Goal: Task Accomplishment & Management: Manage account settings

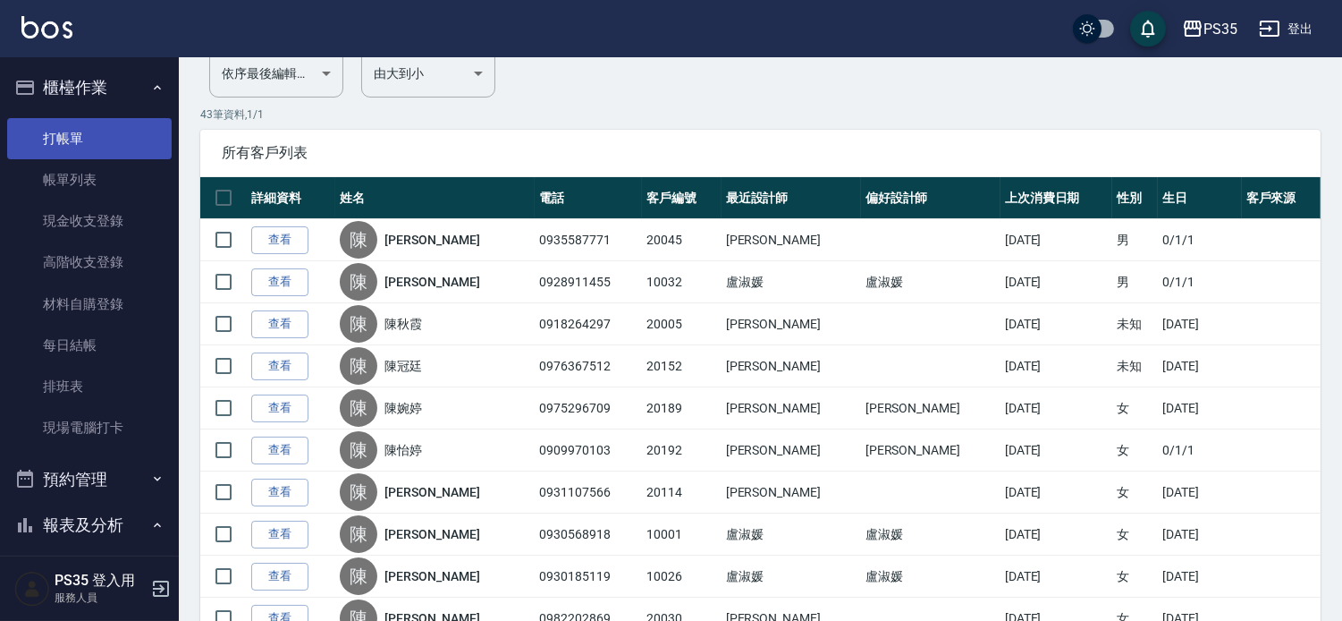
click at [66, 139] on link "打帳單" at bounding box center [89, 138] width 165 height 41
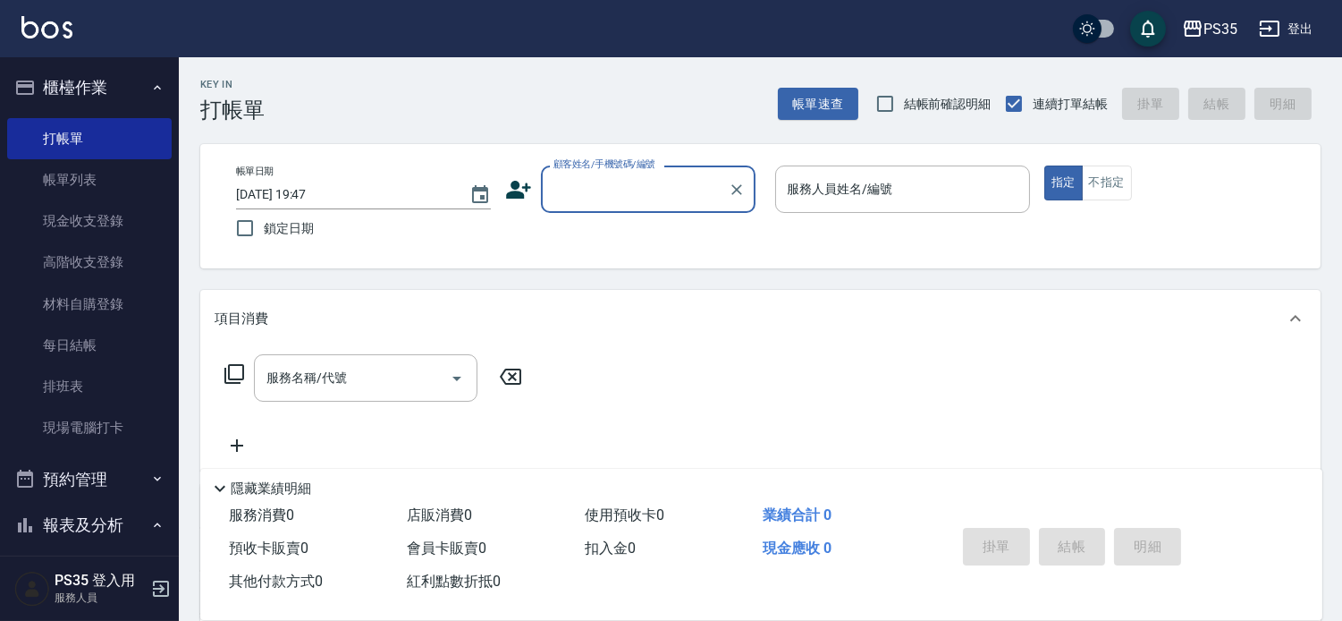
click at [653, 200] on input "顧客姓名/手機號碼/編號" at bounding box center [635, 188] width 172 height 31
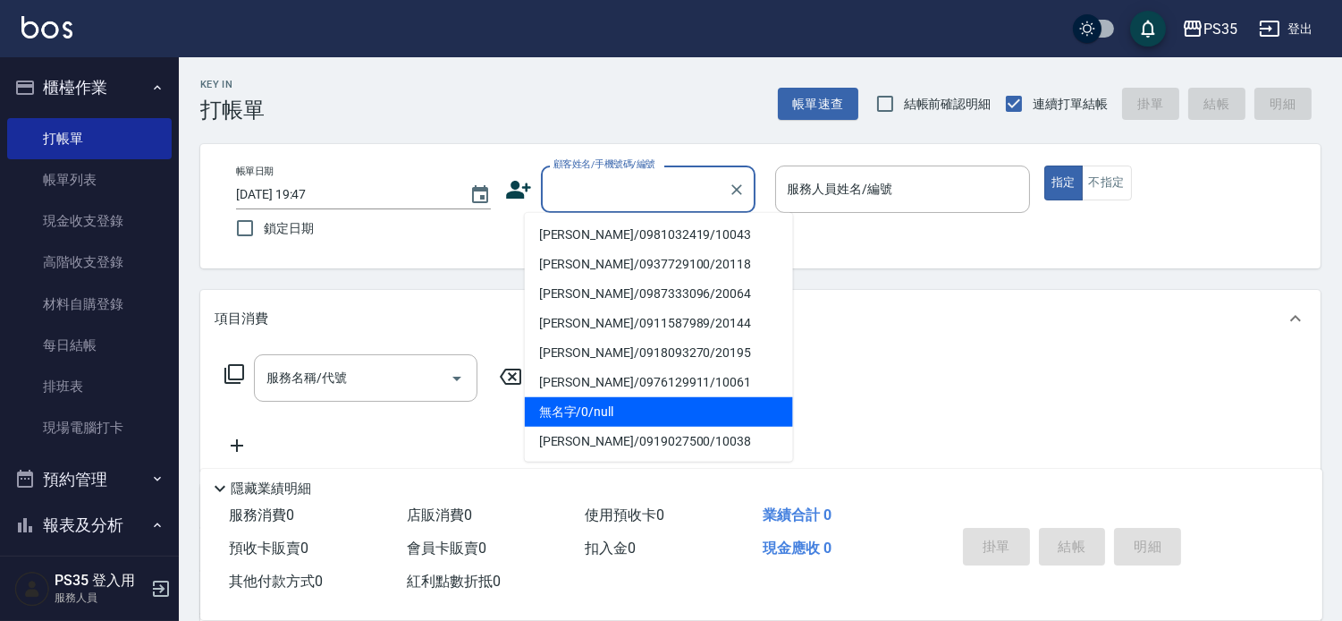
click at [588, 418] on li "無名字/0/null" at bounding box center [659, 412] width 268 height 30
type input "無名字/0/null"
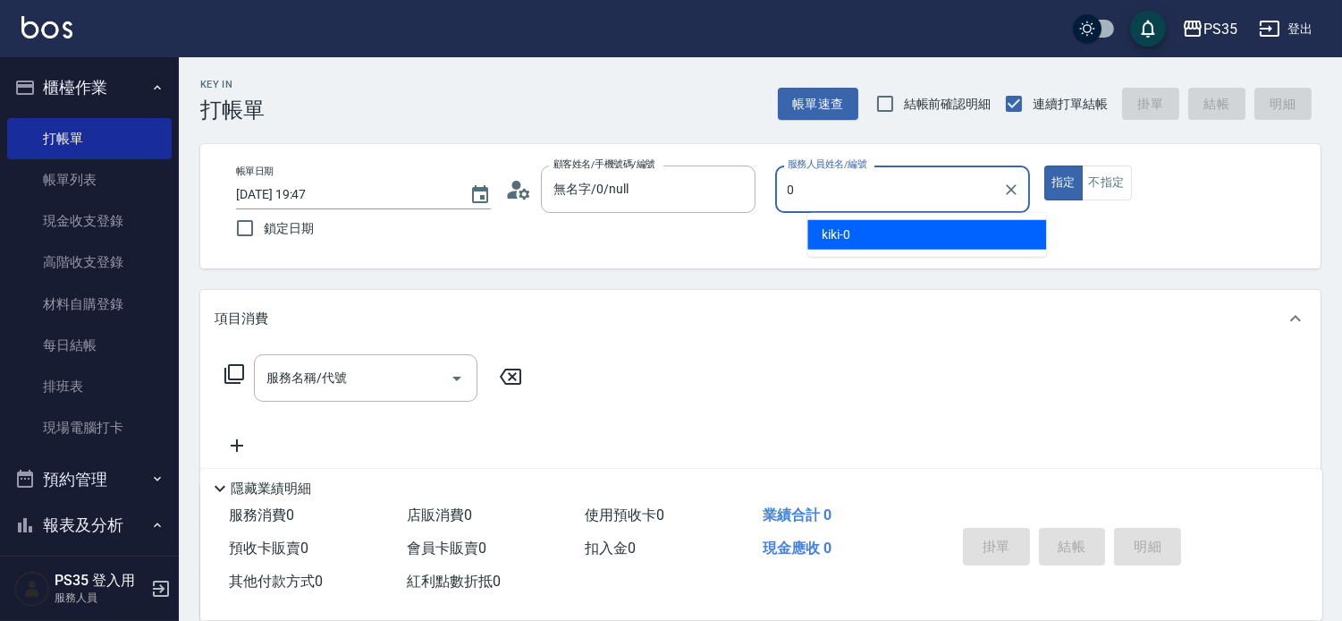
type input "0"
type button "true"
type input "kiki-0"
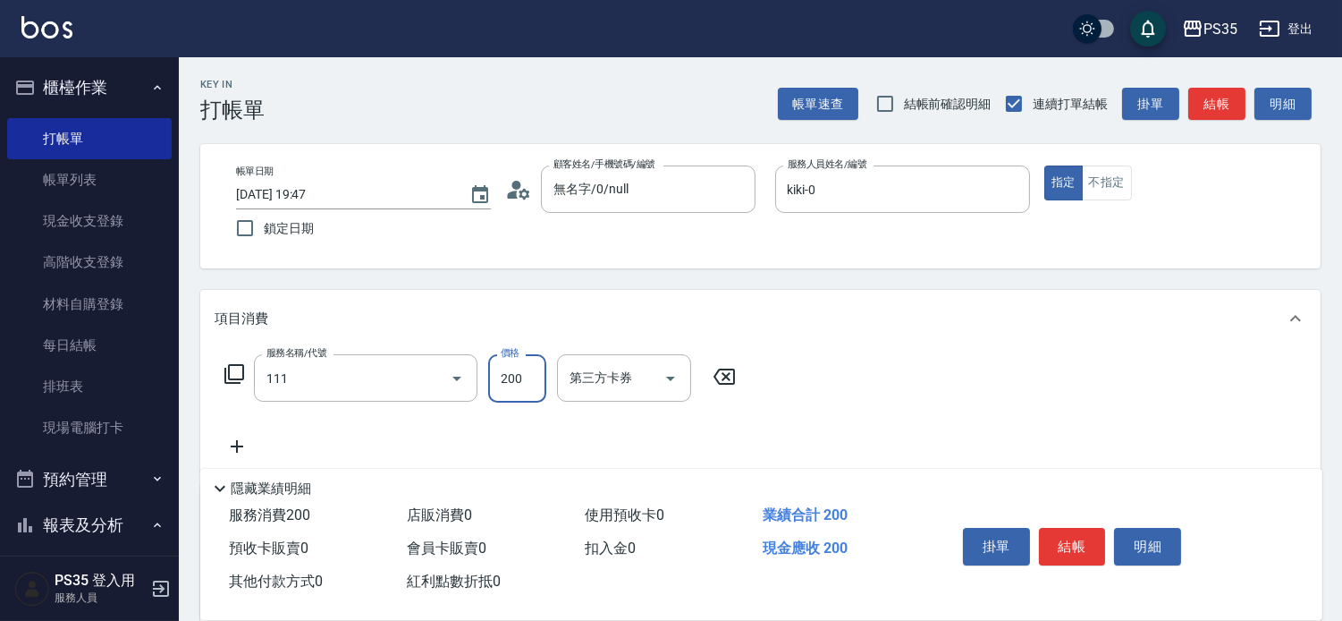
type input "200(111)"
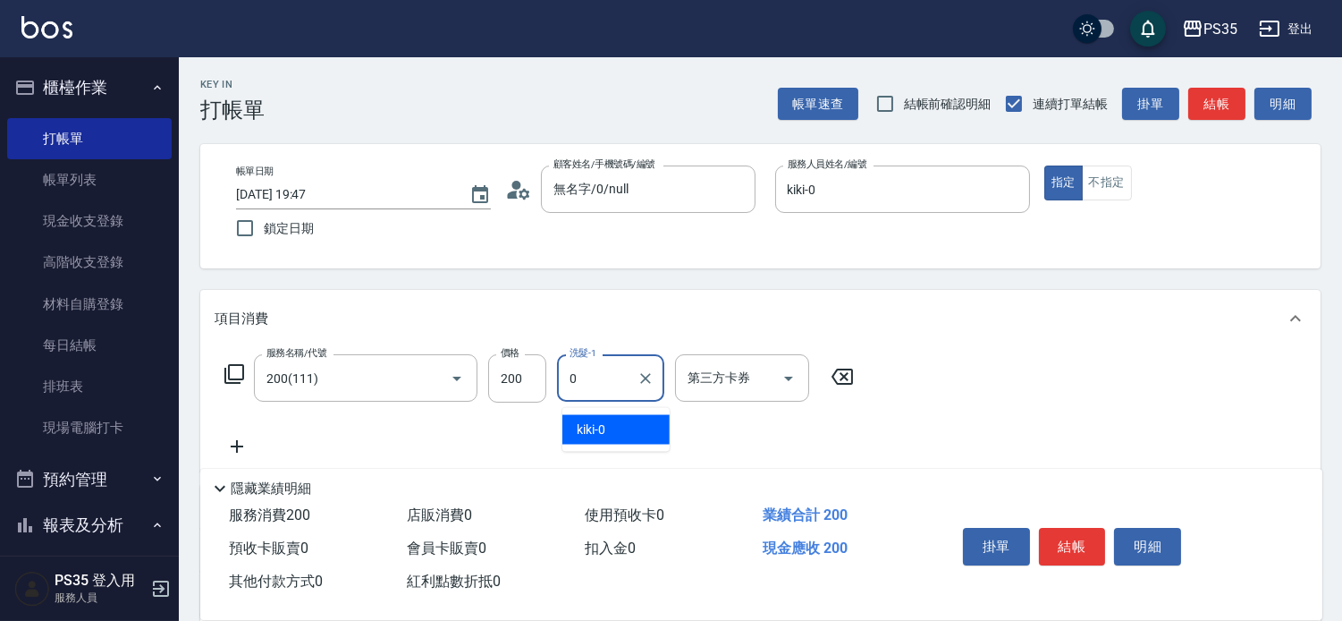
type input "kiki-0"
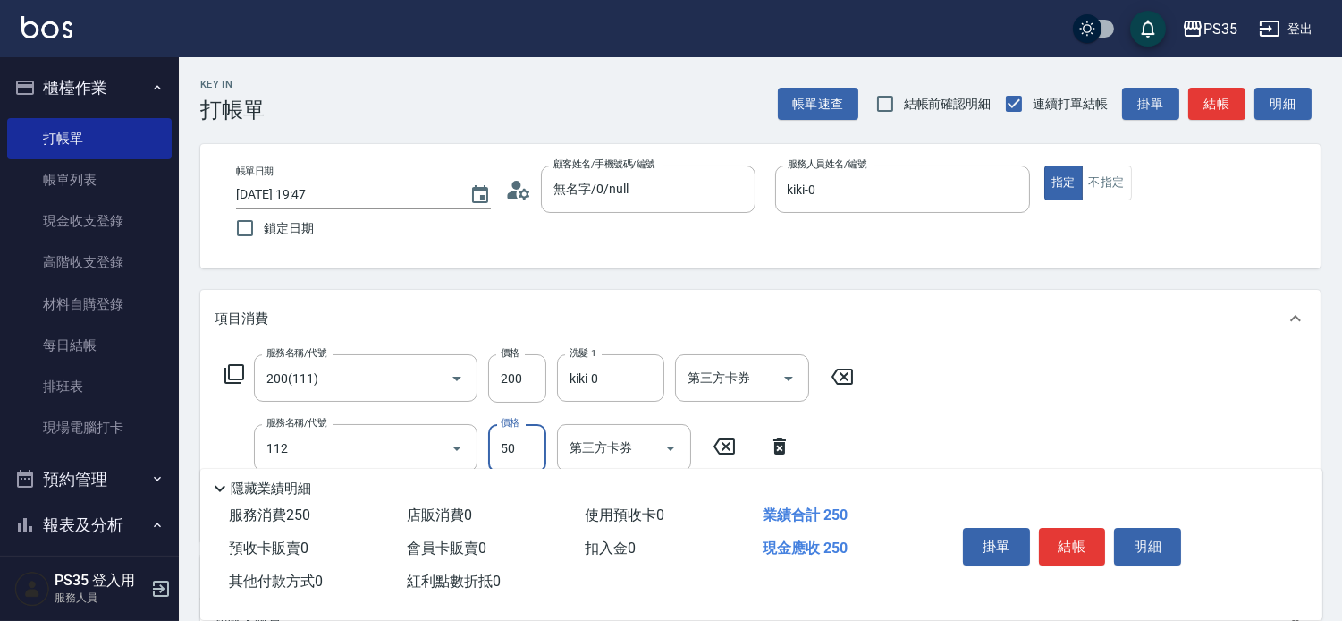
type input "精油50(112)"
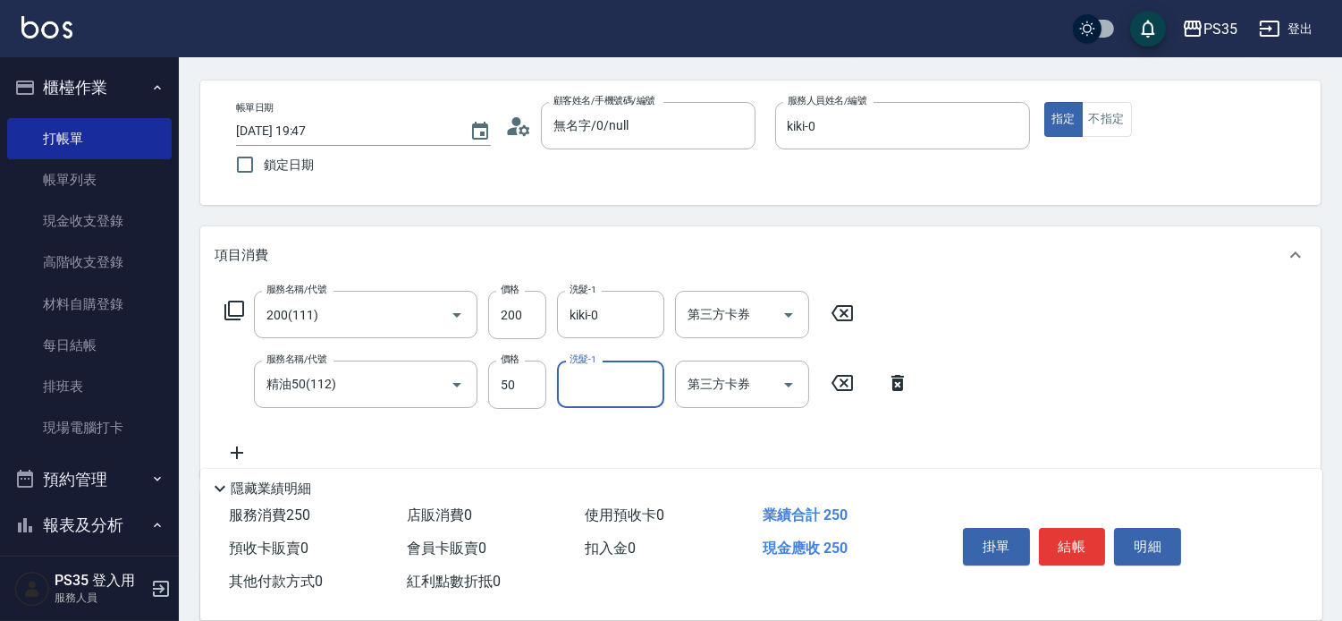
scroll to position [99, 0]
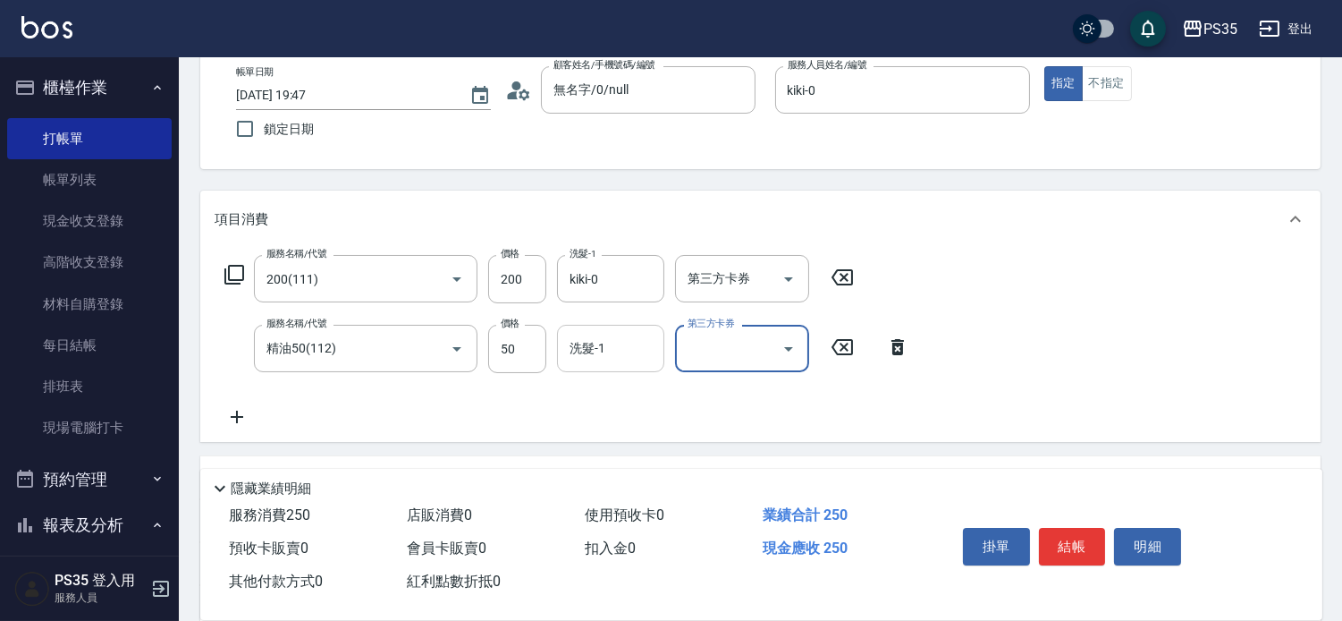
click at [579, 360] on div "洗髮-1 洗髮-1" at bounding box center [610, 348] width 107 height 47
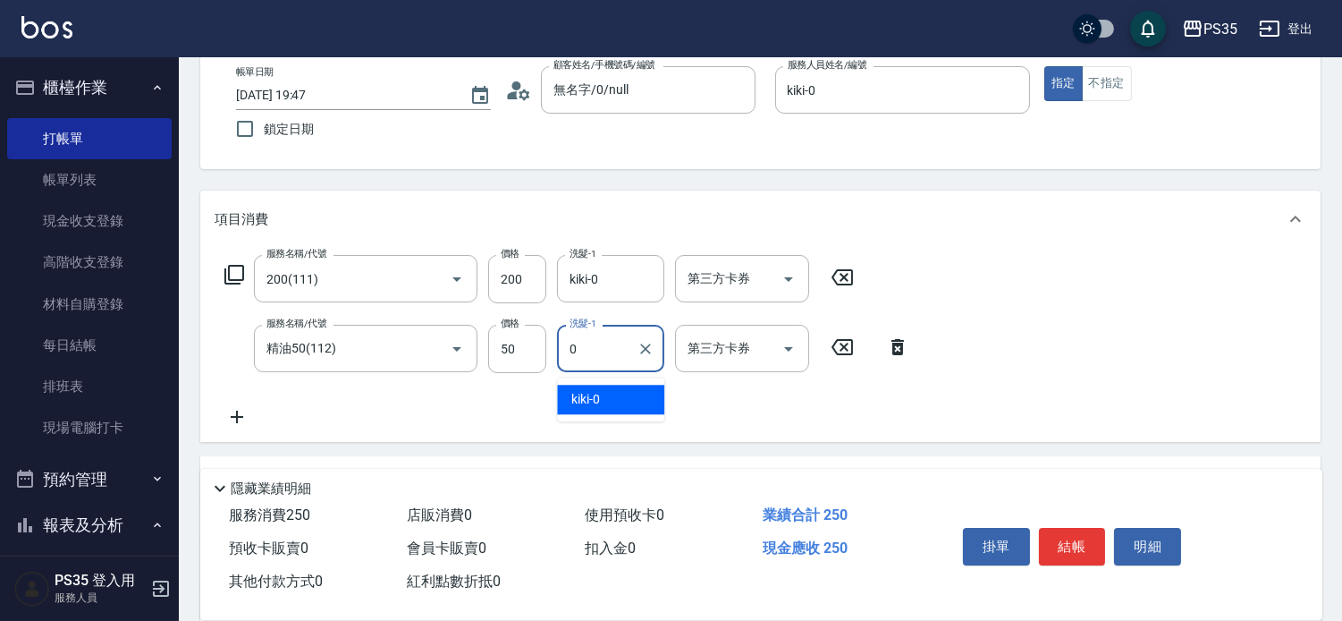
type input "kiki-0"
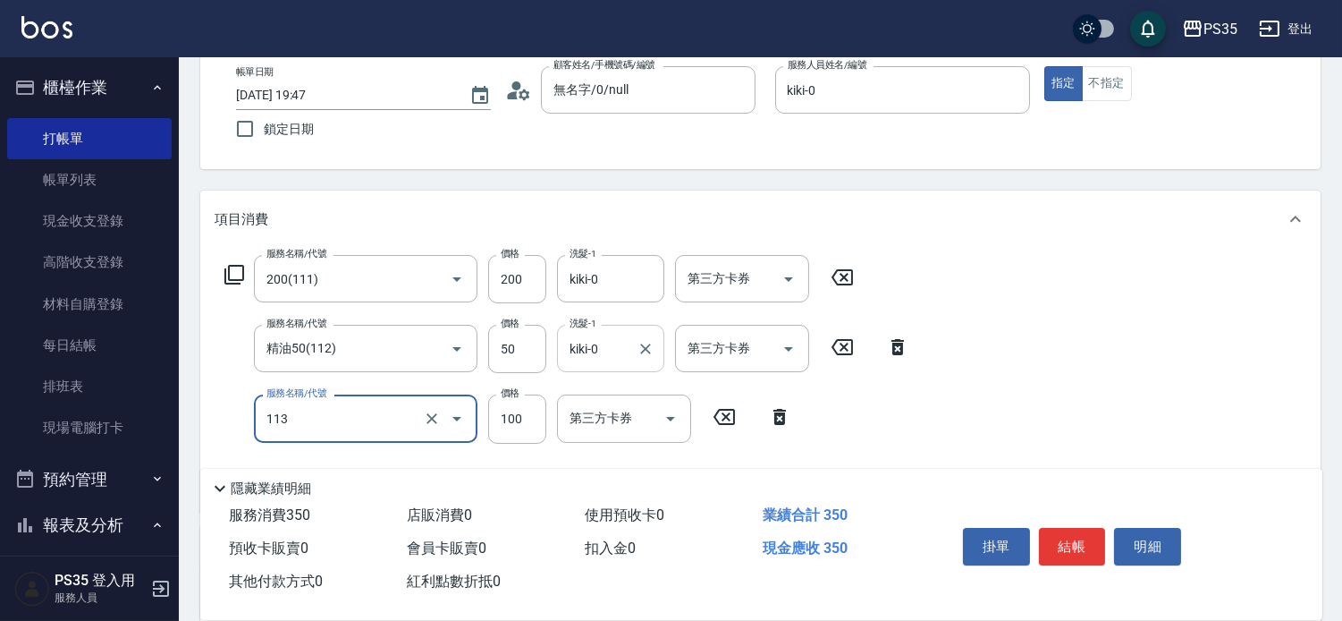
type input "瞬護100(113)"
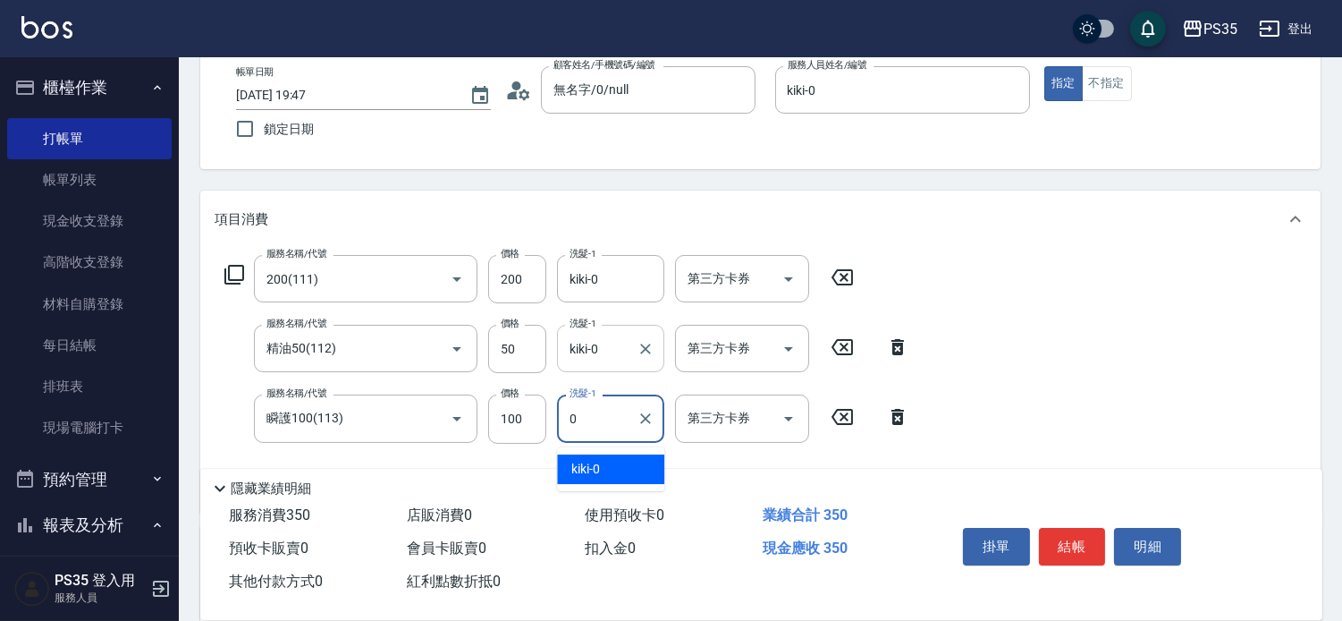
type input "kiki-0"
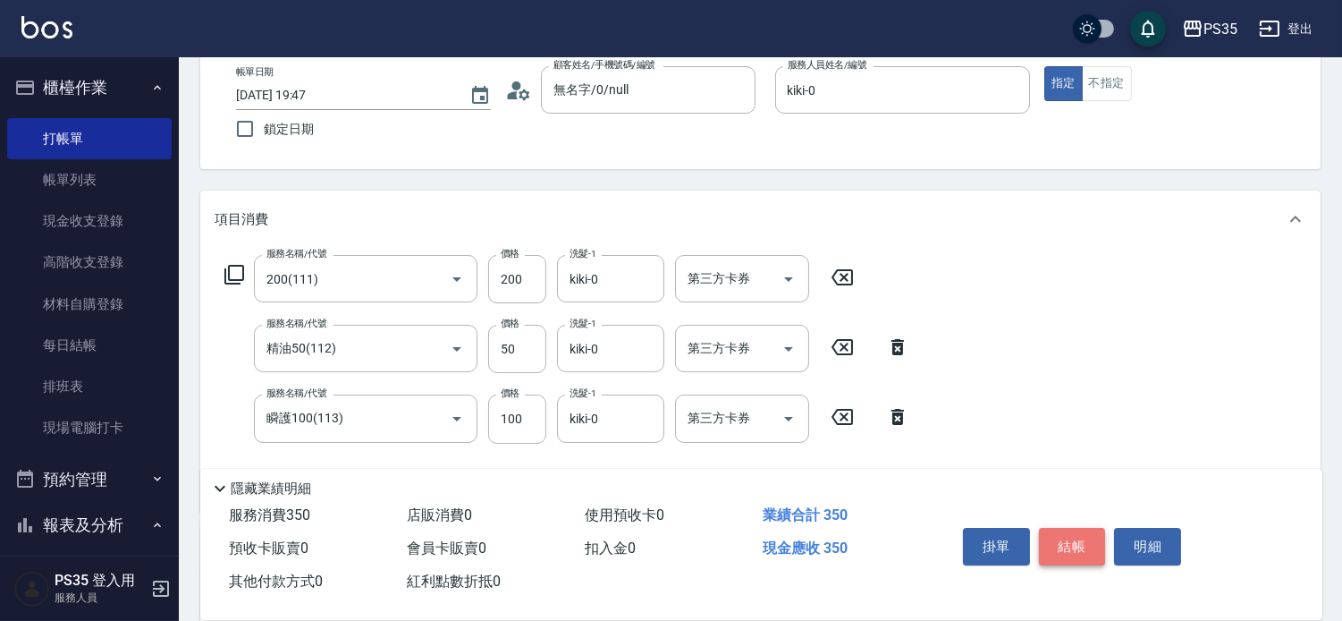
click at [1061, 528] on button "結帳" at bounding box center [1072, 547] width 67 height 38
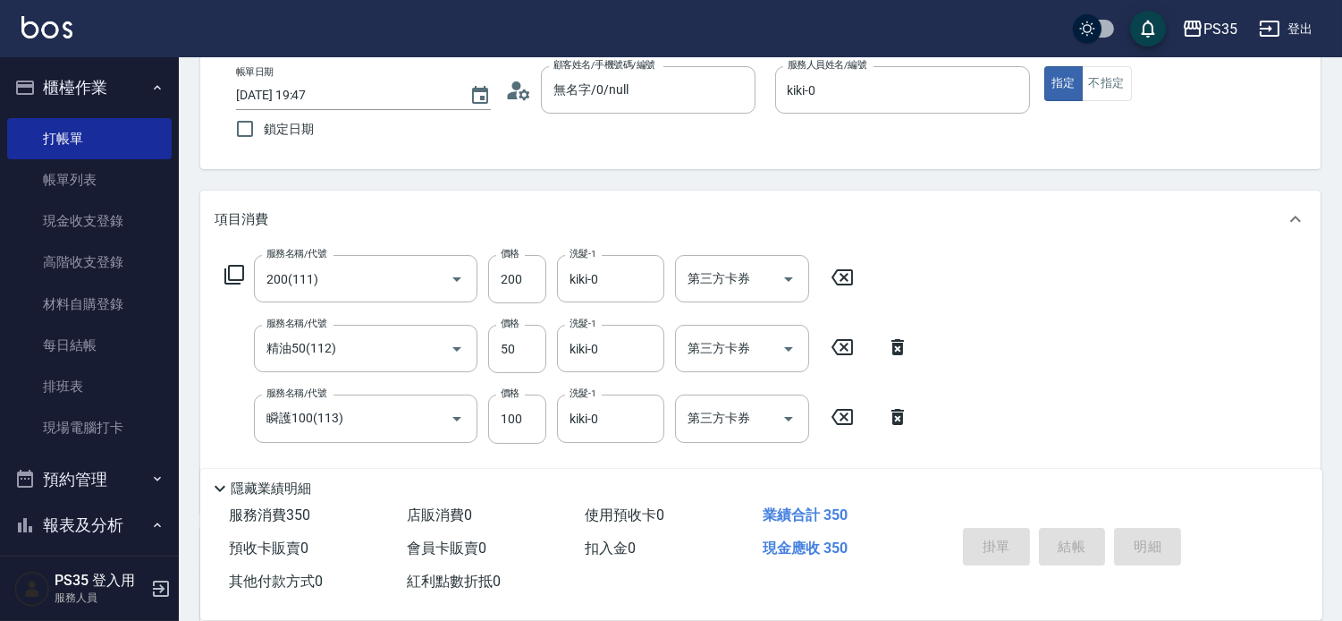
type input "[DATE] 19:48"
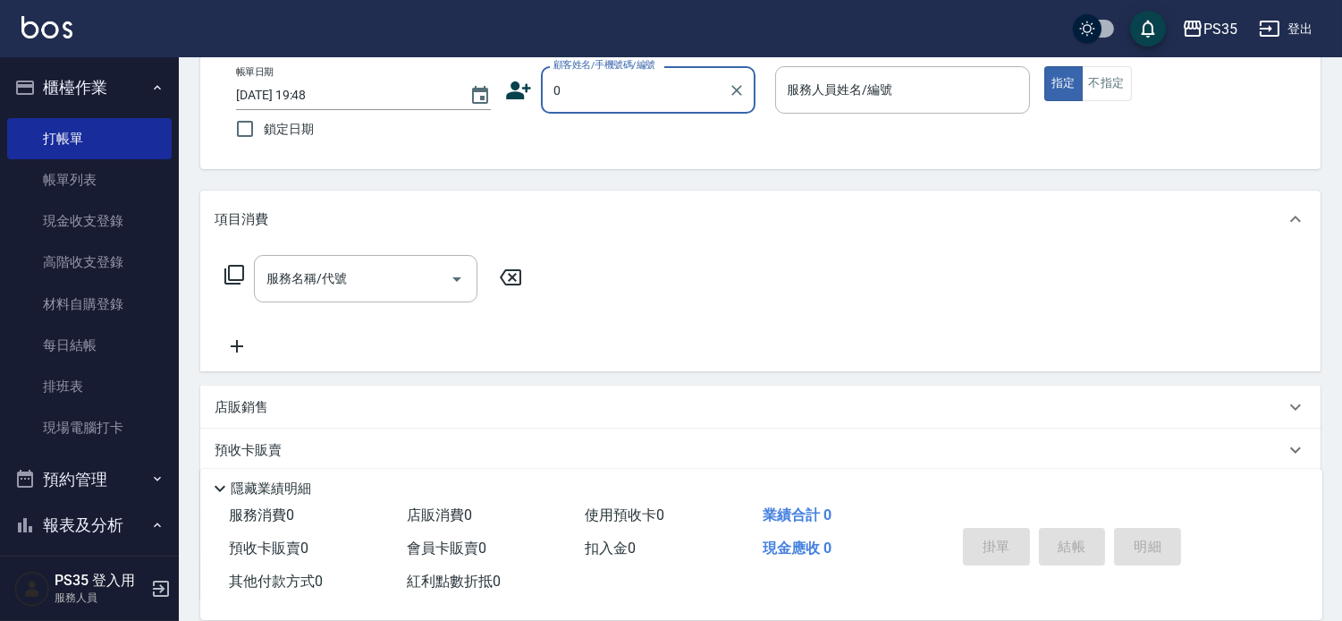
type input "[PERSON_NAME]/0981032419/10043"
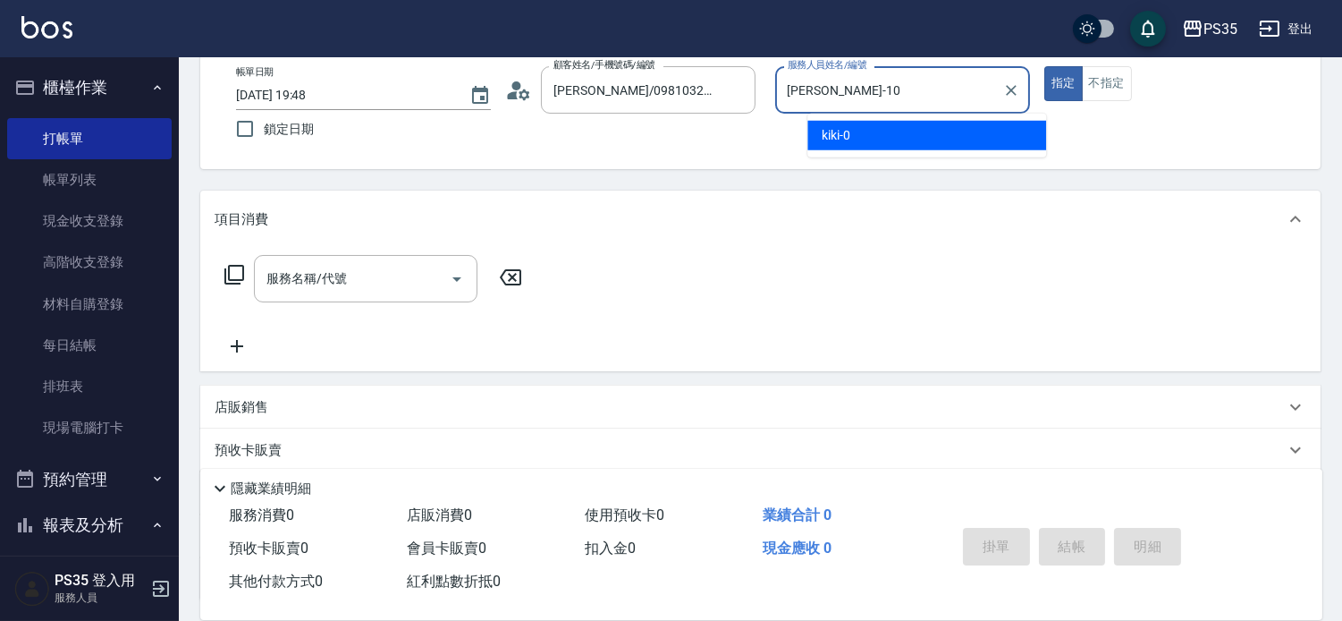
type input "[PERSON_NAME]-10"
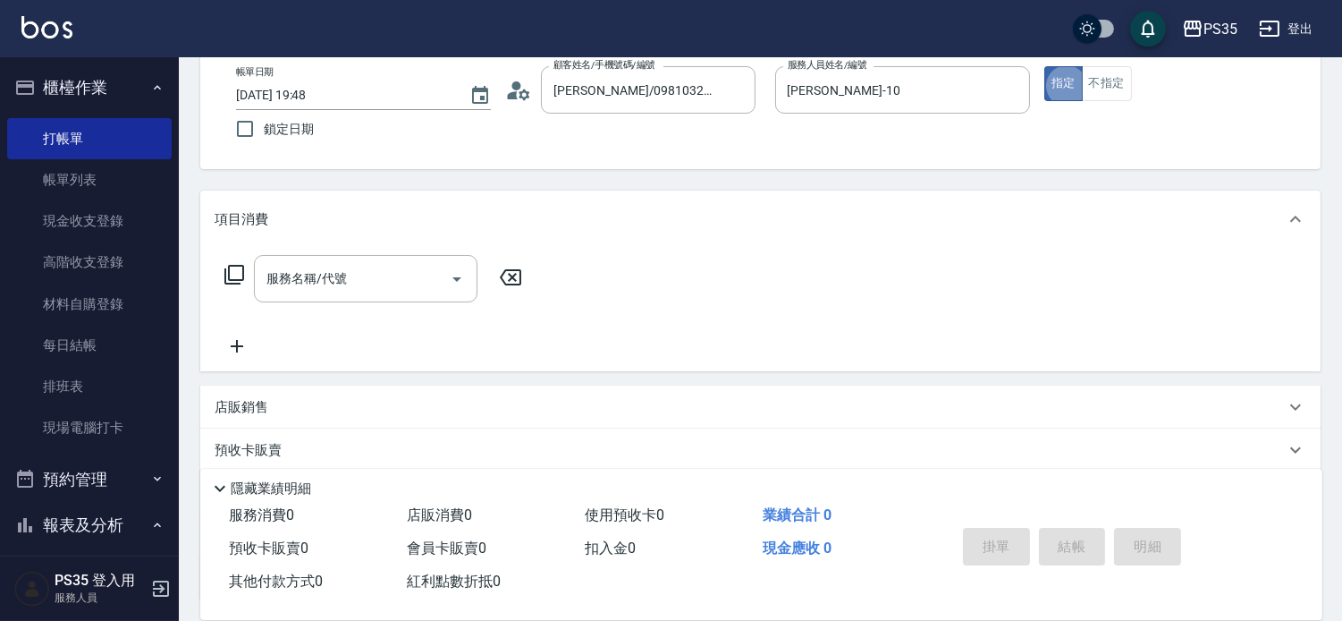
type input "無名字/0/null"
click at [1020, 99] on icon "Clear" at bounding box center [1011, 90] width 18 height 18
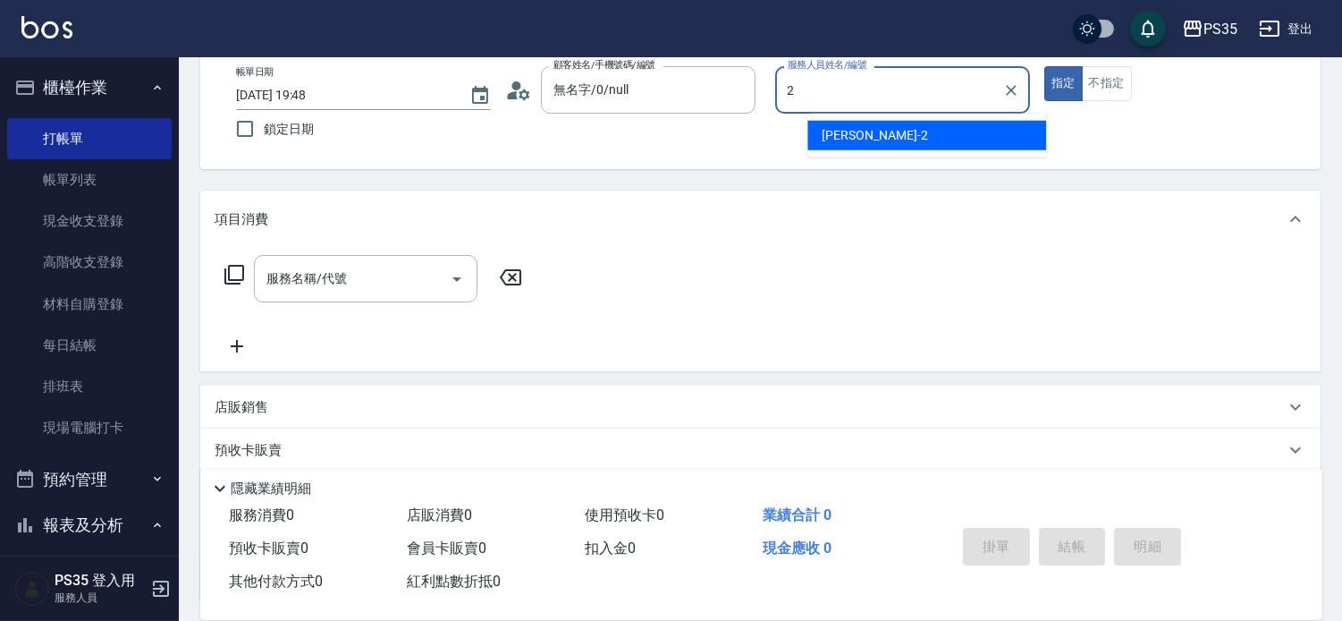
type input "[PERSON_NAME]-2"
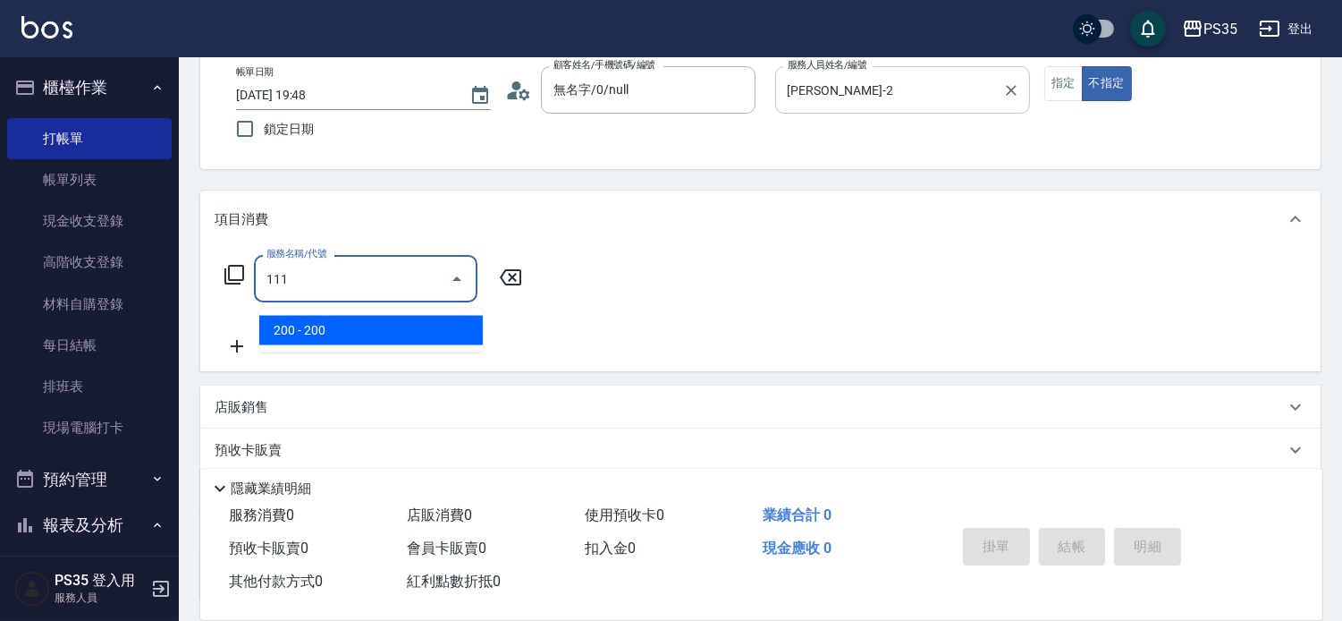
type input "200(111)"
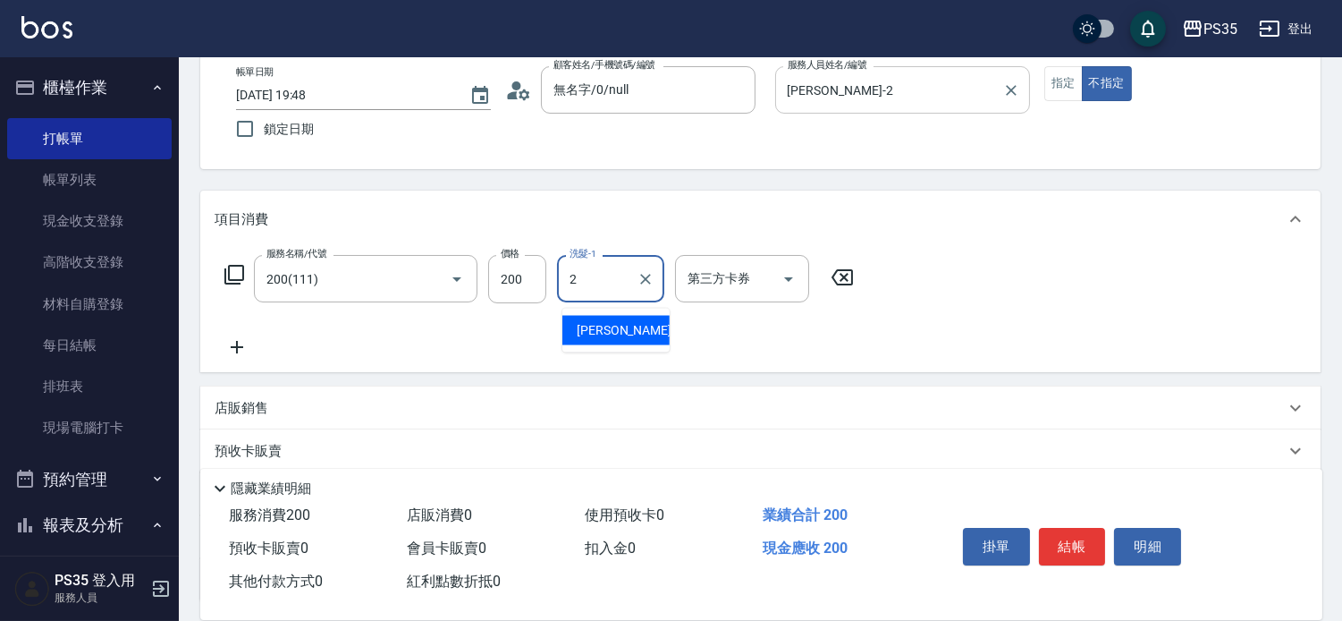
type input "[PERSON_NAME]-2"
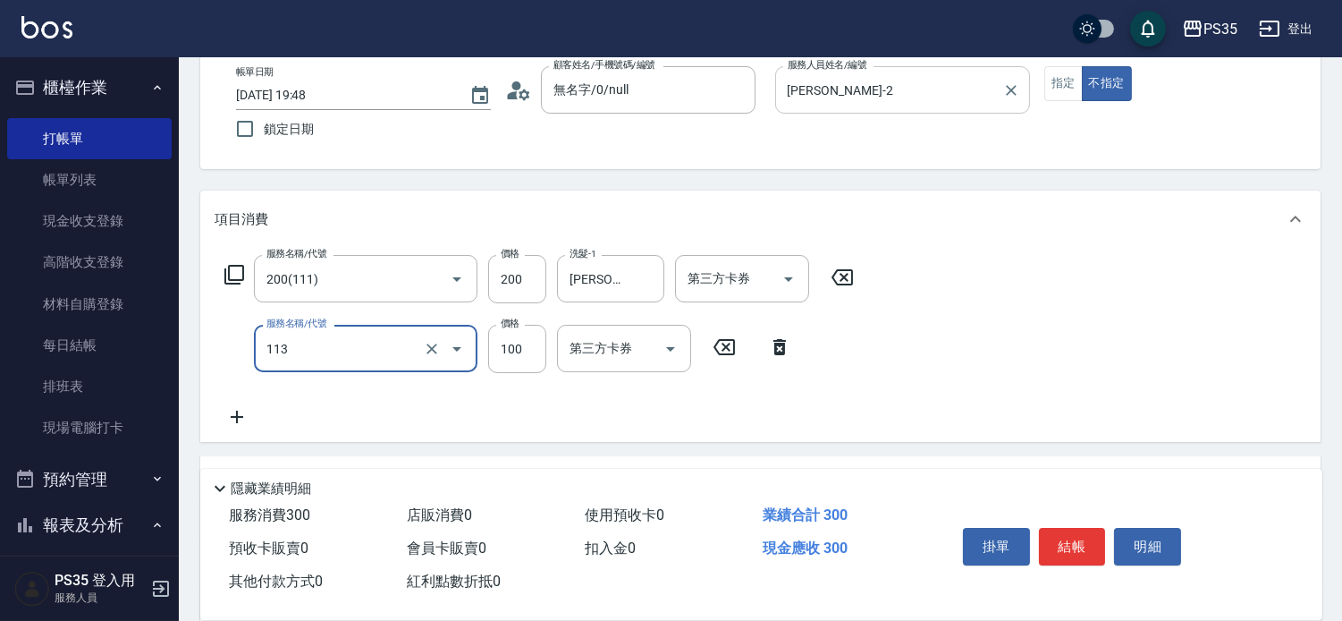
type input "瞬護100(113)"
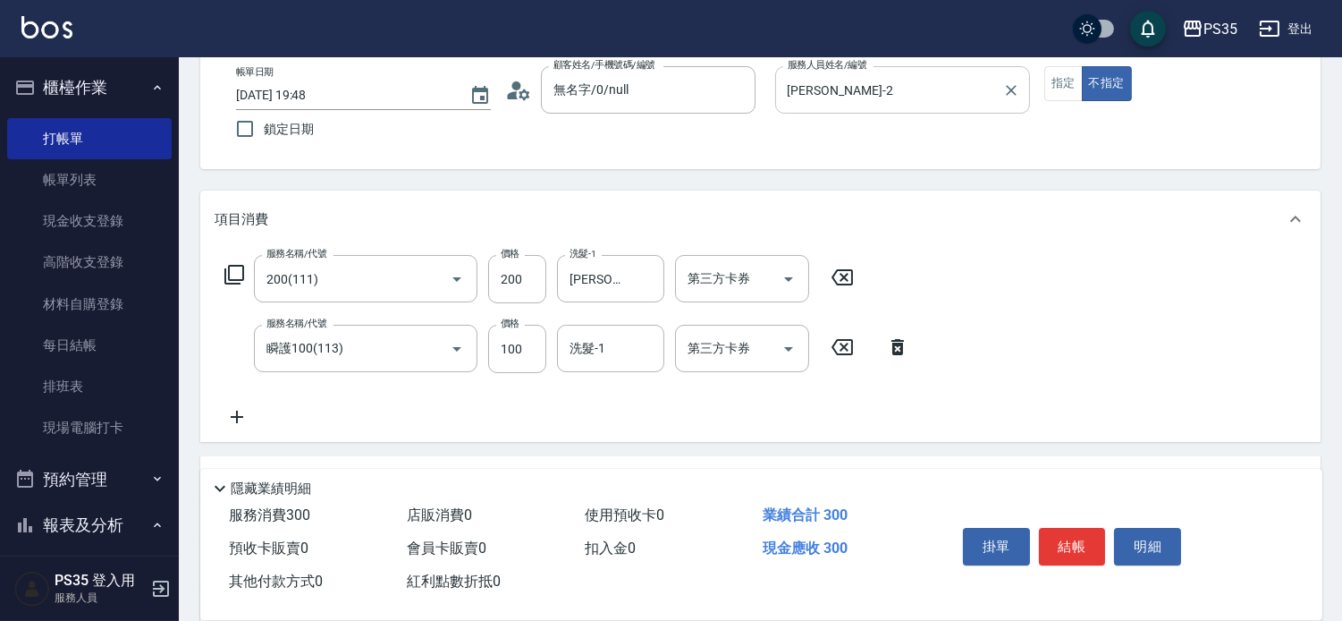
click at [892, 355] on icon at bounding box center [898, 347] width 13 height 16
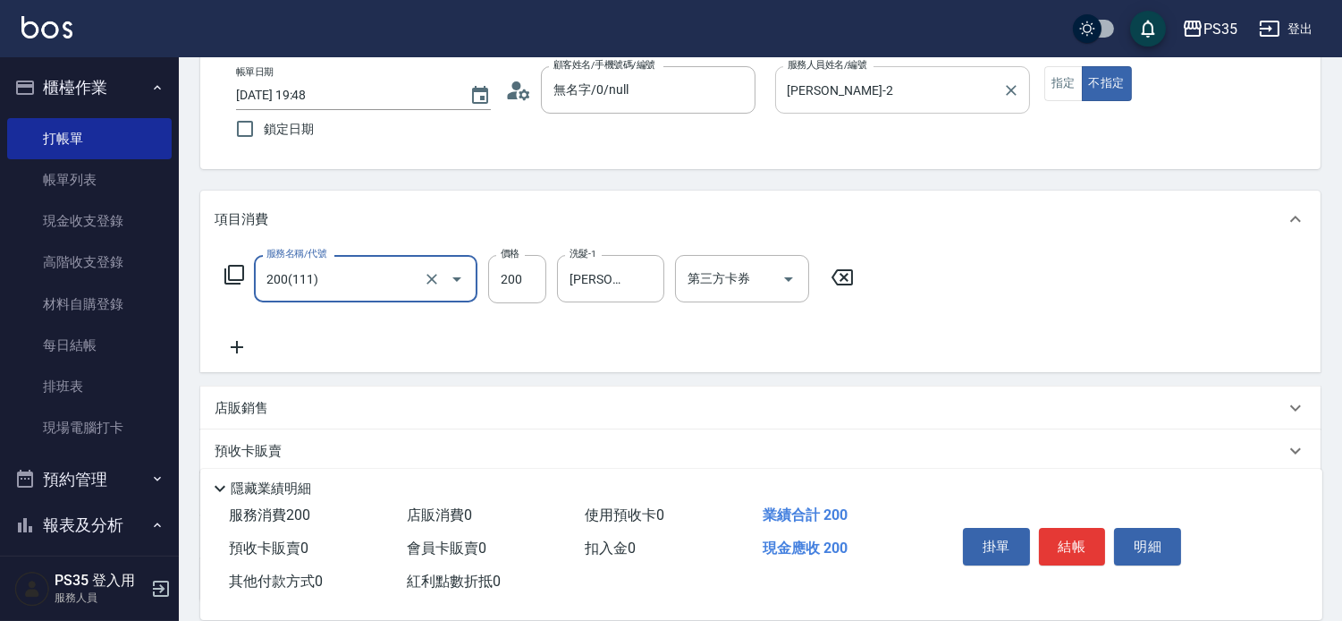
click at [242, 350] on icon at bounding box center [237, 346] width 45 height 21
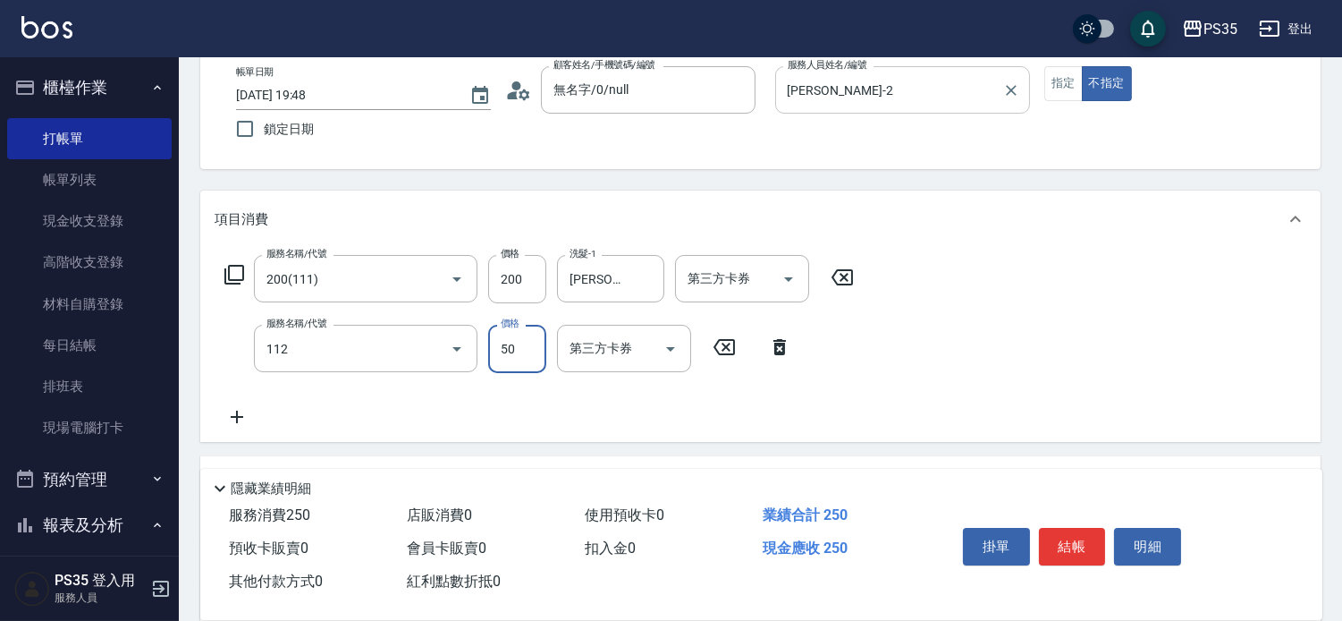
type input "精油50(112)"
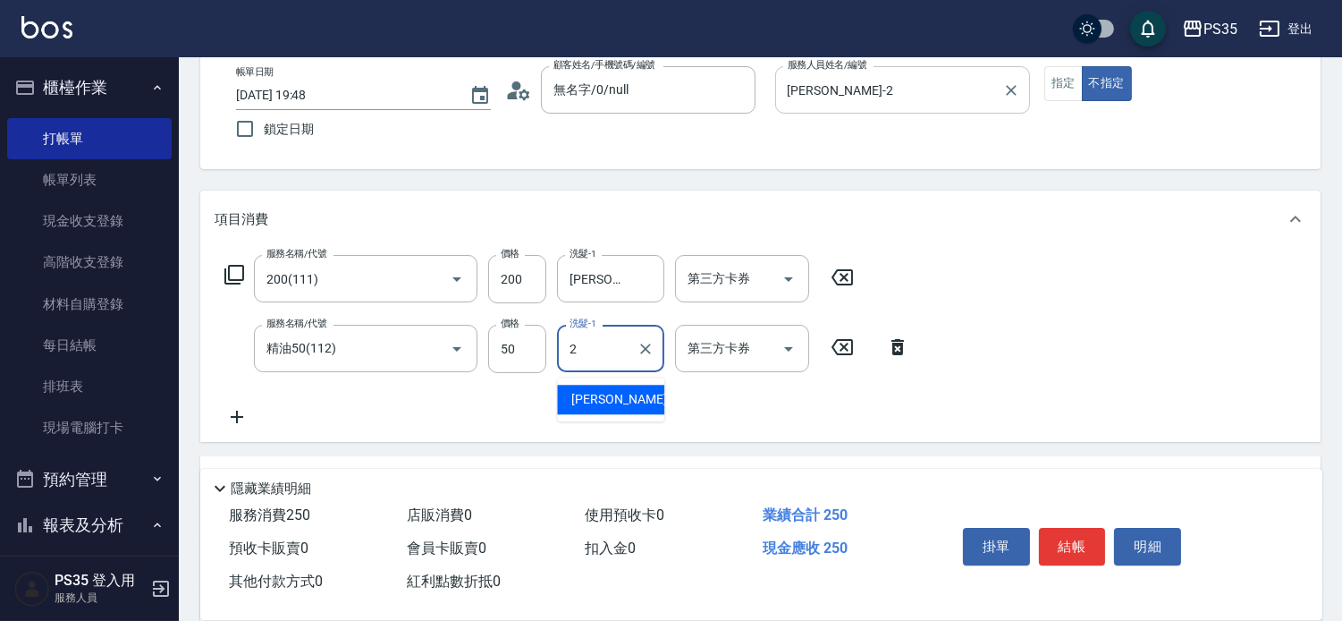
type input "[PERSON_NAME]-2"
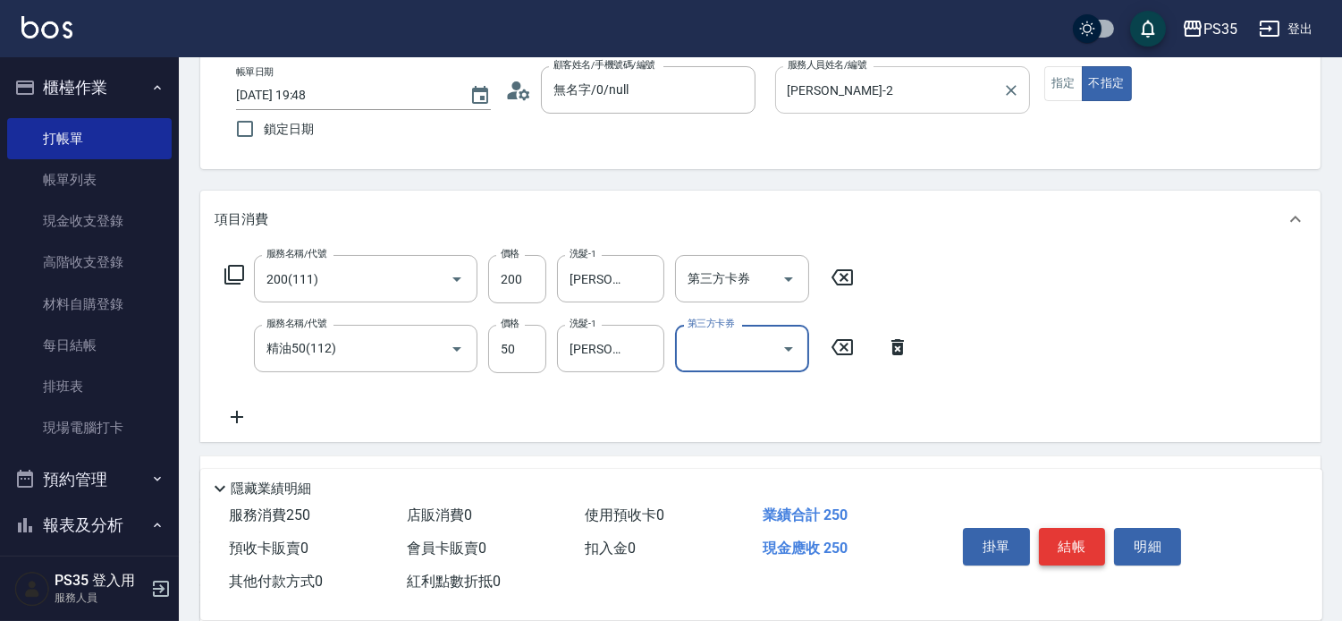
click at [1060, 528] on button "結帳" at bounding box center [1072, 547] width 67 height 38
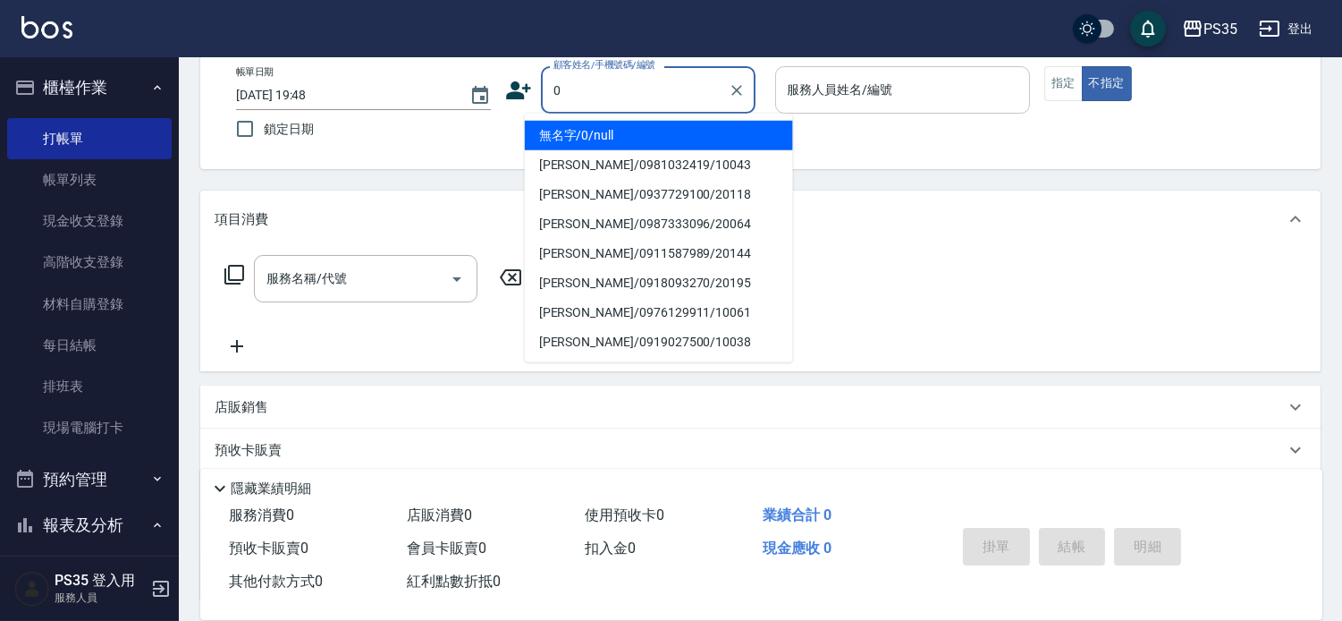
type input "0"
type input "1"
type input "無名字/0/null"
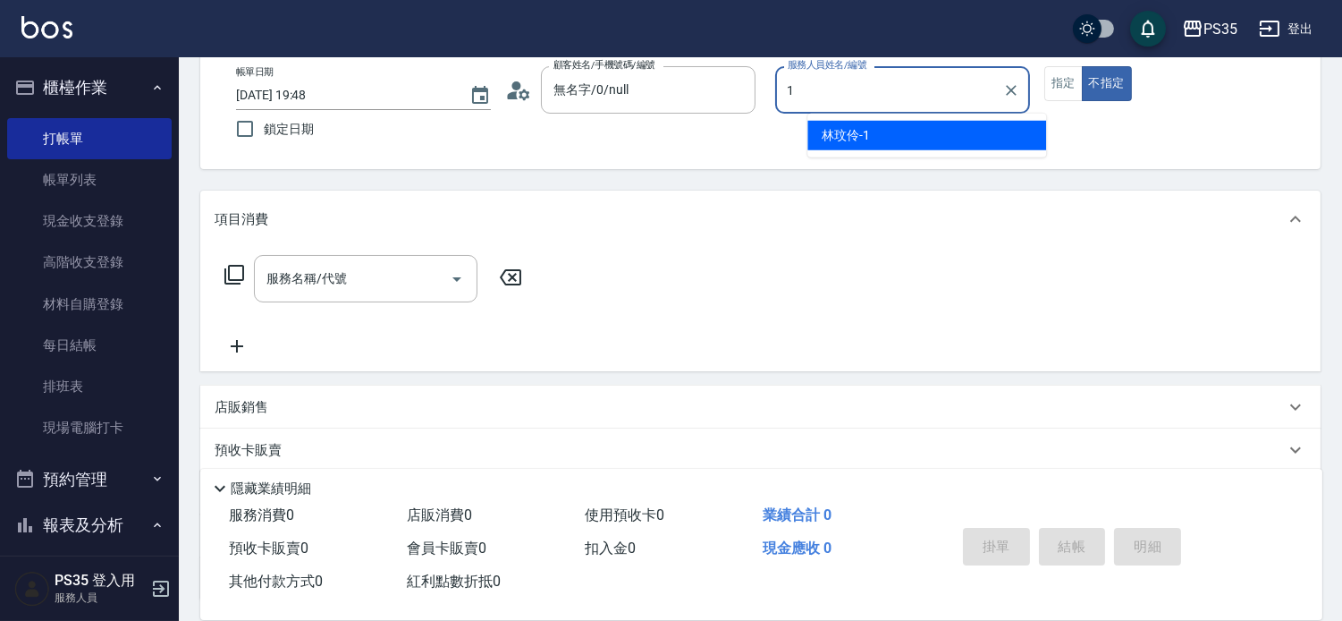
type input "1"
type button "false"
type input "[PERSON_NAME]-1"
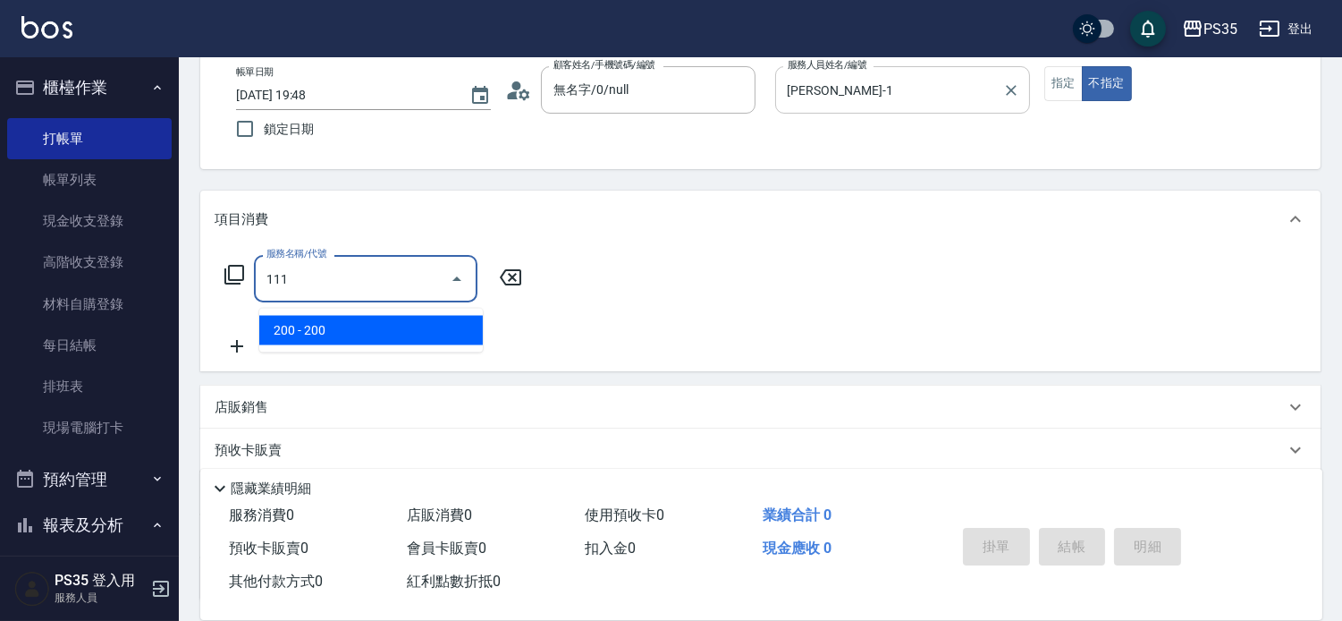
type input "200(111)"
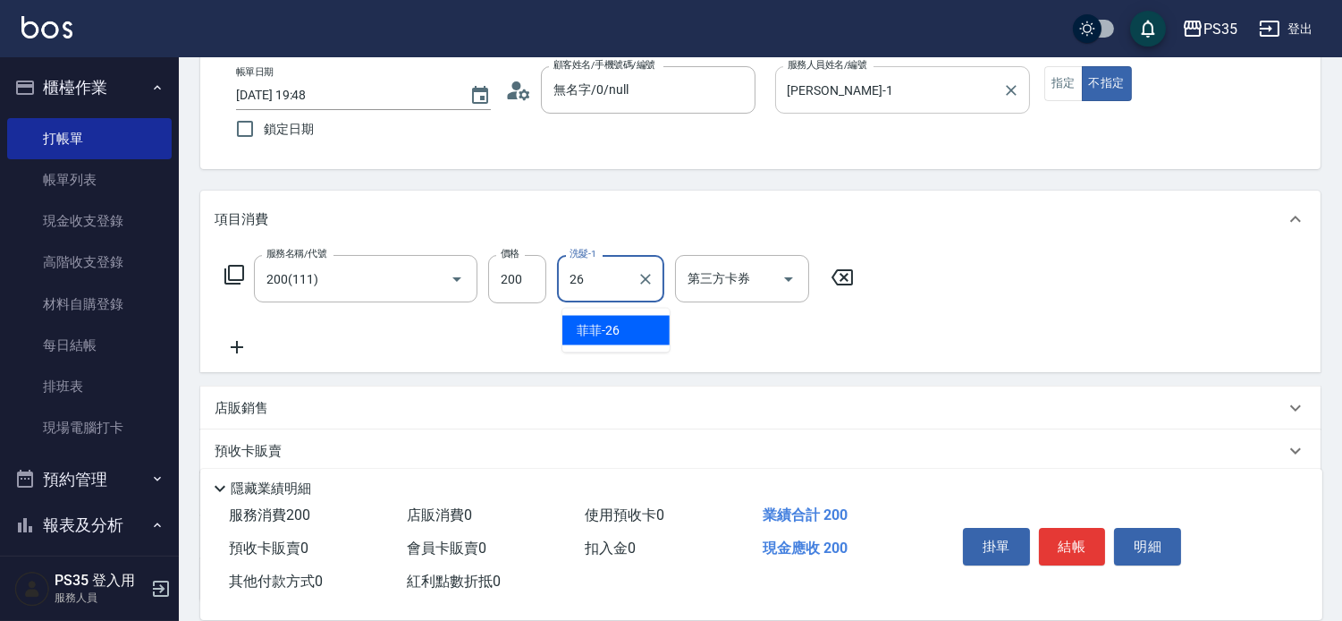
type input "菲菲-26"
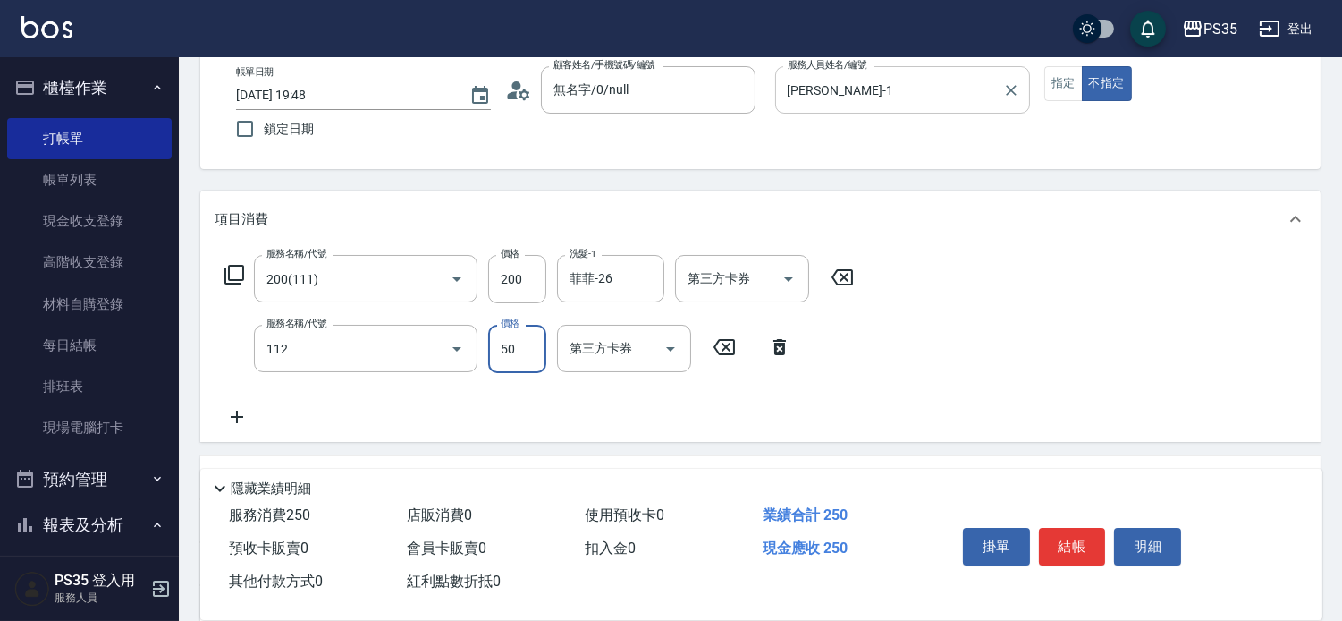
type input "精油50(112)"
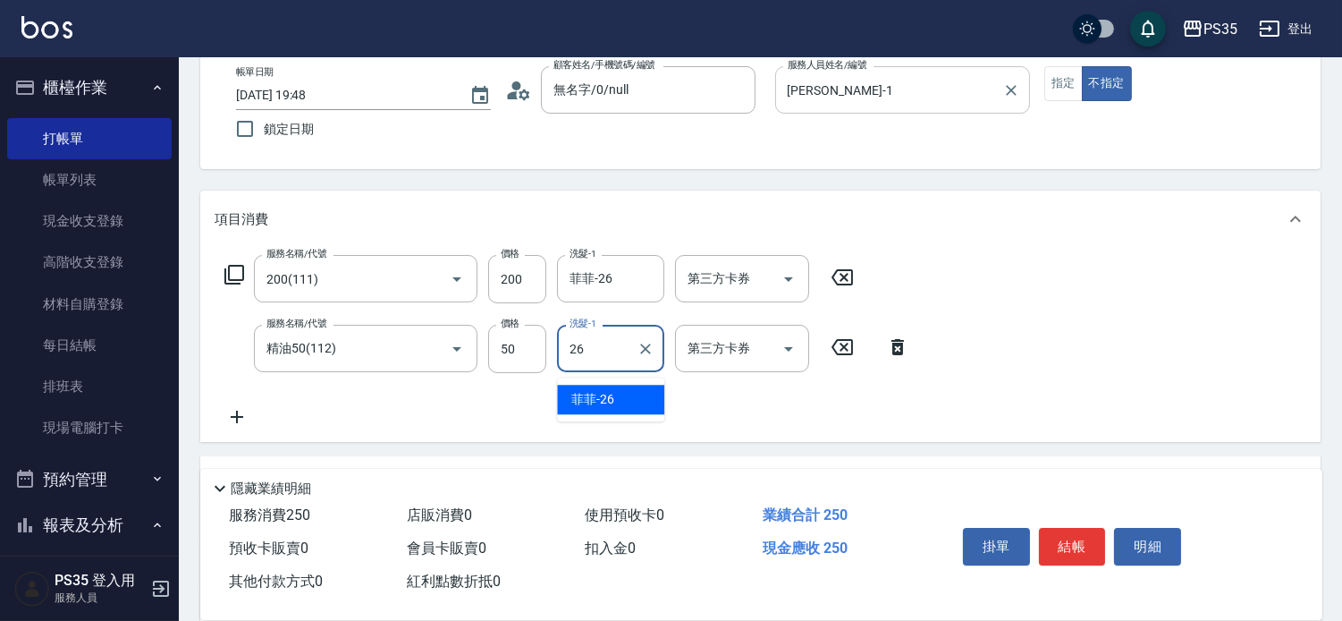
type input "菲菲-26"
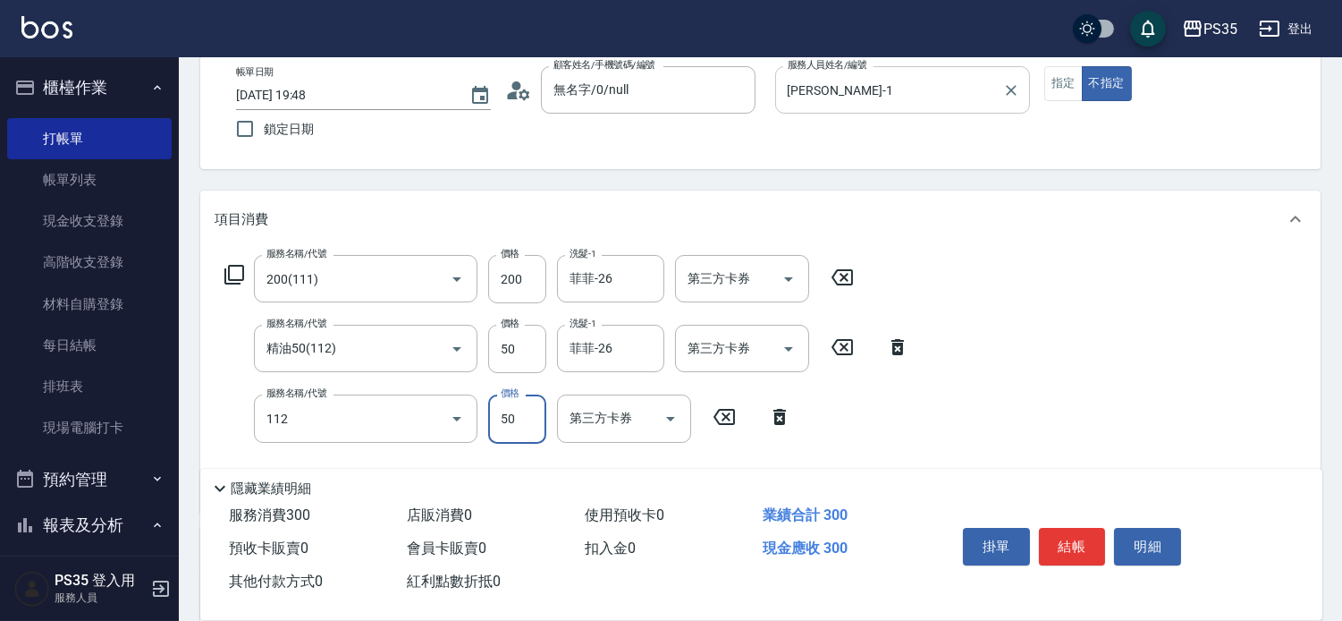
type input "精油50(112)"
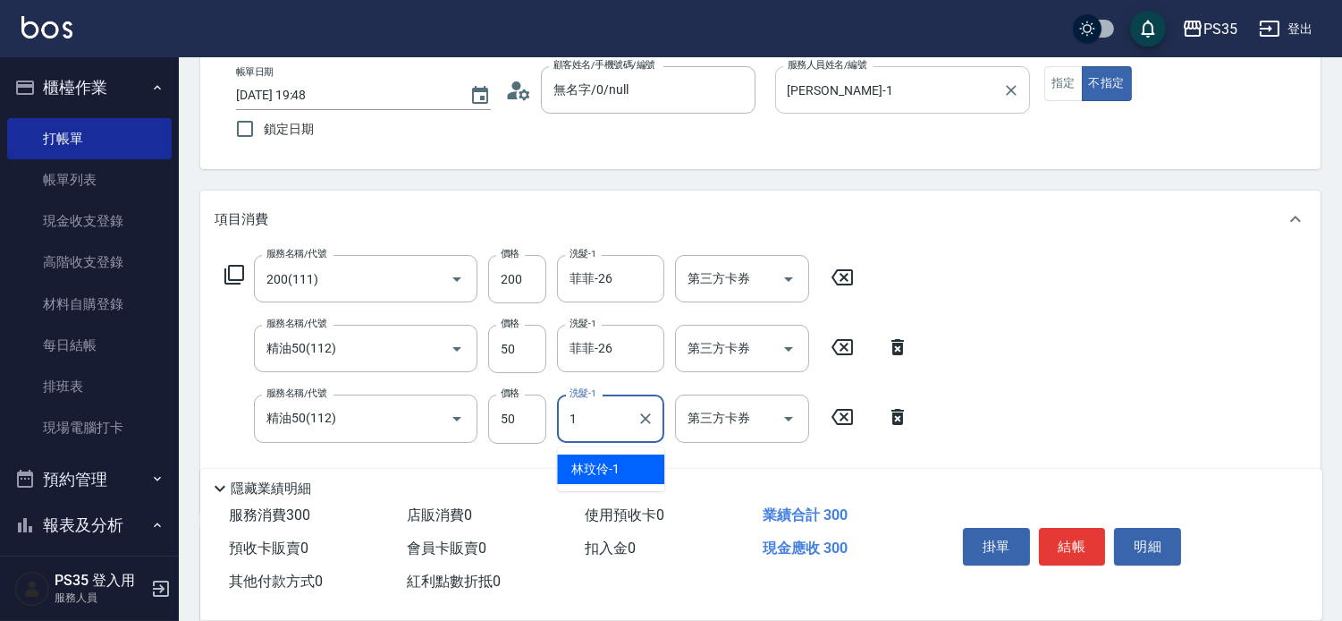
type input "[PERSON_NAME]-1"
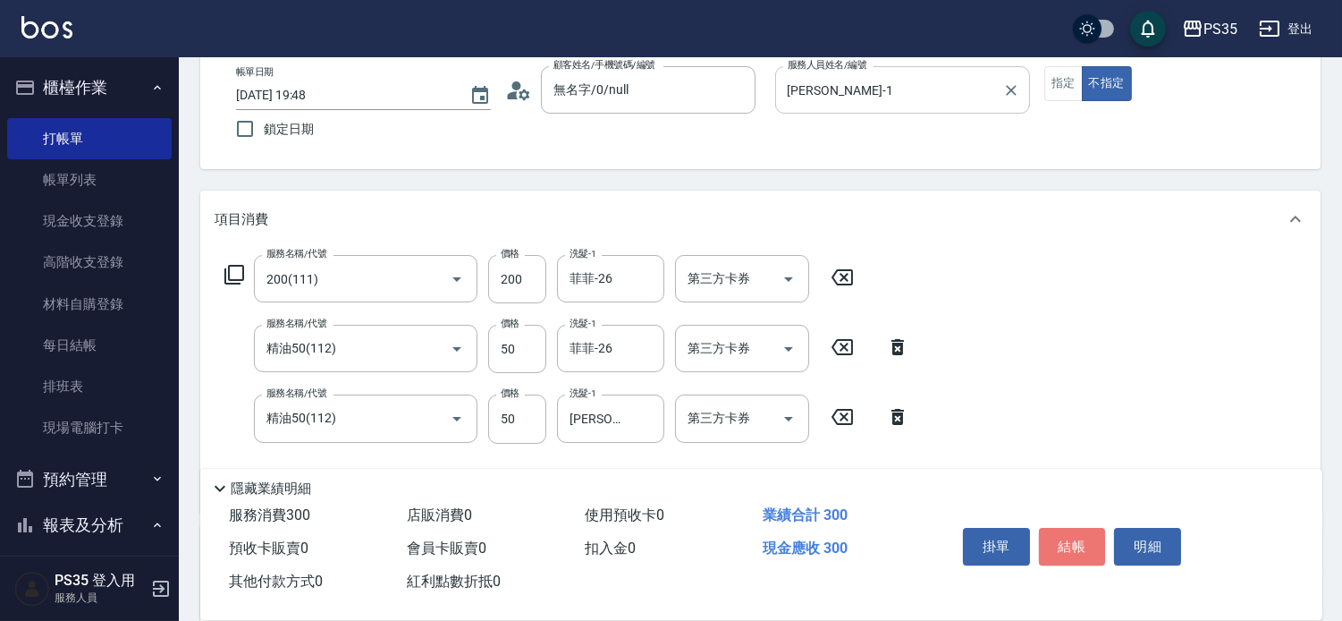
click at [1061, 528] on button "結帳" at bounding box center [1072, 547] width 67 height 38
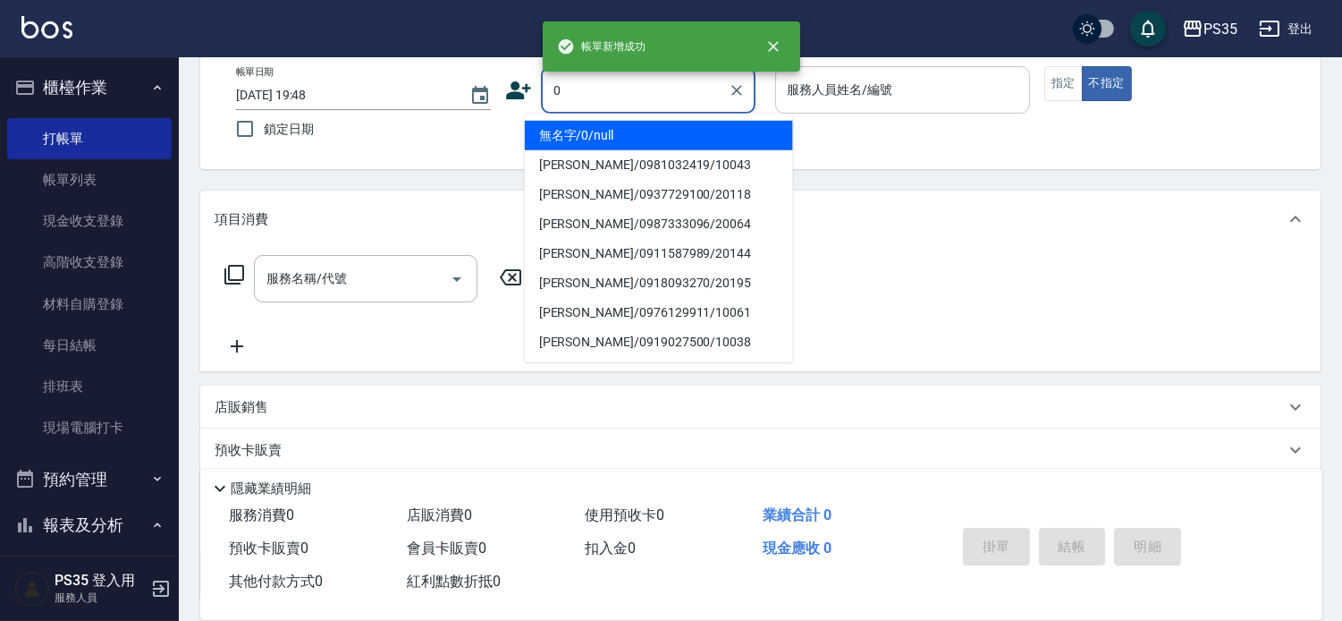
type input "無名字/0/null"
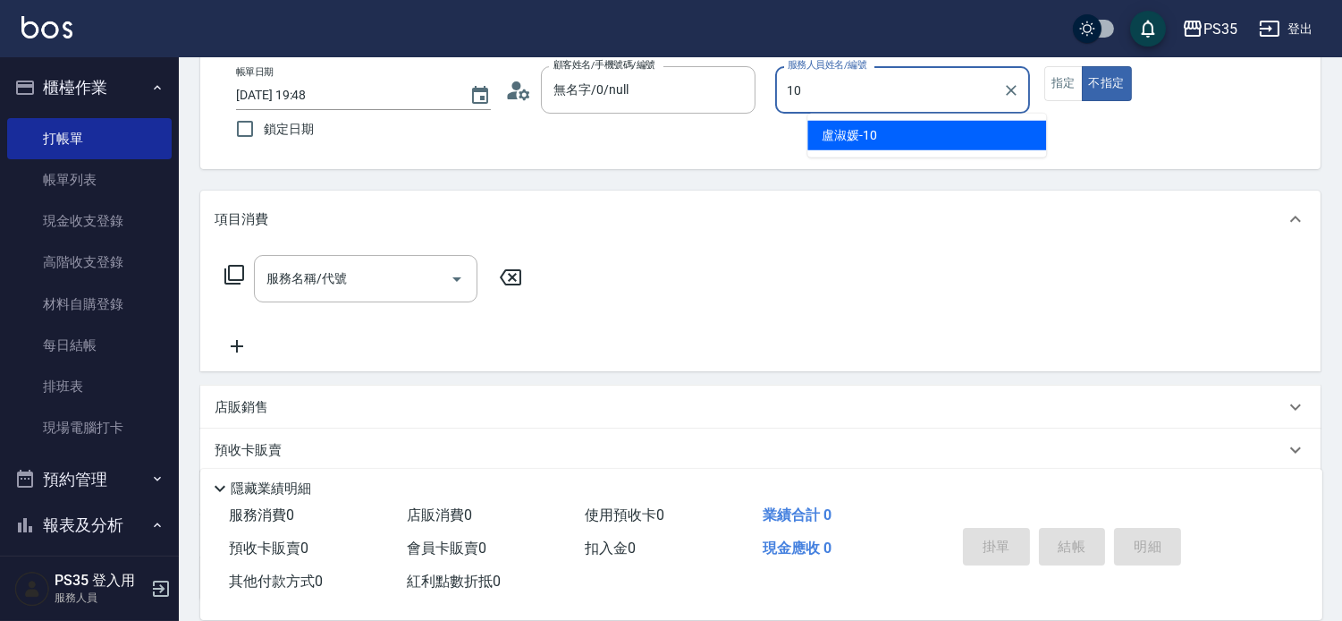
type input "[PERSON_NAME]-10"
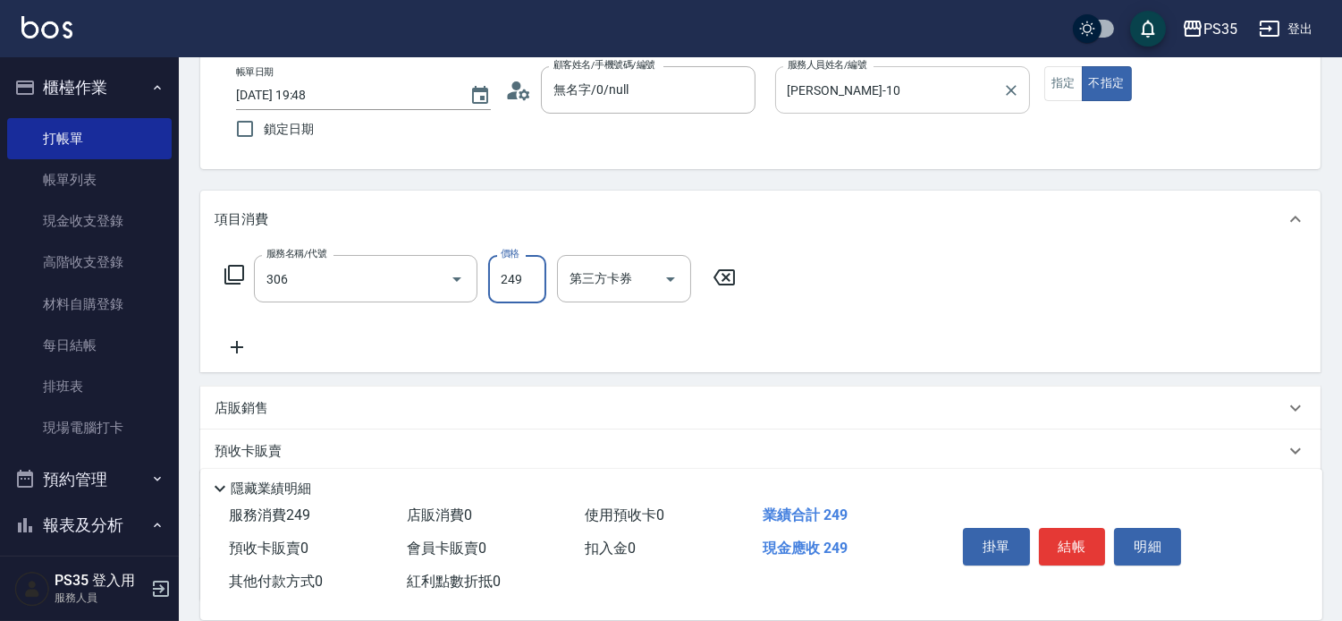
type input "剪髮(306)"
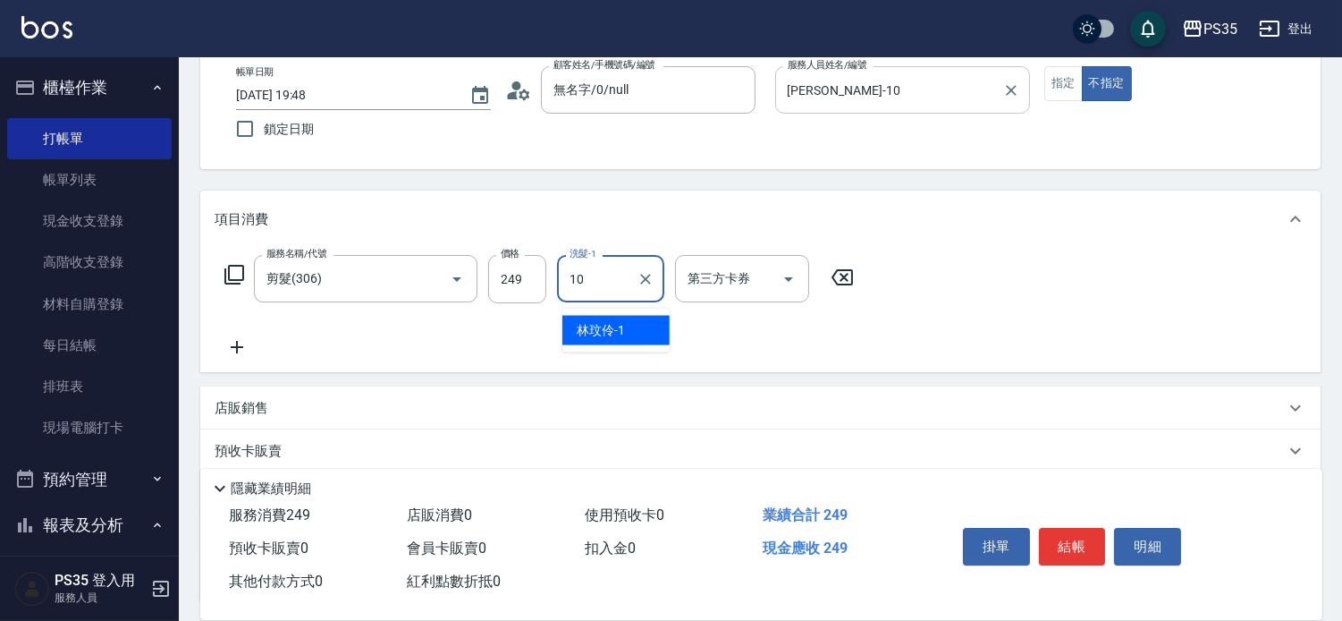
type input "[PERSON_NAME]-10"
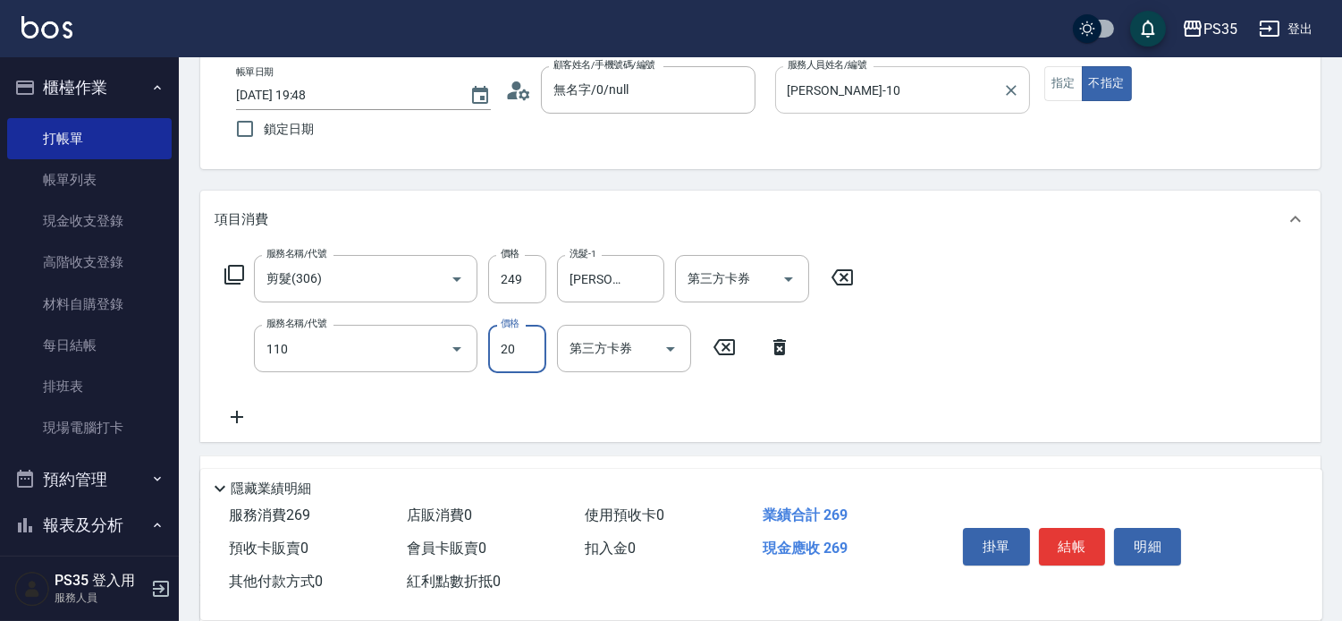
type input "潤絲(110)"
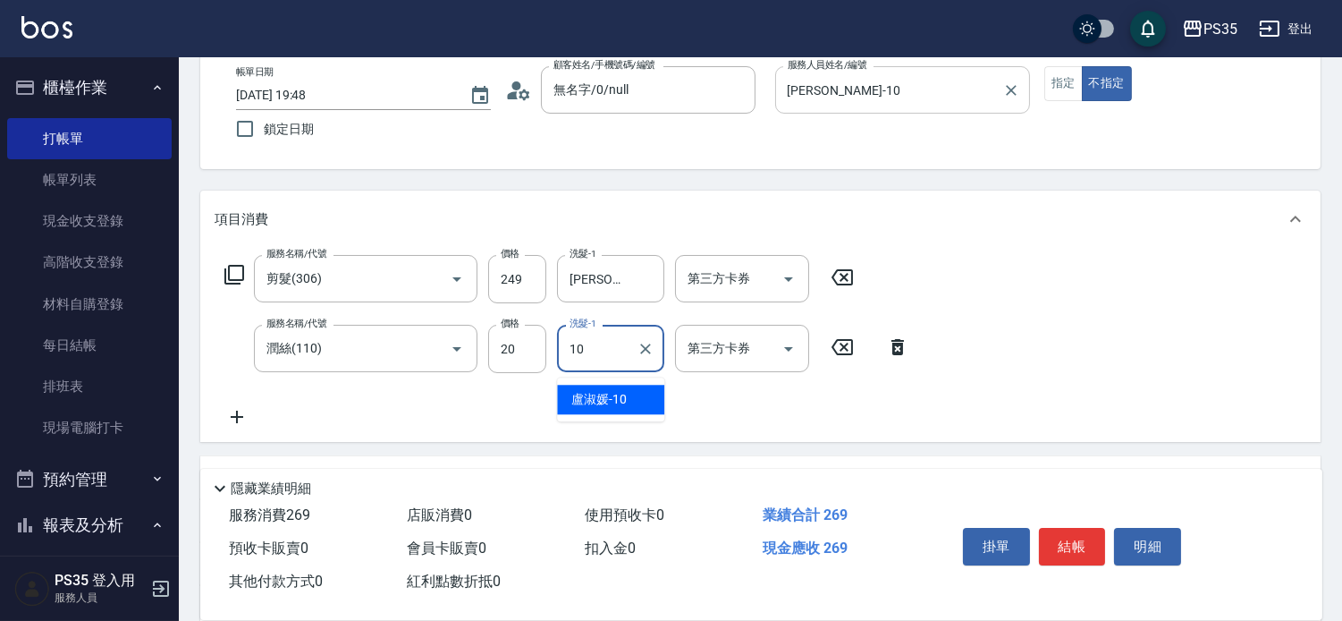
type input "[PERSON_NAME]-10"
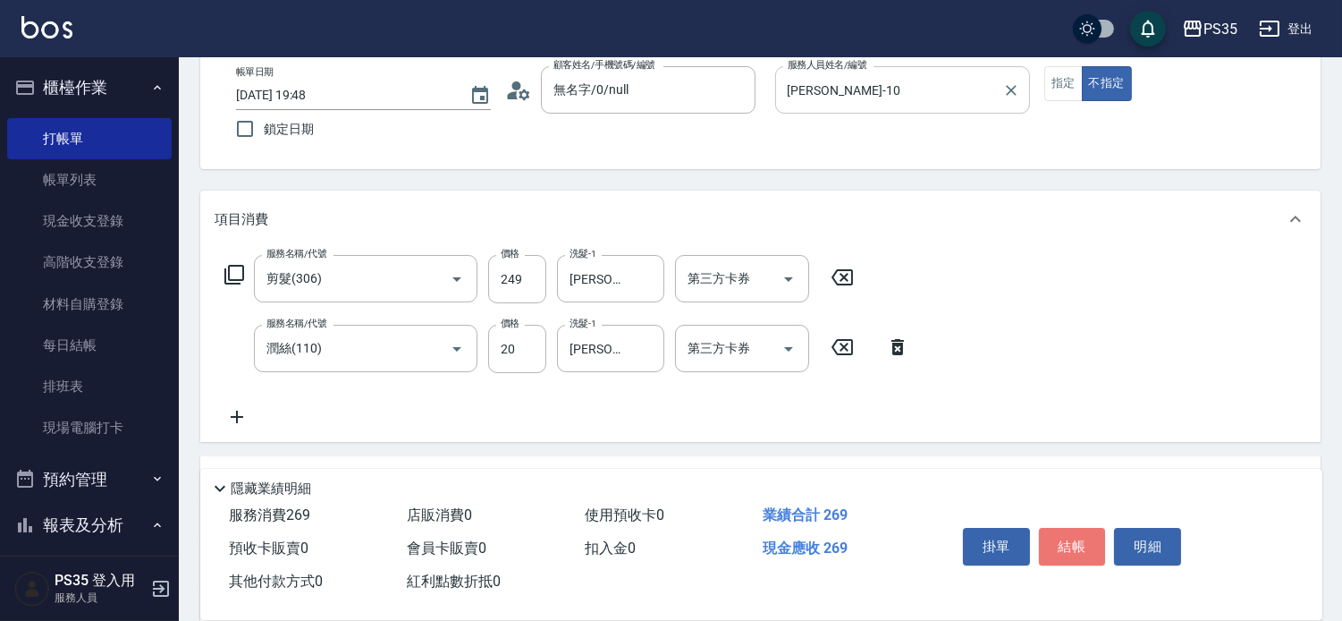
click at [1061, 528] on button "結帳" at bounding box center [1072, 547] width 67 height 38
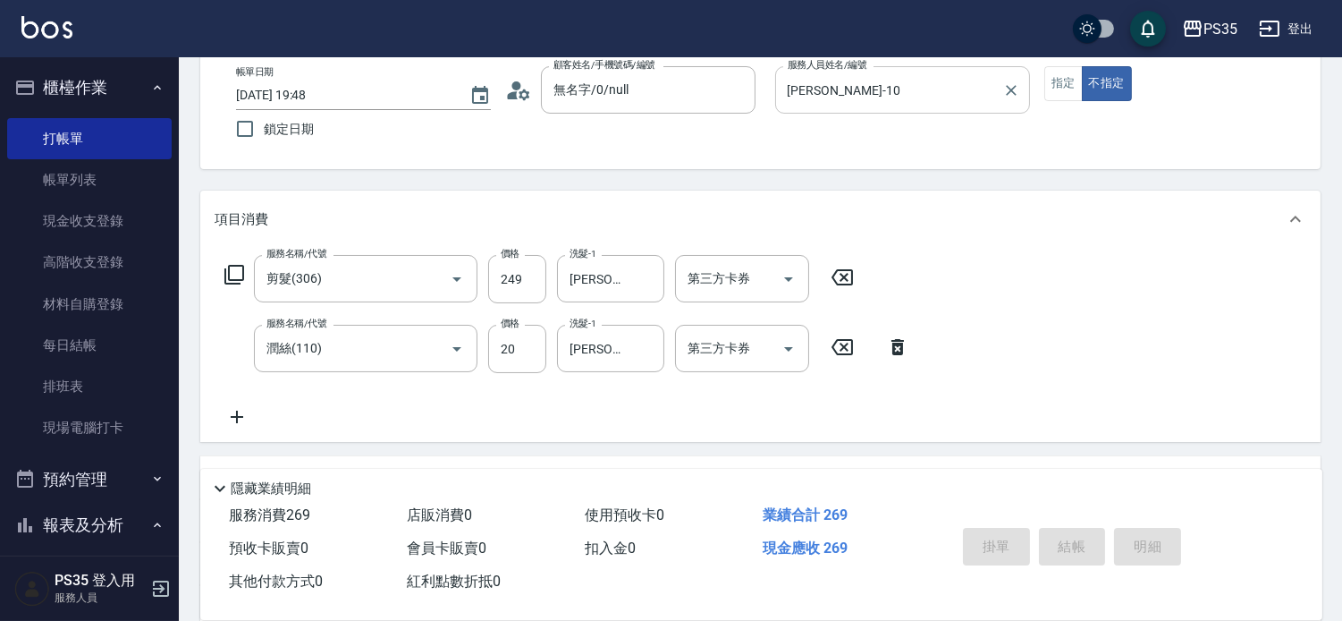
type input "[DATE] 19:49"
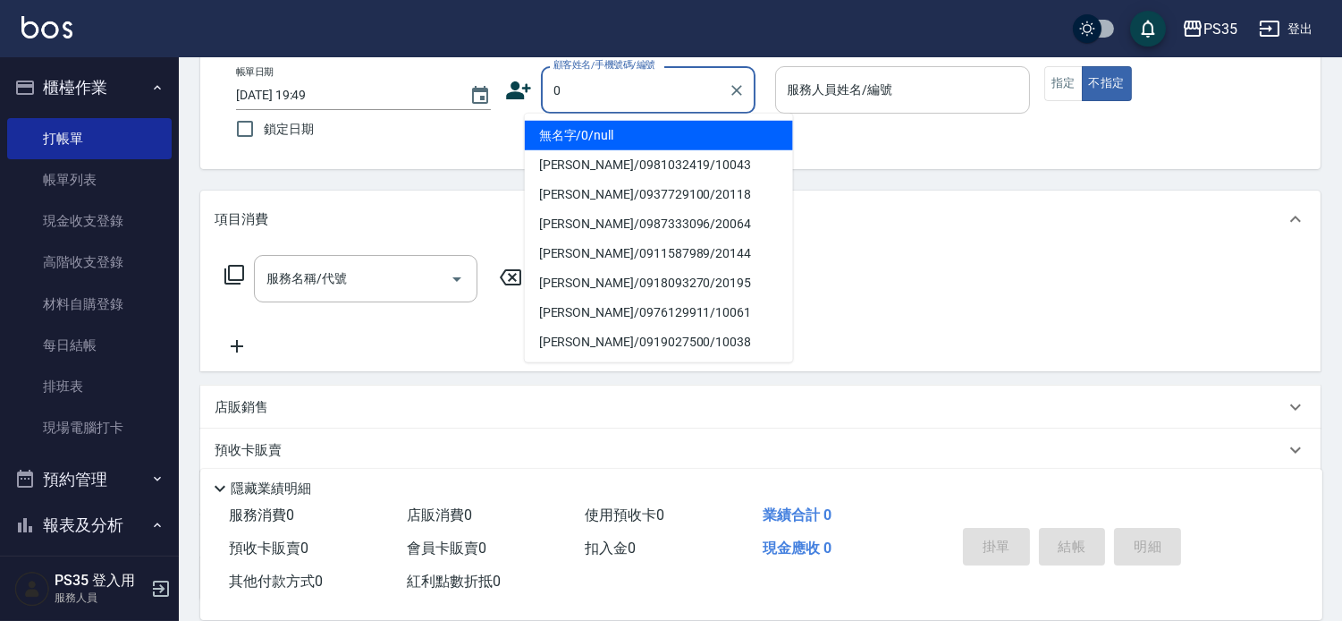
type input "0"
type input "無名字/0/null"
type input "kiki-0"
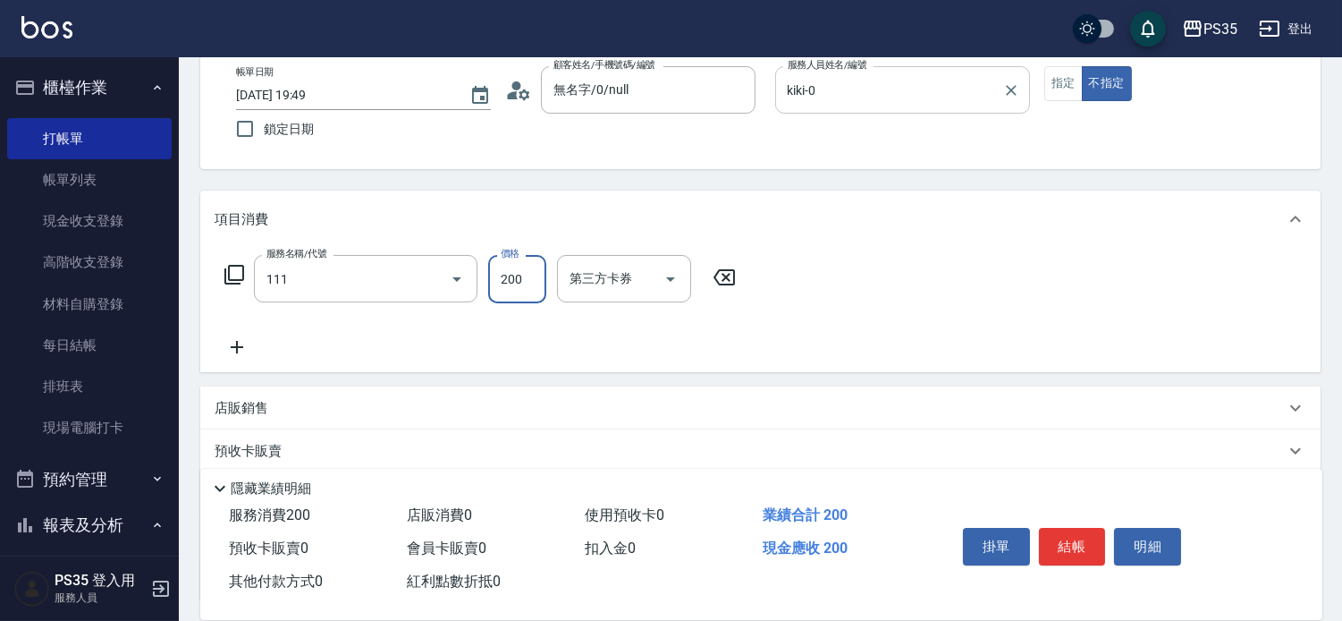
type input "200(111)"
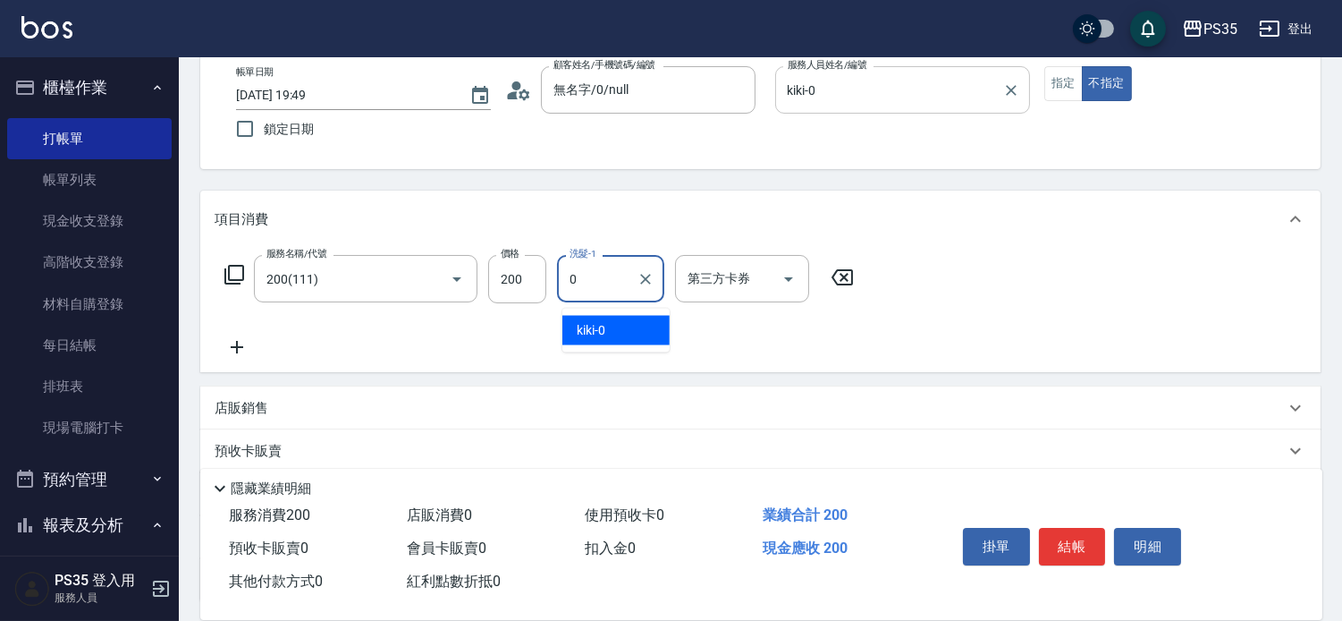
type input "kiki-0"
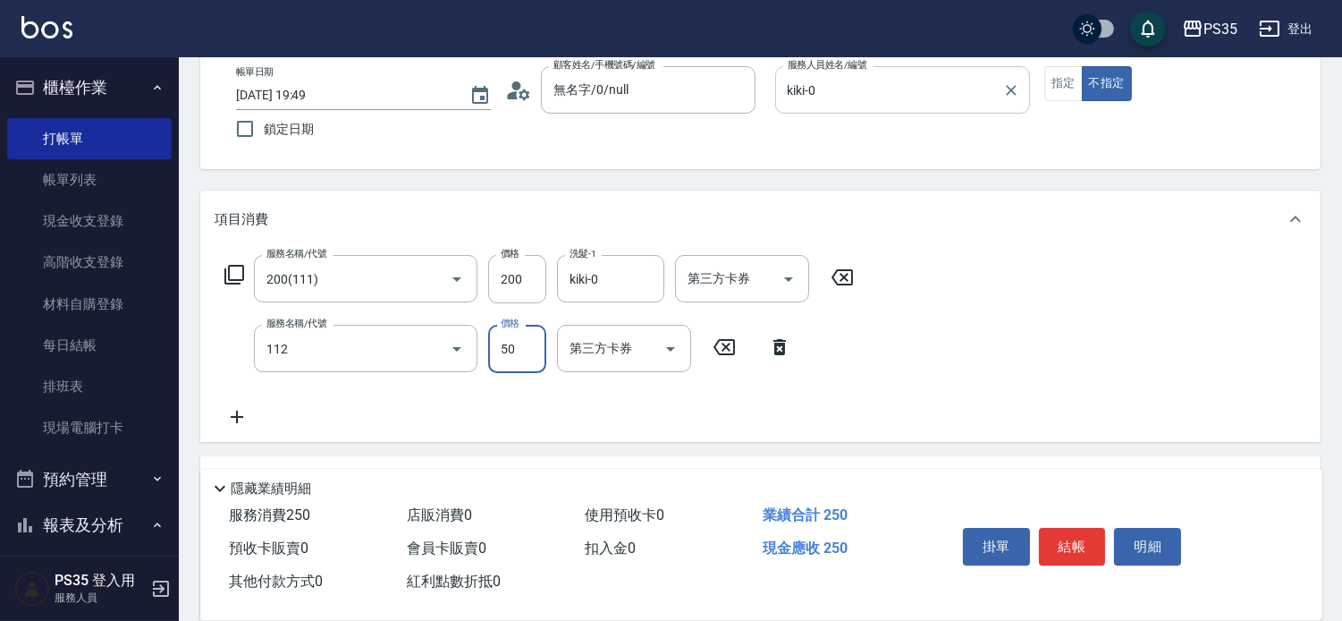
type input "精油50(112)"
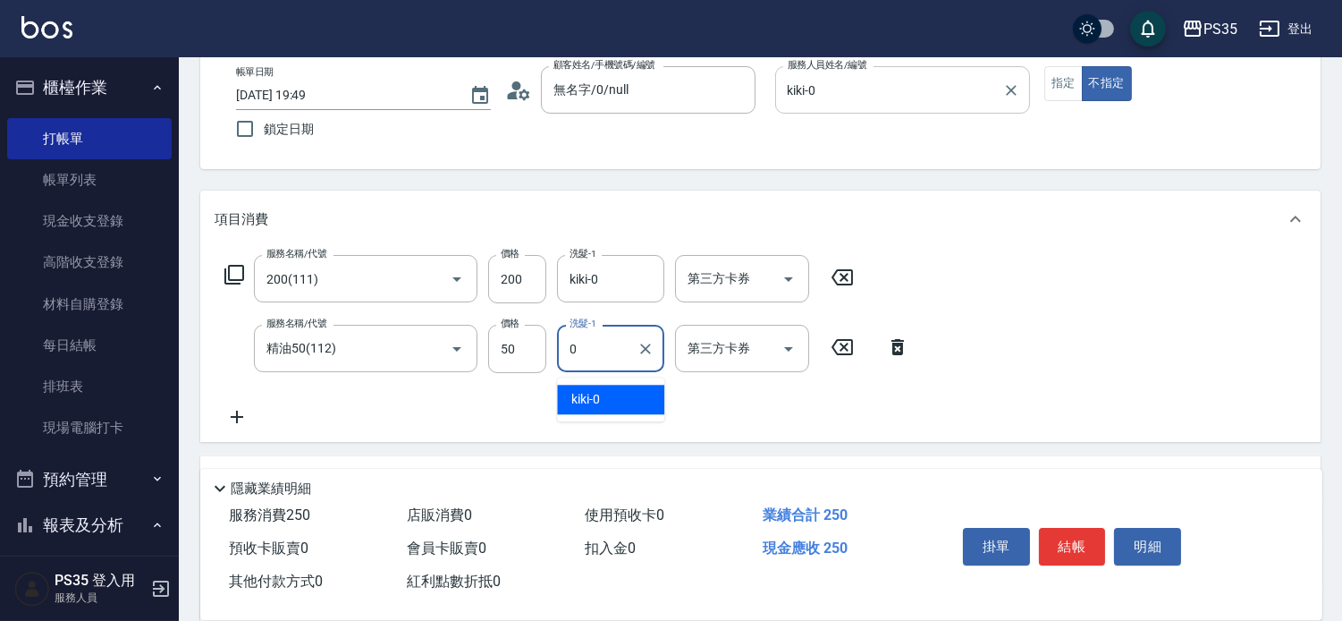
type input "kiki-0"
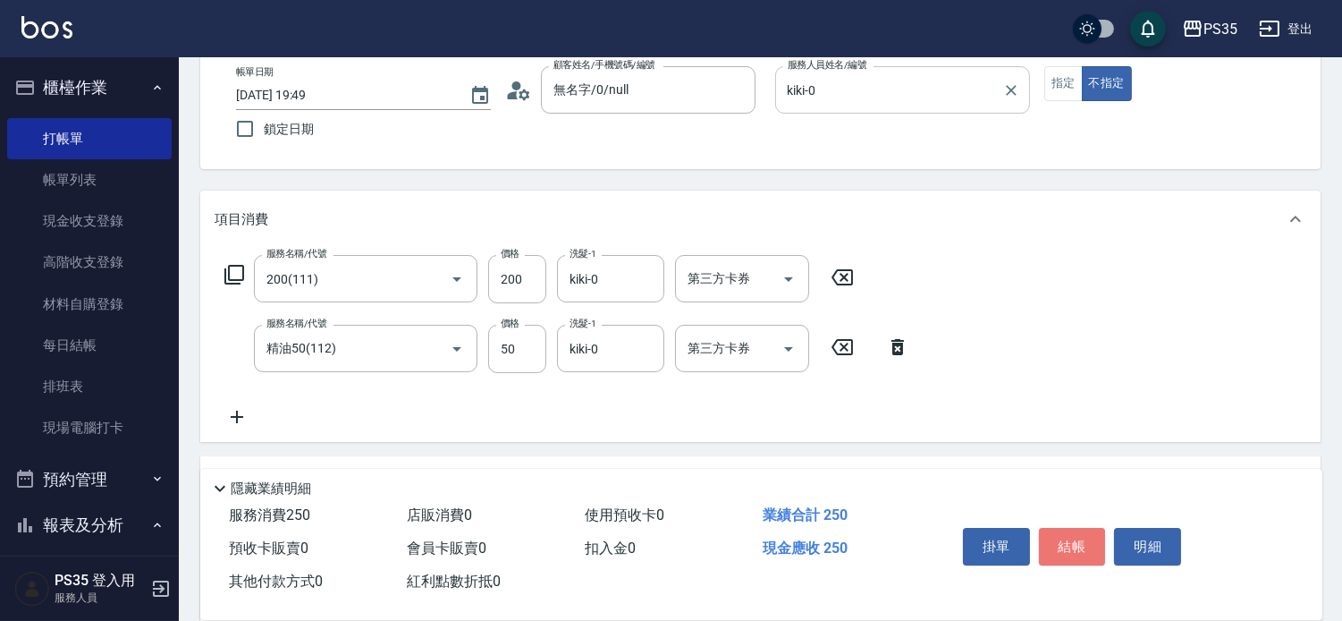
click at [1061, 528] on button "結帳" at bounding box center [1072, 547] width 67 height 38
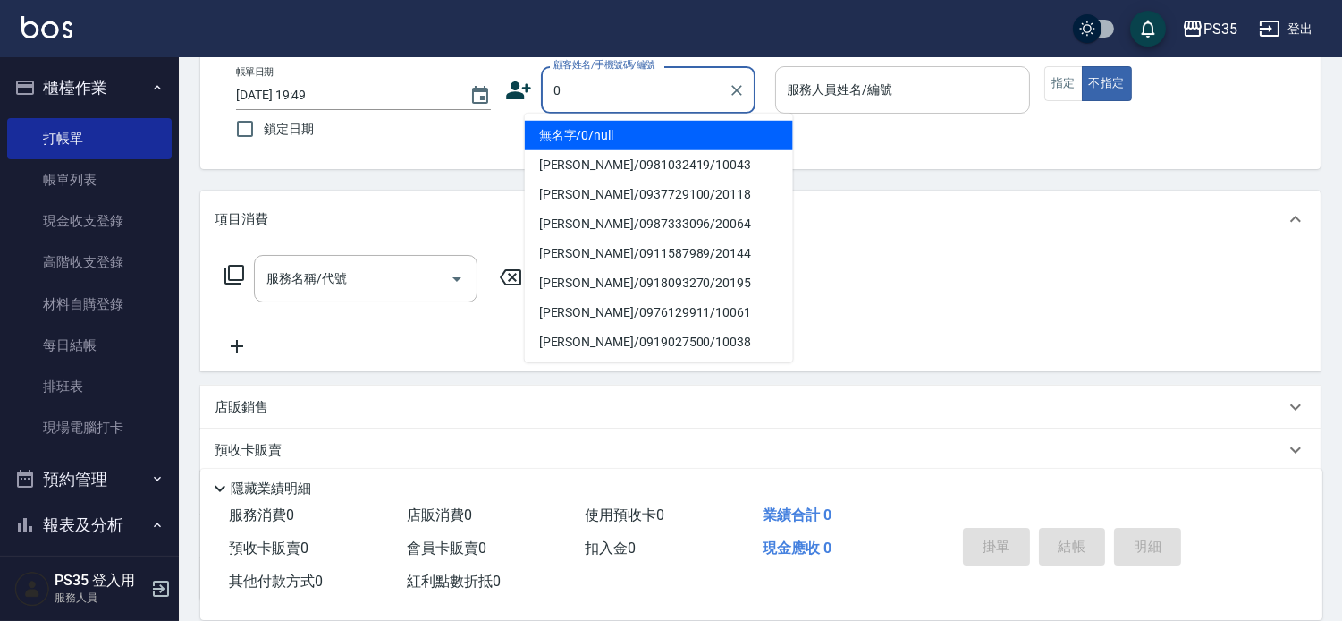
type input "無名字/0/null"
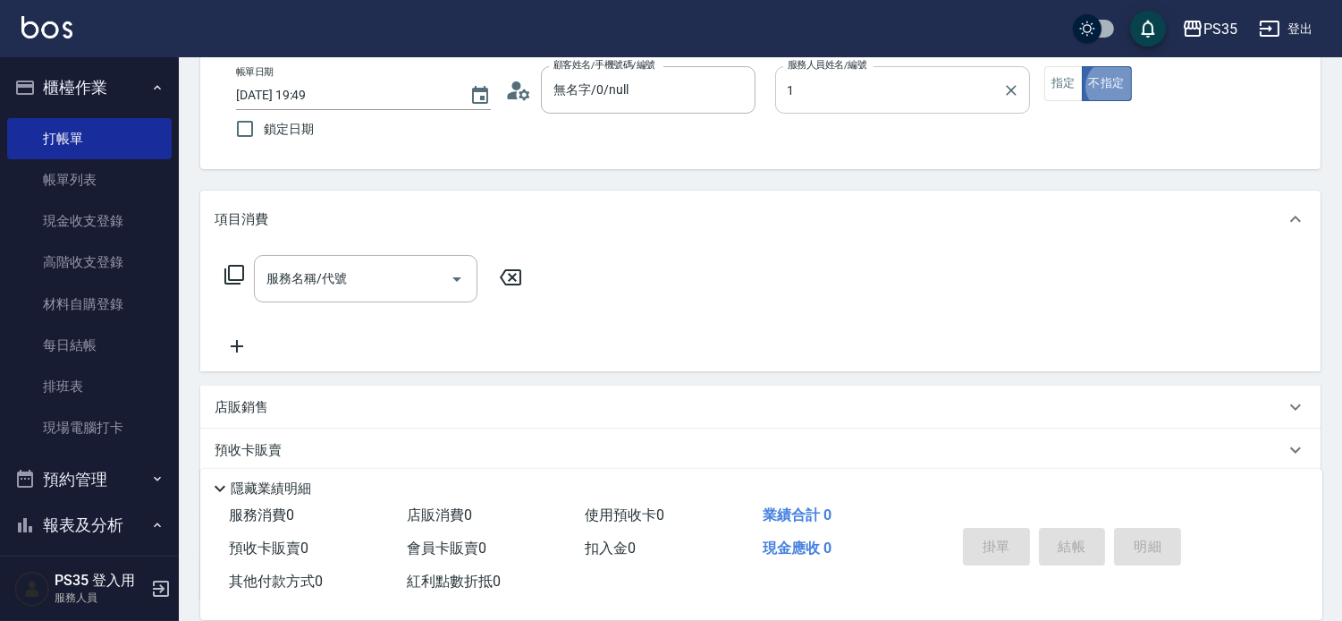
type input "[PERSON_NAME]-1"
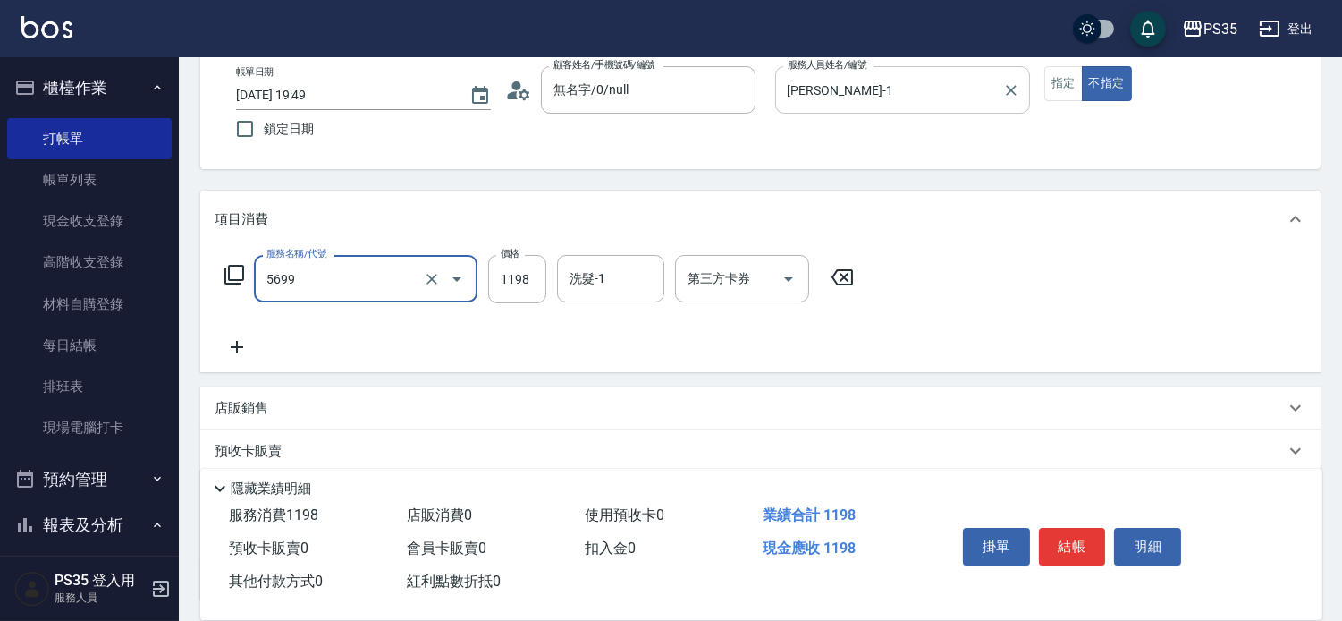
type input "水沁涼套餐(5699)"
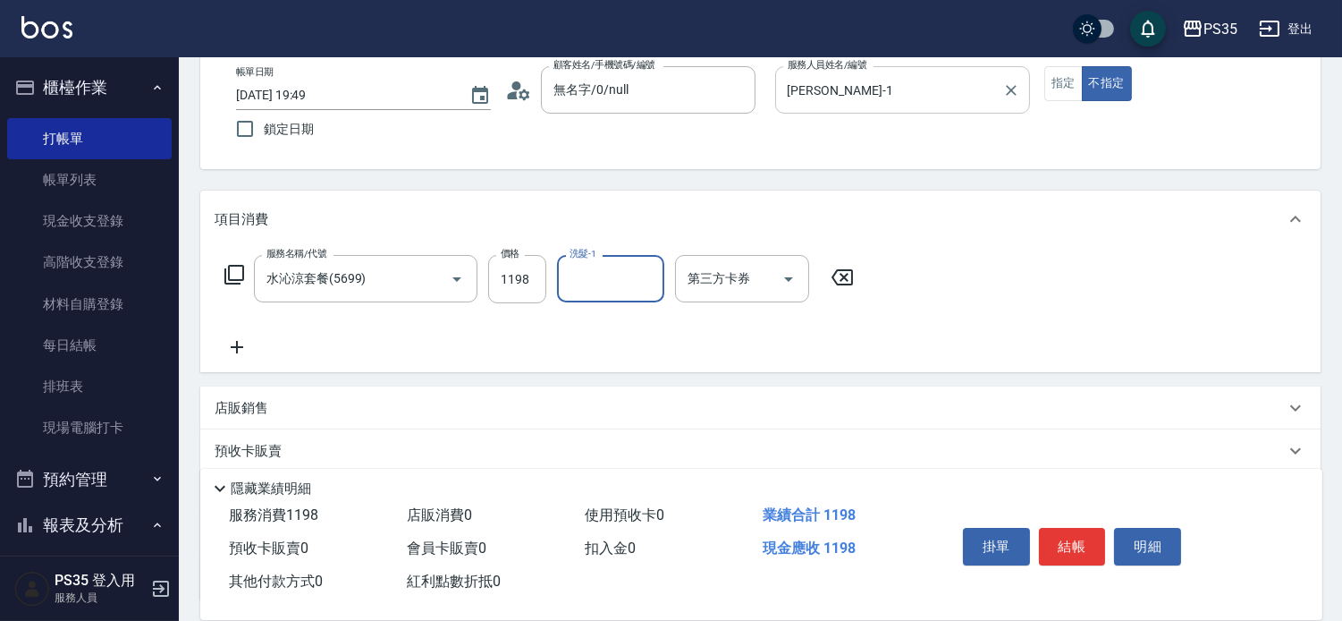
type input "0"
type input "[PERSON_NAME]-1"
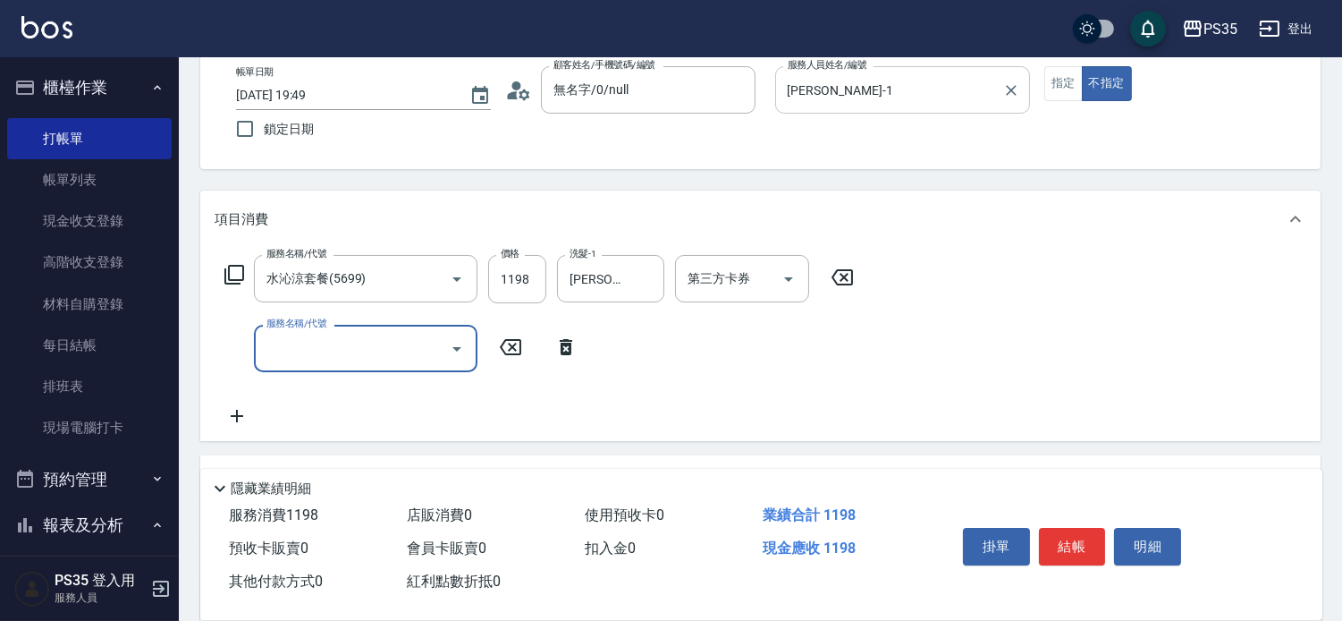
click at [1061, 528] on button "結帳" at bounding box center [1072, 547] width 67 height 38
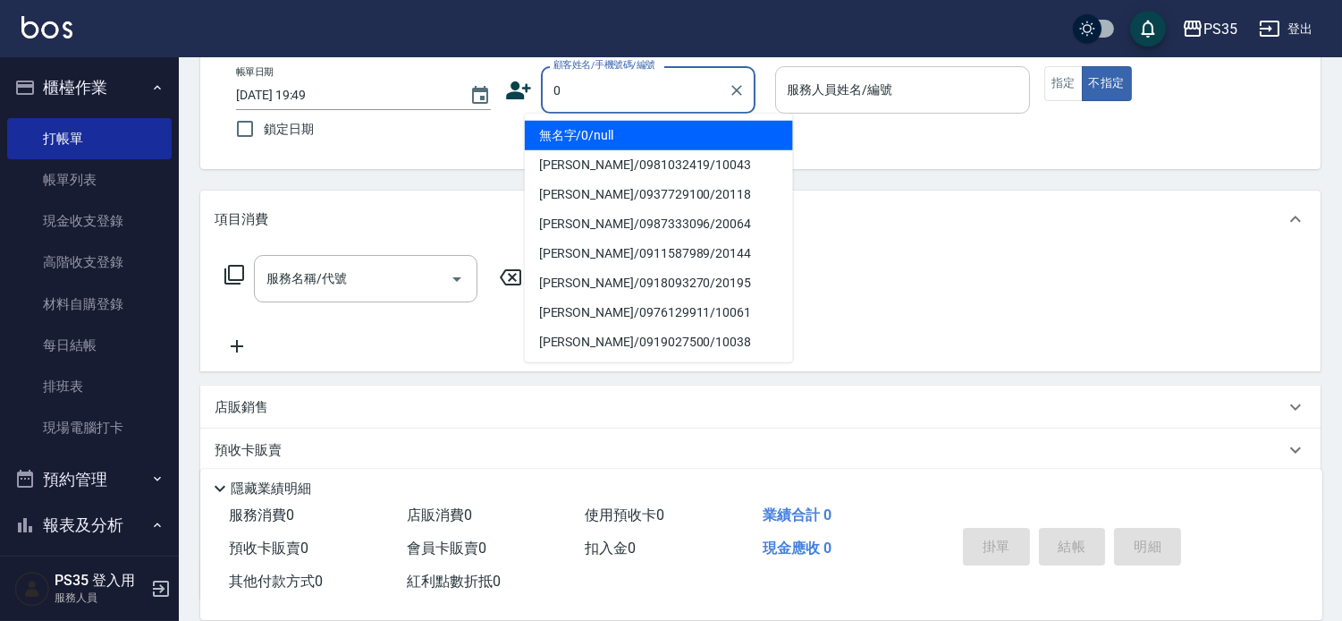
type input "無名字/0/null"
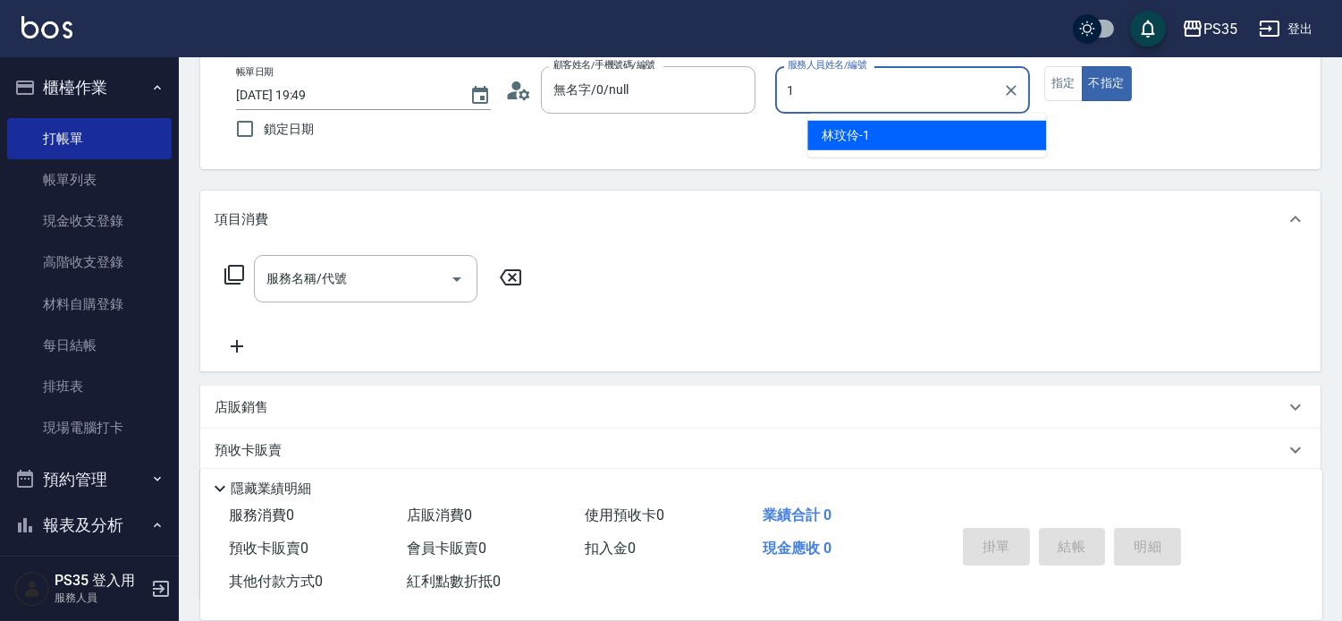
type input "[PERSON_NAME]-1"
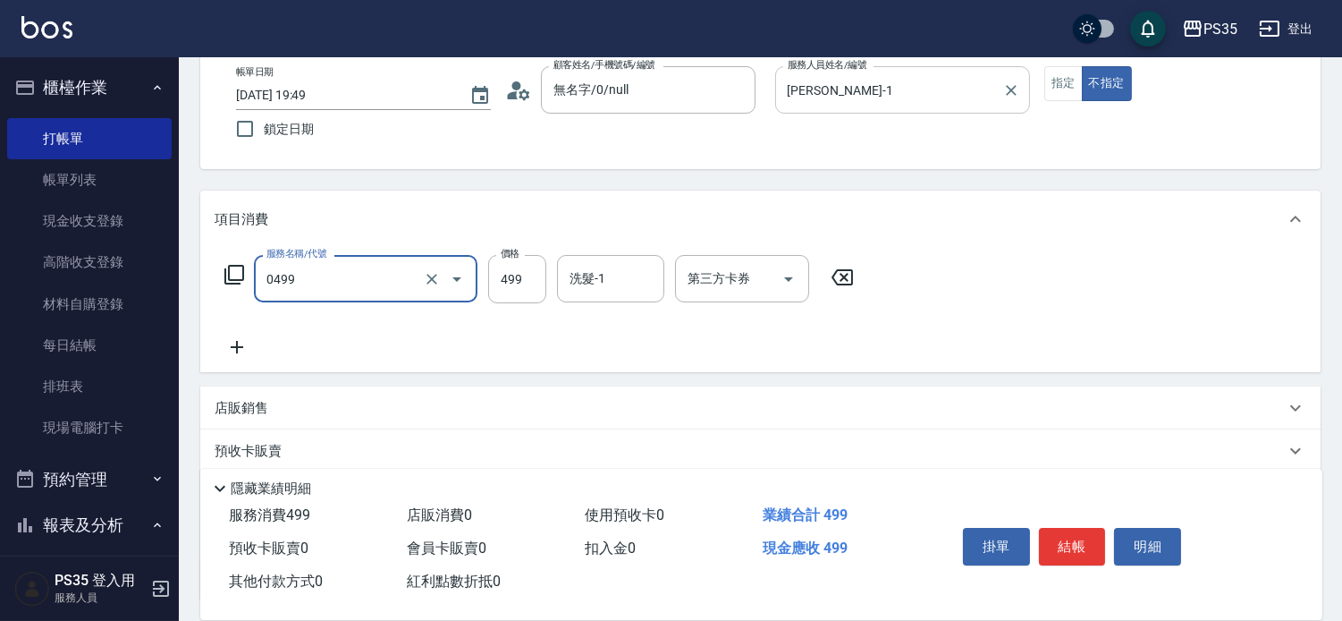
type input "[PERSON_NAME]499(0499)"
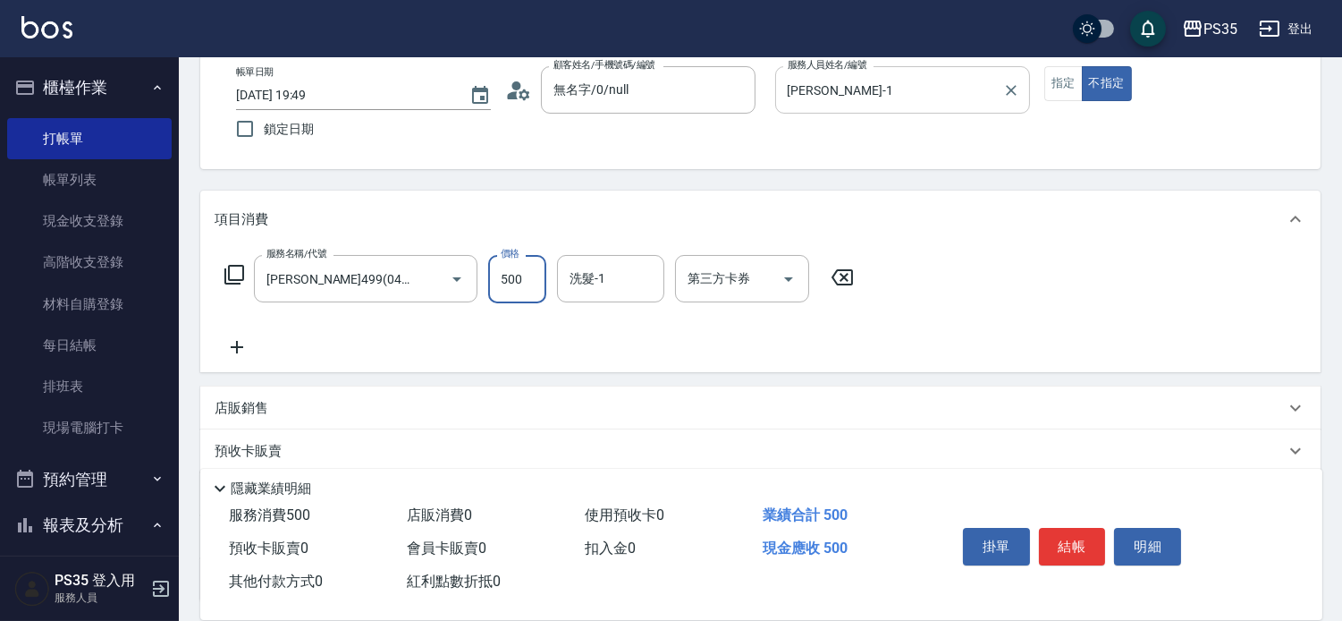
type input "500"
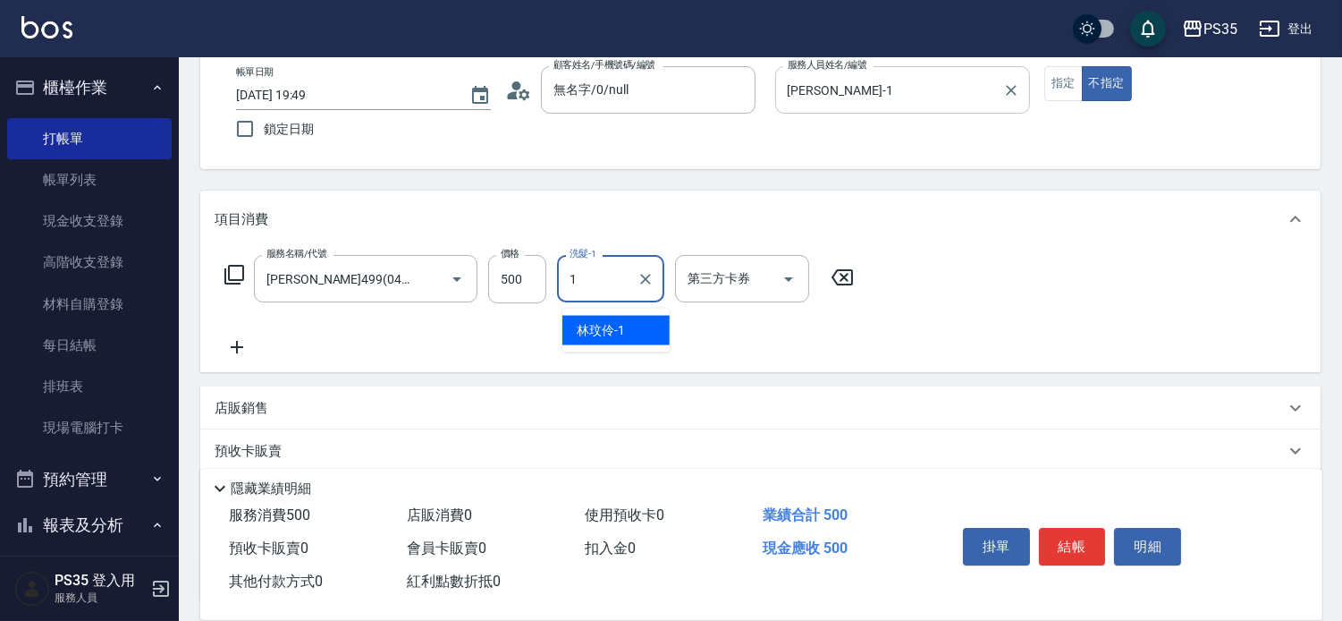
type input "[PERSON_NAME]-1"
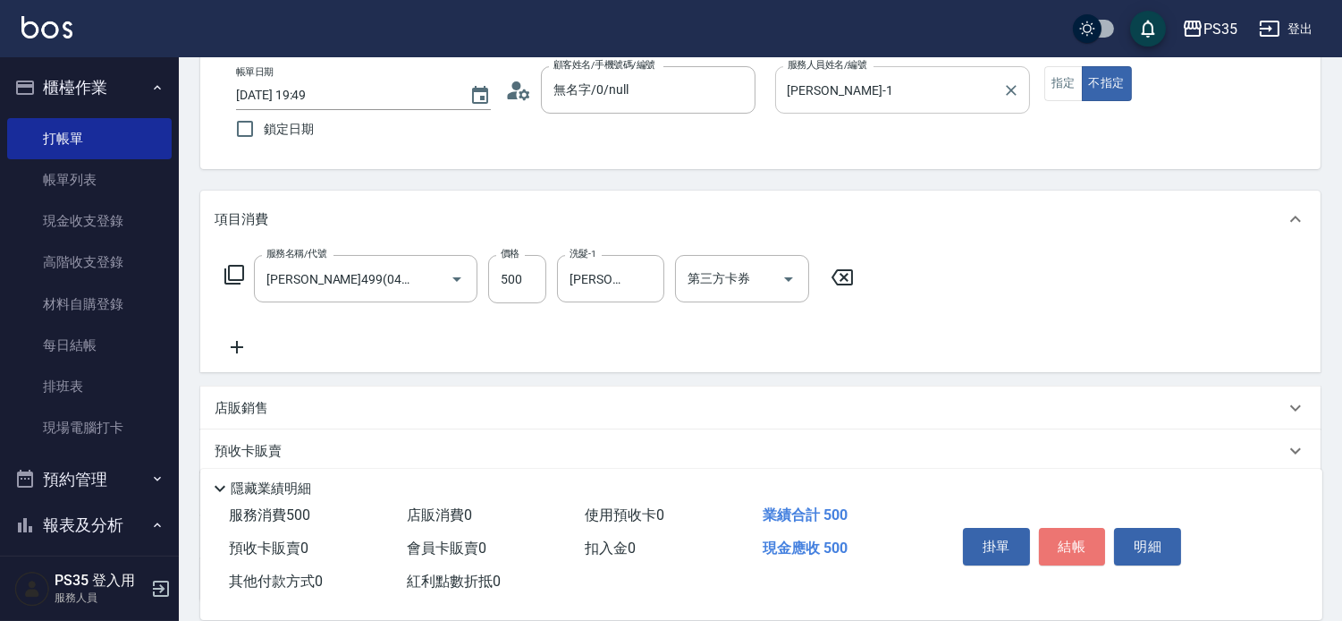
click at [1061, 528] on button "結帳" at bounding box center [1072, 547] width 67 height 38
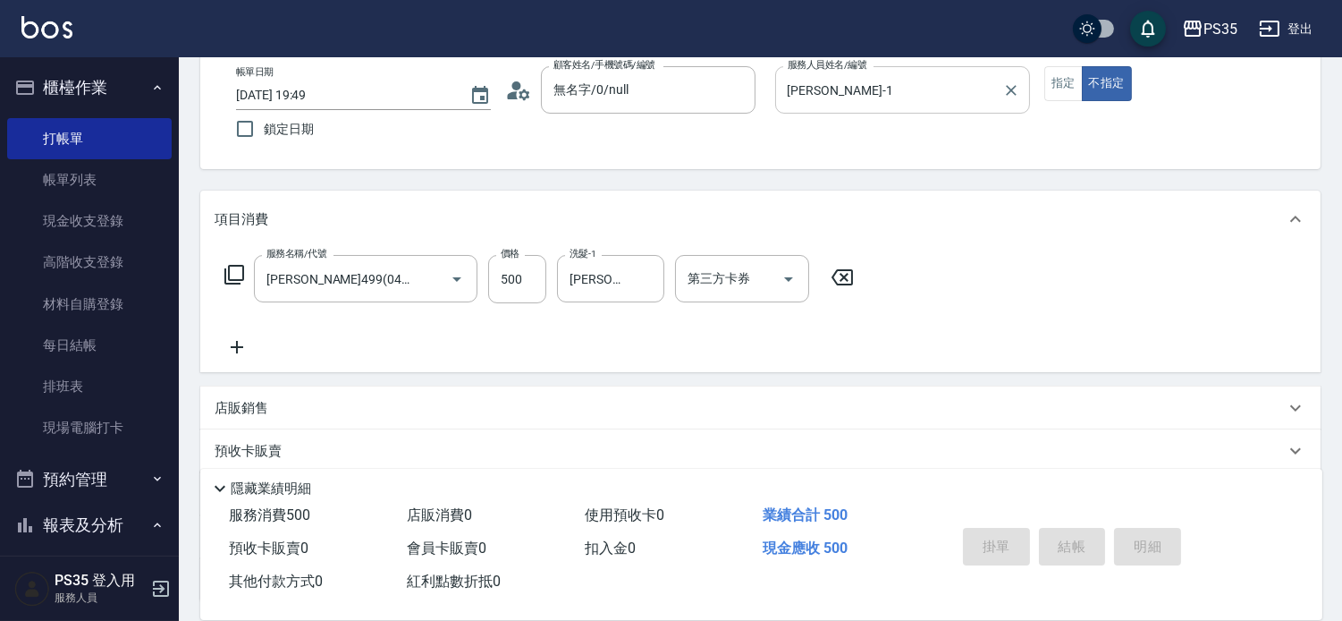
type input "[DATE] 19:50"
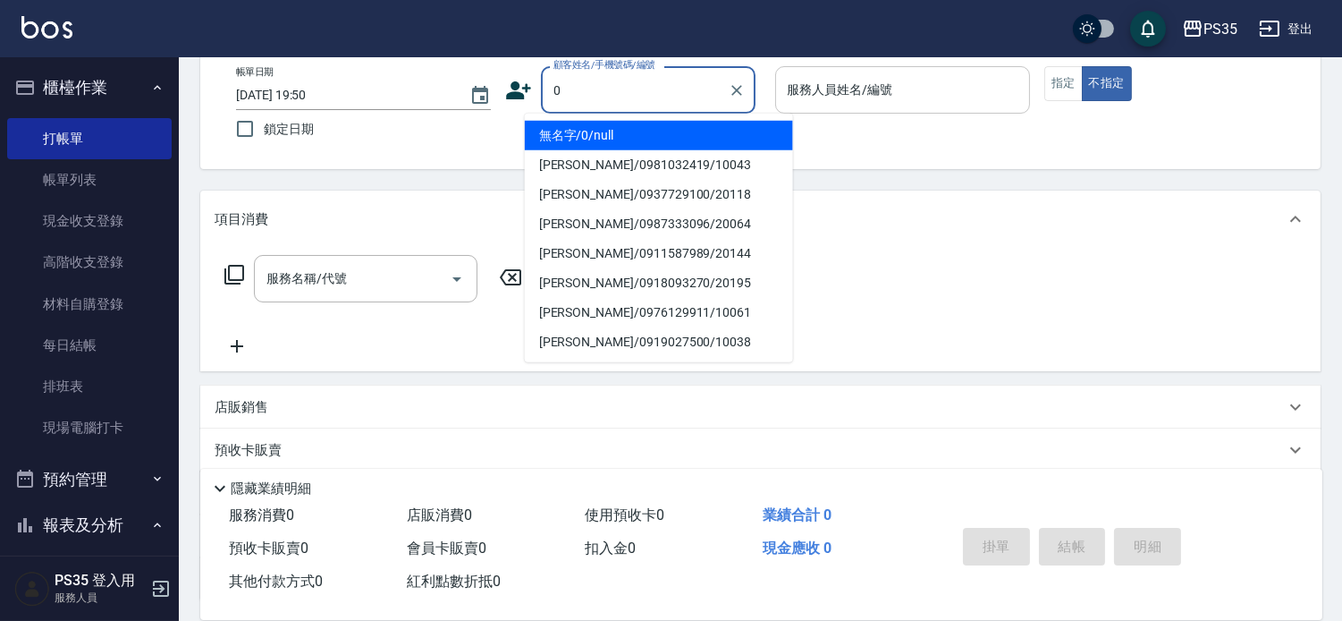
type input "0"
type input "1"
type input "無名字/0/null"
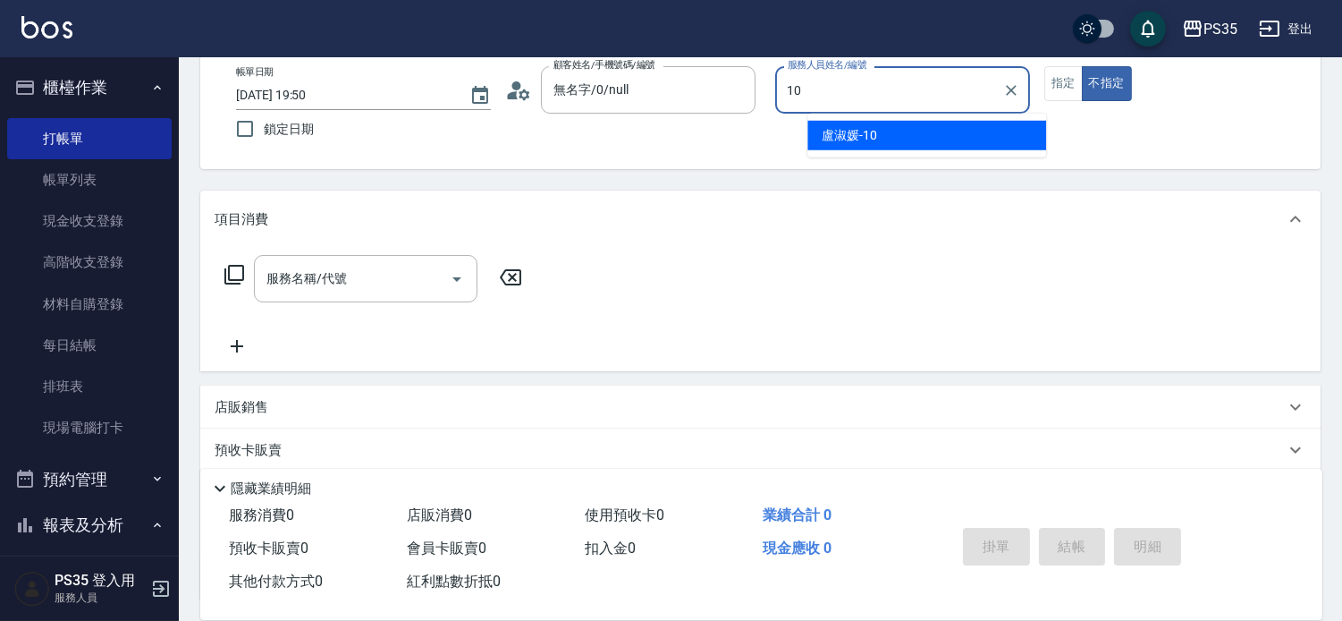
type input "[PERSON_NAME]-10"
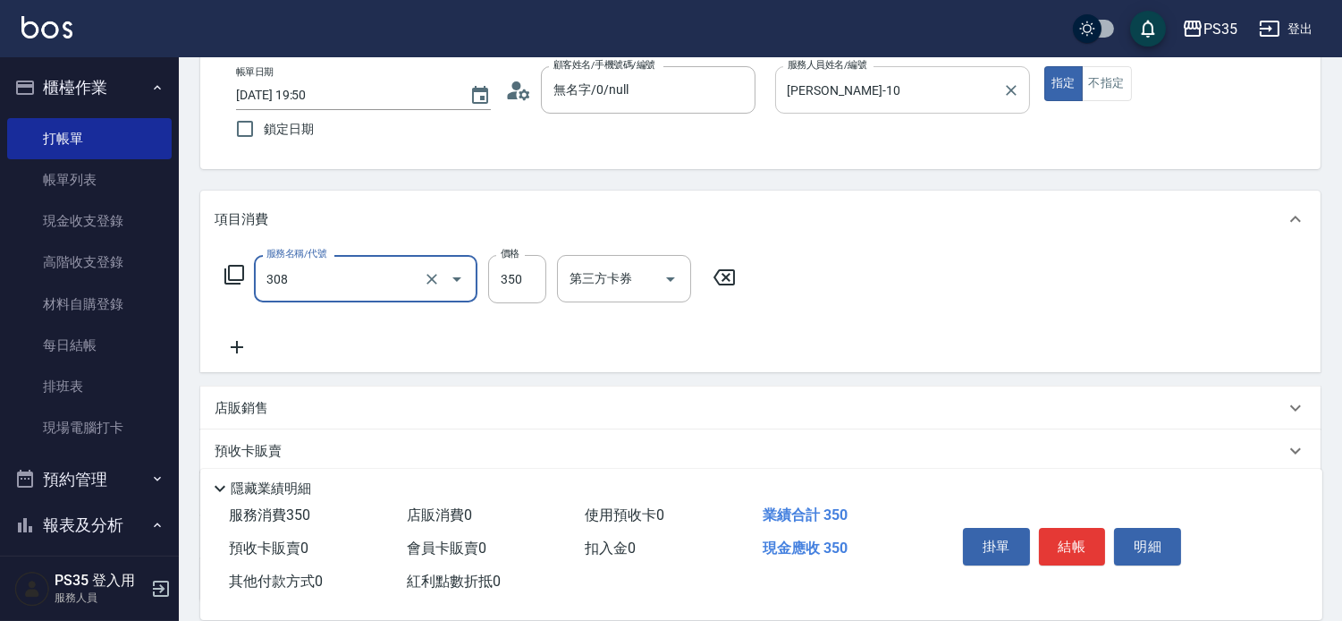
type input "洗+剪(308)"
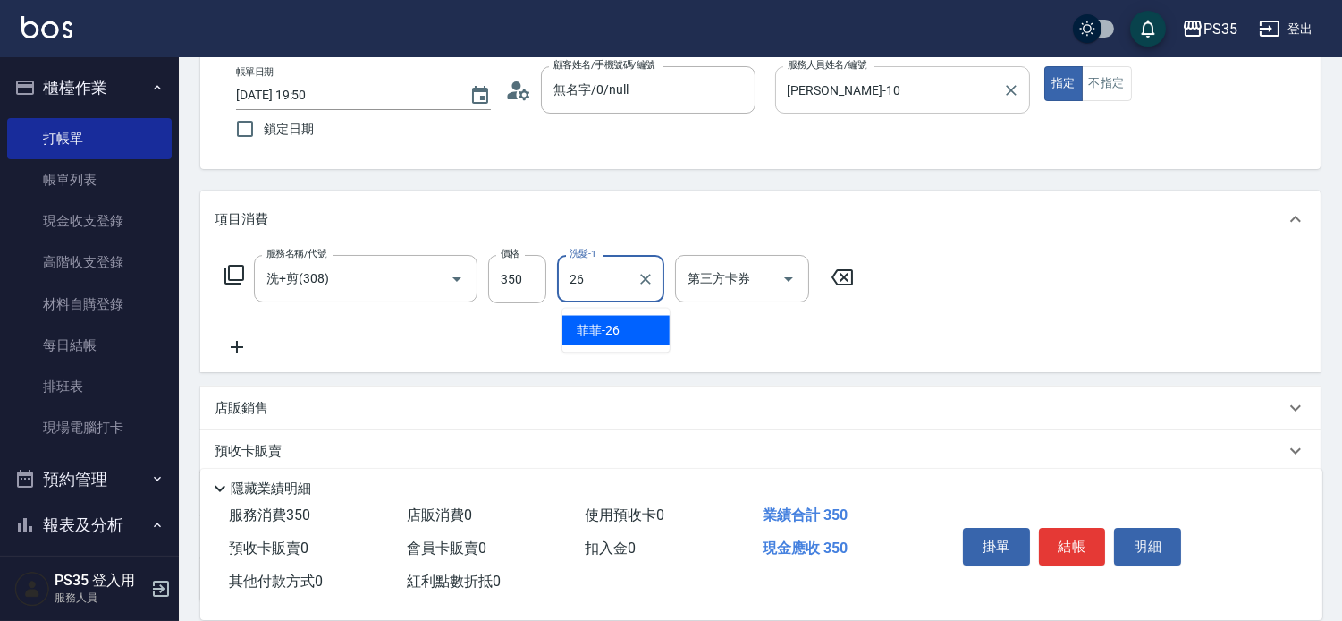
type input "菲菲-26"
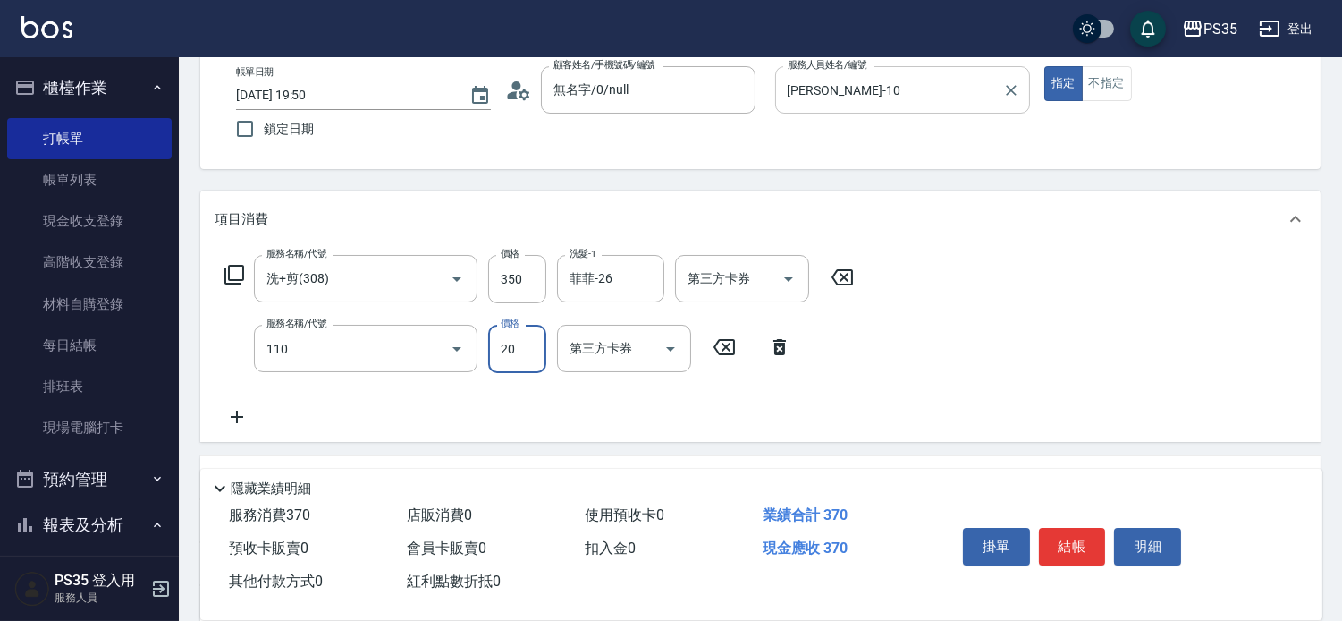
type input "潤絲(110)"
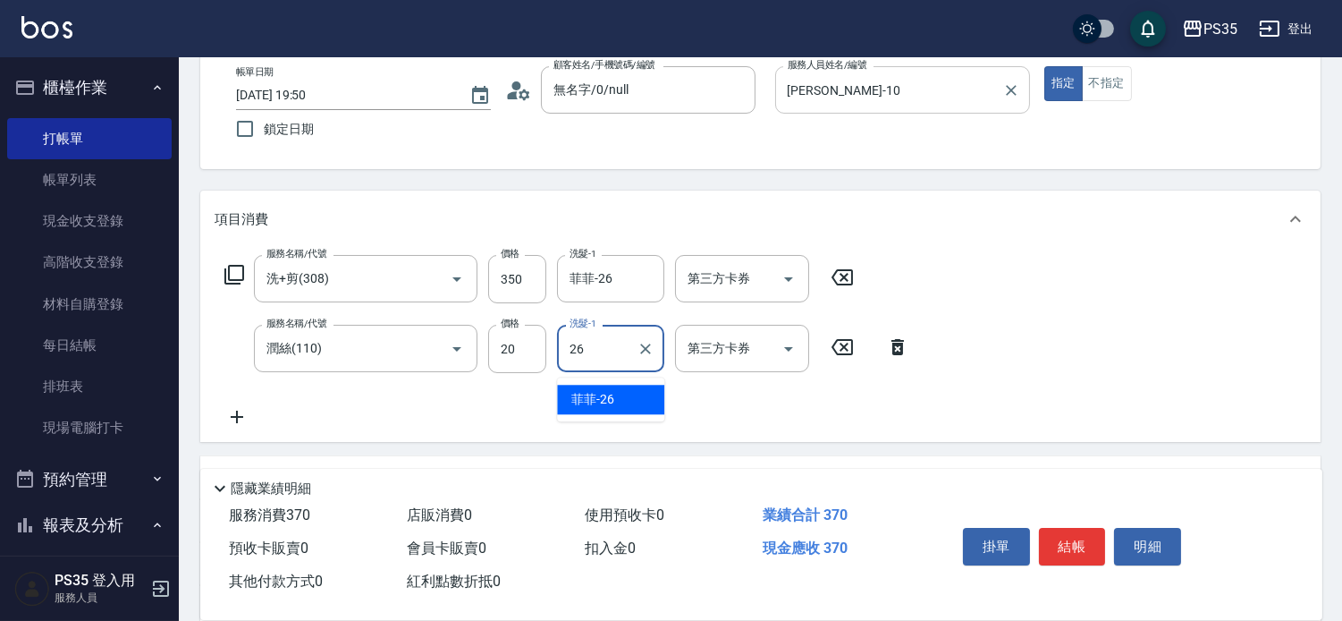
type input "菲菲-26"
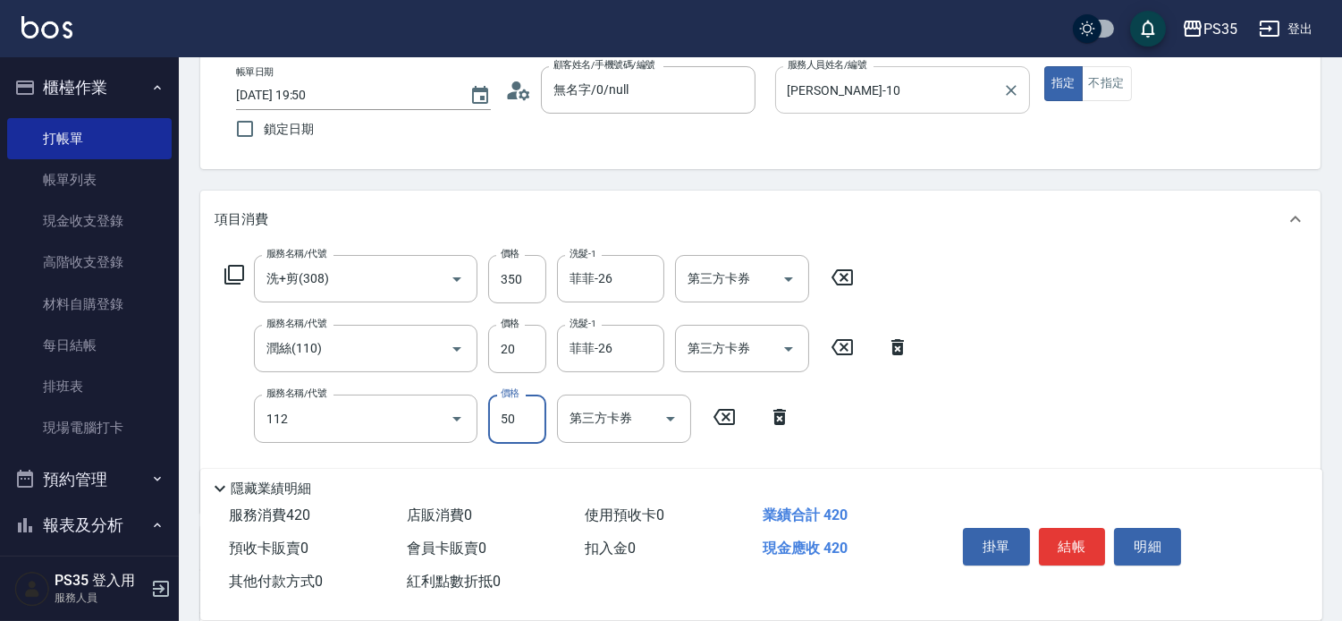
type input "精油50(112)"
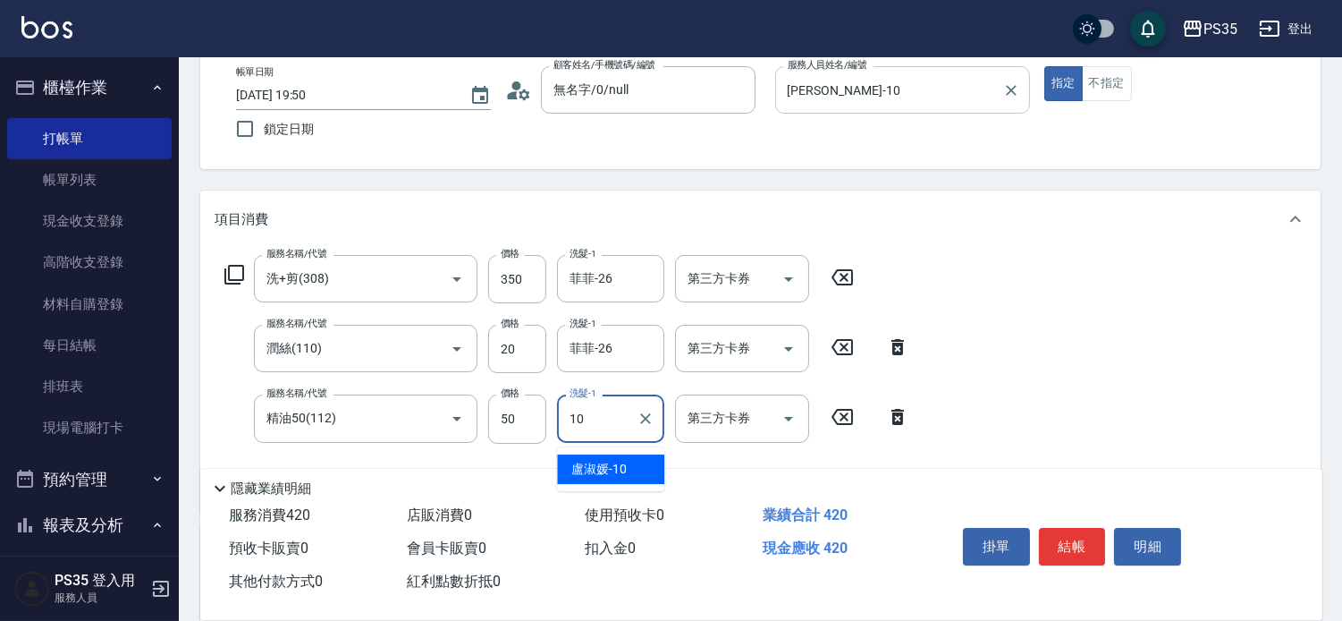
type input "[PERSON_NAME]-10"
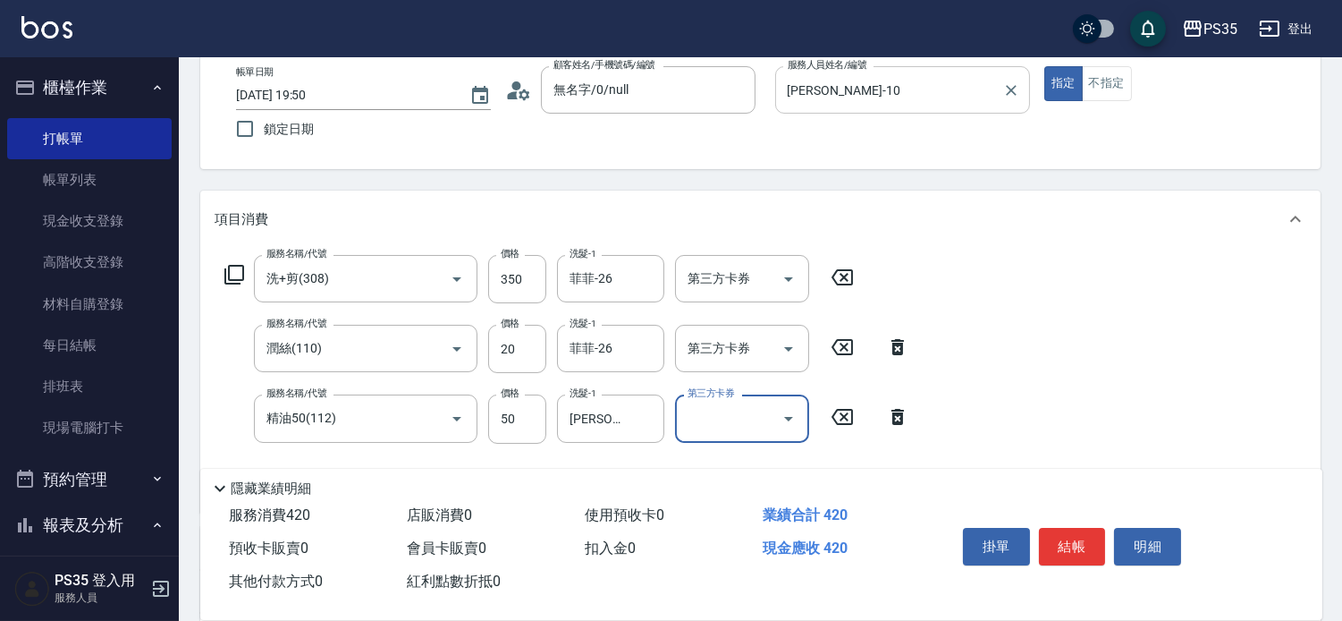
click at [1061, 529] on button "結帳" at bounding box center [1072, 547] width 67 height 38
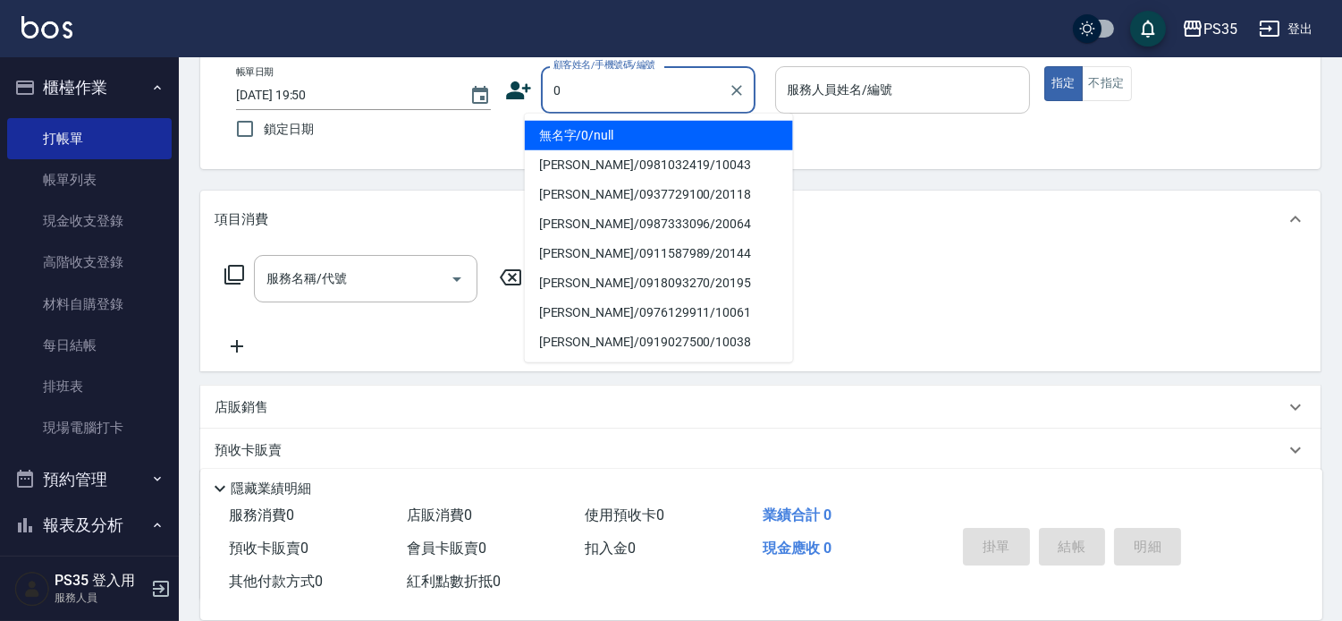
type input "無名字/0/null"
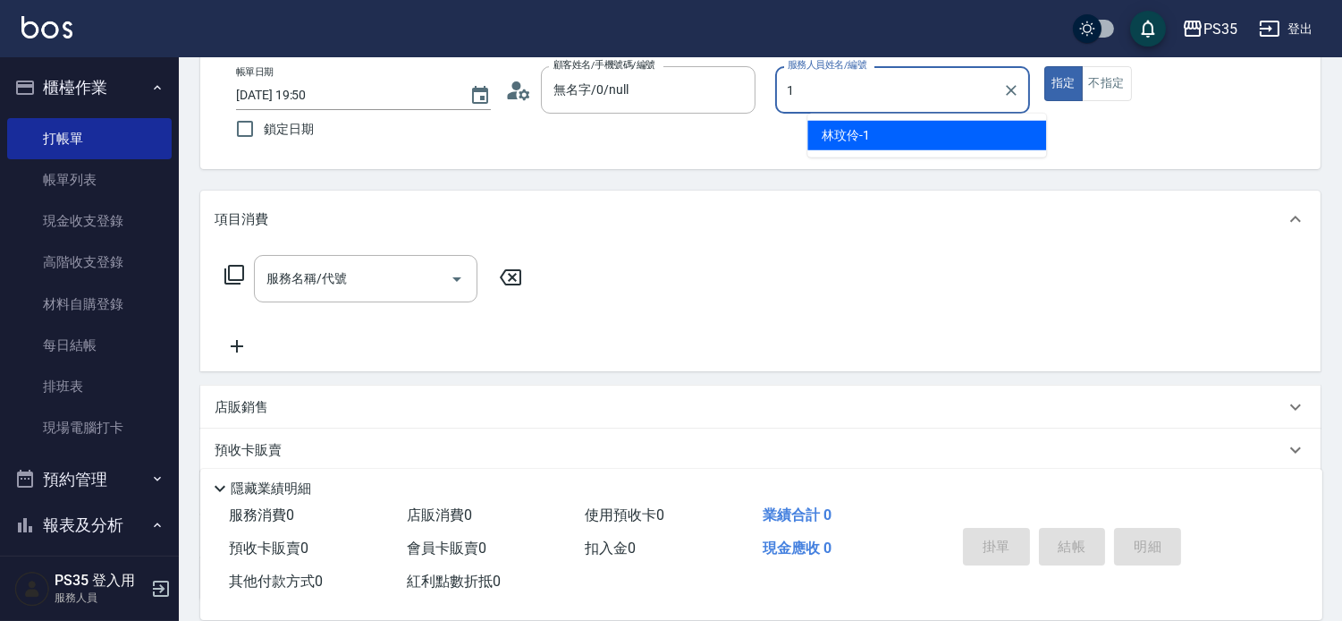
type input "[PERSON_NAME]-1"
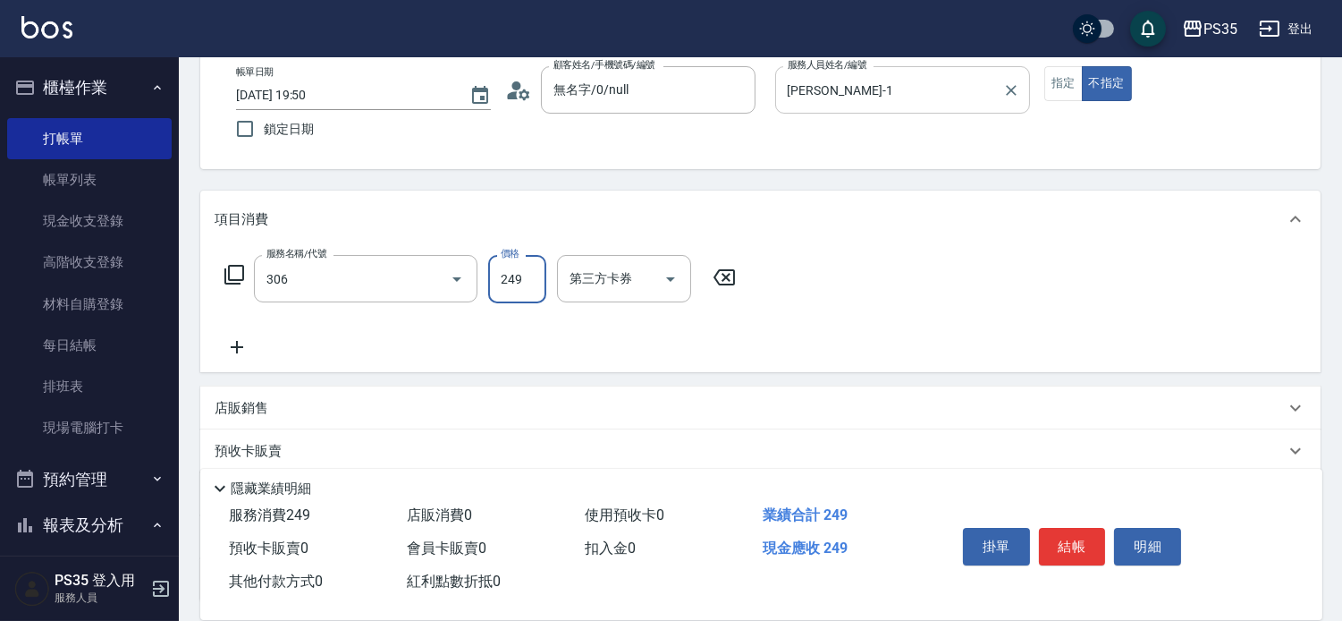
type input "剪髮(306)"
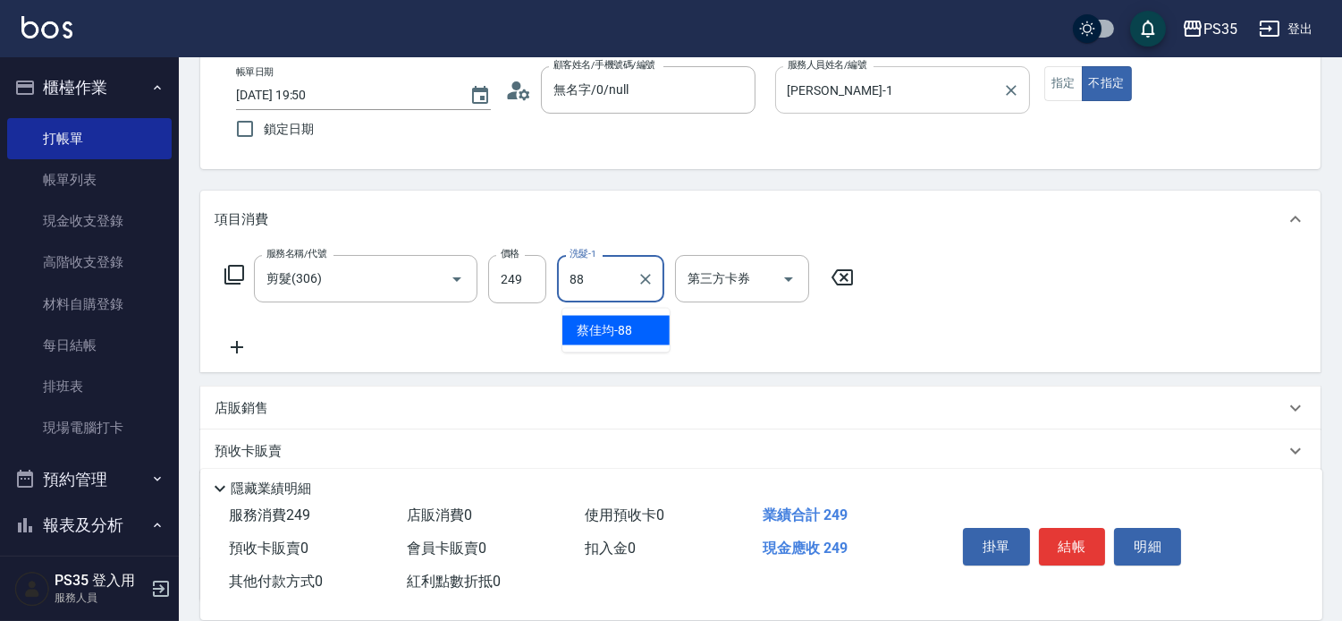
type input "[PERSON_NAME]-88"
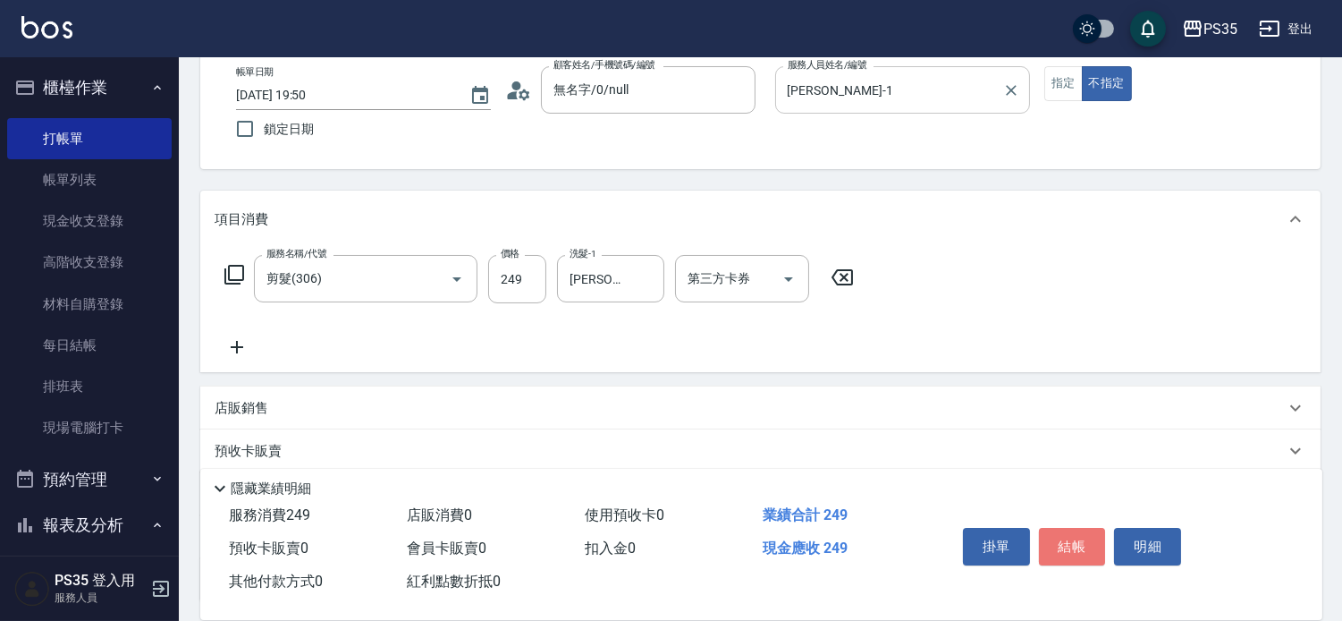
click at [1061, 530] on button "結帳" at bounding box center [1072, 547] width 67 height 38
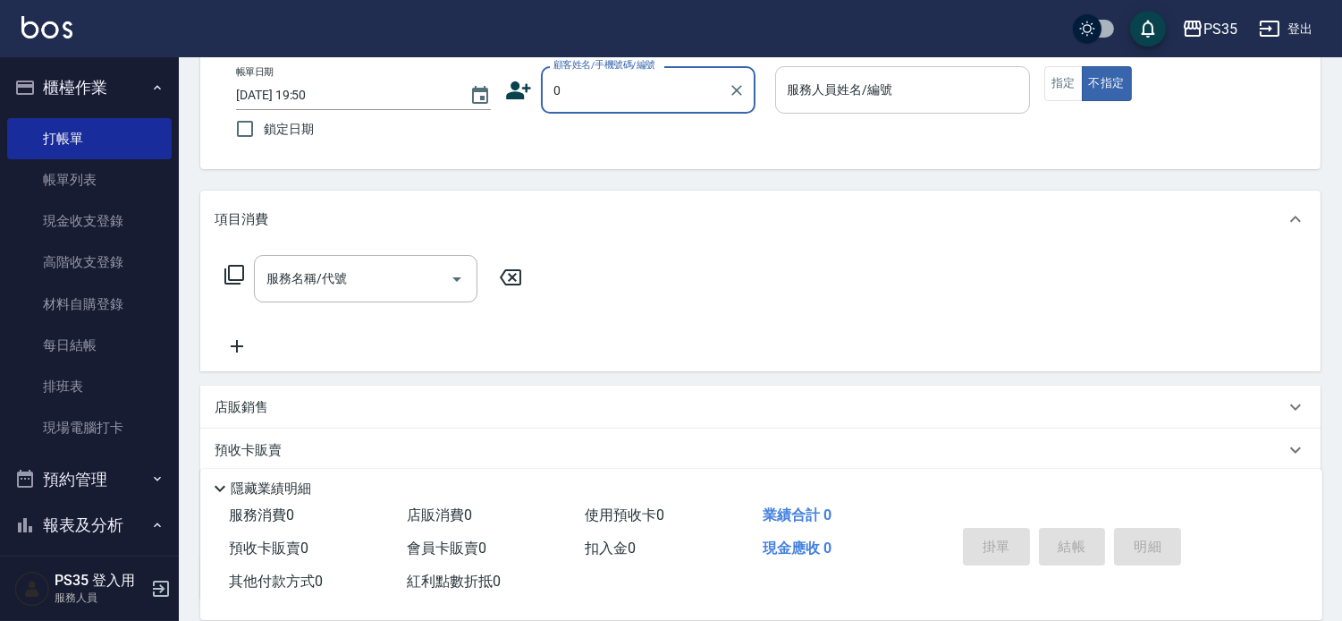
type input "0"
type input "2"
type input "無名字/0/null"
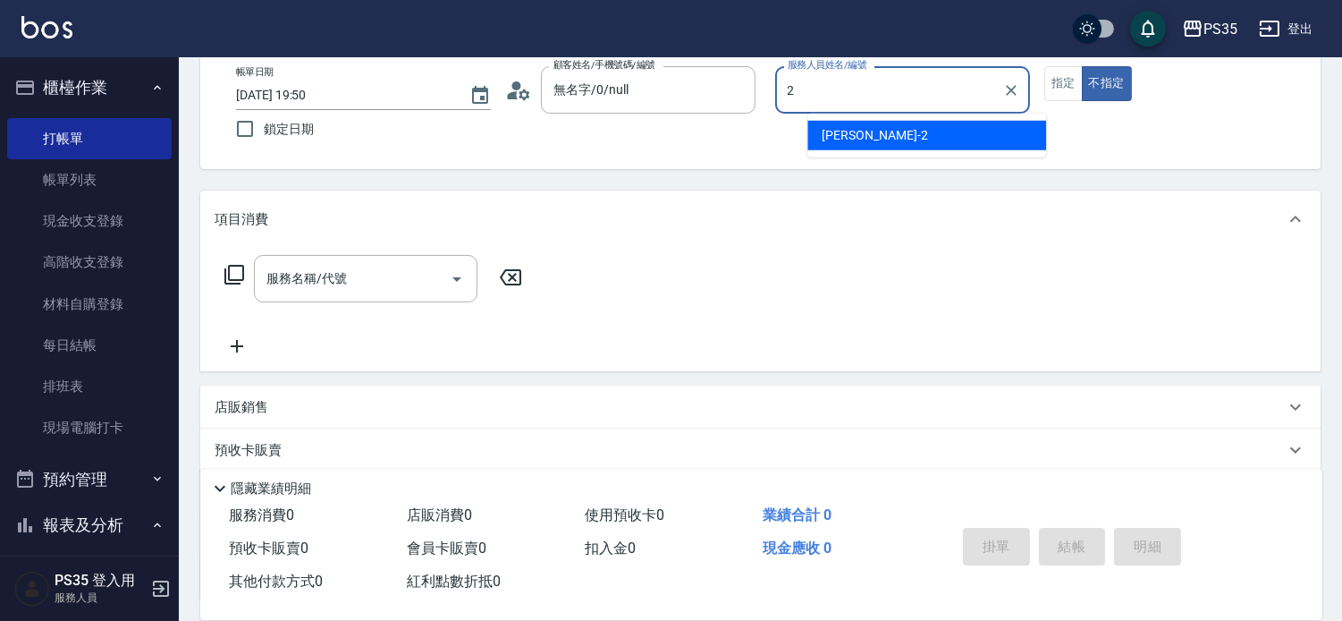
type input "[PERSON_NAME]-2"
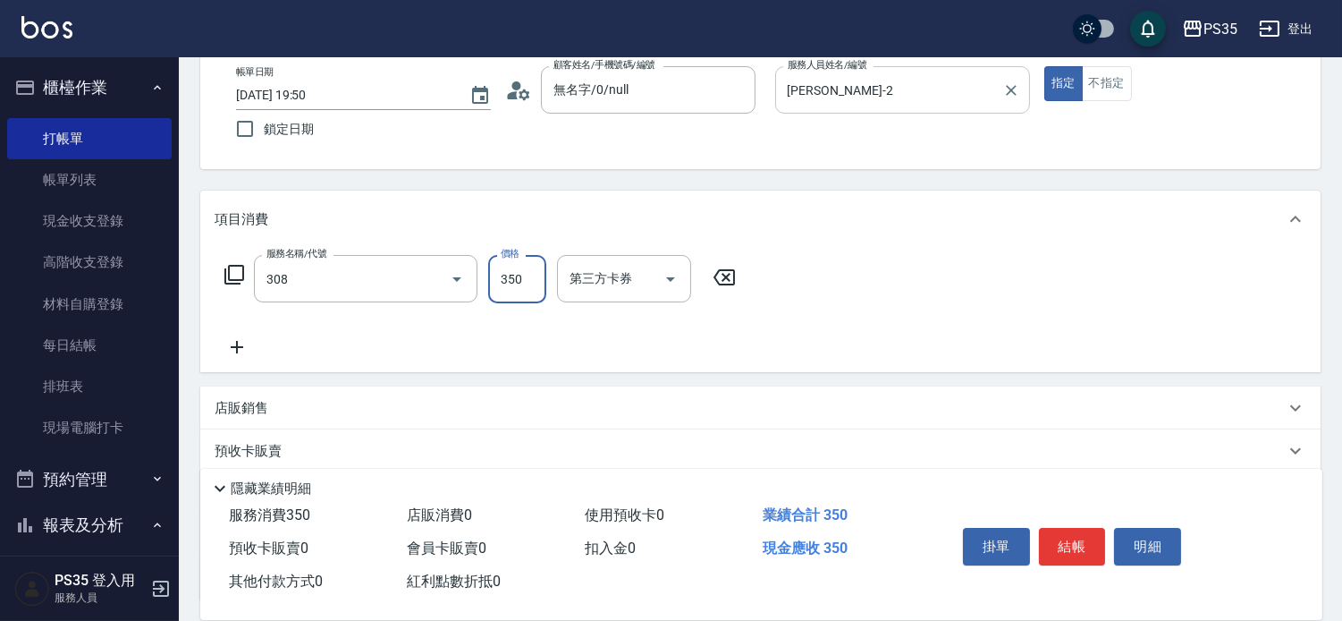
type input "洗+剪(308)"
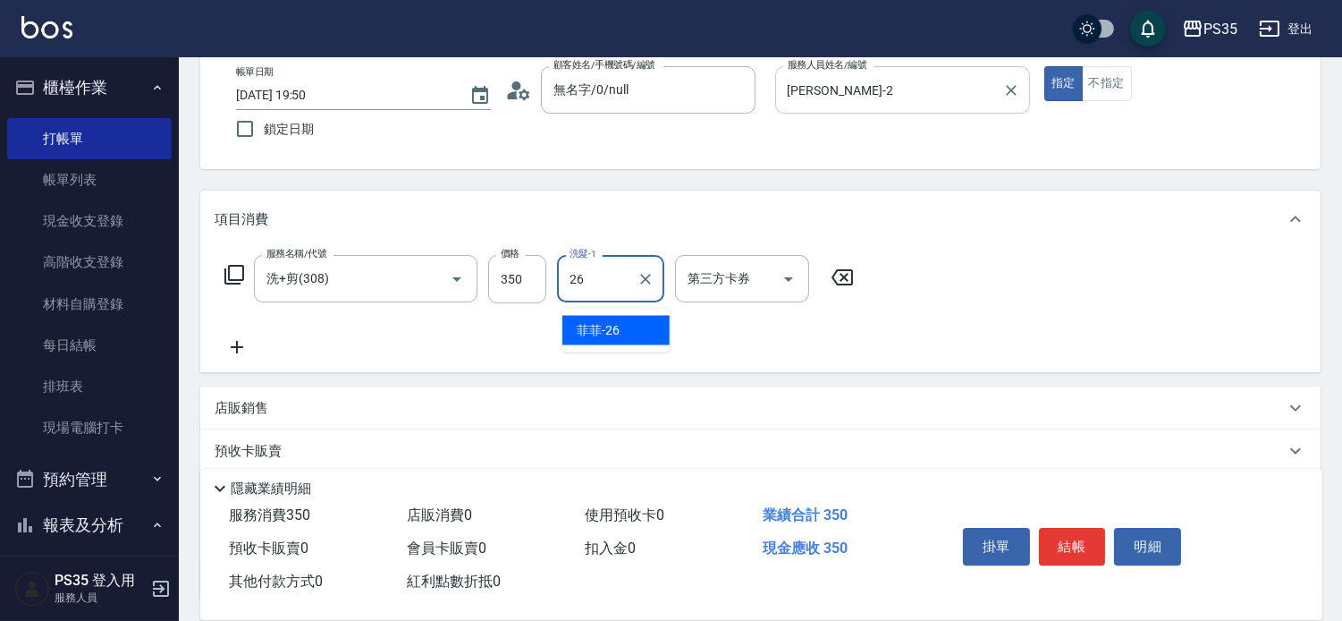
type input "菲菲-26"
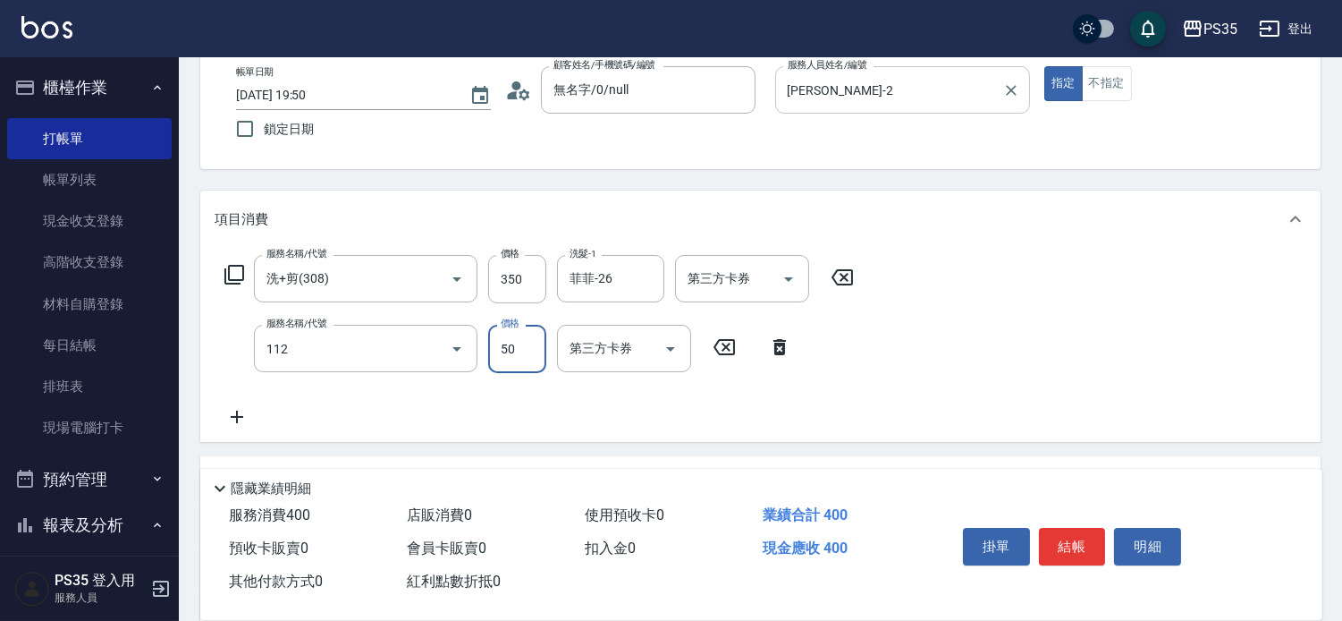
type input "精油50(112)"
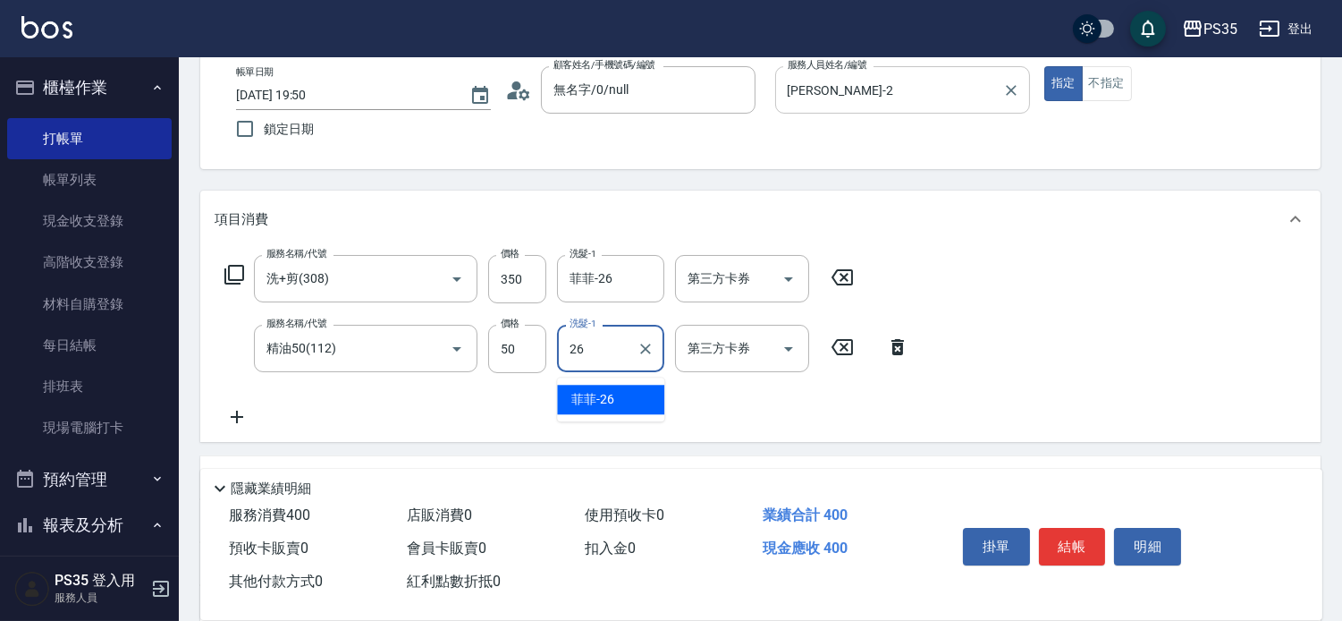
type input "菲菲-26"
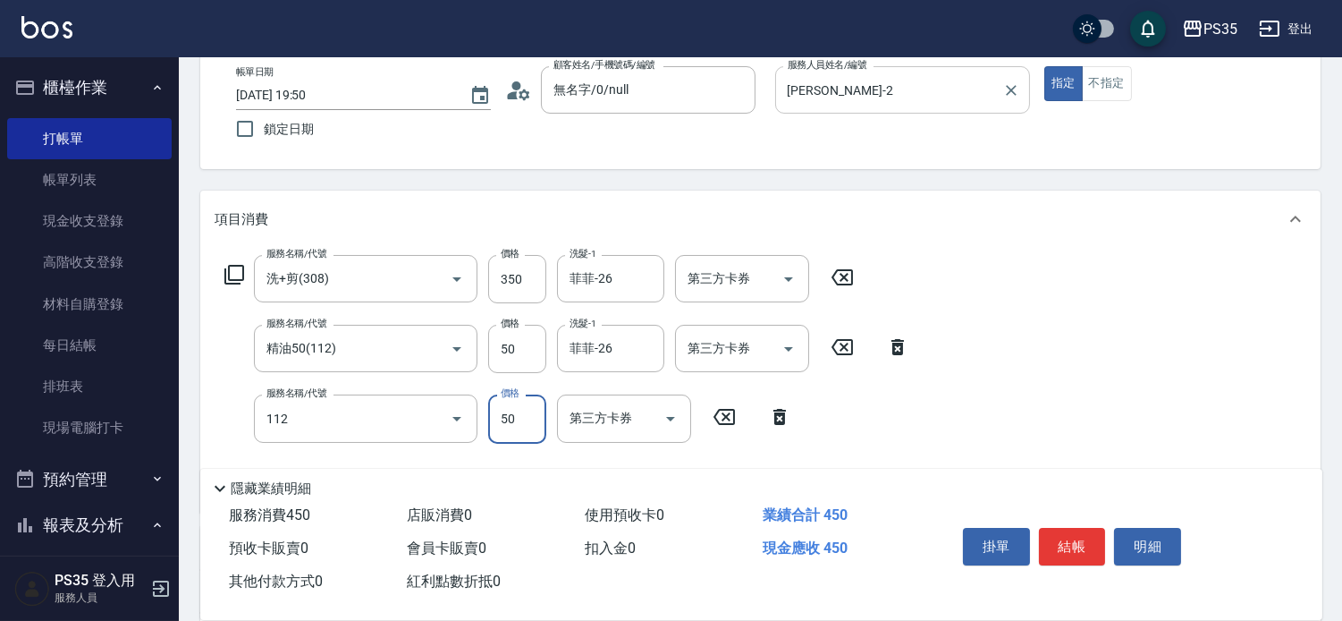
type input "精油50(112)"
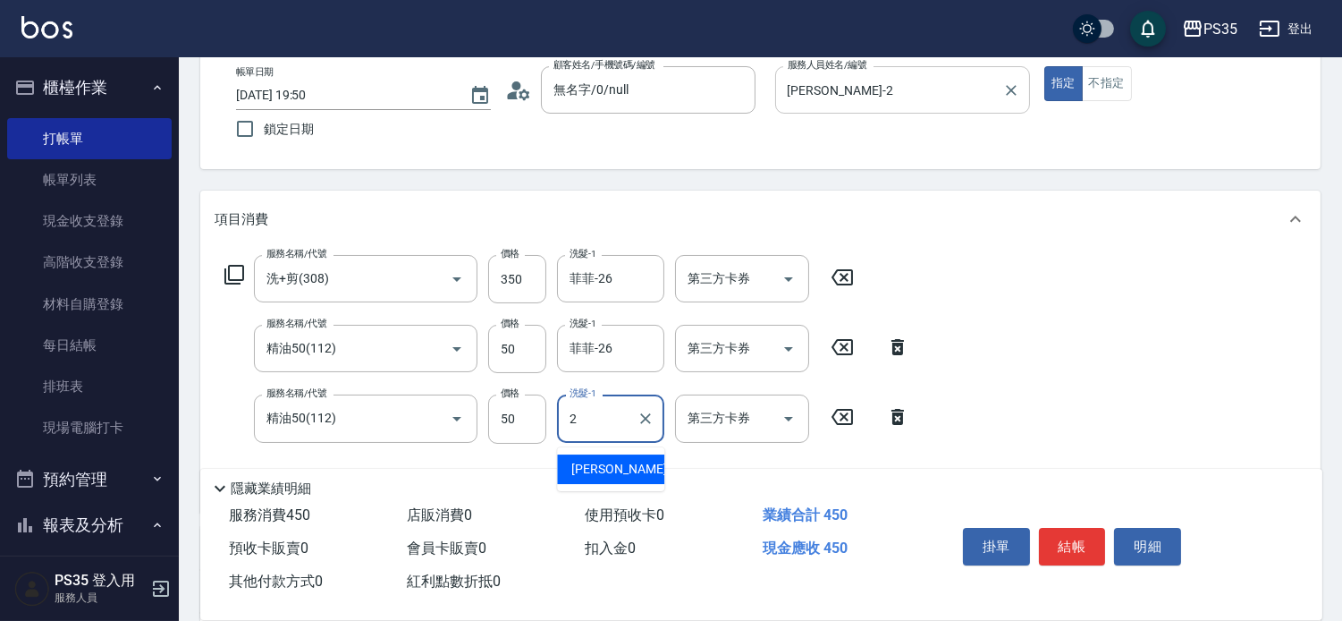
type input "[PERSON_NAME]-2"
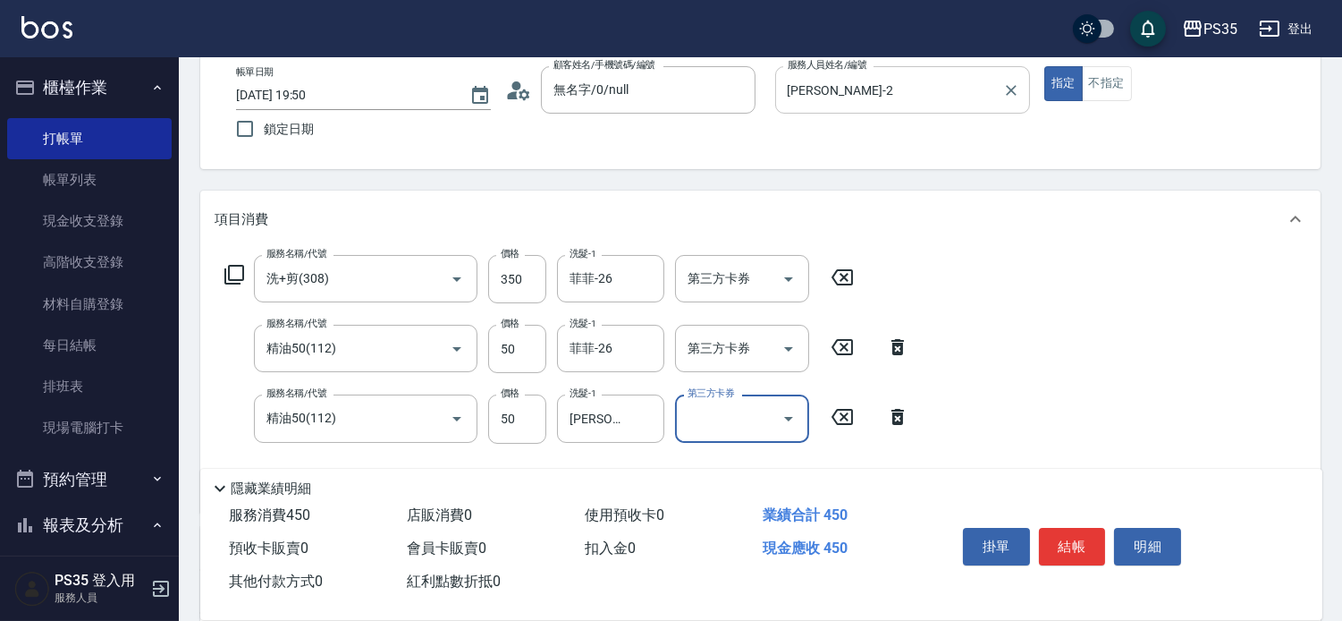
click at [1061, 530] on button "結帳" at bounding box center [1072, 547] width 67 height 38
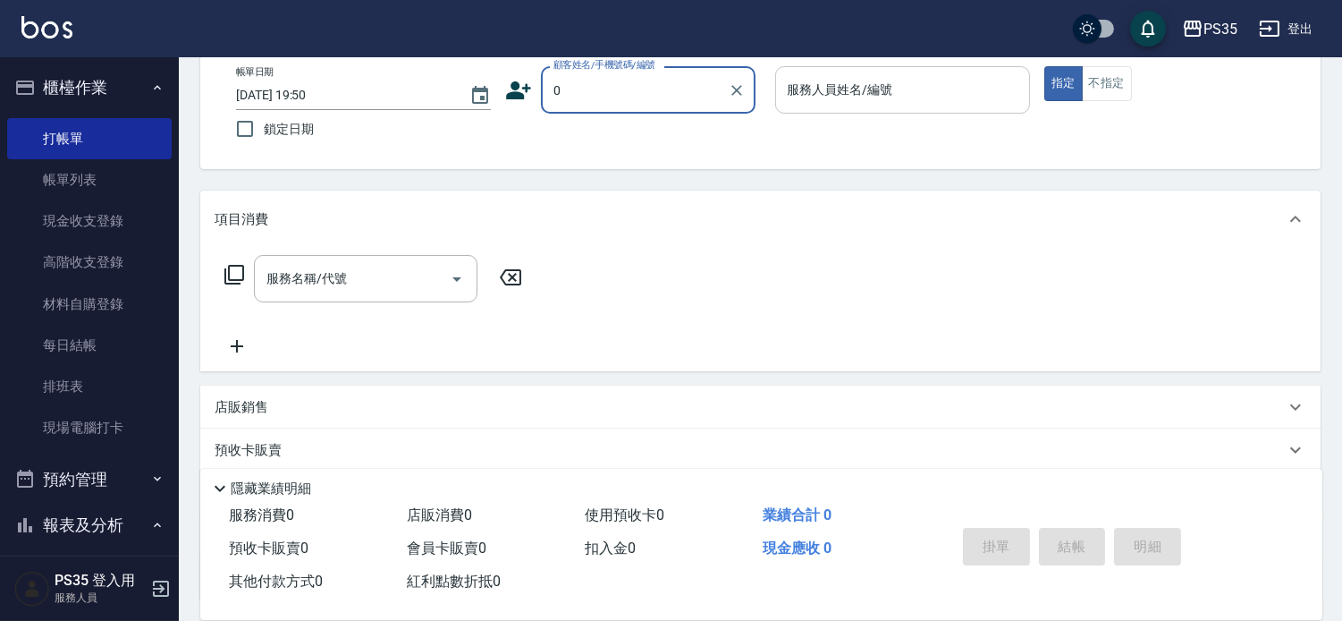
type input "0"
type input "無名字/0/null"
type input "kiki-0"
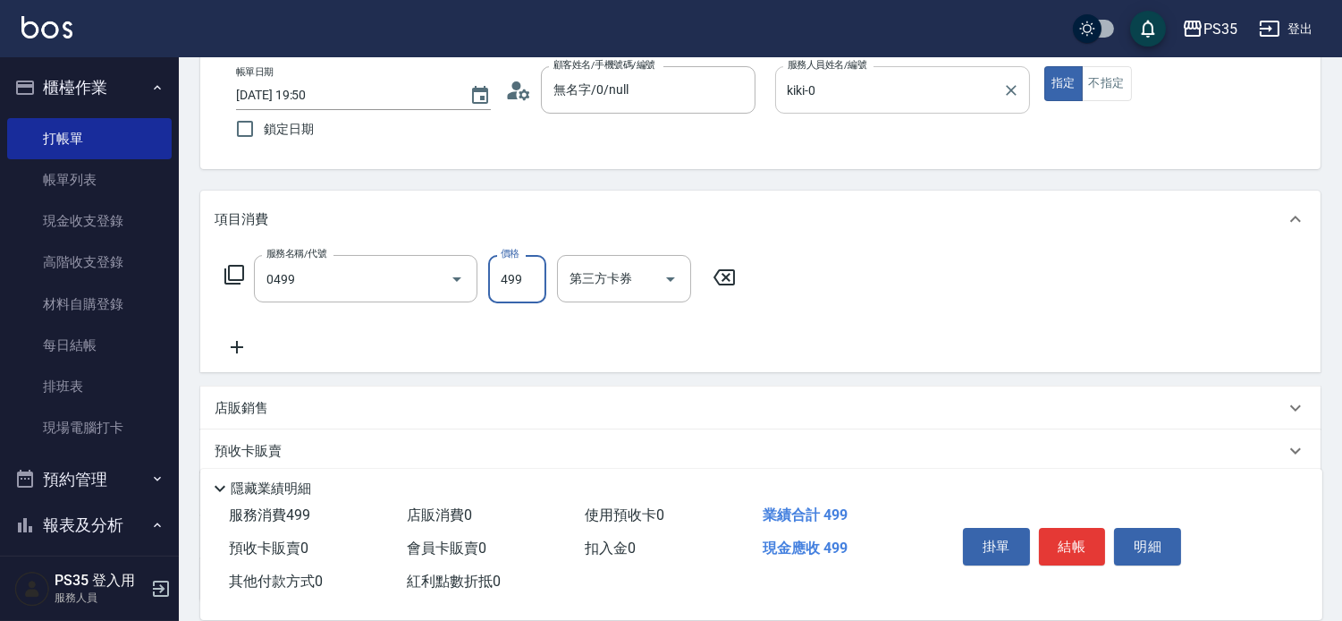
type input "[PERSON_NAME]499(0499)"
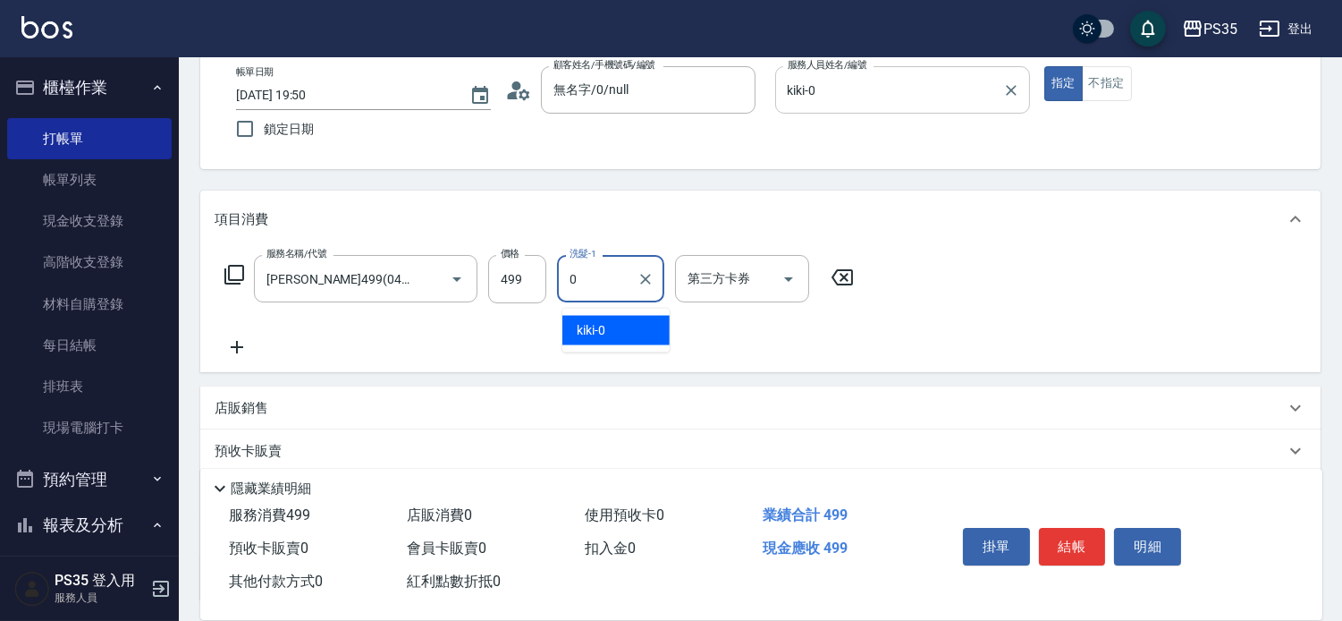
type input "kiki-0"
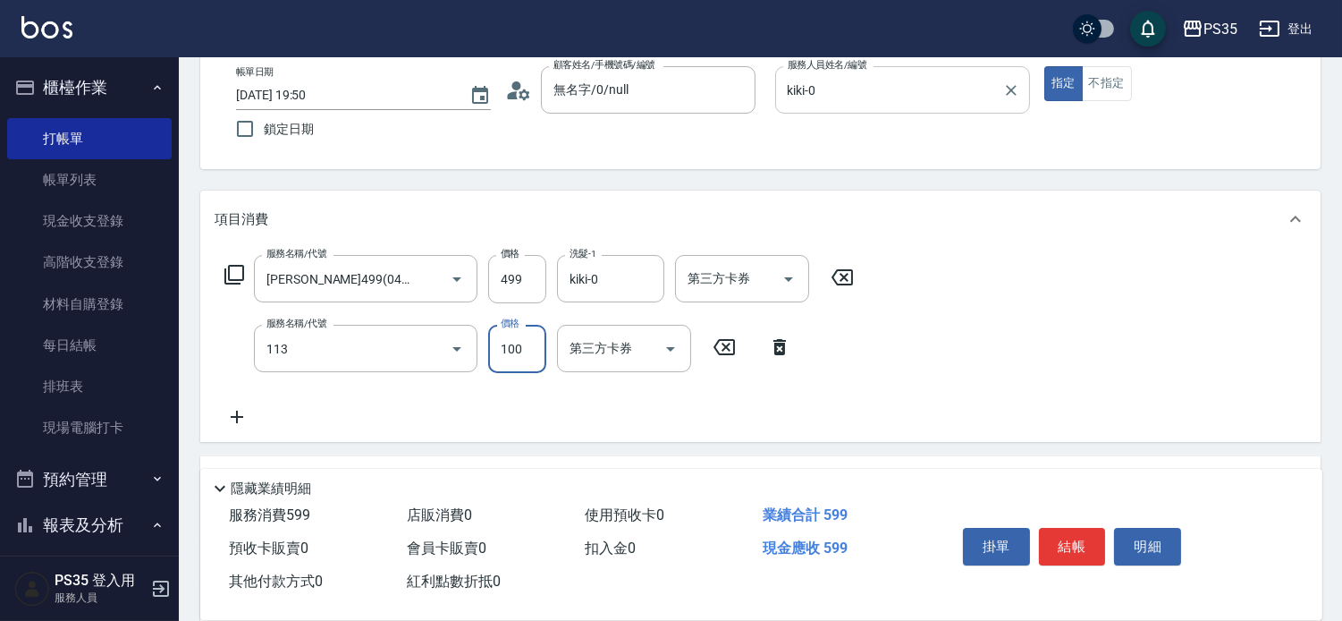
type input "瞬護100(113)"
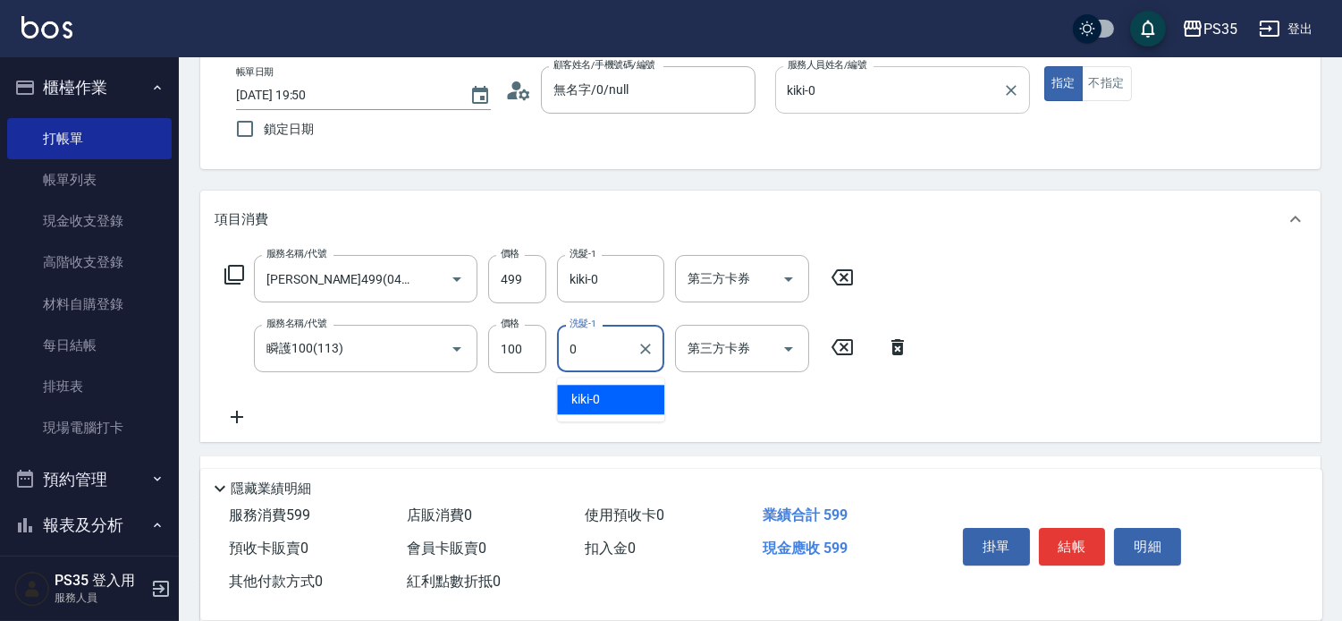
type input "kiki-0"
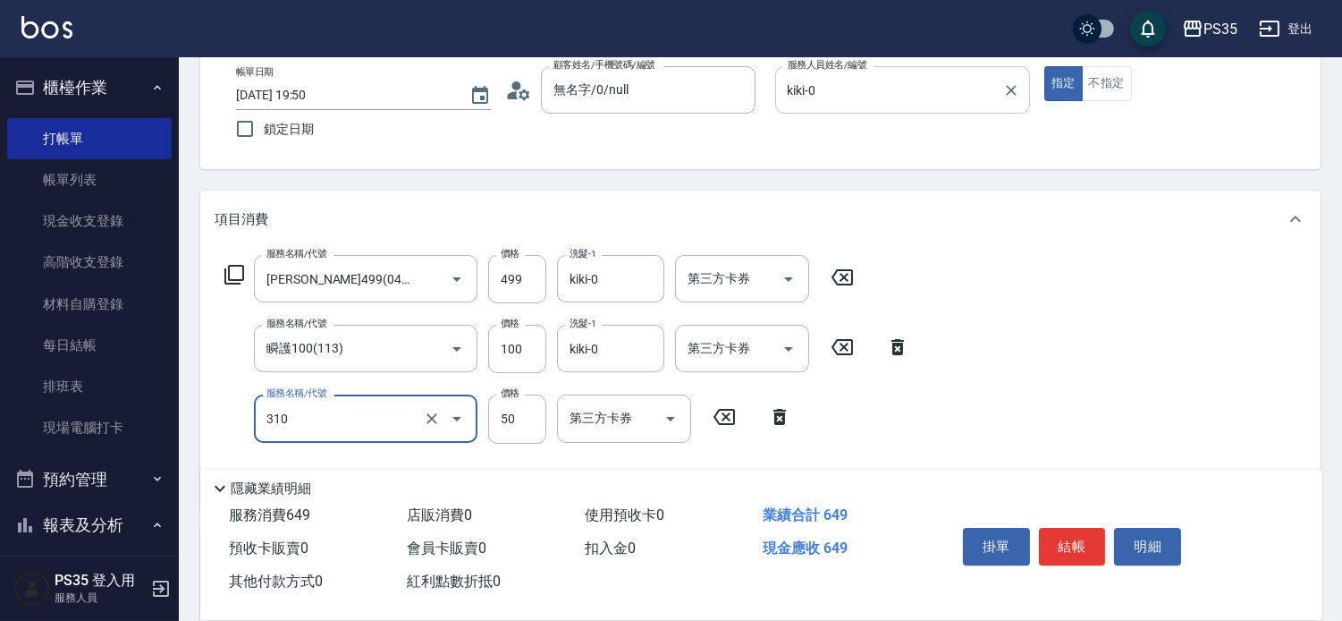
type input "剪瀏海(310)"
click at [1061, 530] on button "結帳" at bounding box center [1072, 547] width 67 height 38
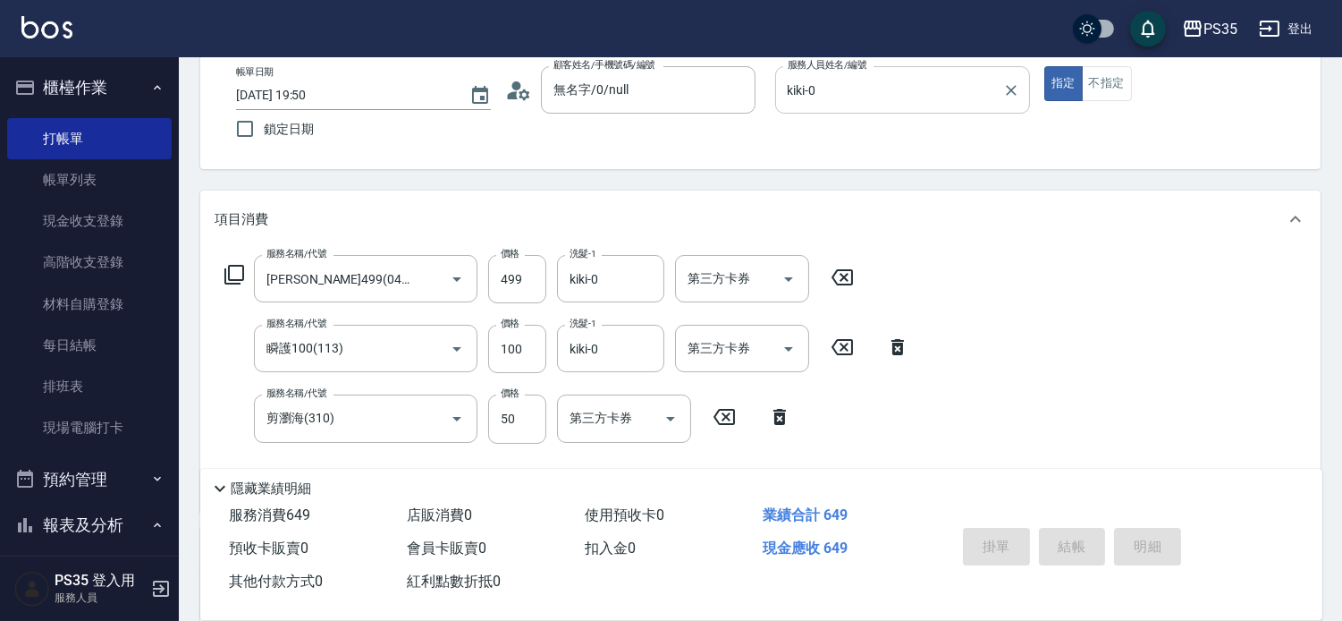
type input "[DATE] 19:51"
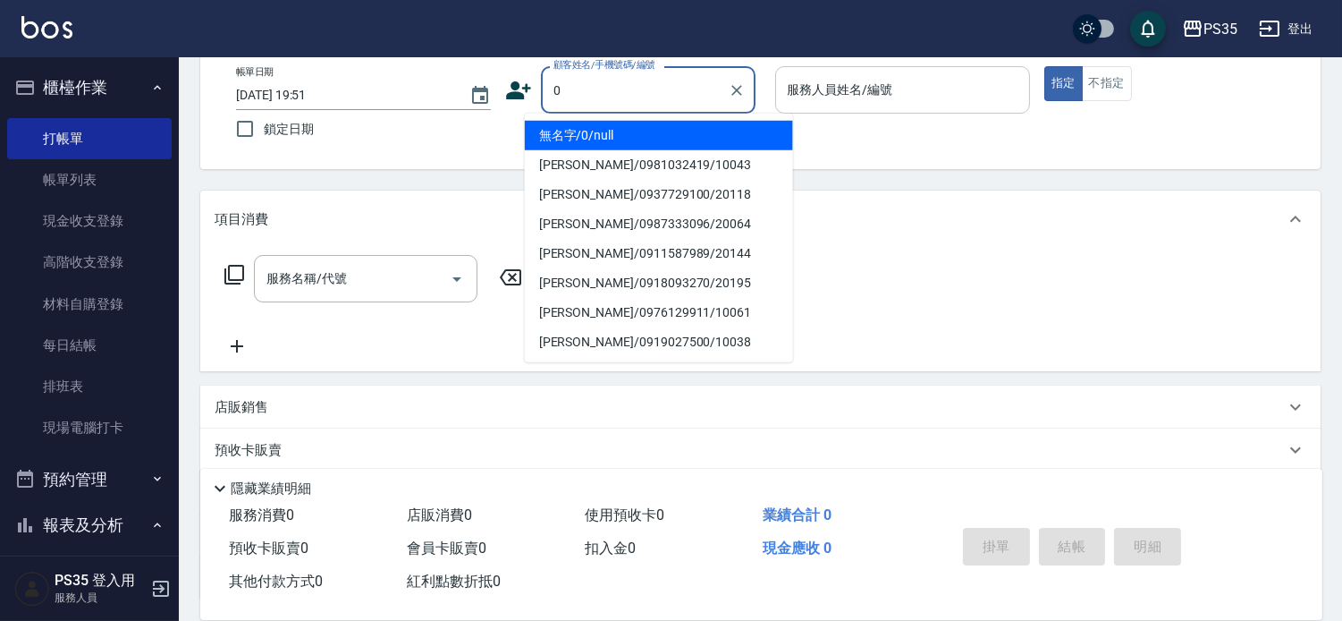
type input "0"
type input "2"
type input "無名字/0/null"
type input "[PERSON_NAME]-2"
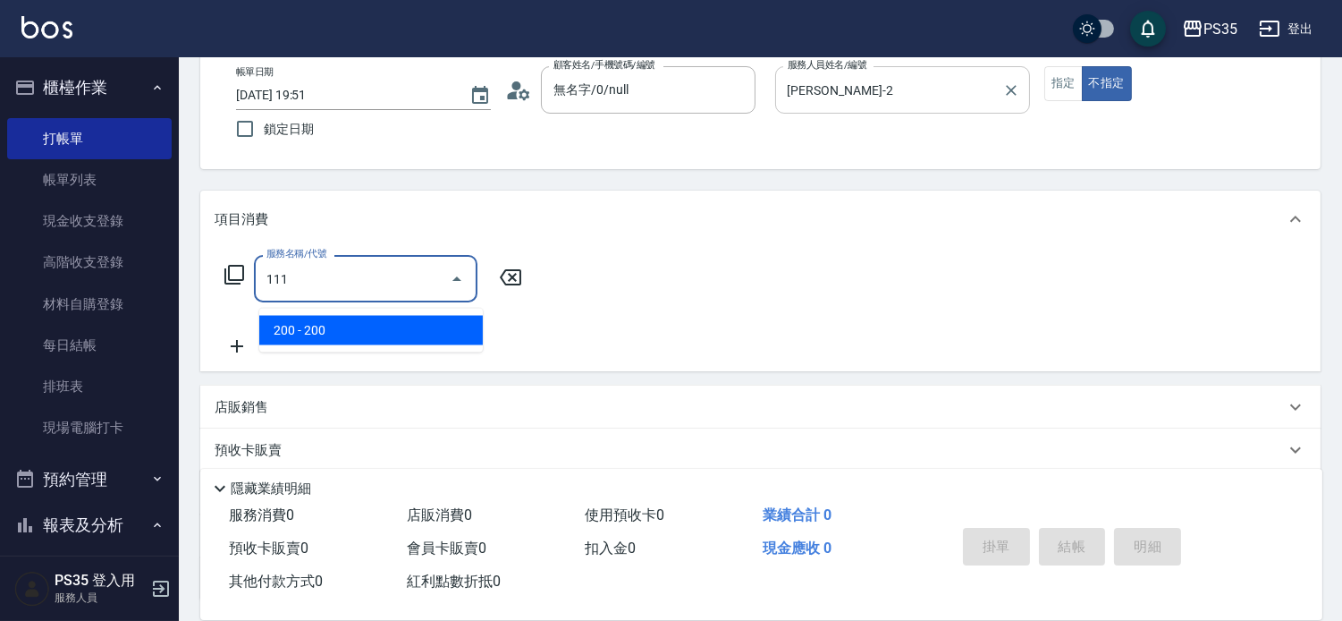
type input "200(111)"
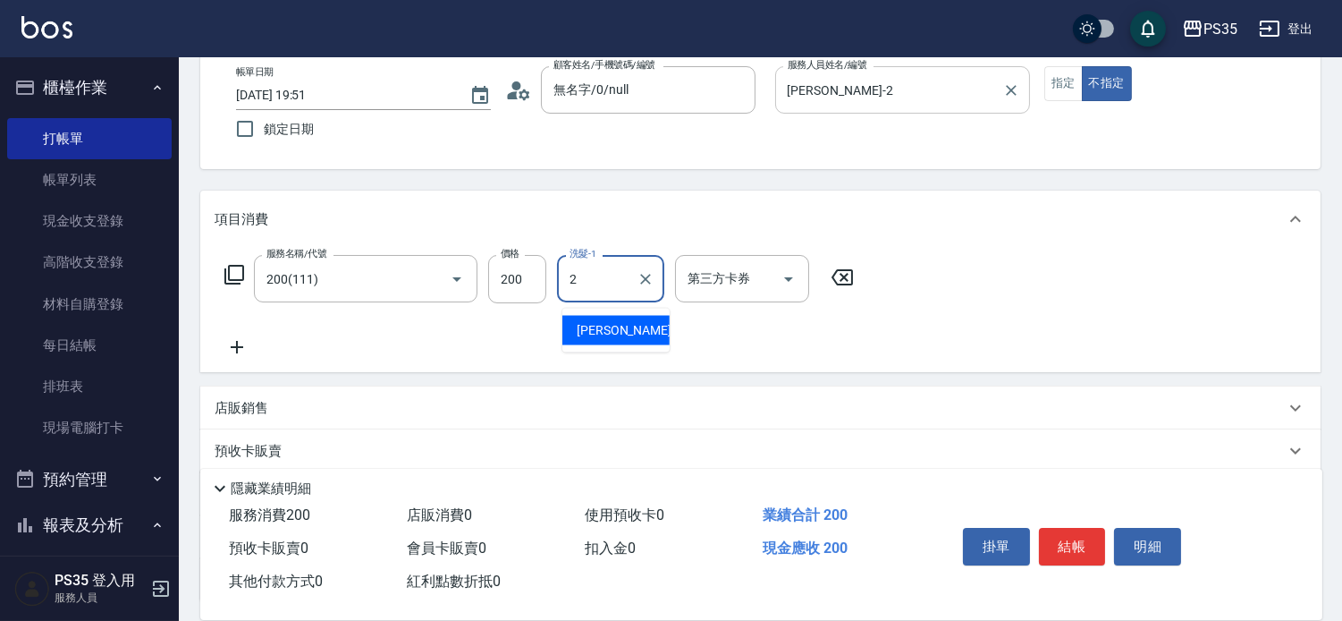
type input "[PERSON_NAME]-2"
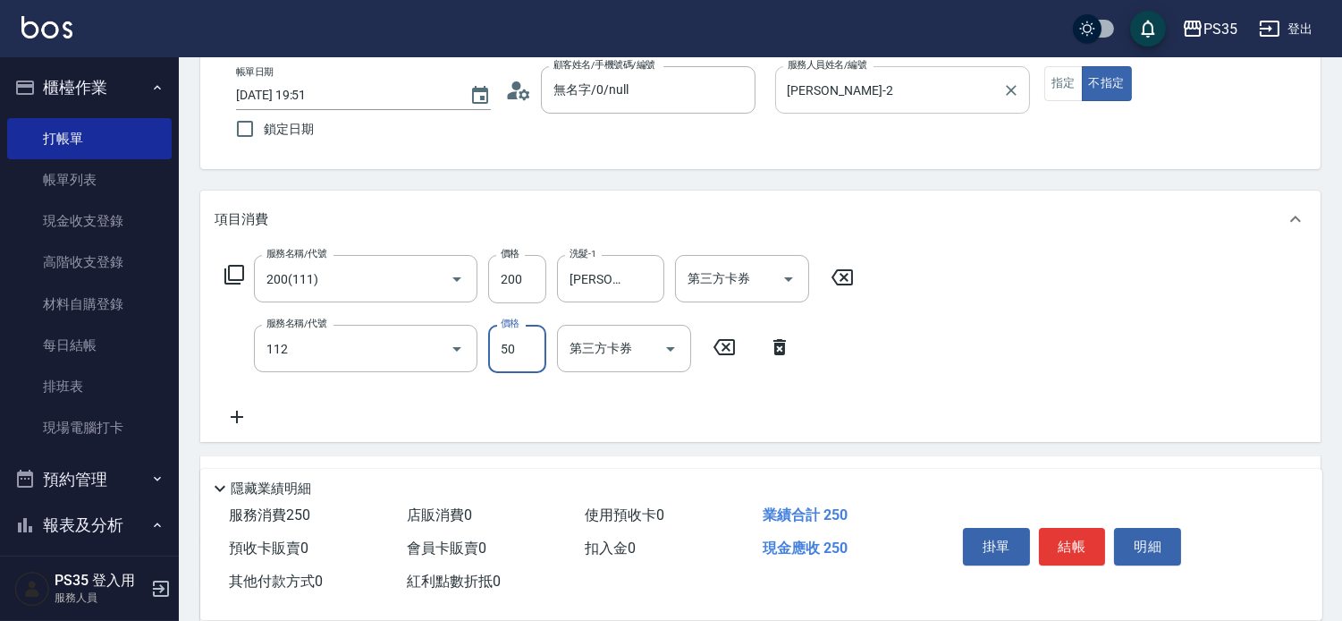
type input "精油50(112)"
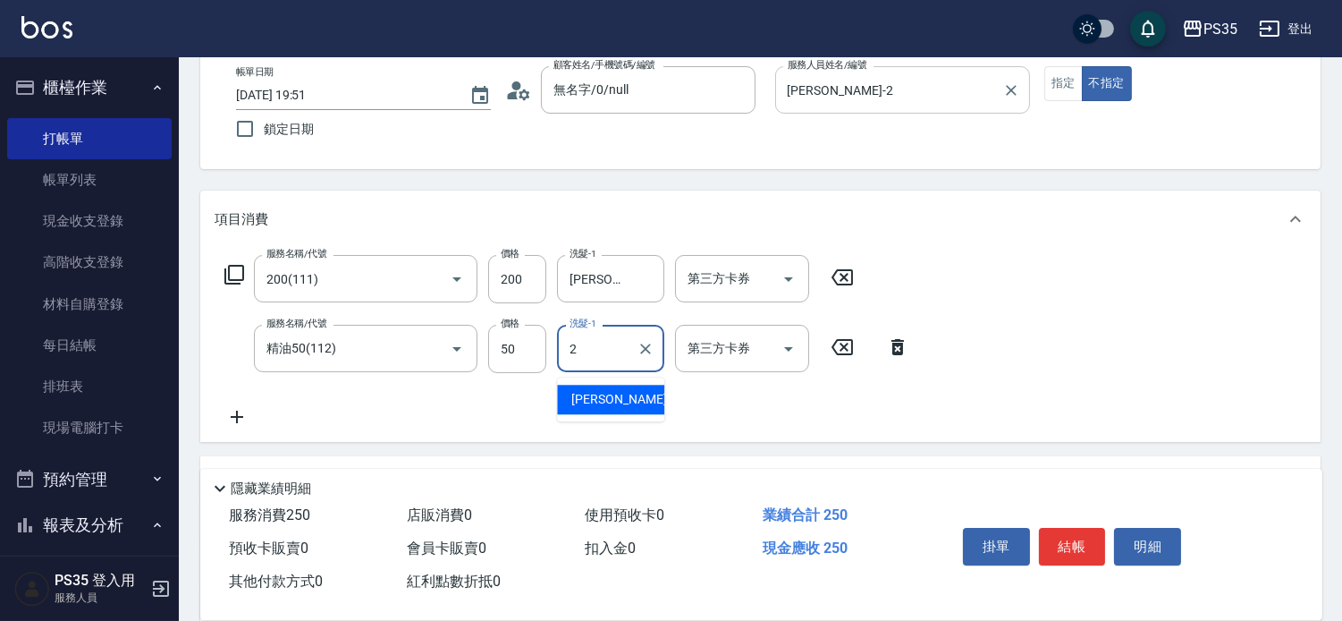
type input "[PERSON_NAME]-2"
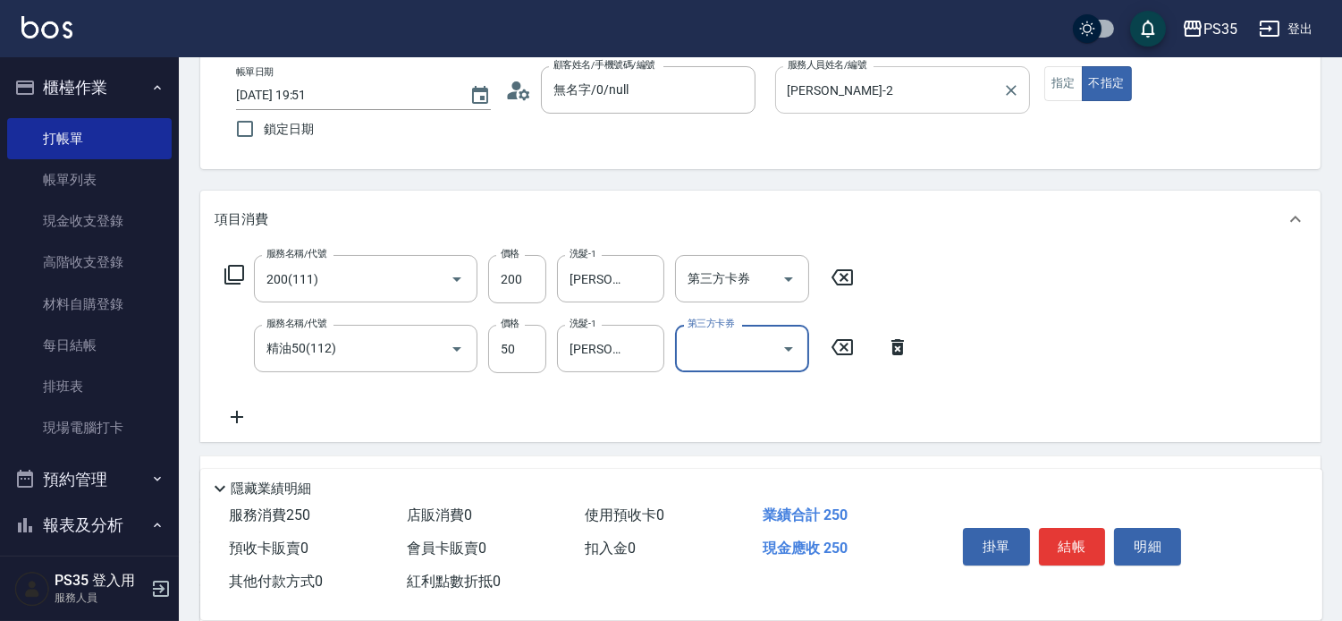
click at [1062, 531] on button "結帳" at bounding box center [1072, 547] width 67 height 38
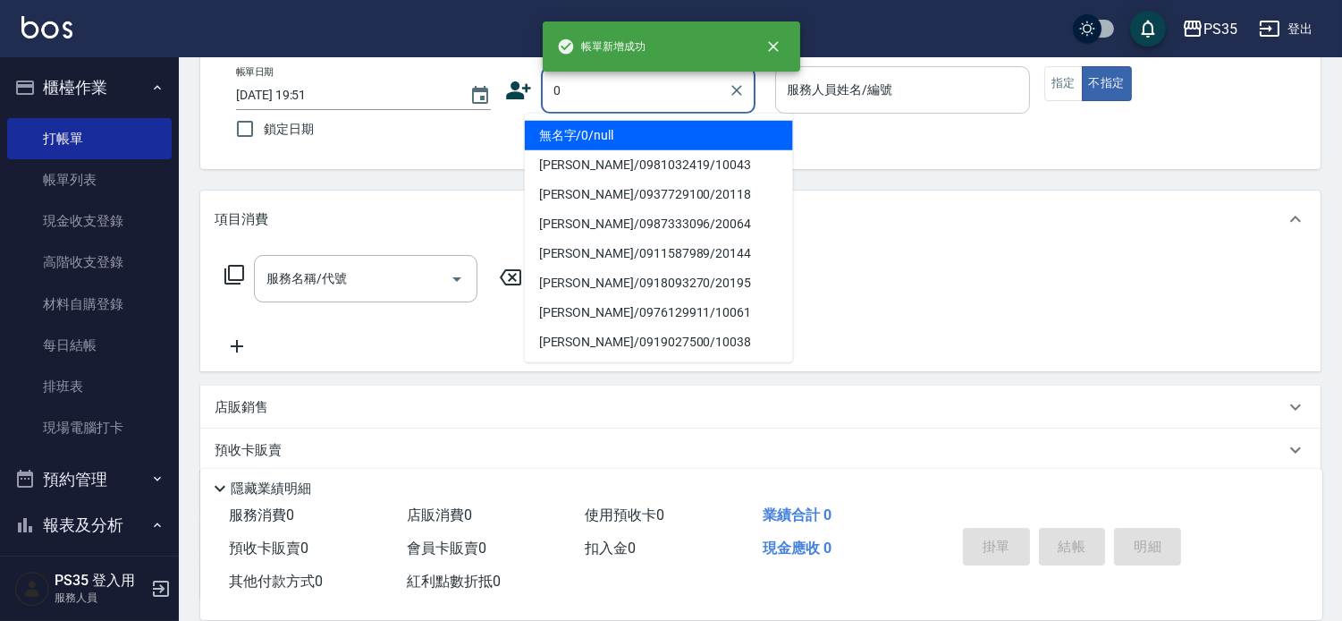
type input "0"
type input "2"
type input "無名字/0/null"
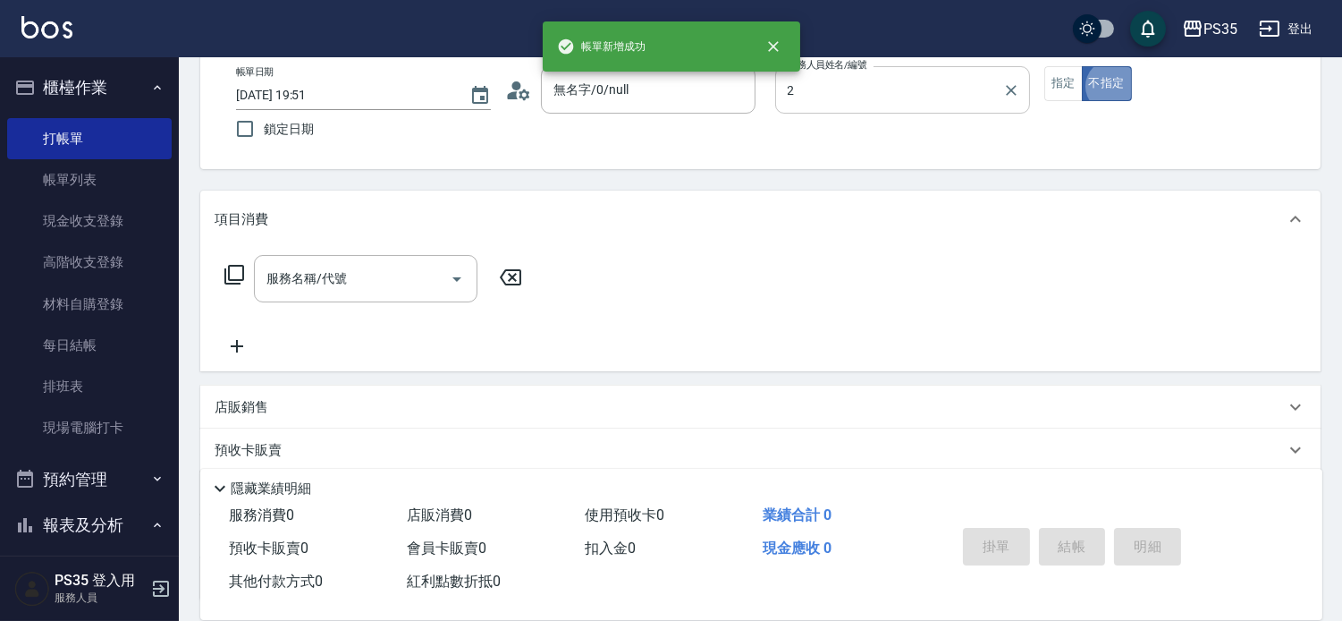
type input "[PERSON_NAME]-2"
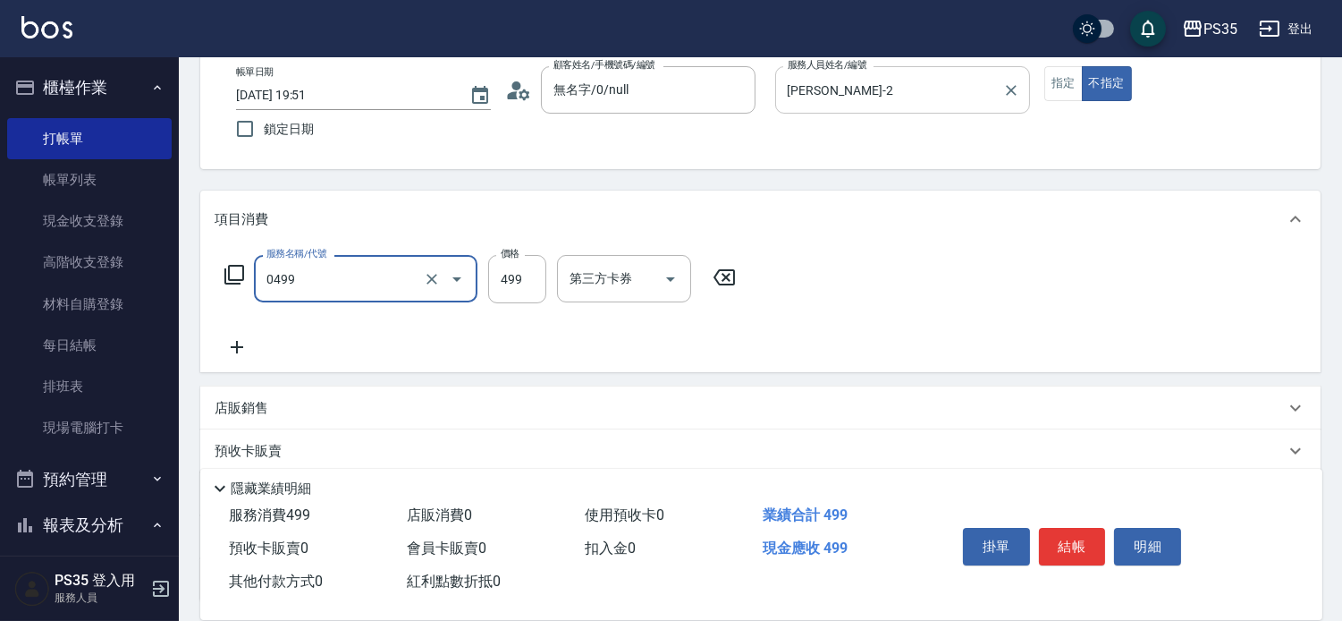
type input "[PERSON_NAME]499(0499)"
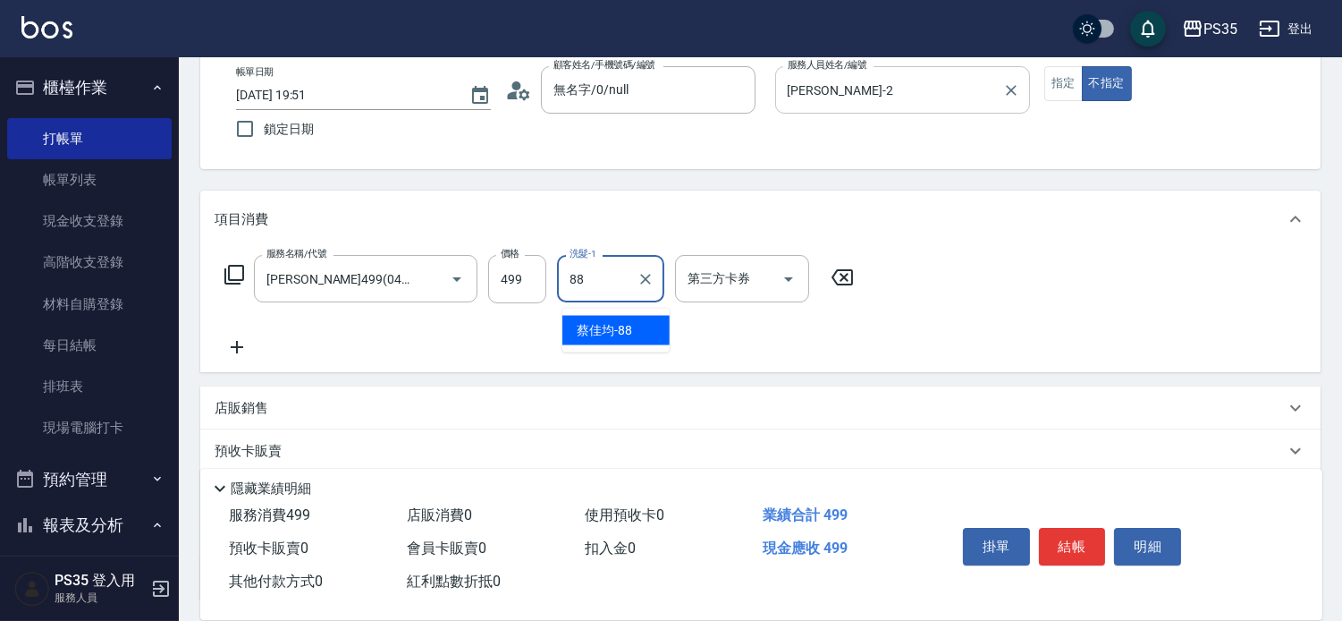
type input "[PERSON_NAME]-88"
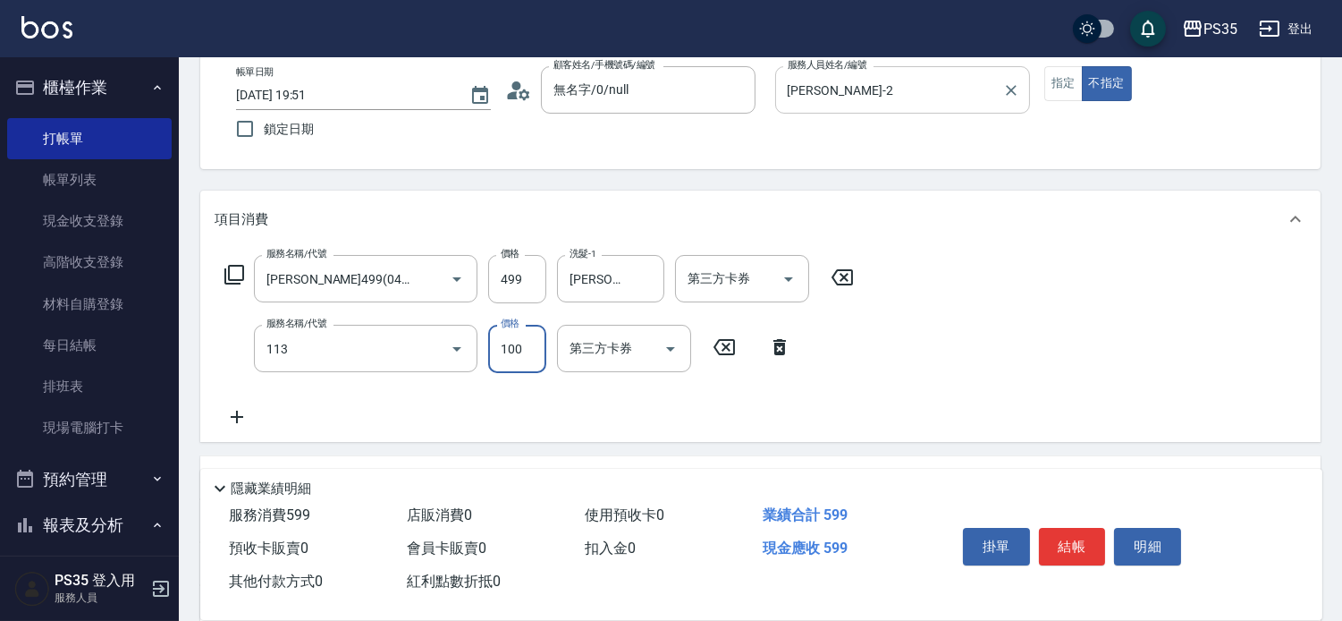
type input "瞬護100(113)"
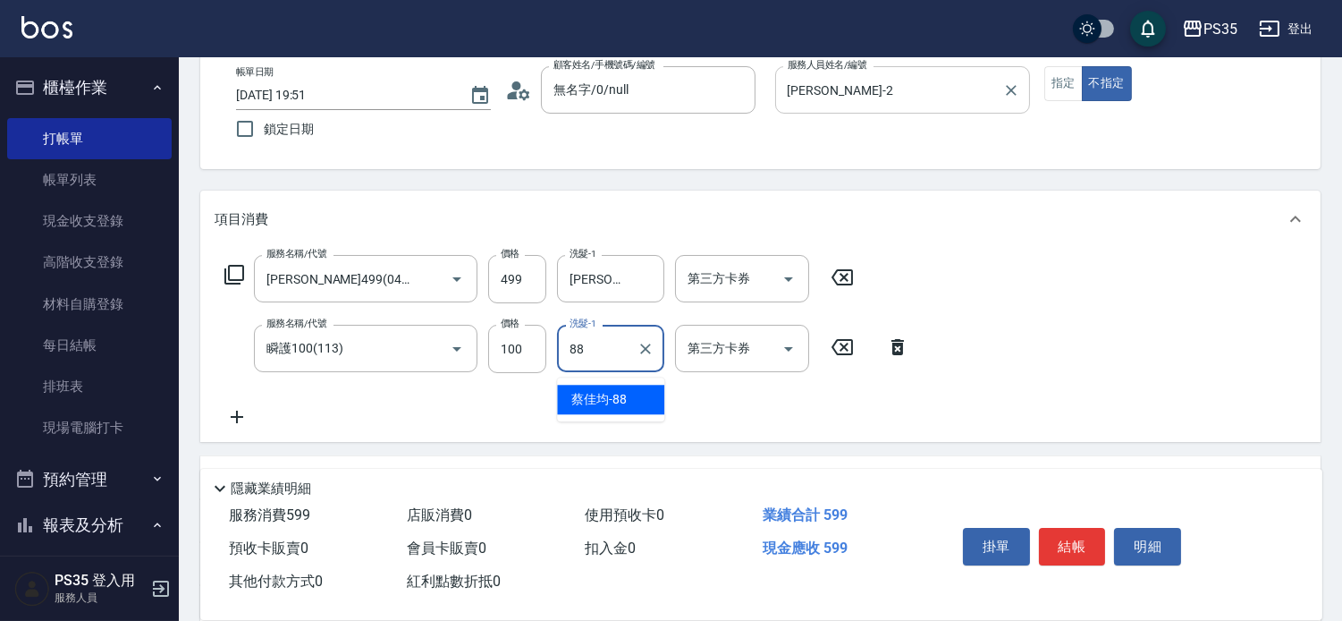
type input "[PERSON_NAME]-88"
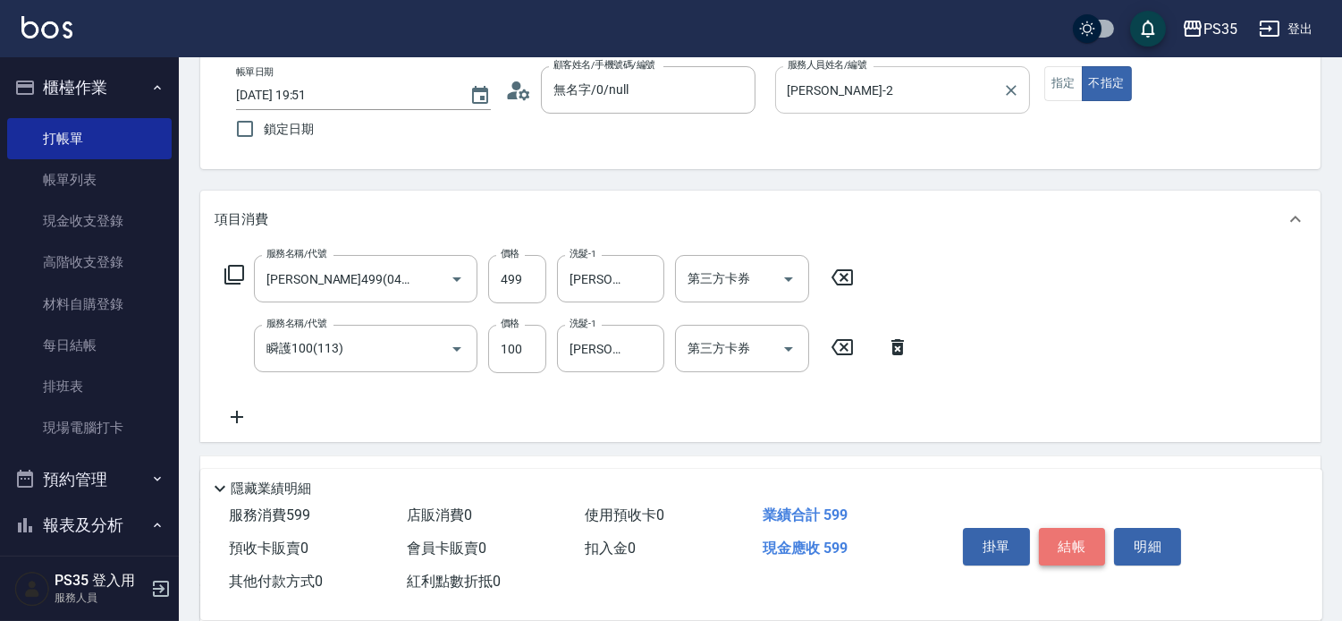
click at [1058, 533] on button "結帳" at bounding box center [1072, 547] width 67 height 38
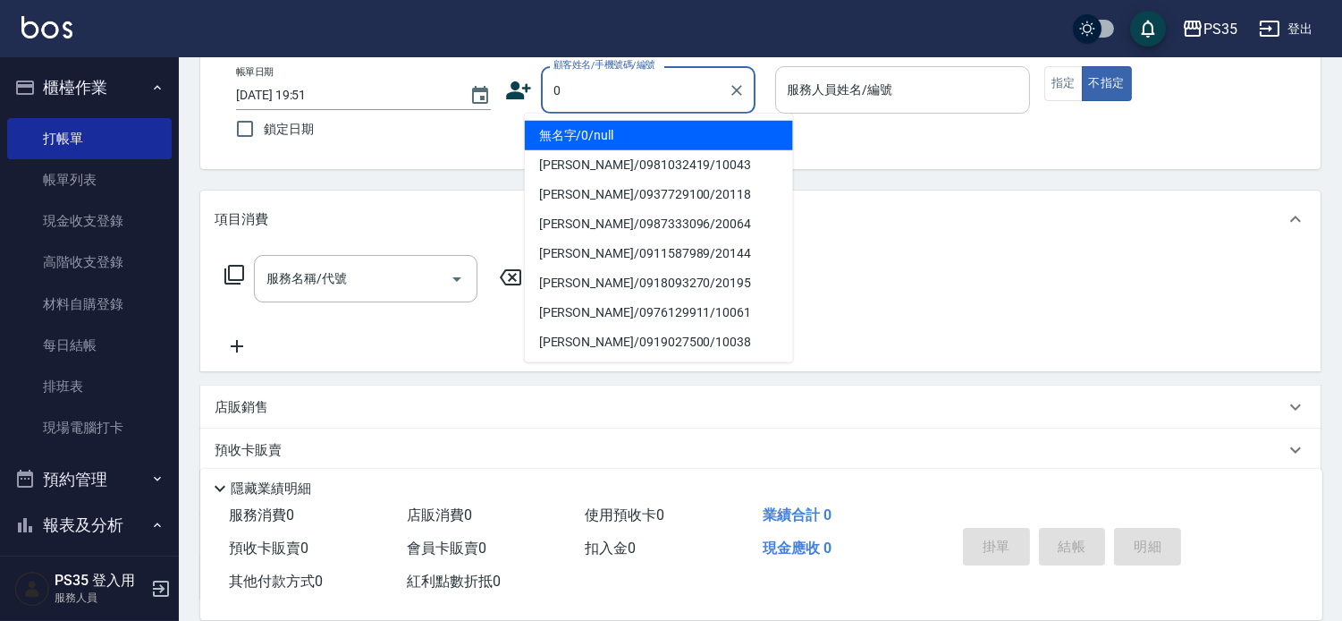
type input "0"
type input "無名字/0/null"
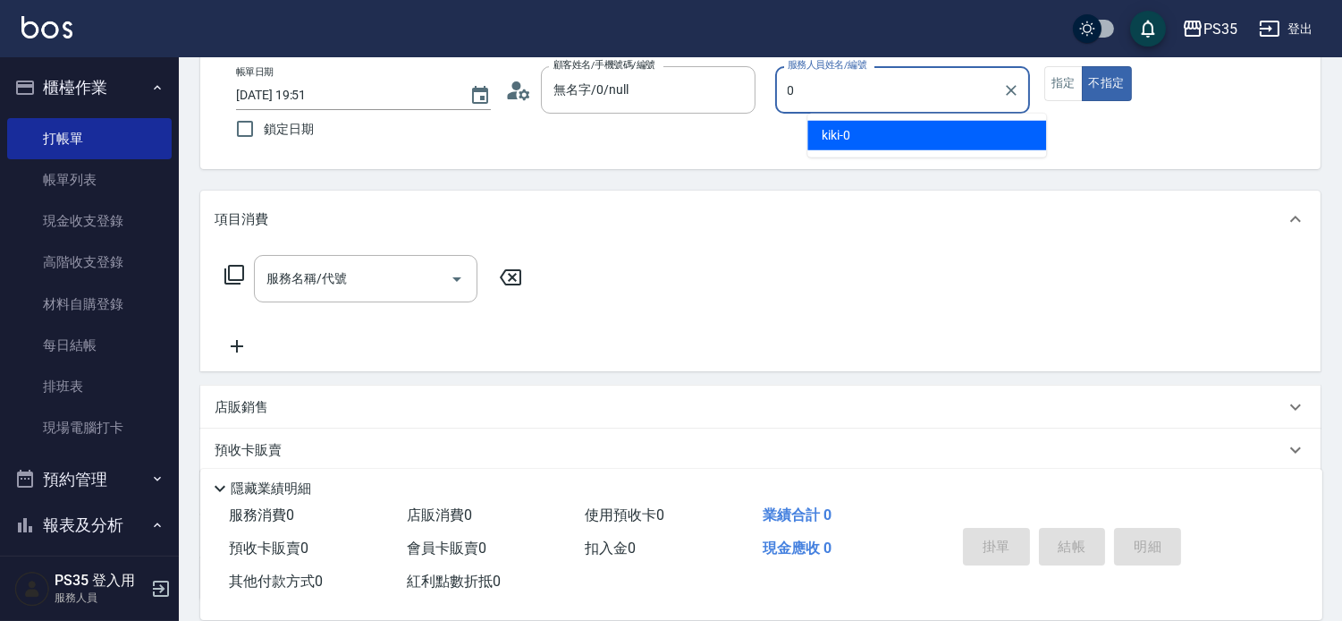
type input "kiki-0"
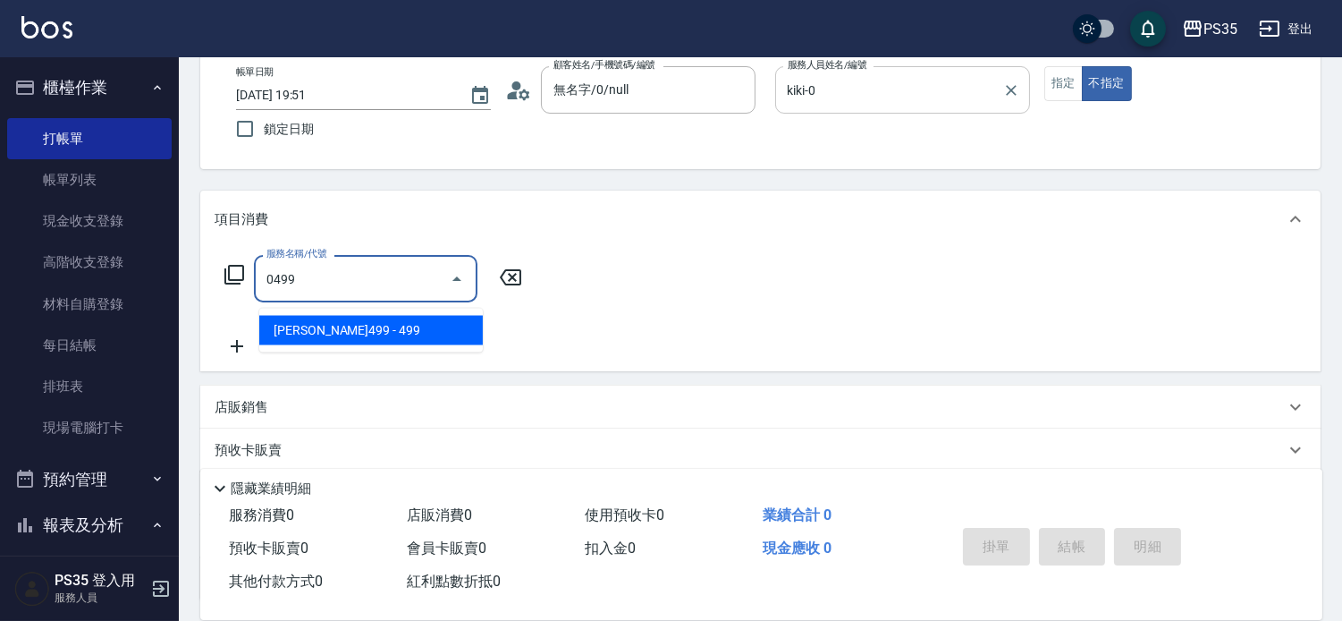
type input "[PERSON_NAME]499(0499)"
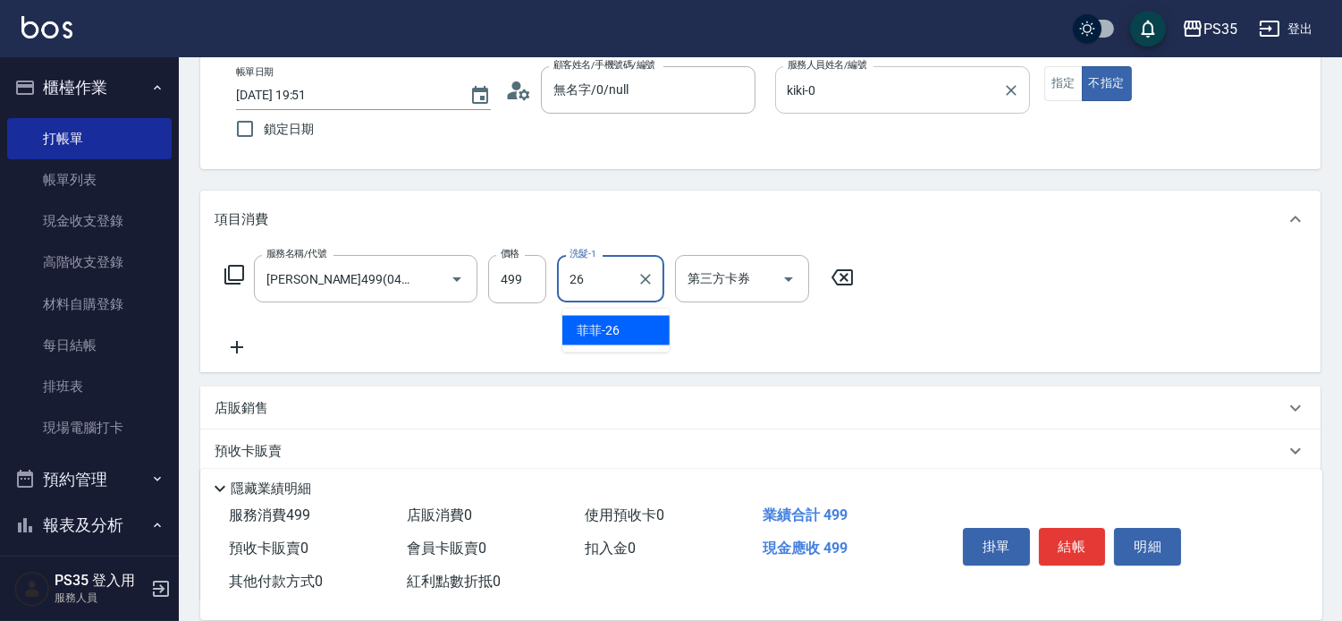
type input "菲菲-26"
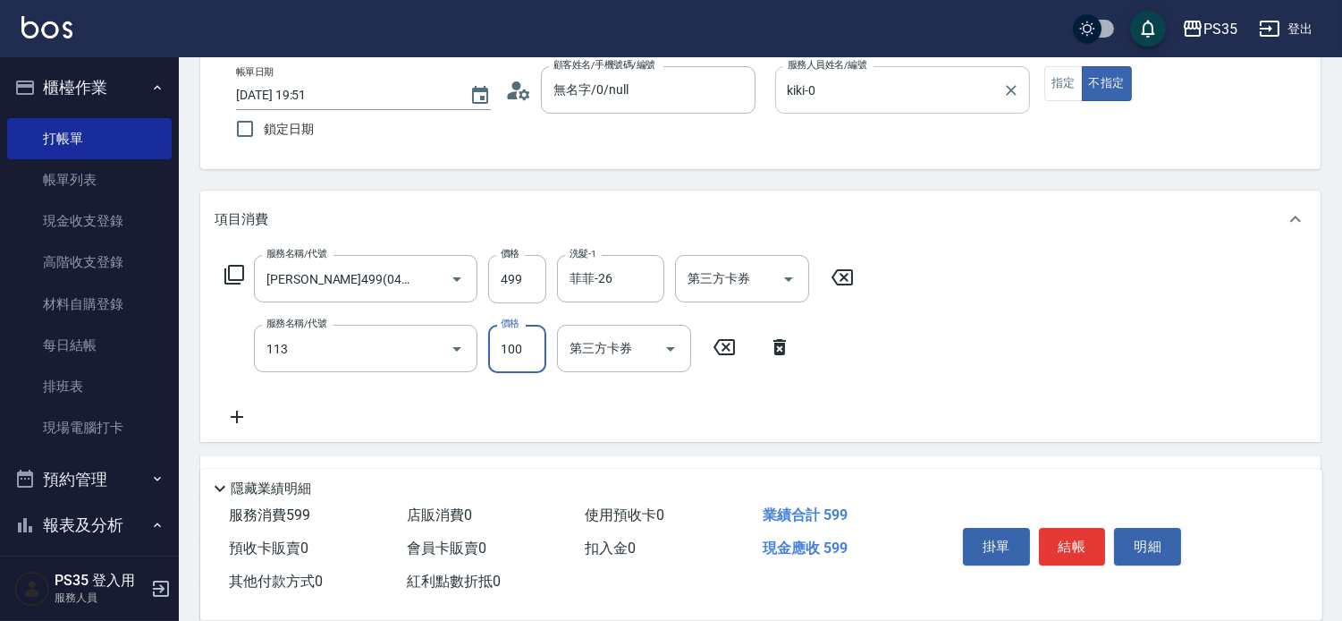
type input "瞬護100(113)"
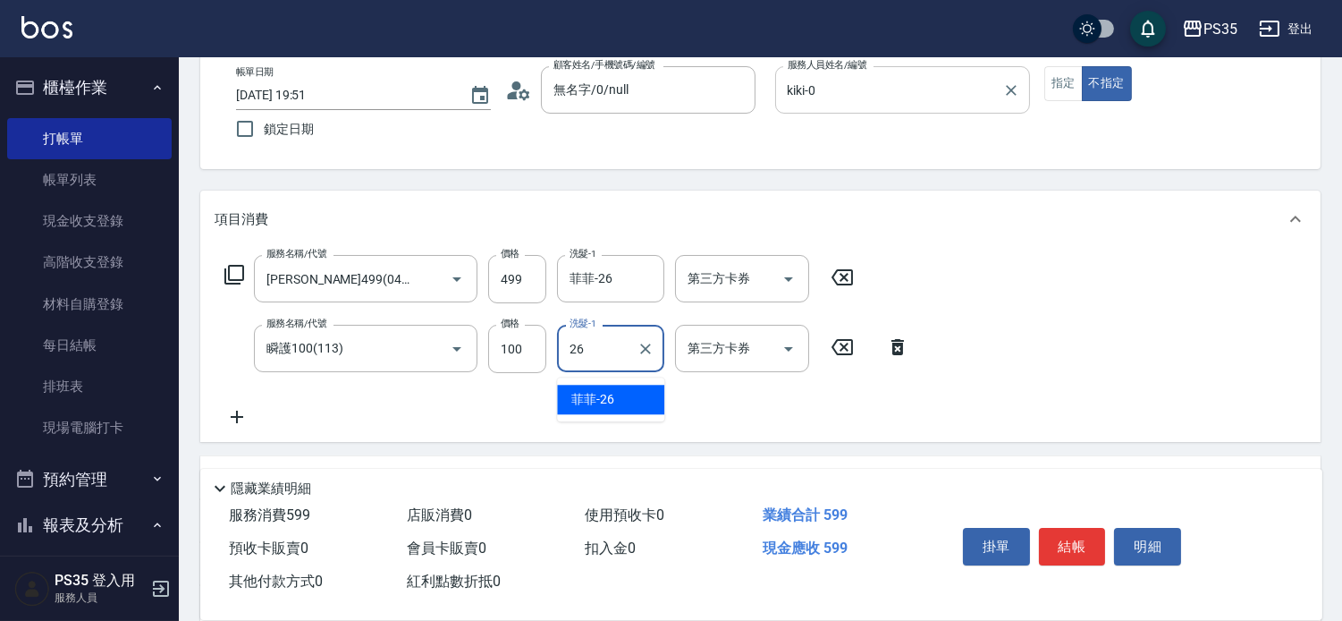
type input "菲菲-26"
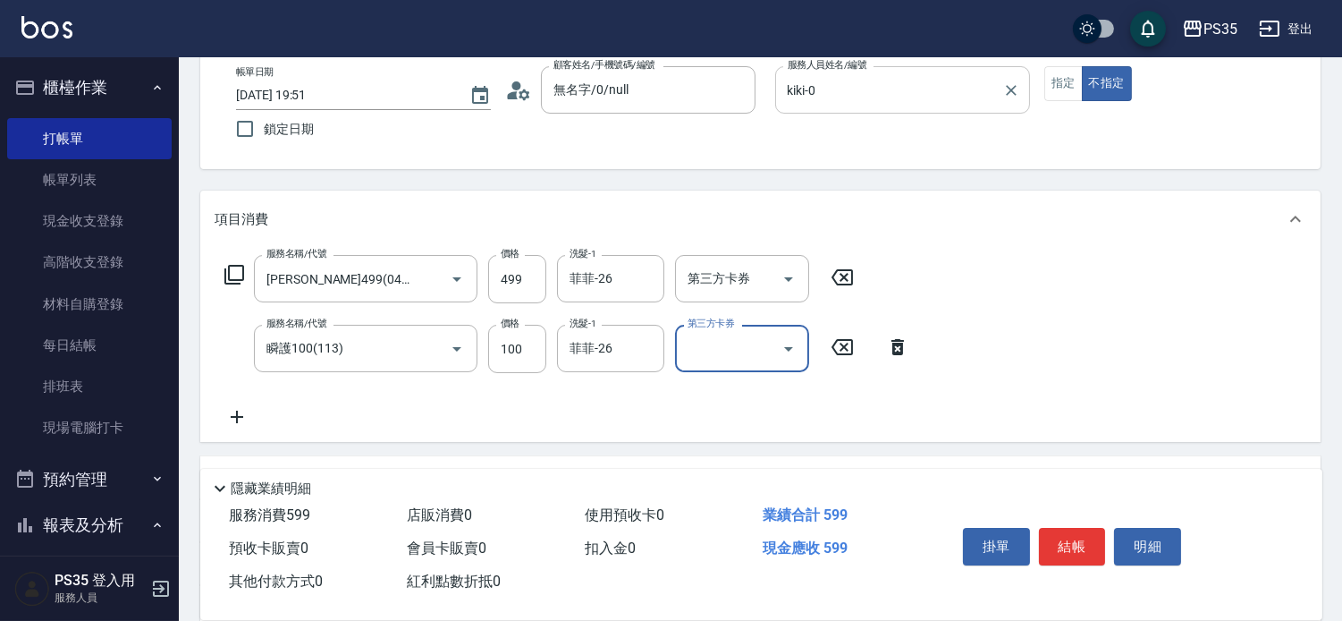
click at [1055, 535] on button "結帳" at bounding box center [1072, 547] width 67 height 38
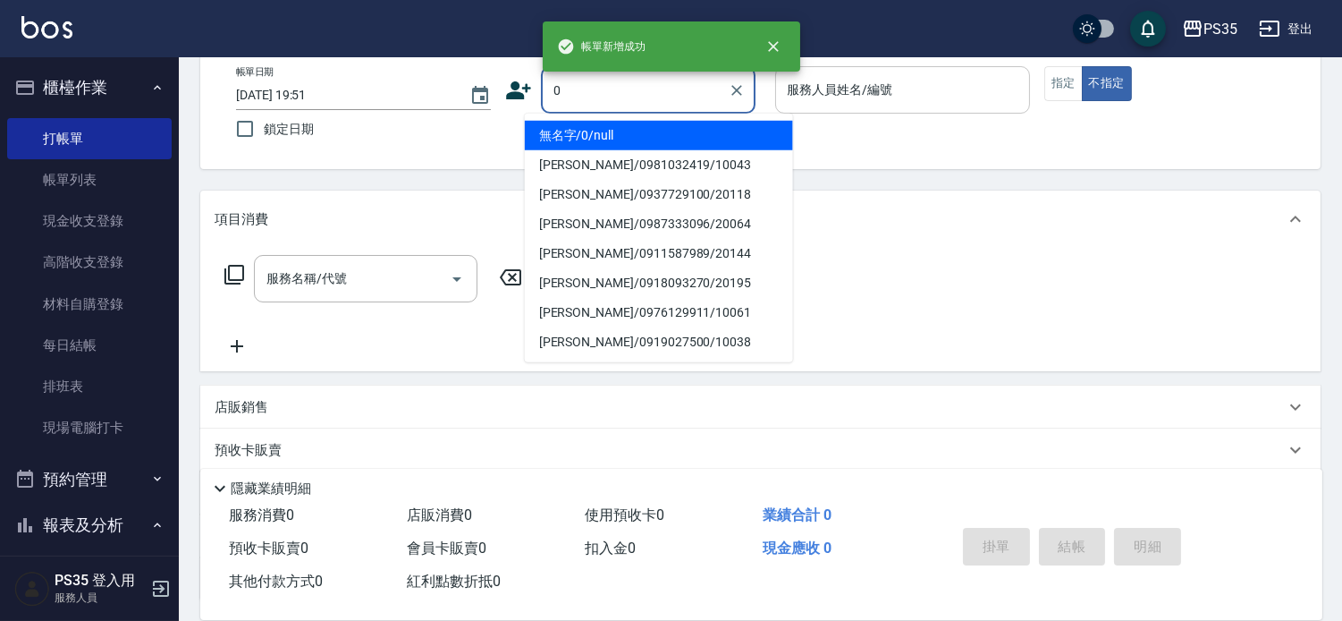
type input "0"
type input "無名字/0/null"
type input "kiki-0"
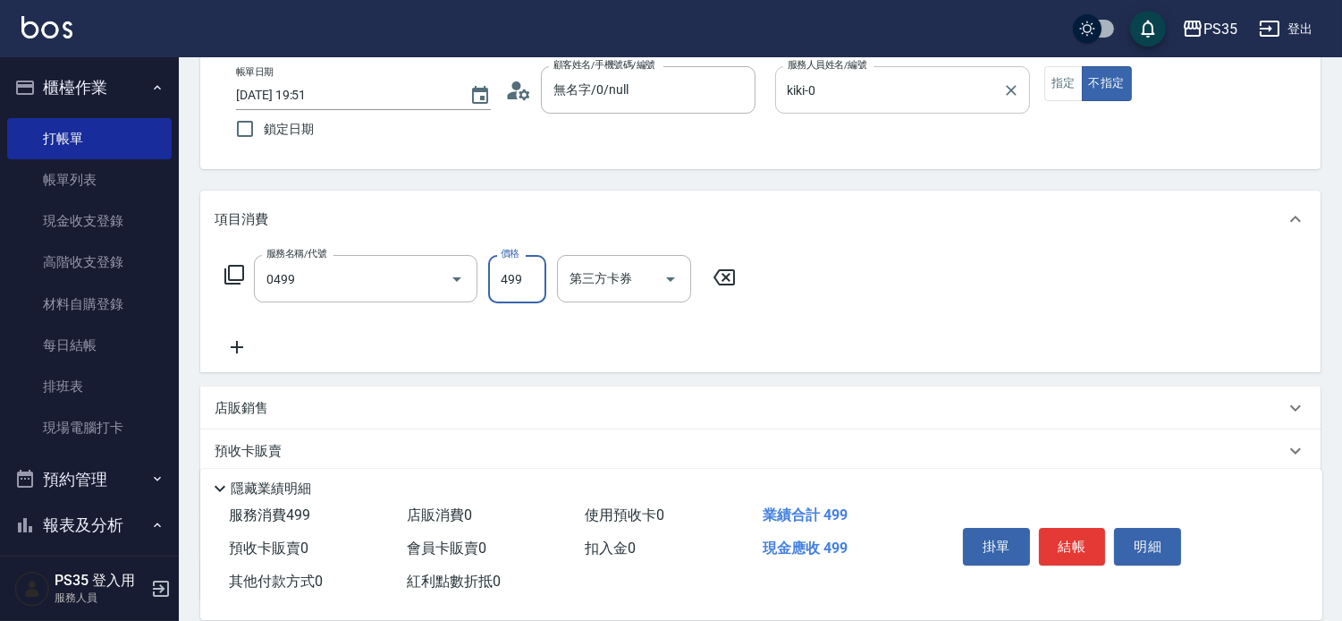
type input "[PERSON_NAME]499(0499)"
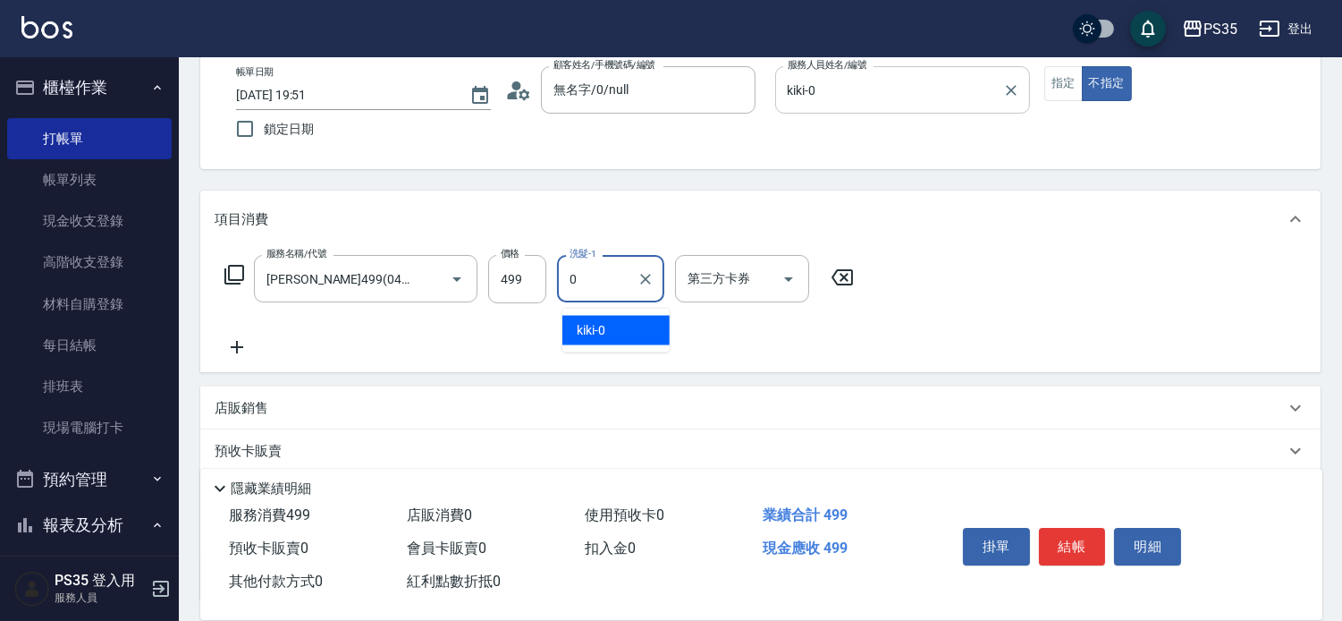
type input "kiki-0"
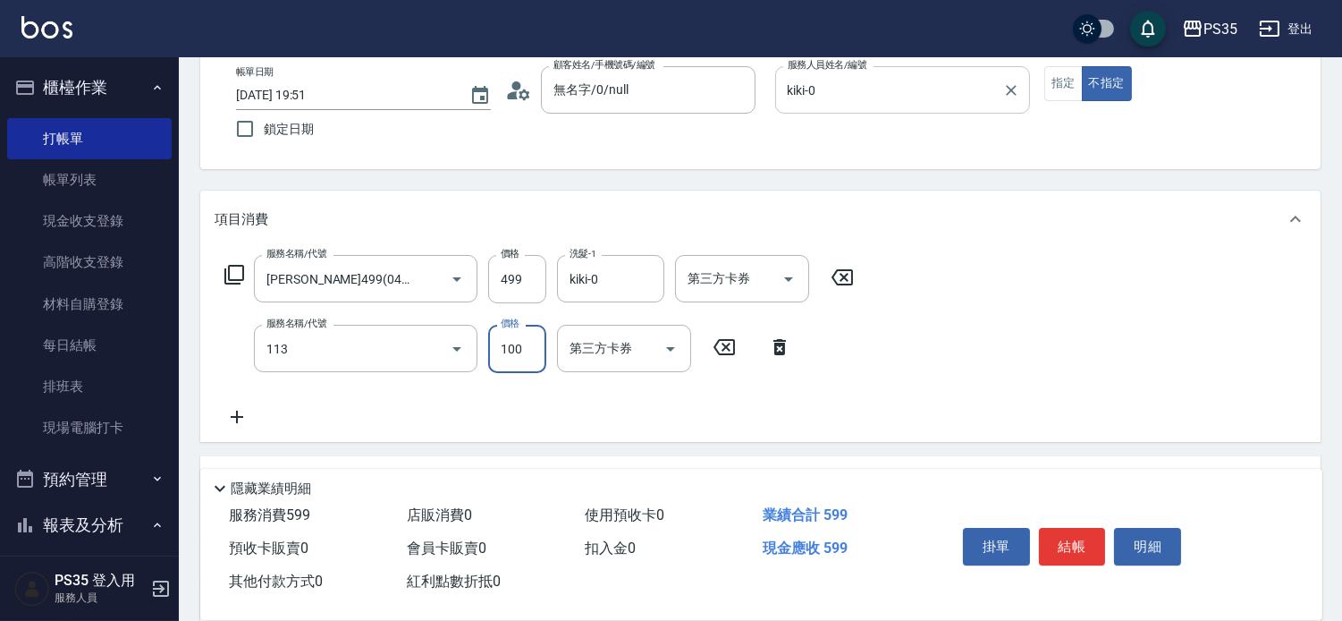
type input "瞬護100(113)"
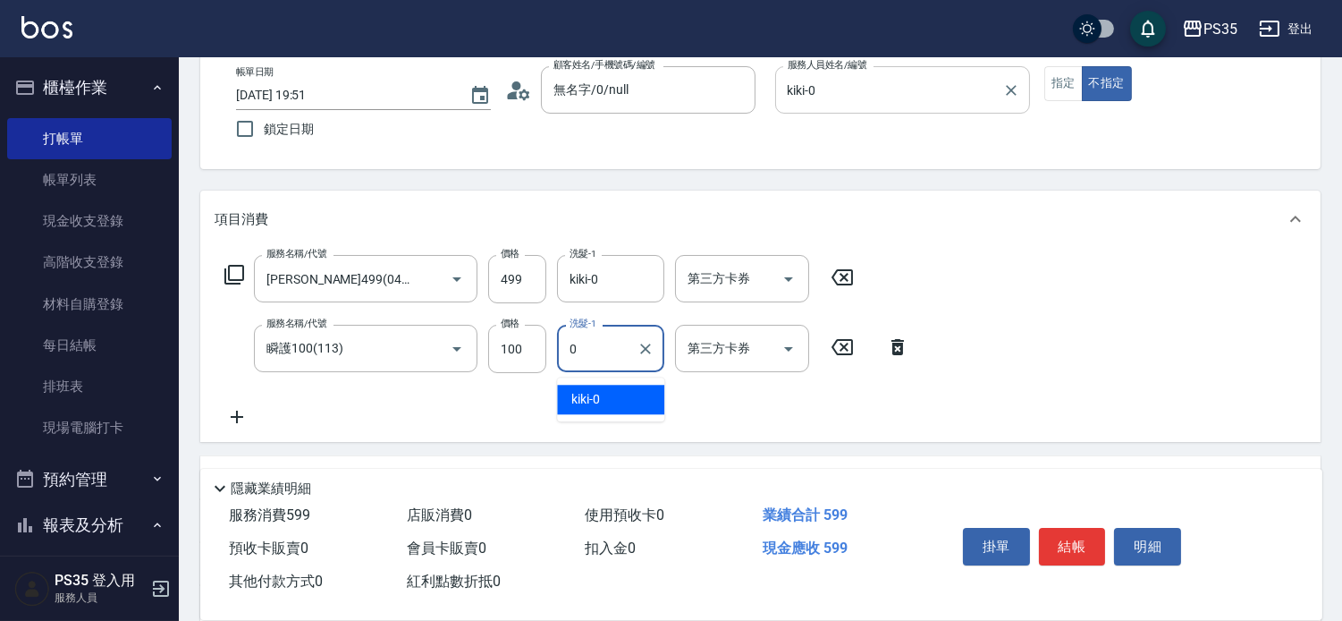
type input "kiki-0"
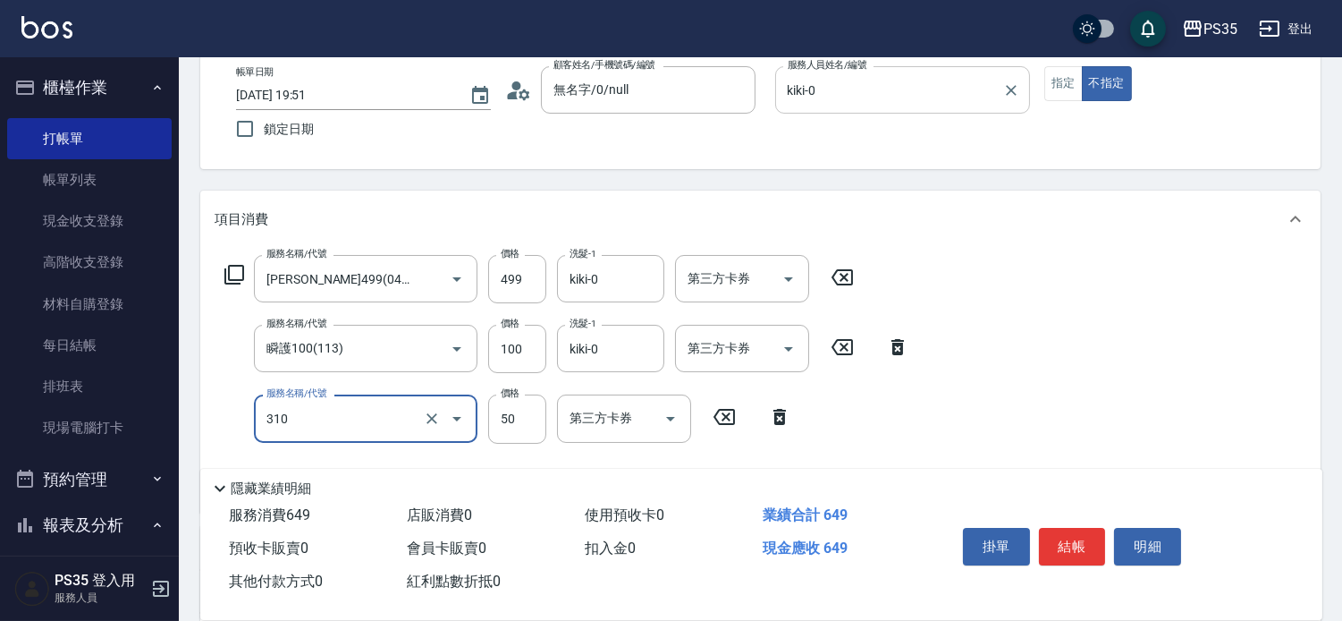
type input "剪瀏海(310)"
click at [1055, 537] on button "結帳" at bounding box center [1072, 547] width 67 height 38
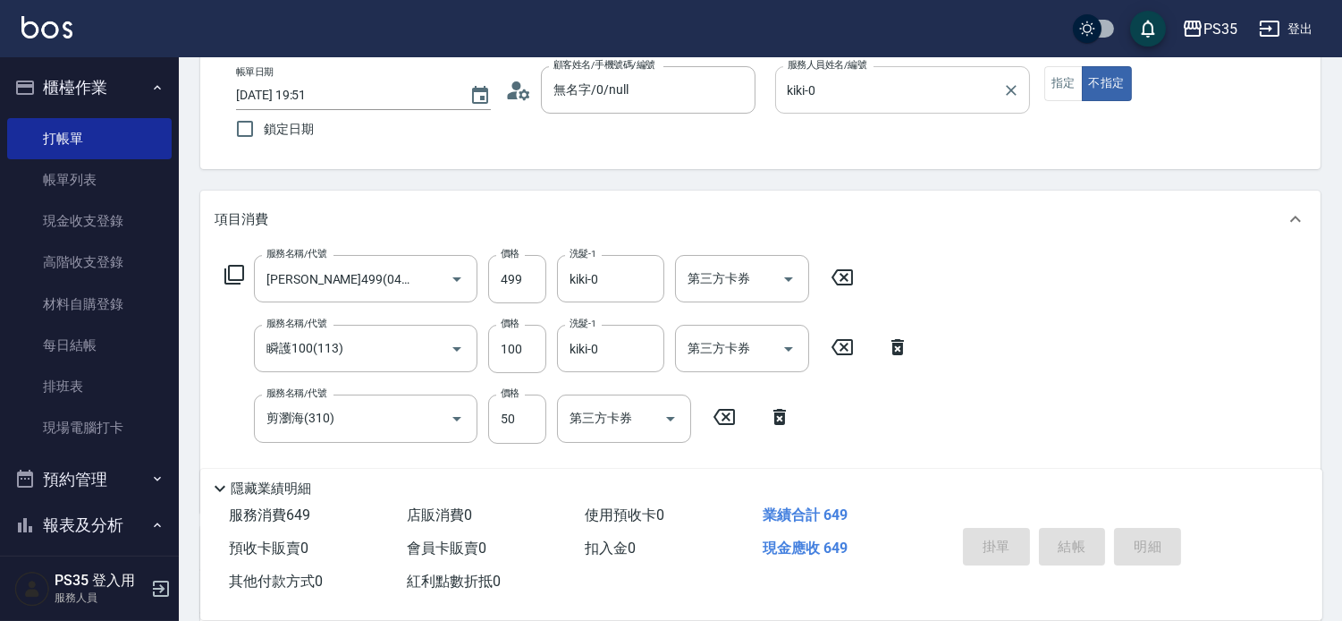
type input "[DATE] 19:52"
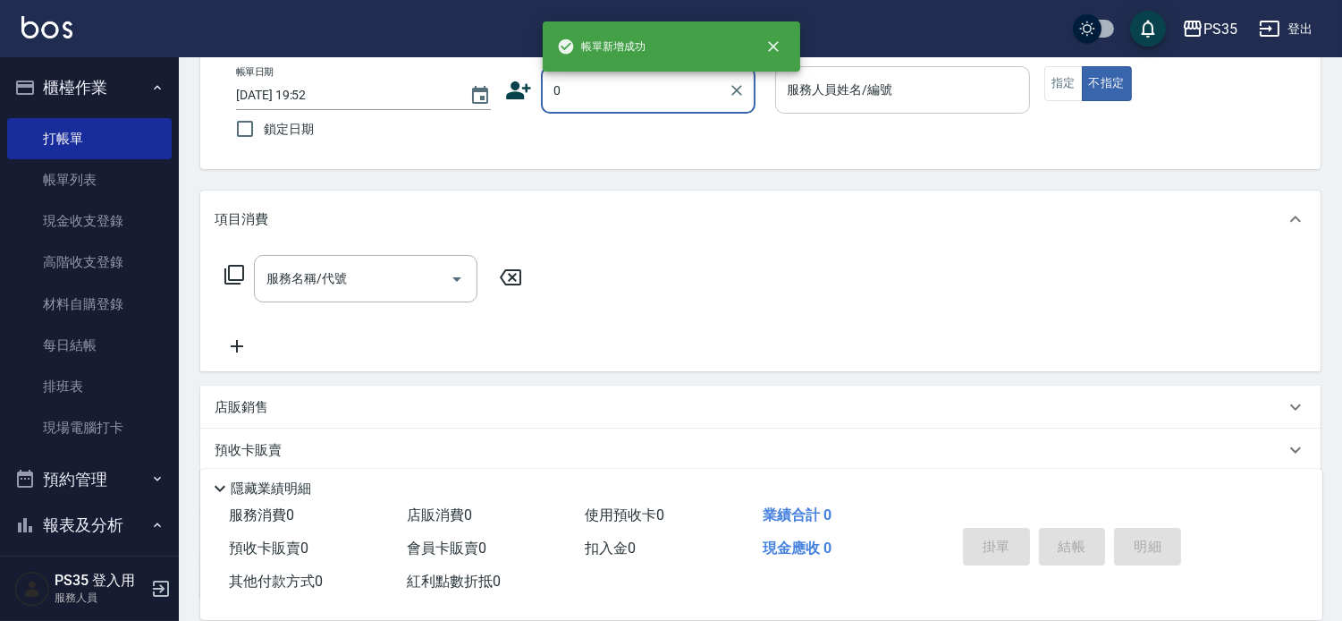
type input "0"
type input "1"
type input "無名字/0/null"
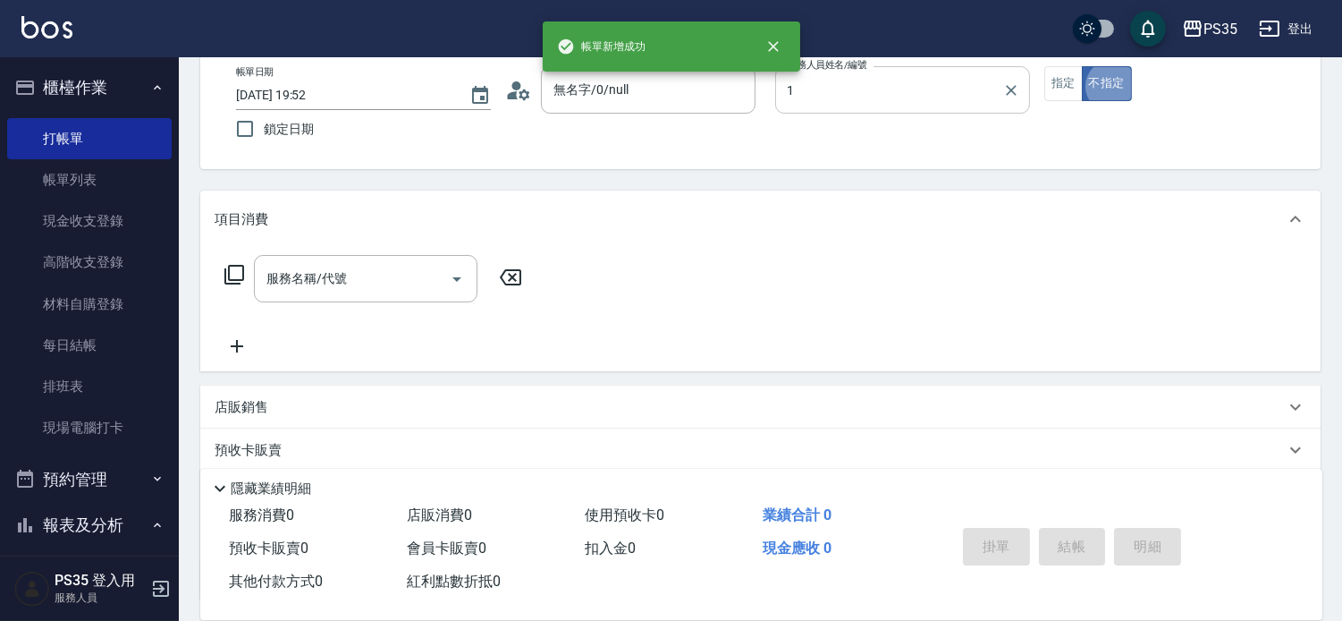
type input "[PERSON_NAME]-1"
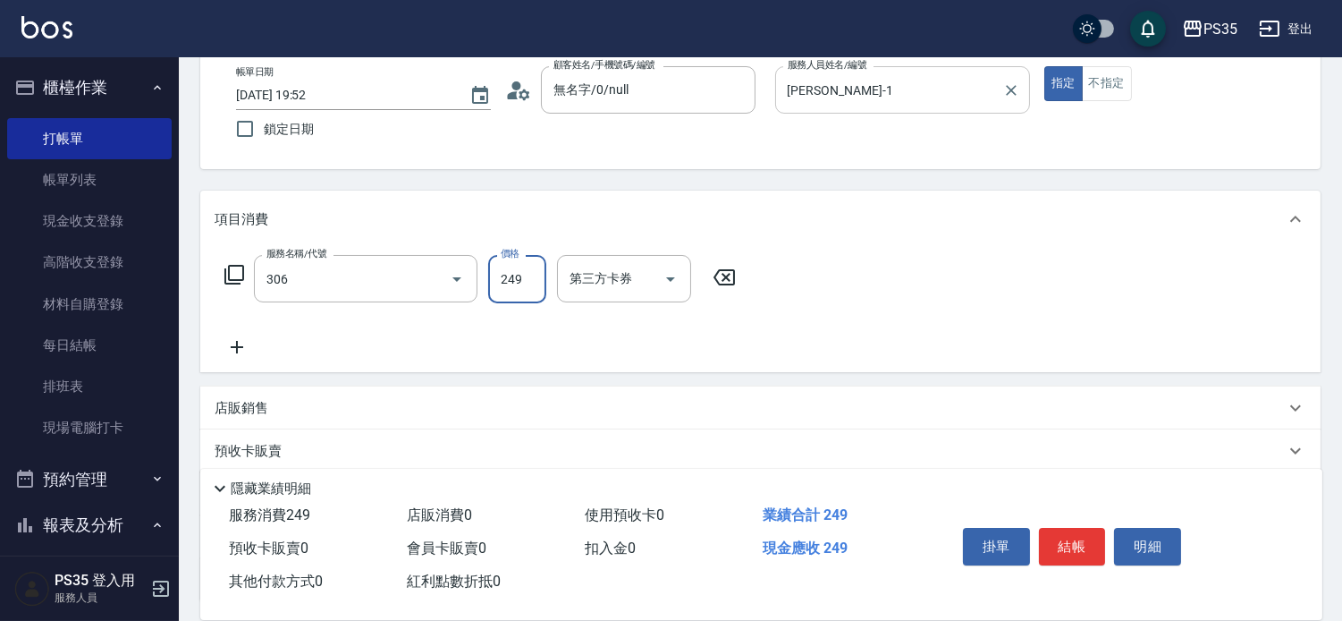
type input "剪髮(306)"
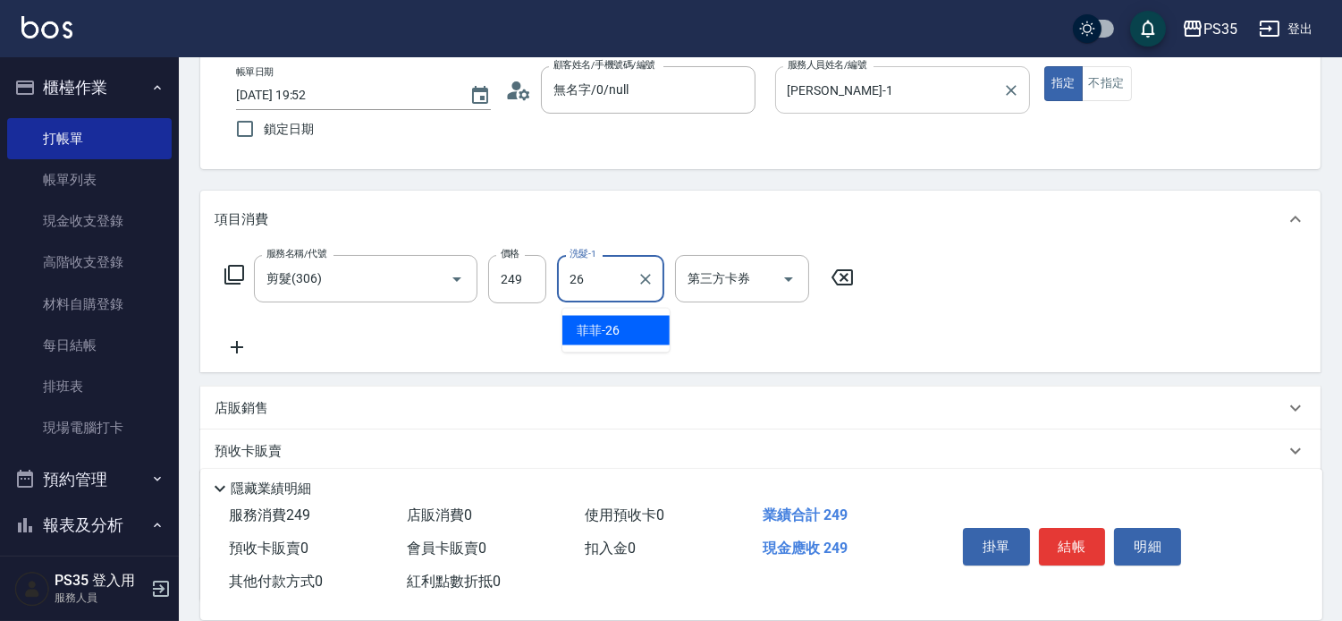
type input "菲菲-26"
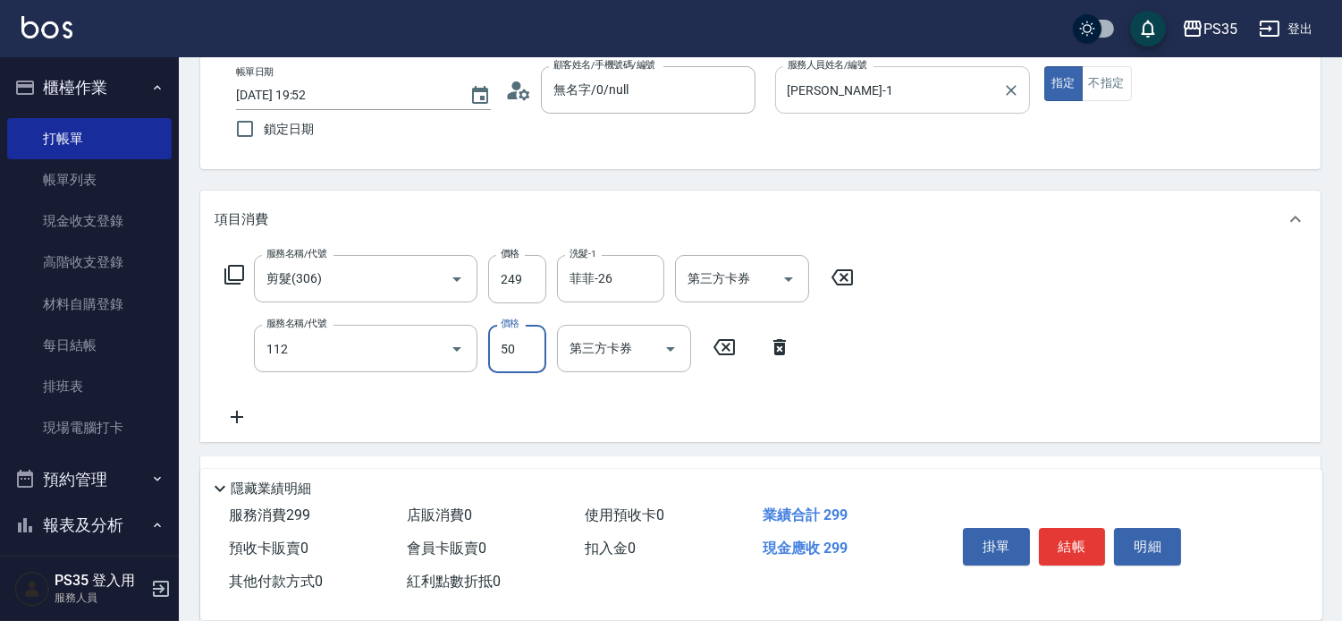
type input "精油50(112)"
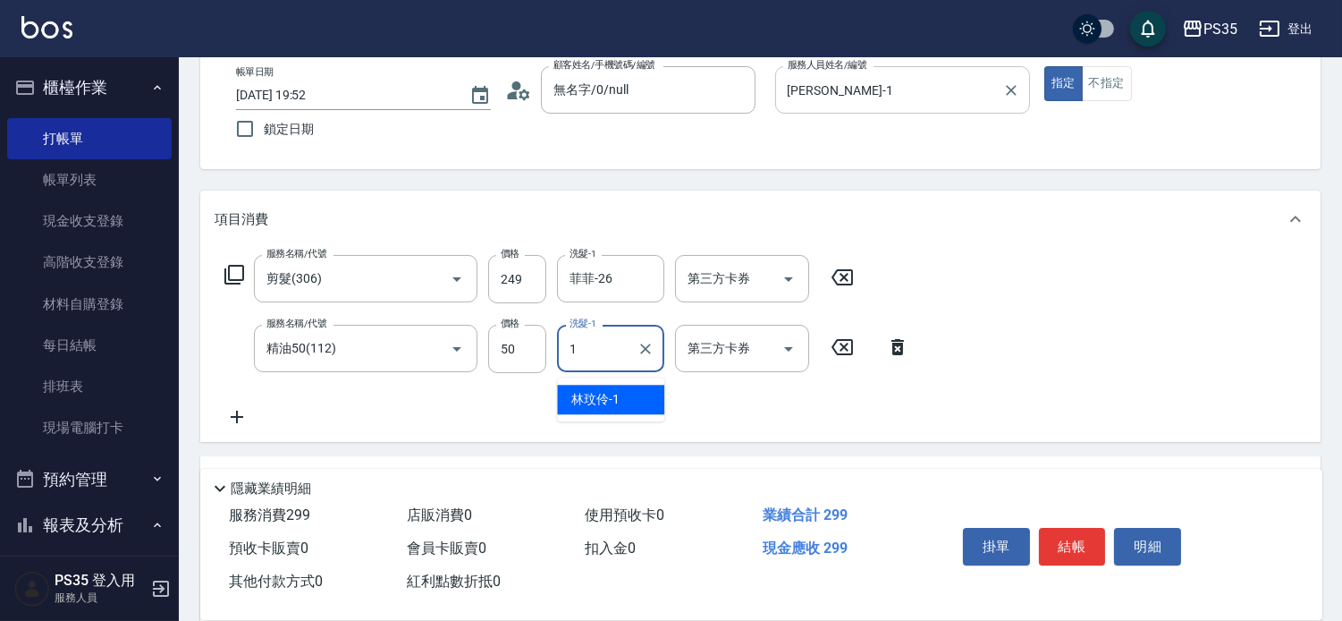
type input "[PERSON_NAME]-1"
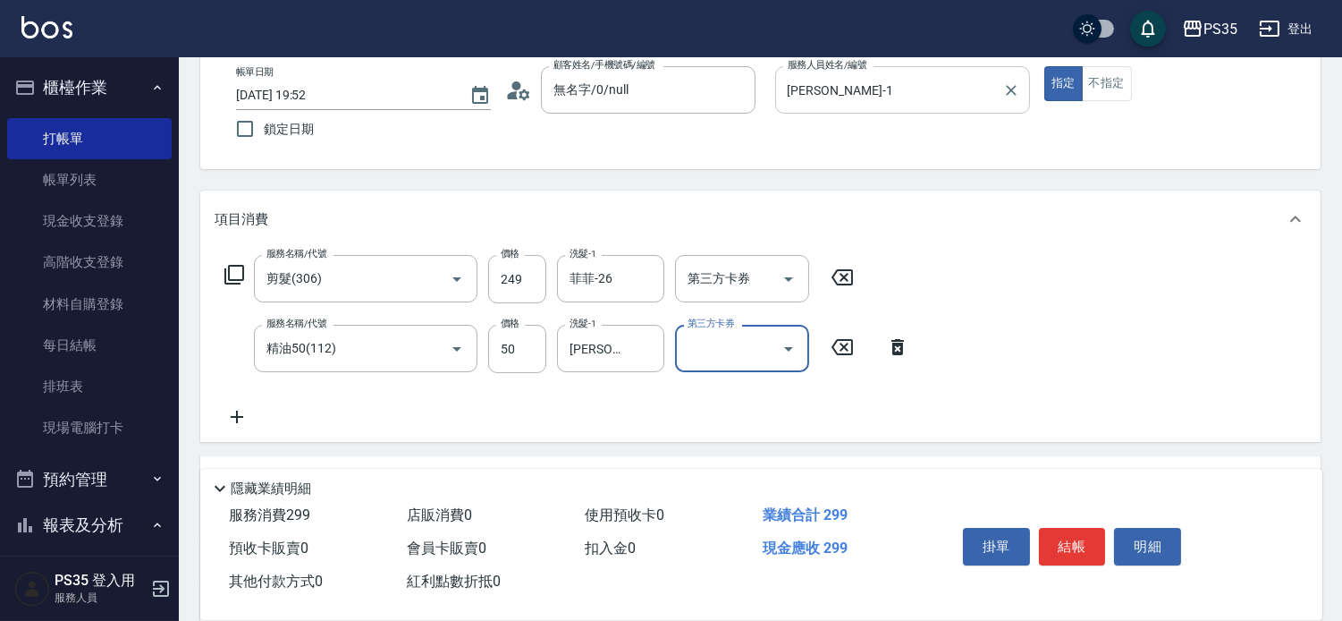
click at [1055, 537] on button "結帳" at bounding box center [1072, 547] width 67 height 38
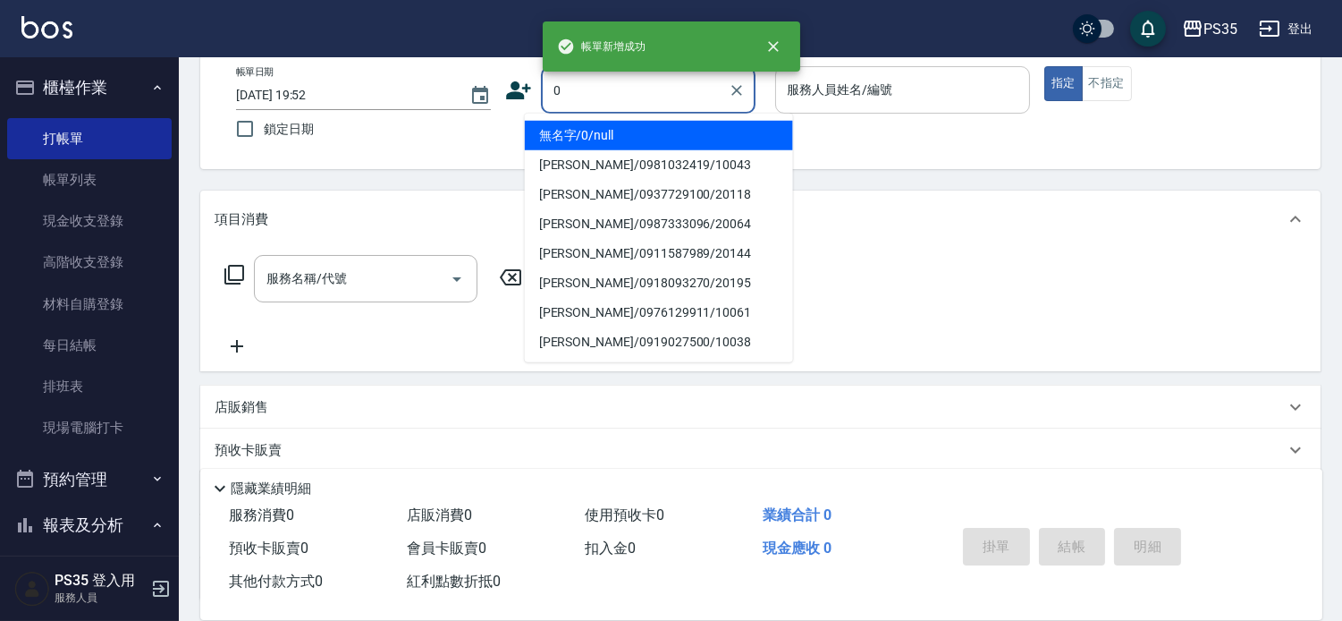
type input "0"
type input "1"
type input "無名字/0/null"
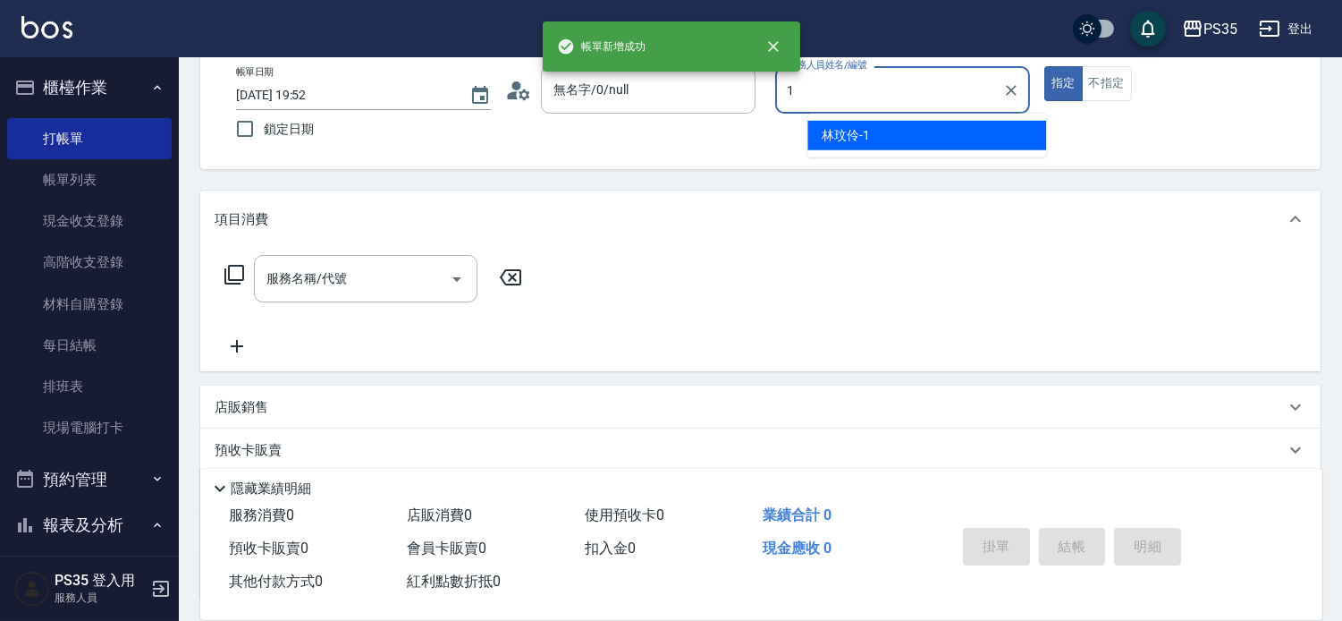
type input "[PERSON_NAME]-1"
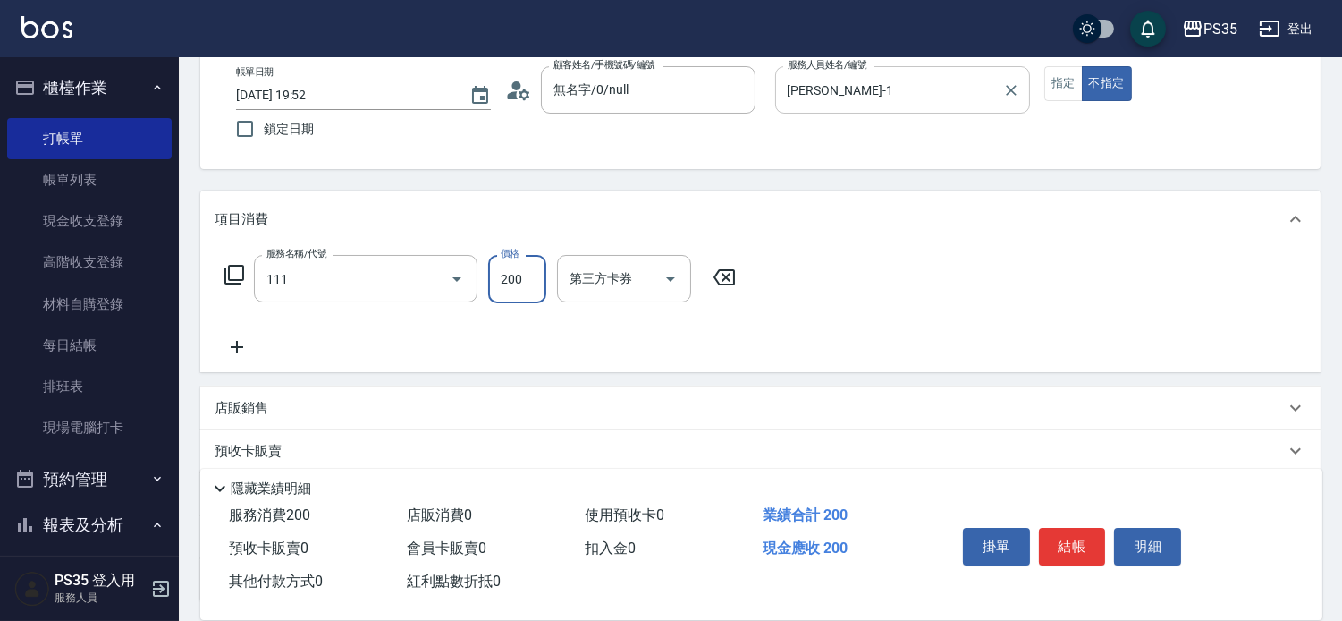
type input "200(111)"
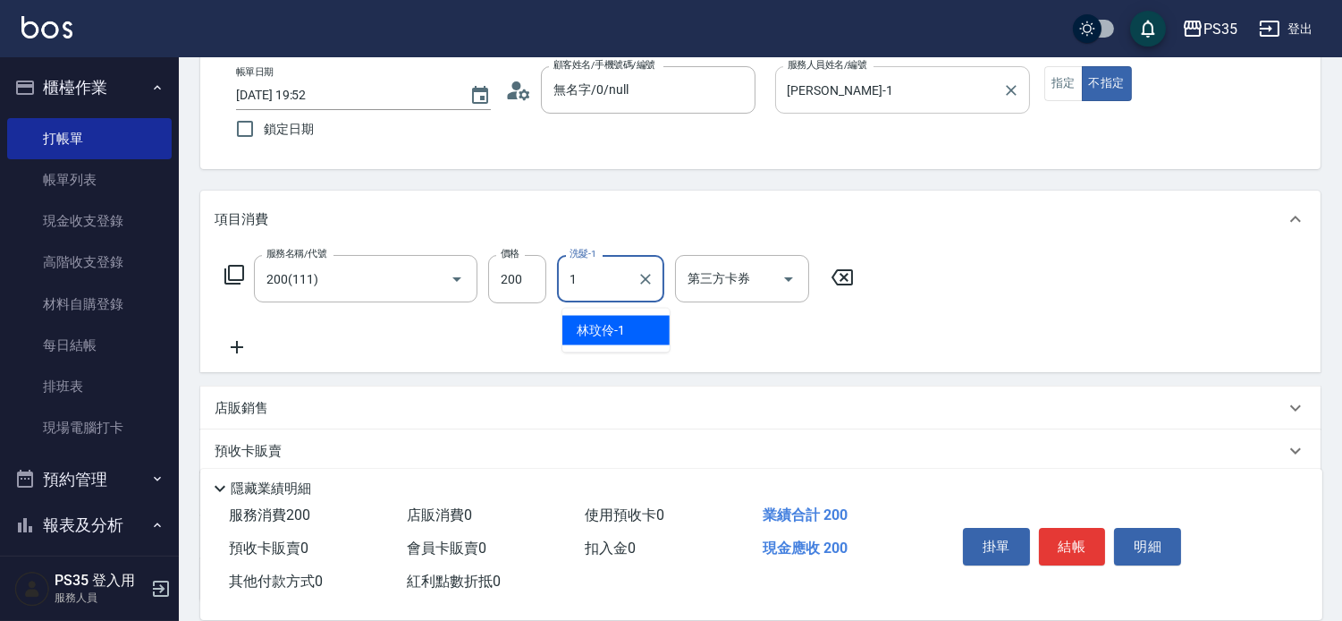
type input "[PERSON_NAME]-1"
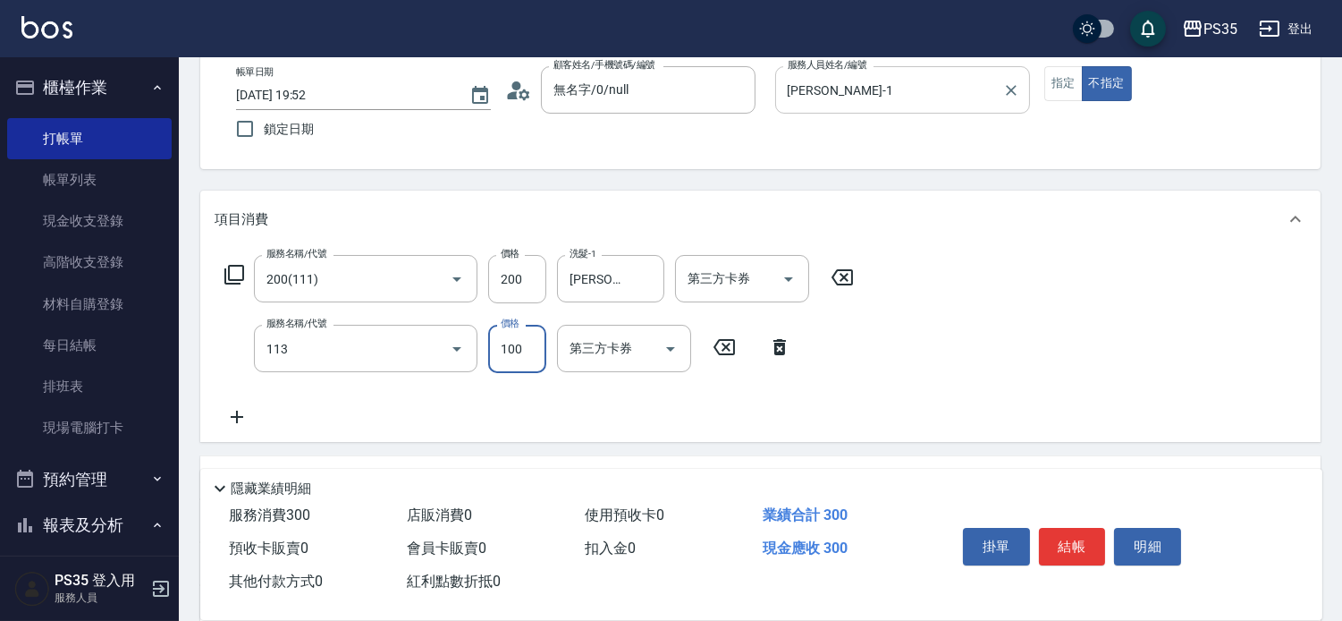
type input "瞬護100(113)"
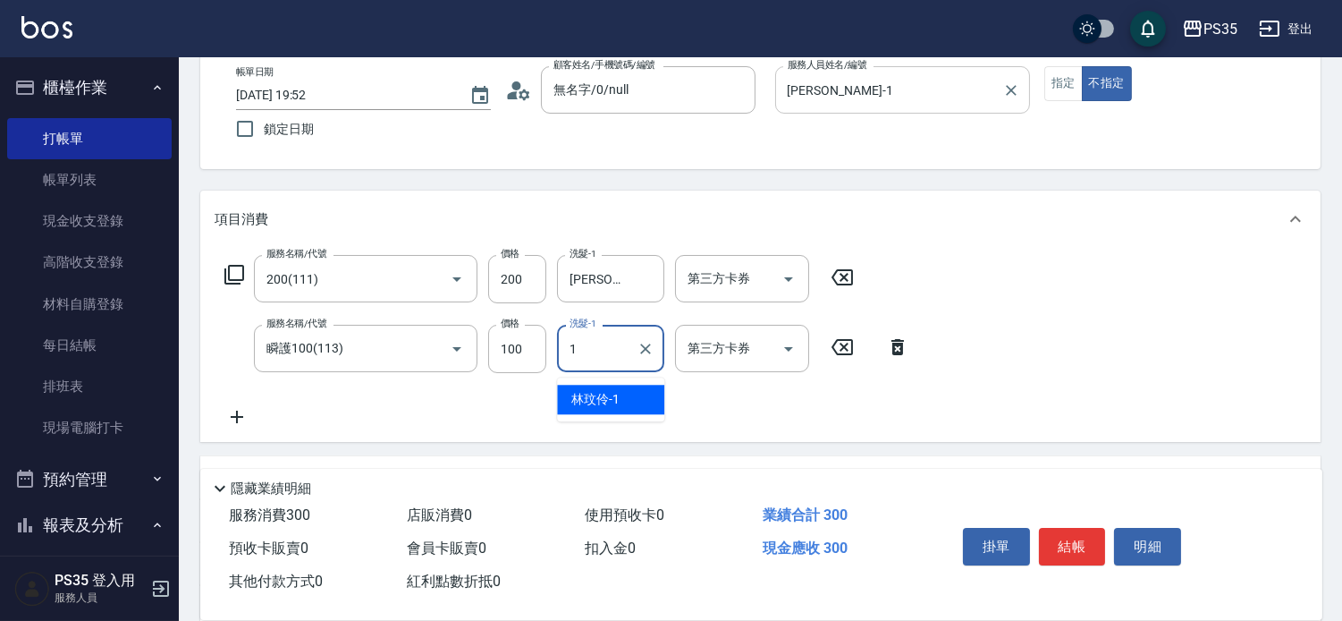
type input "[PERSON_NAME]-1"
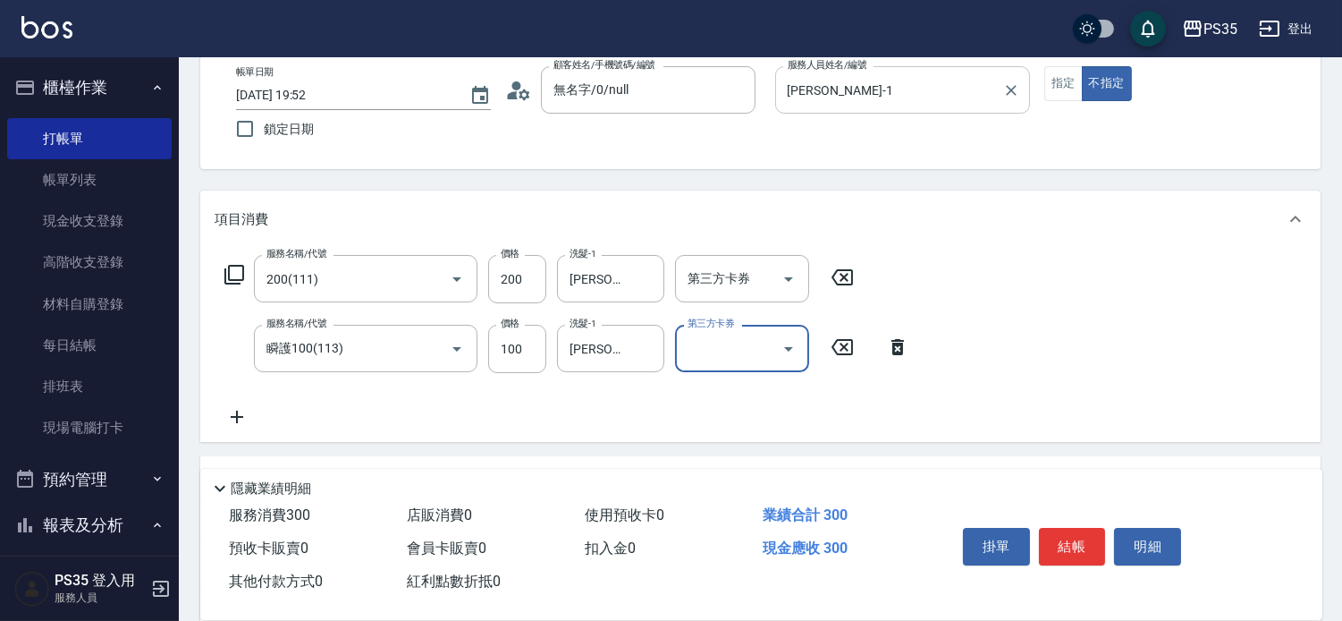
click at [1053, 538] on button "結帳" at bounding box center [1072, 547] width 67 height 38
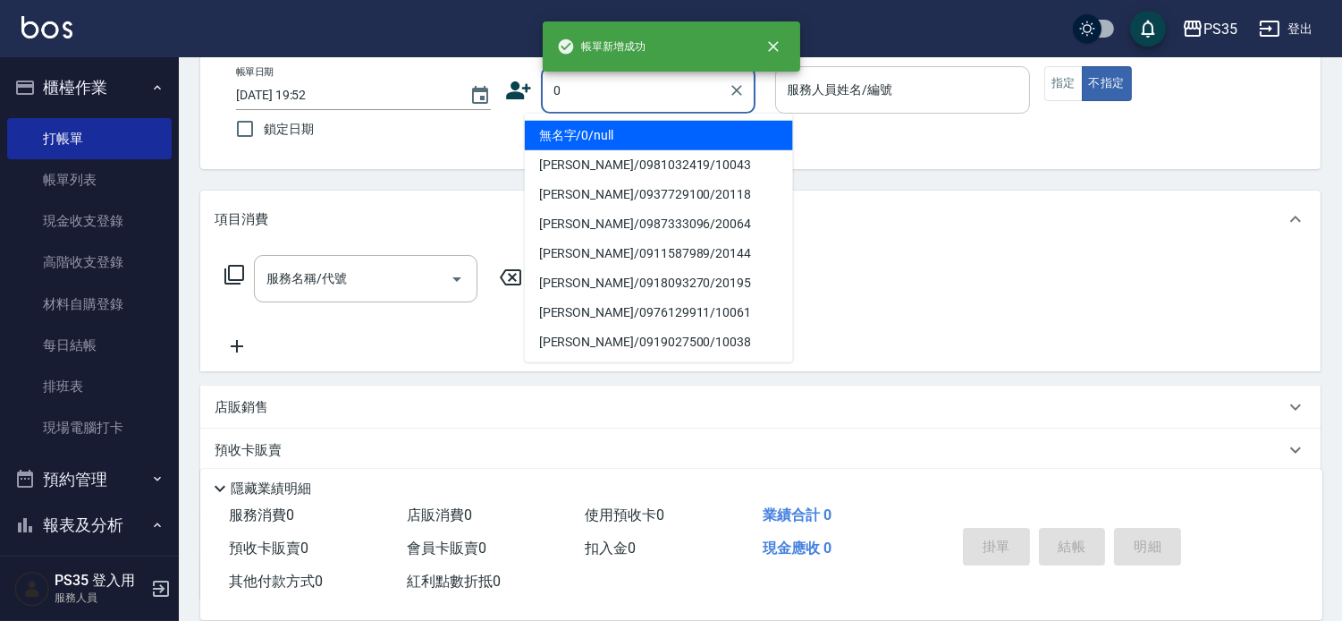
type input "無名字/0/null"
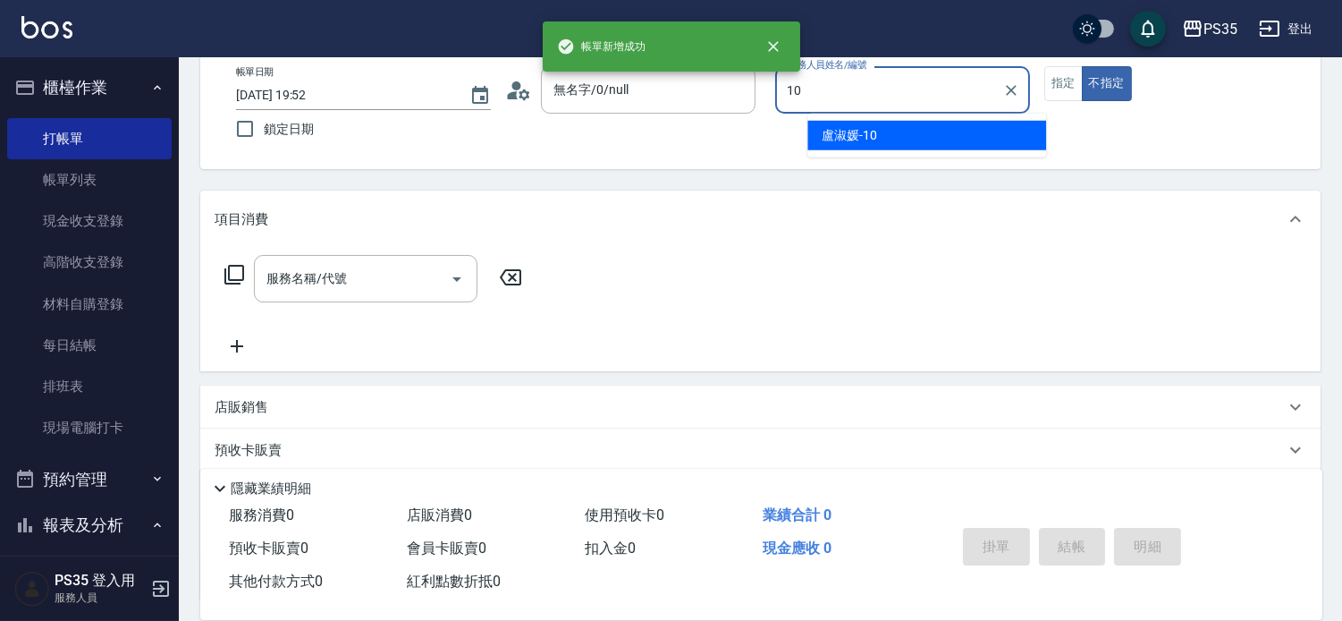
type input "[PERSON_NAME]-10"
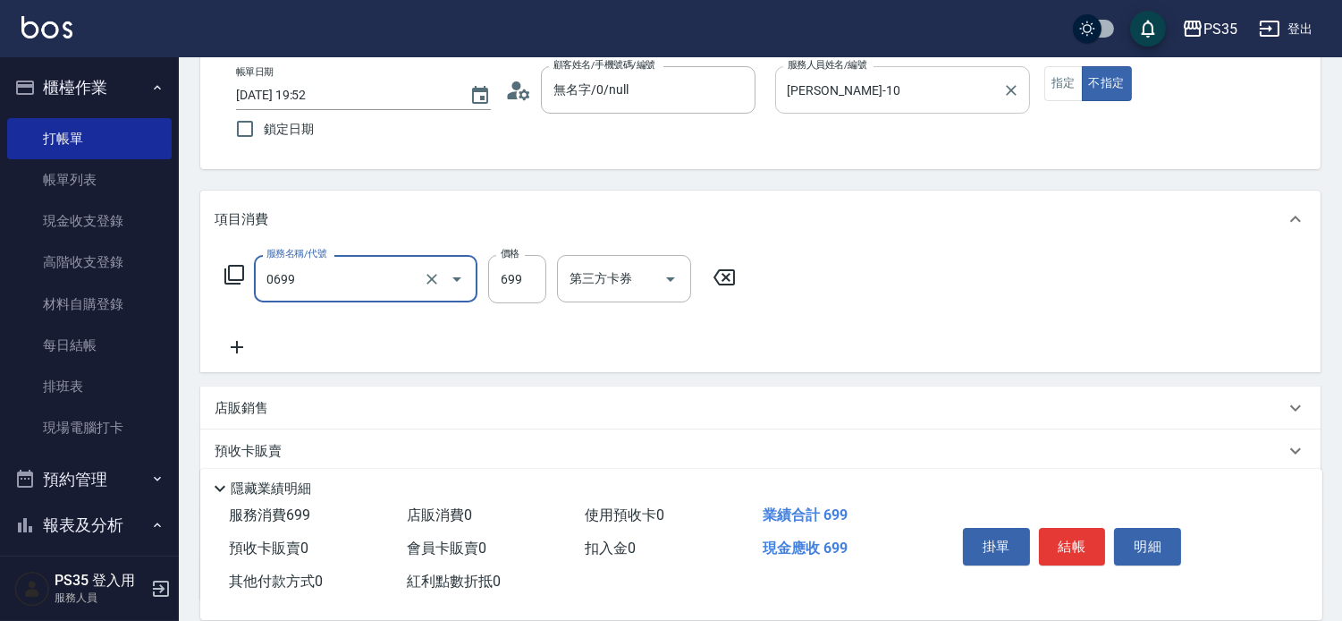
type input "精油SPA(0699)"
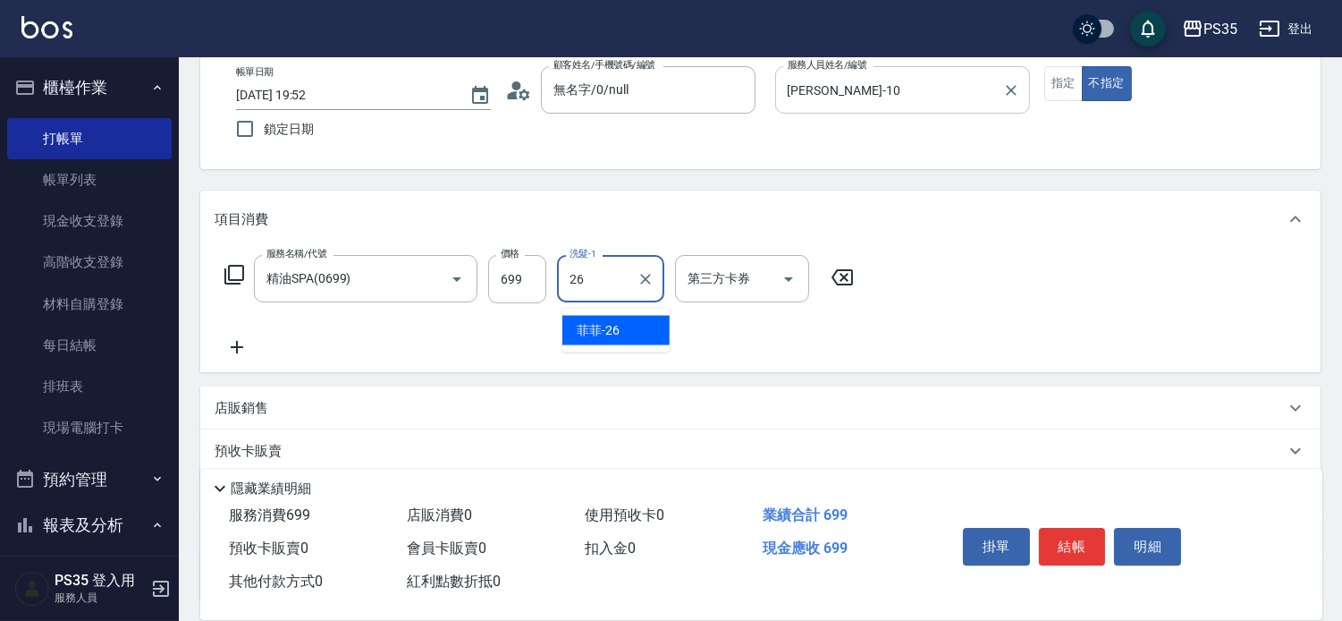
type input "菲菲-26"
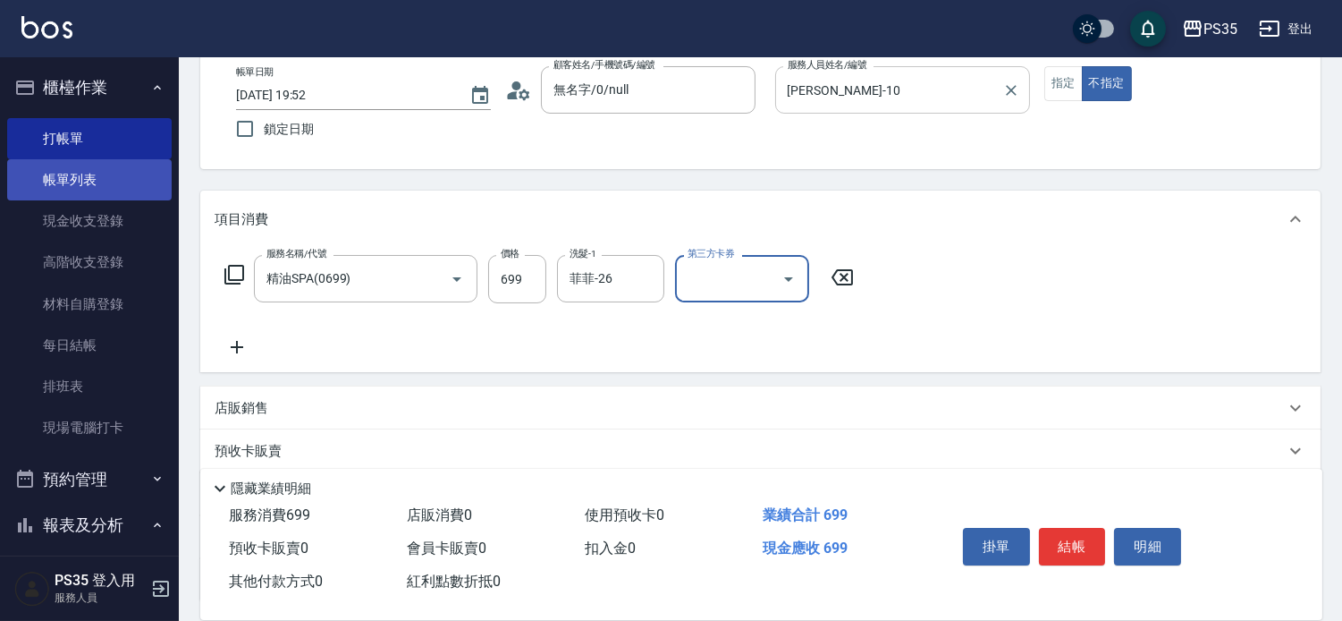
click at [90, 171] on link "帳單列表" at bounding box center [89, 179] width 165 height 41
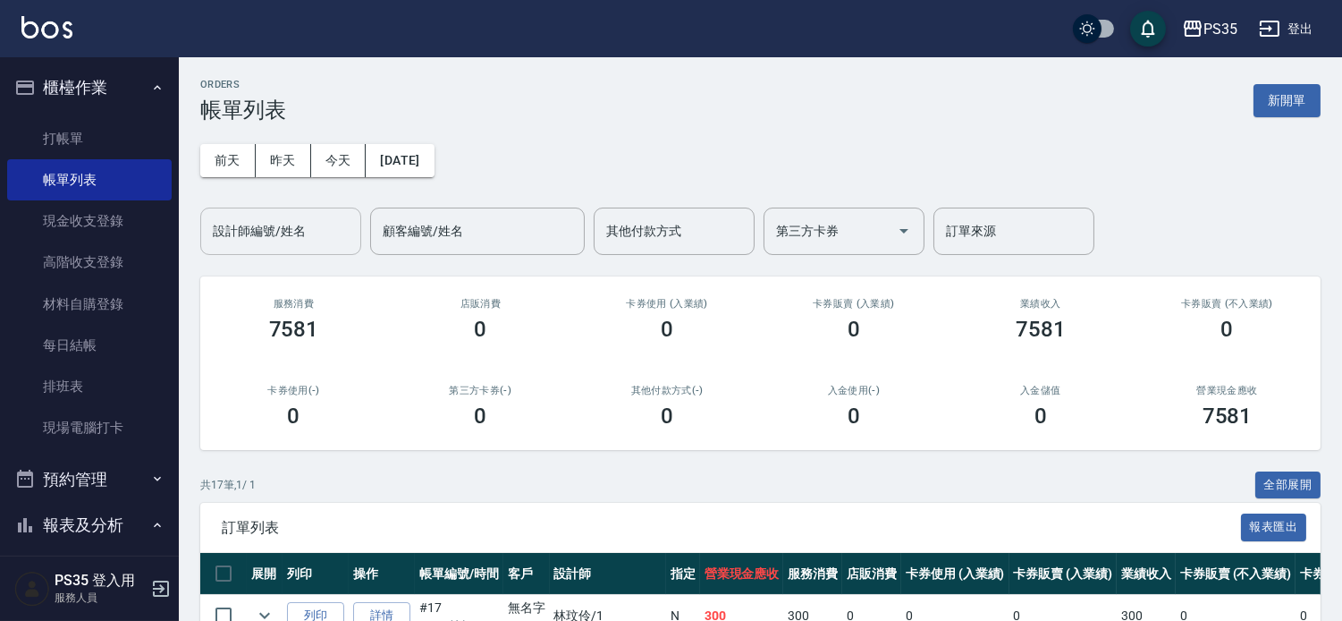
click at [287, 233] on input "設計師編號/姓名" at bounding box center [280, 231] width 145 height 31
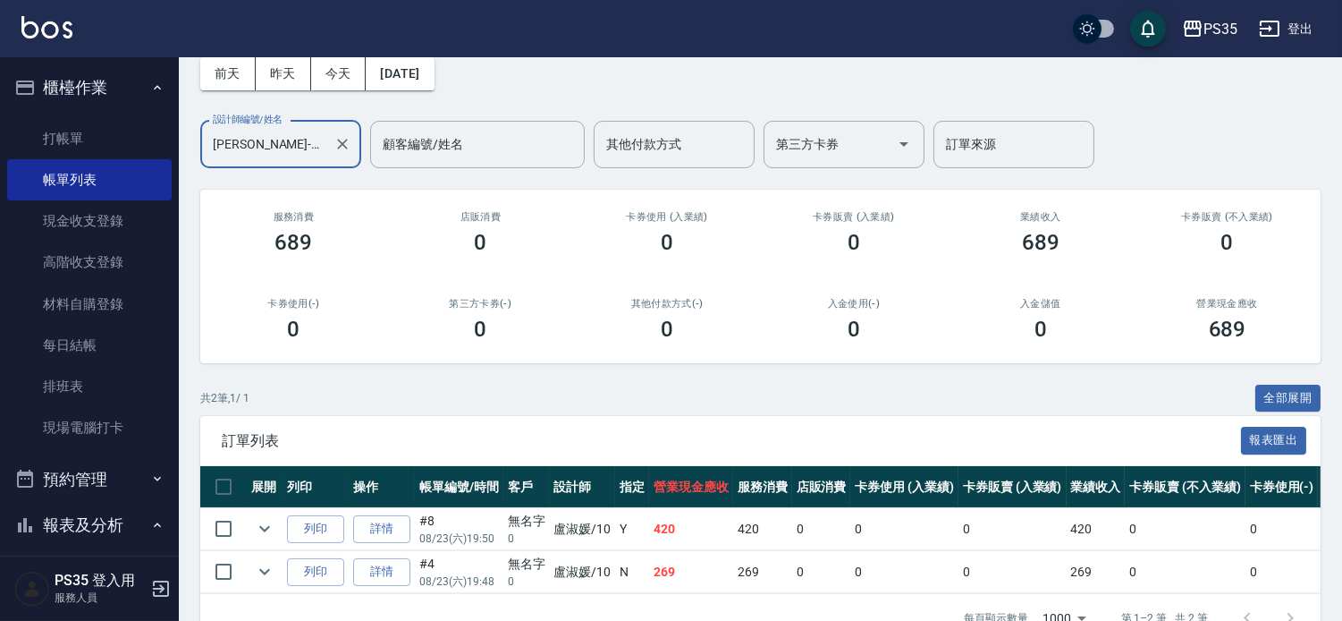
scroll to position [177, 0]
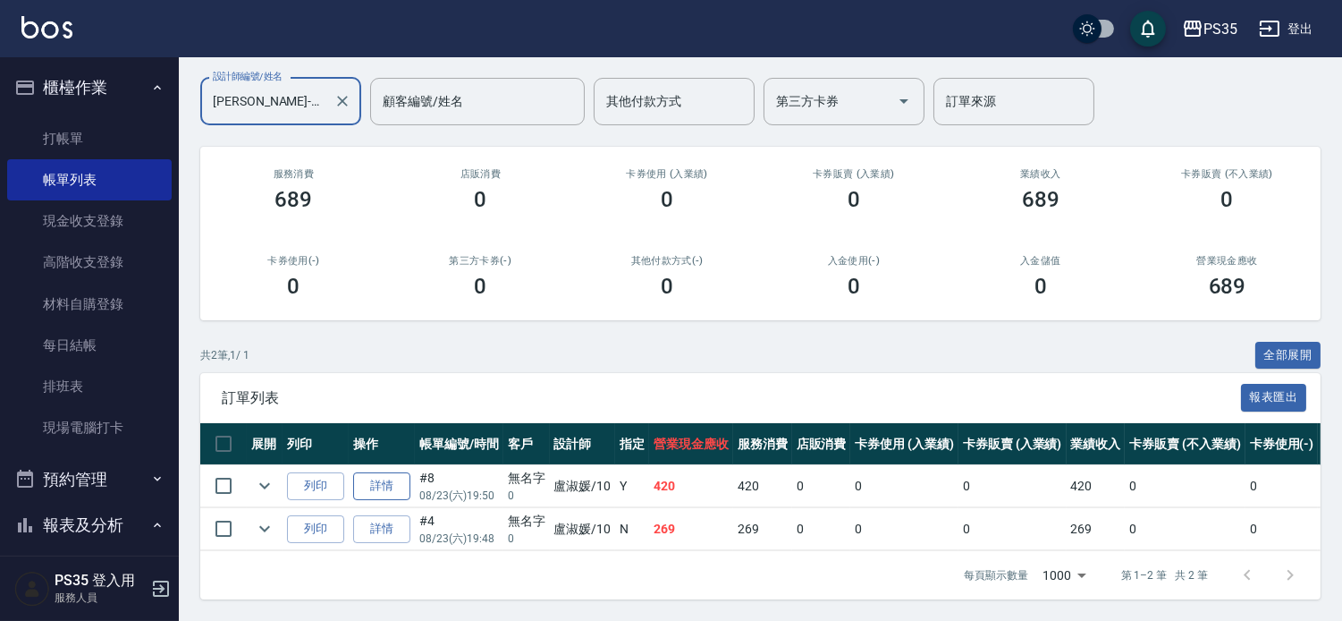
type input "[PERSON_NAME]-10"
click at [383, 472] on link "詳情" at bounding box center [381, 486] width 57 height 28
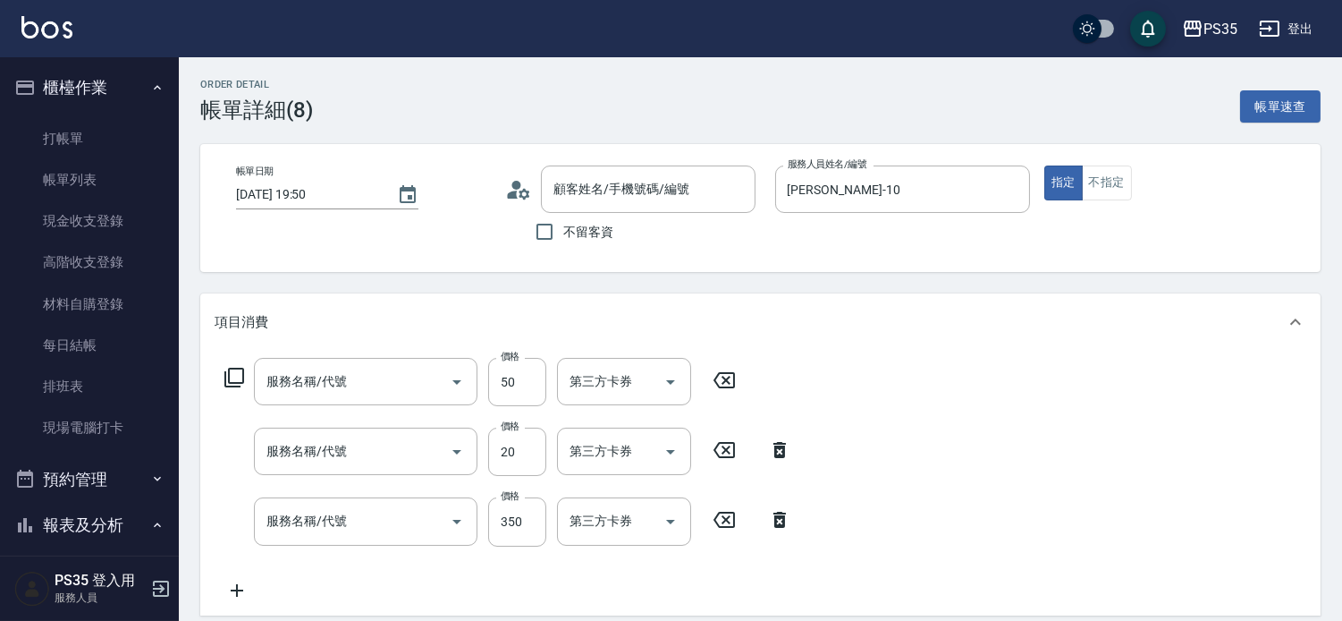
type input "[DATE] 19:50"
type input "[PERSON_NAME]-10"
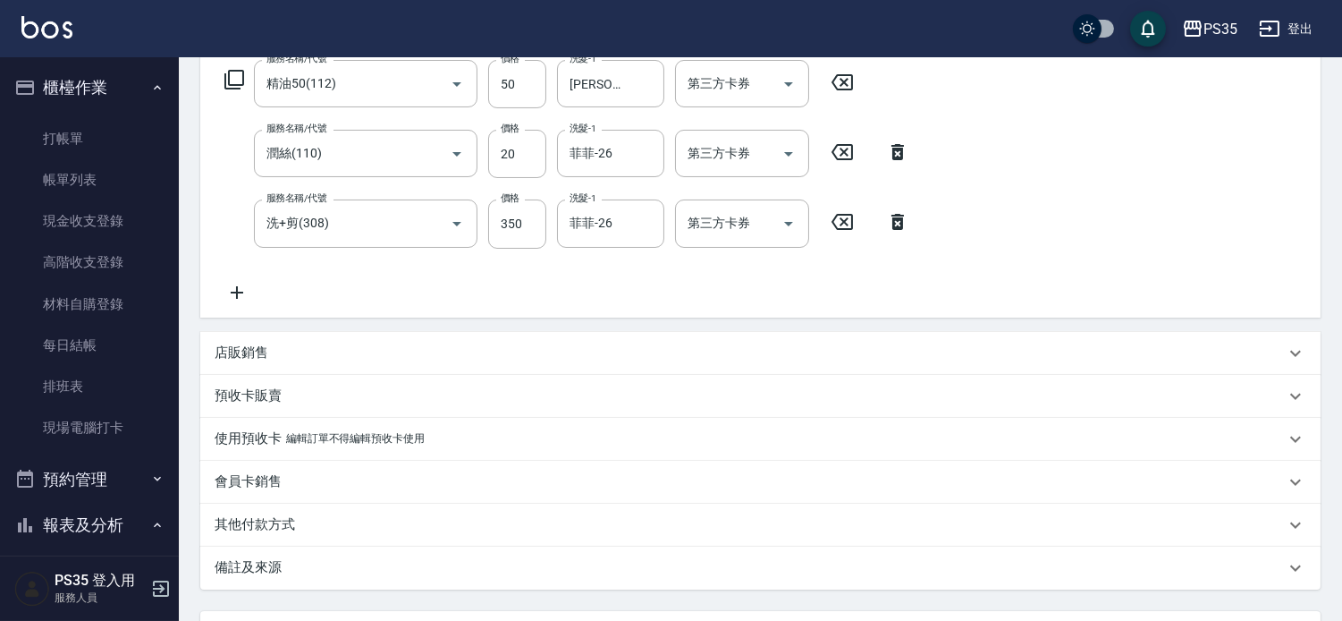
scroll to position [99, 0]
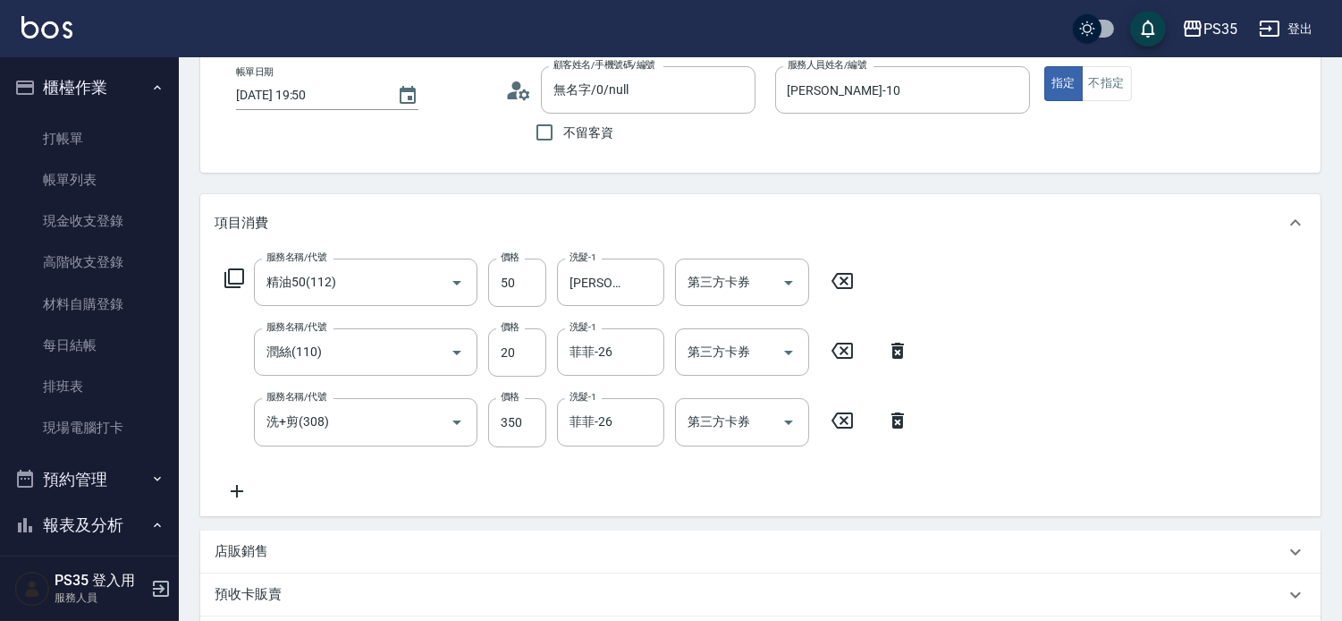
click at [858, 283] on icon at bounding box center [842, 280] width 45 height 21
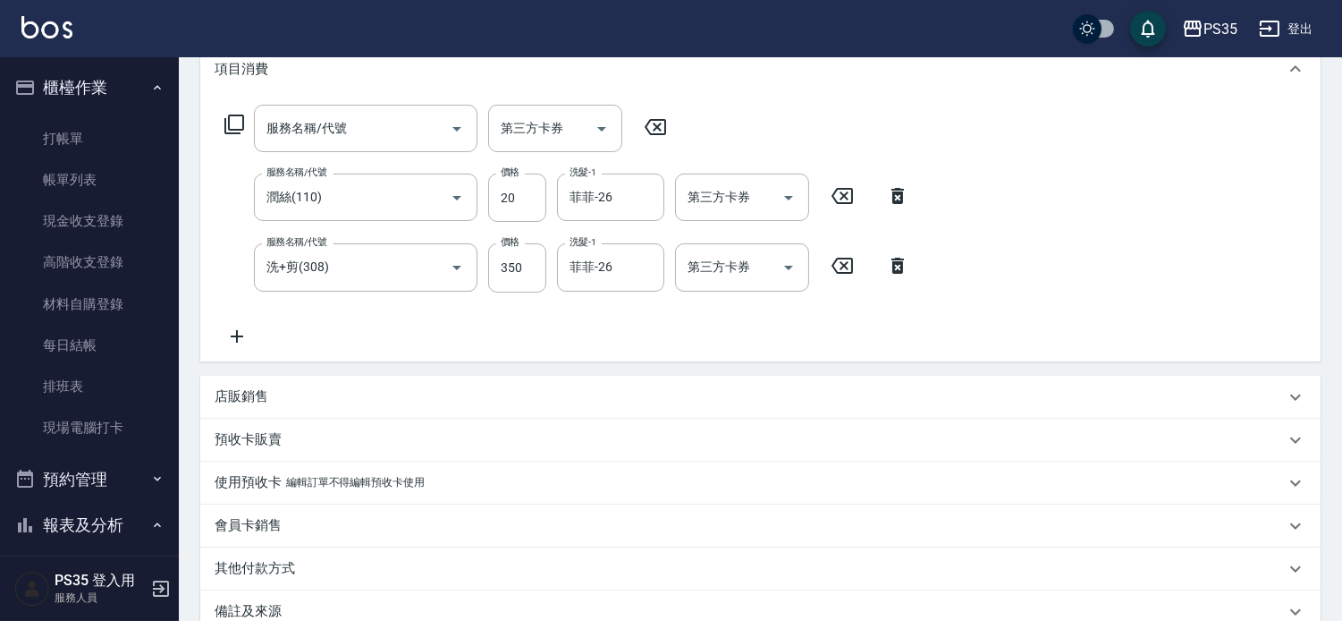
scroll to position [480, 0]
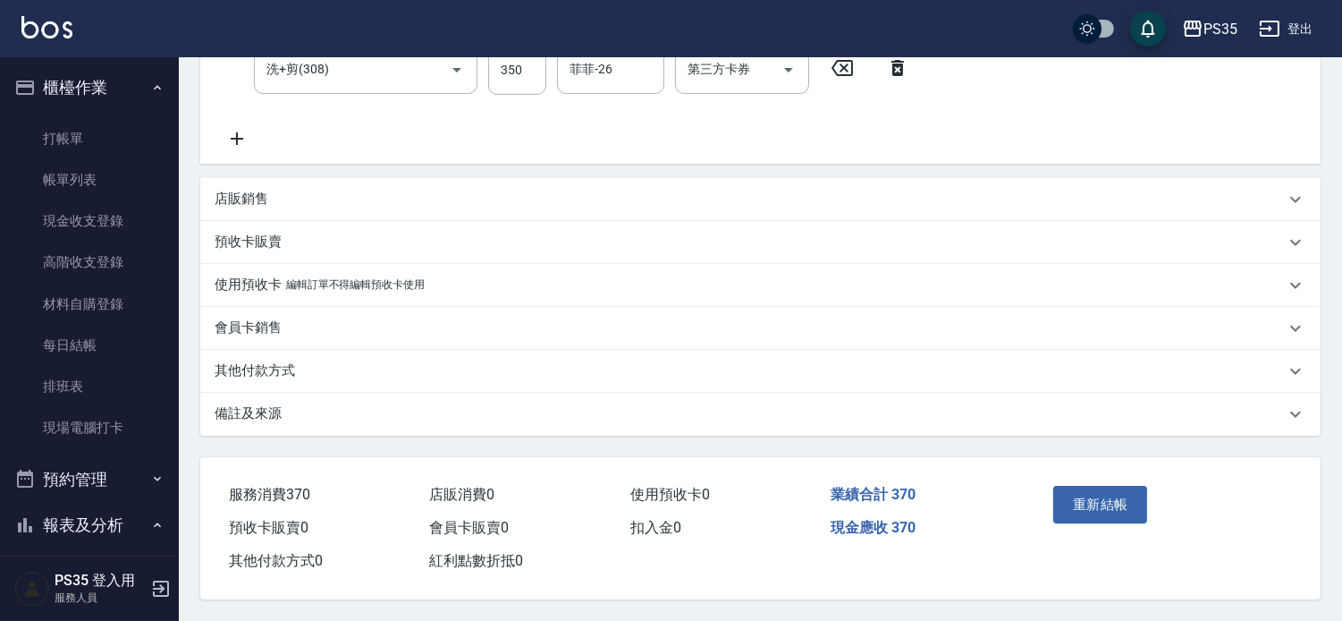
click at [1079, 486] on button "重新結帳" at bounding box center [1100, 505] width 95 height 38
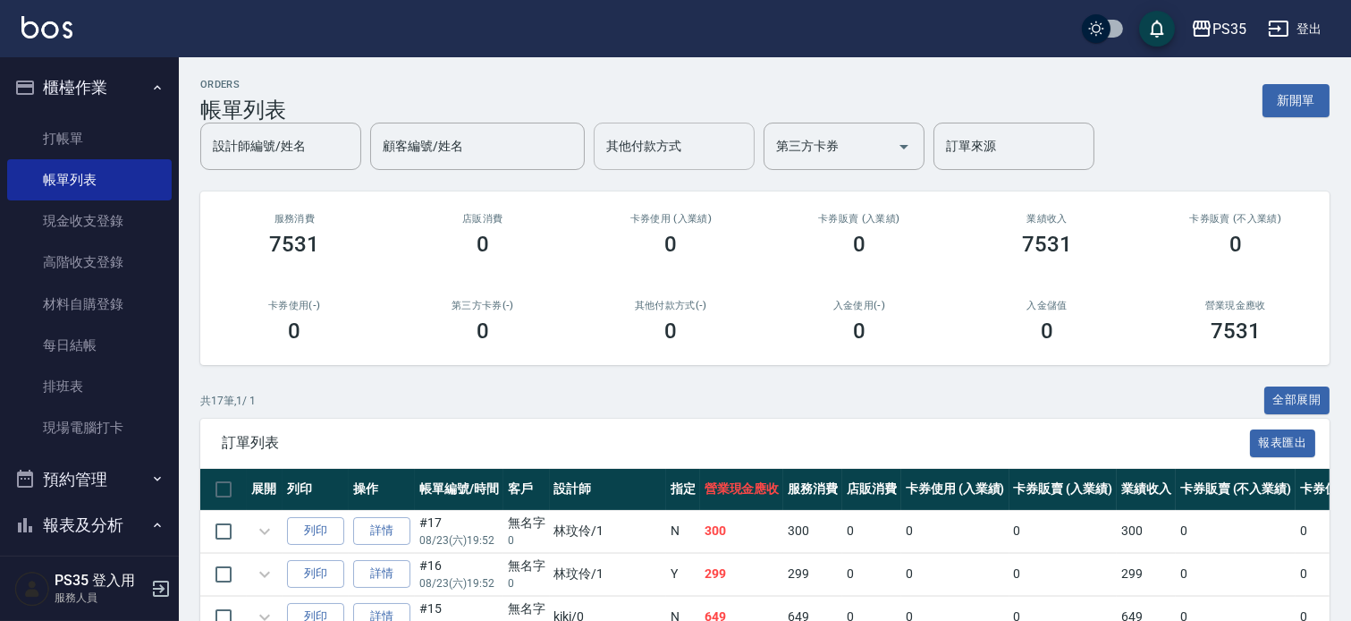
click at [301, 152] on div "設計師編號/姓名 設計師編號/姓名" at bounding box center [280, 146] width 161 height 47
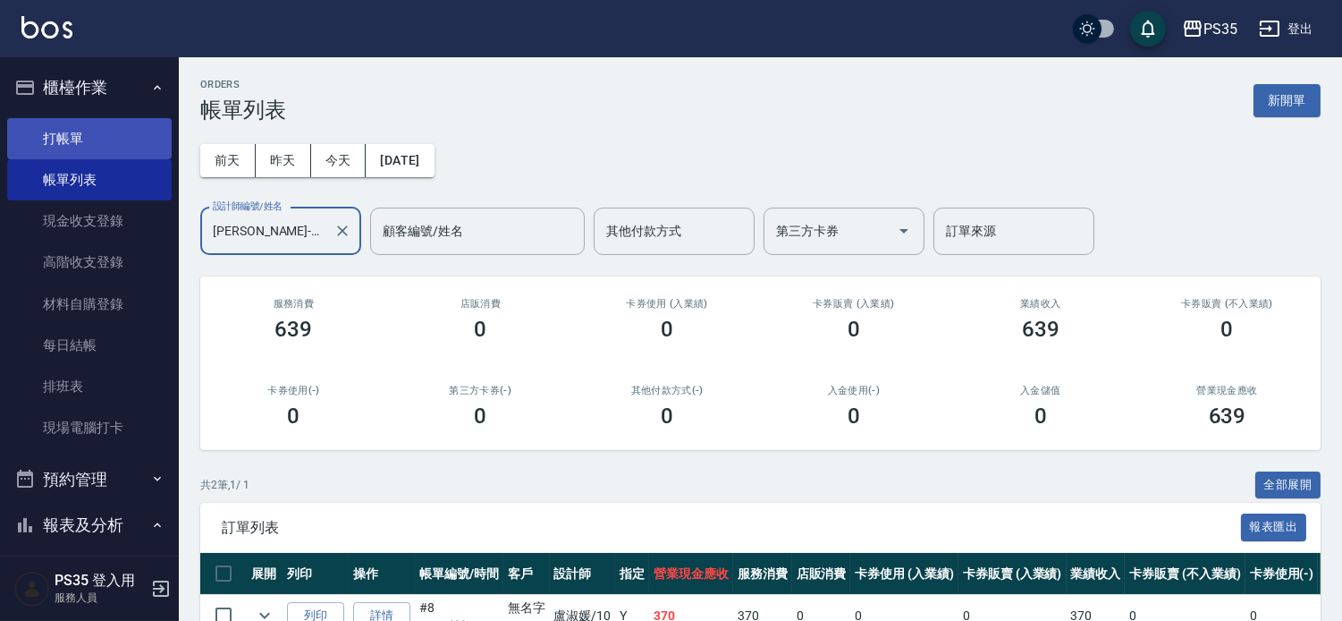
click at [55, 130] on link "打帳單" at bounding box center [89, 138] width 165 height 41
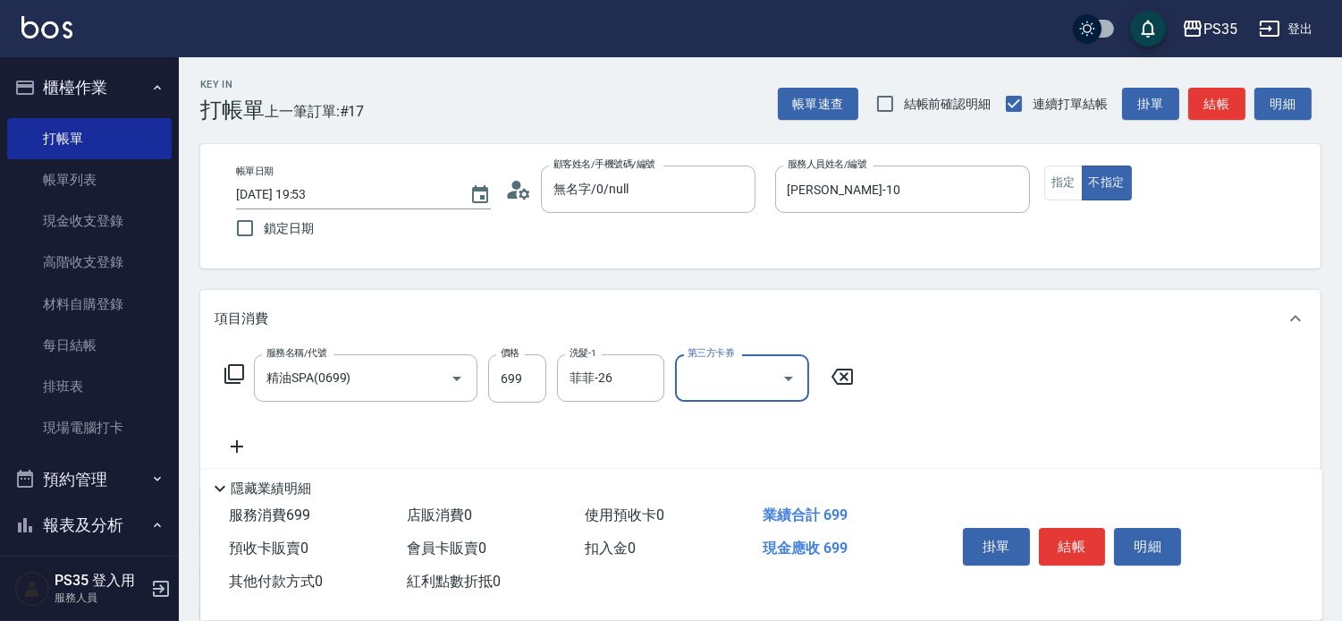
click at [1086, 528] on button "結帳" at bounding box center [1072, 547] width 67 height 38
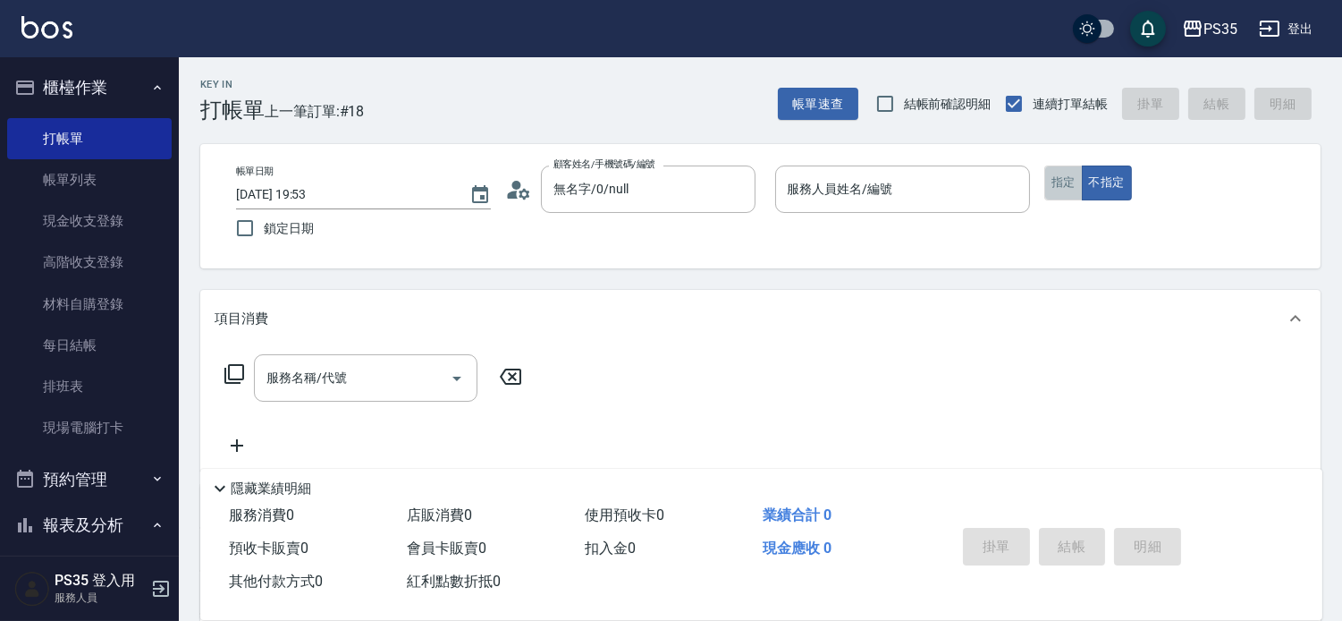
click at [1080, 188] on button "指定" at bounding box center [1063, 182] width 38 height 35
click at [403, 393] on input "服務名稱/代號" at bounding box center [352, 377] width 181 height 31
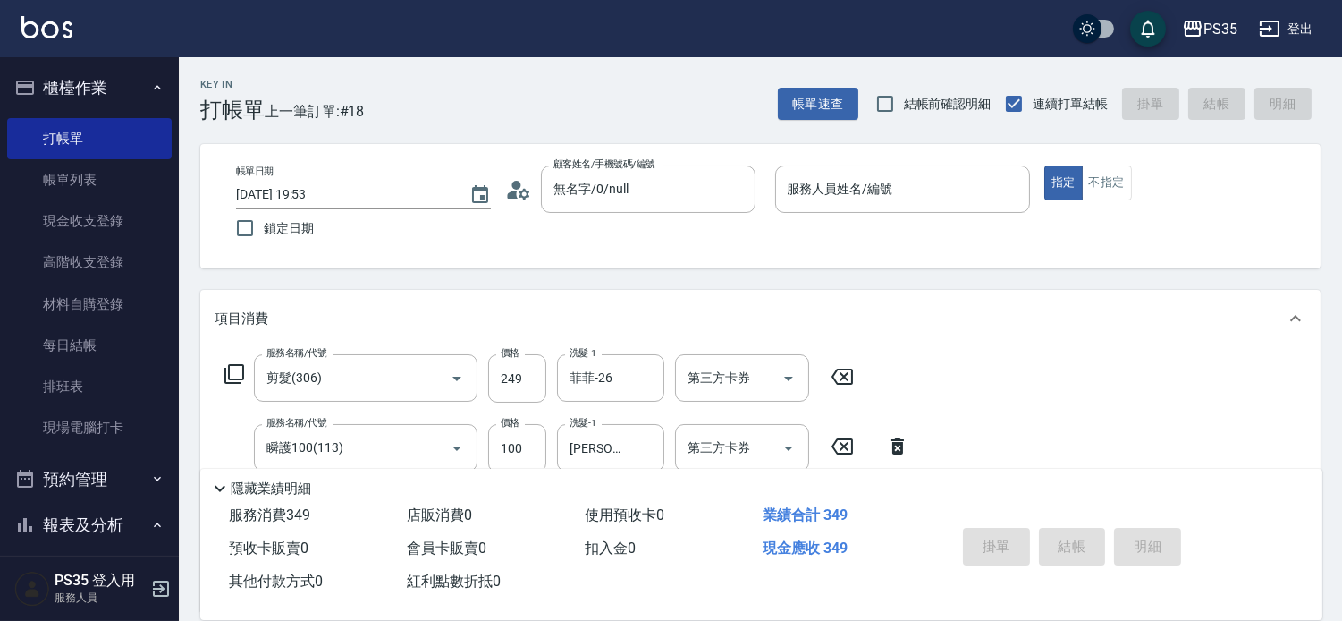
click at [872, 192] on div "服務人員姓名/編號 服務人員姓名/編號" at bounding box center [902, 188] width 255 height 47
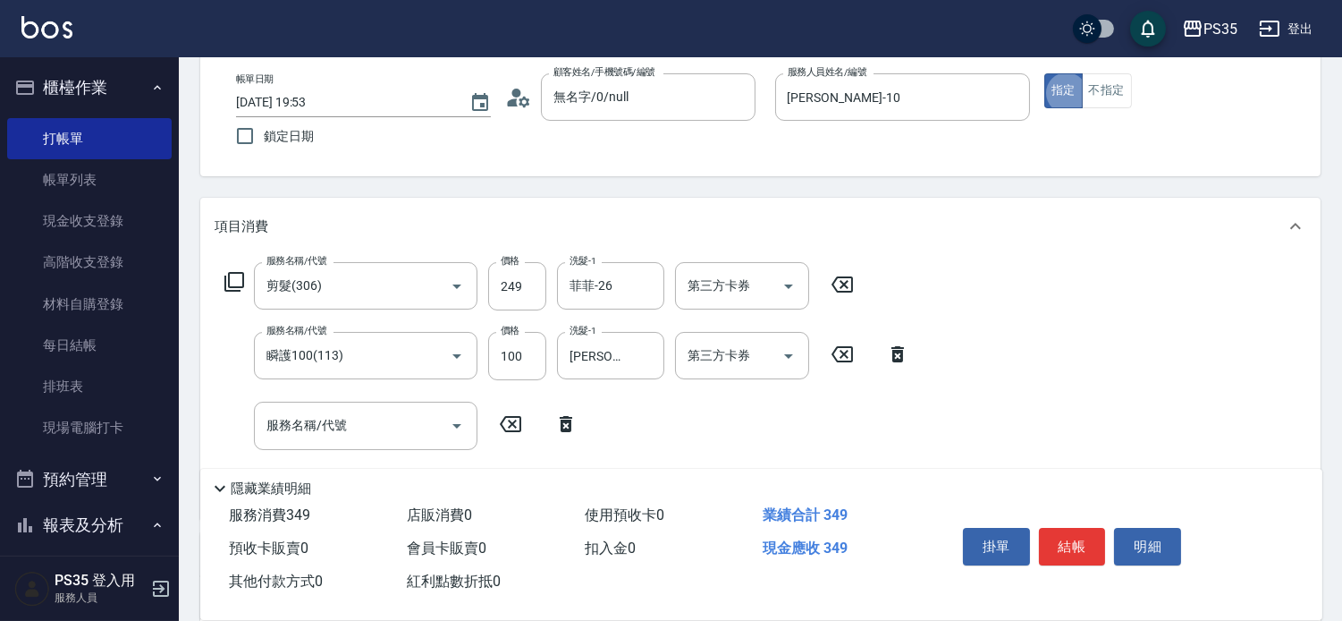
scroll to position [199, 0]
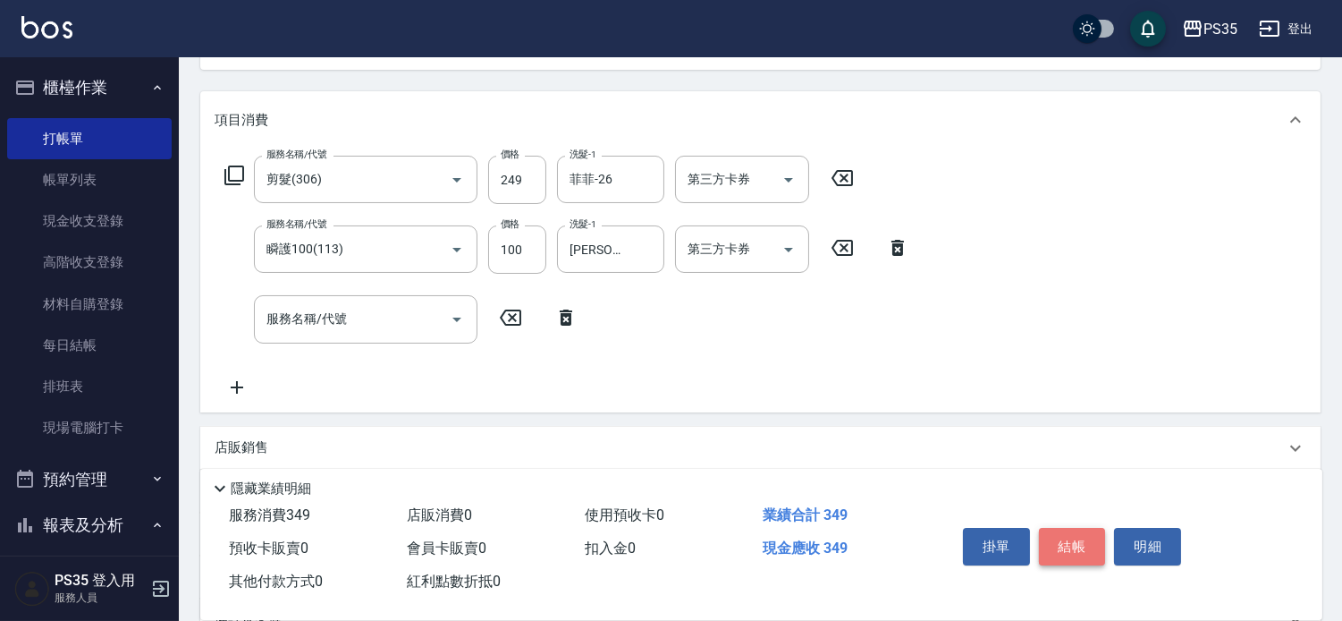
click at [1080, 530] on button "結帳" at bounding box center [1072, 547] width 67 height 38
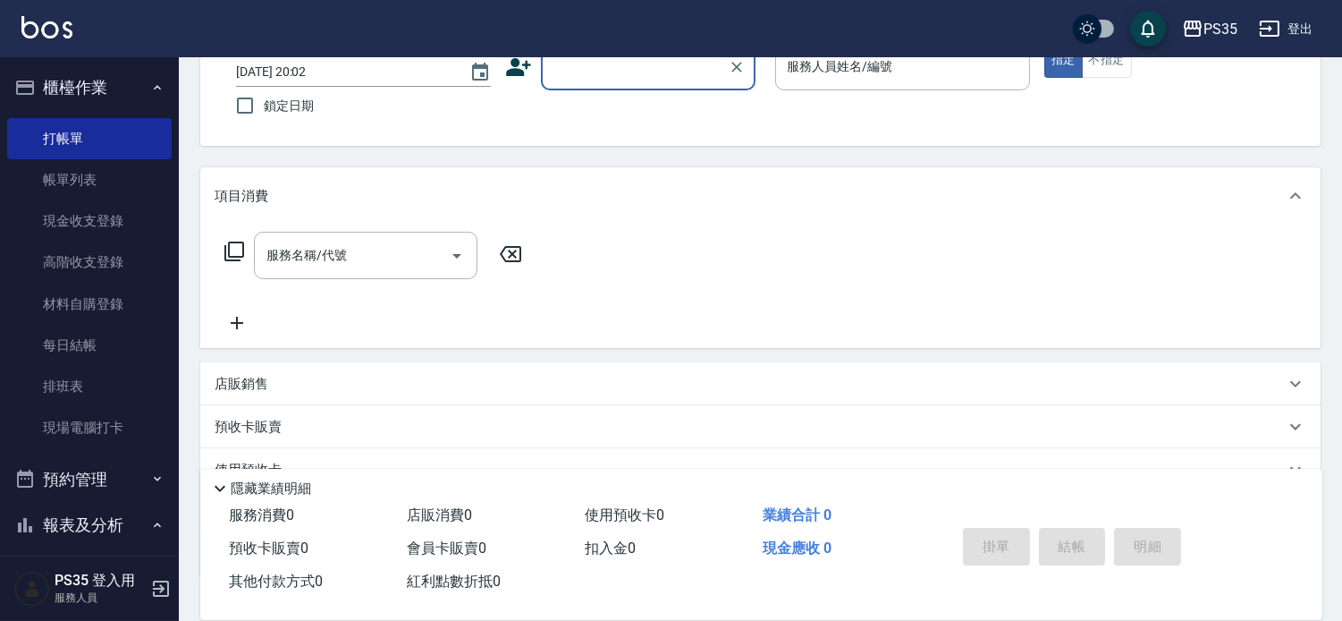
scroll to position [73, 0]
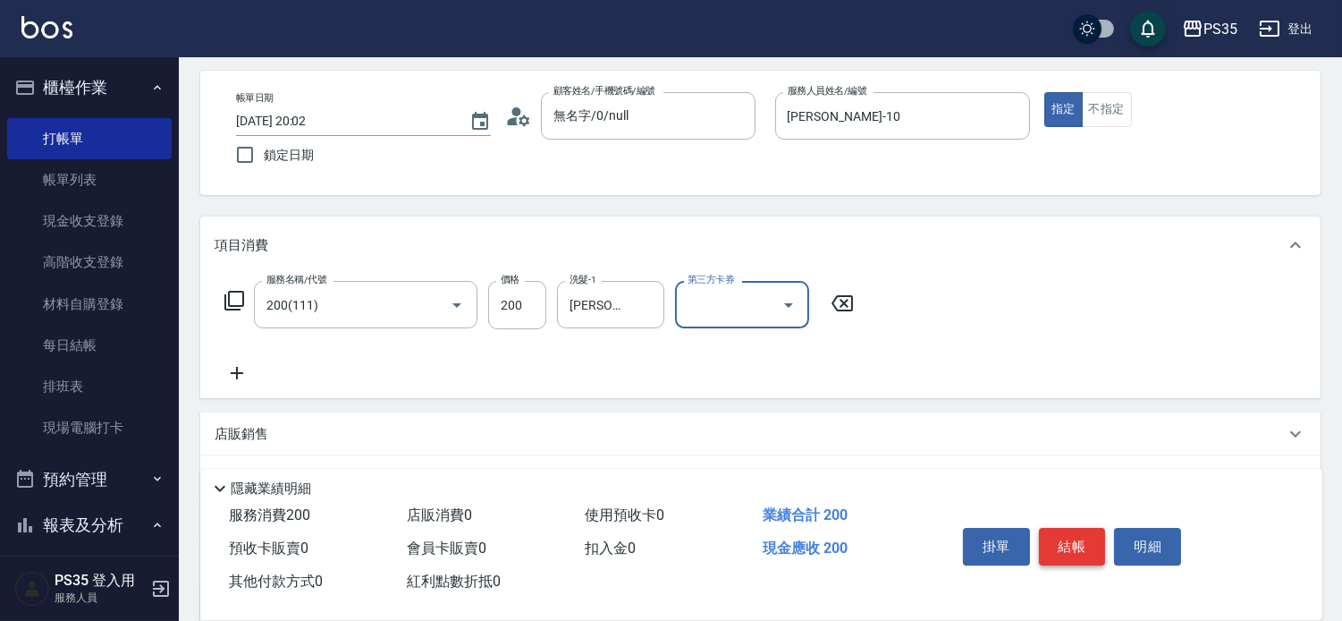
click at [1071, 531] on button "結帳" at bounding box center [1072, 547] width 67 height 38
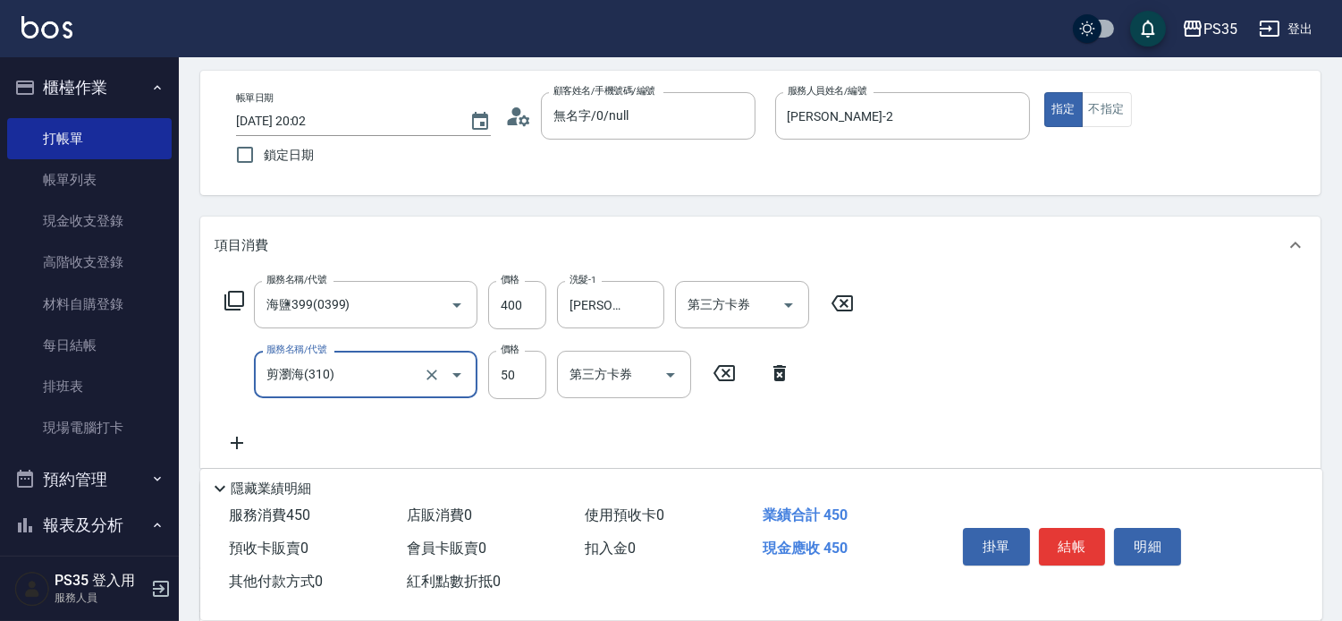
click at [1070, 531] on button "結帳" at bounding box center [1072, 547] width 67 height 38
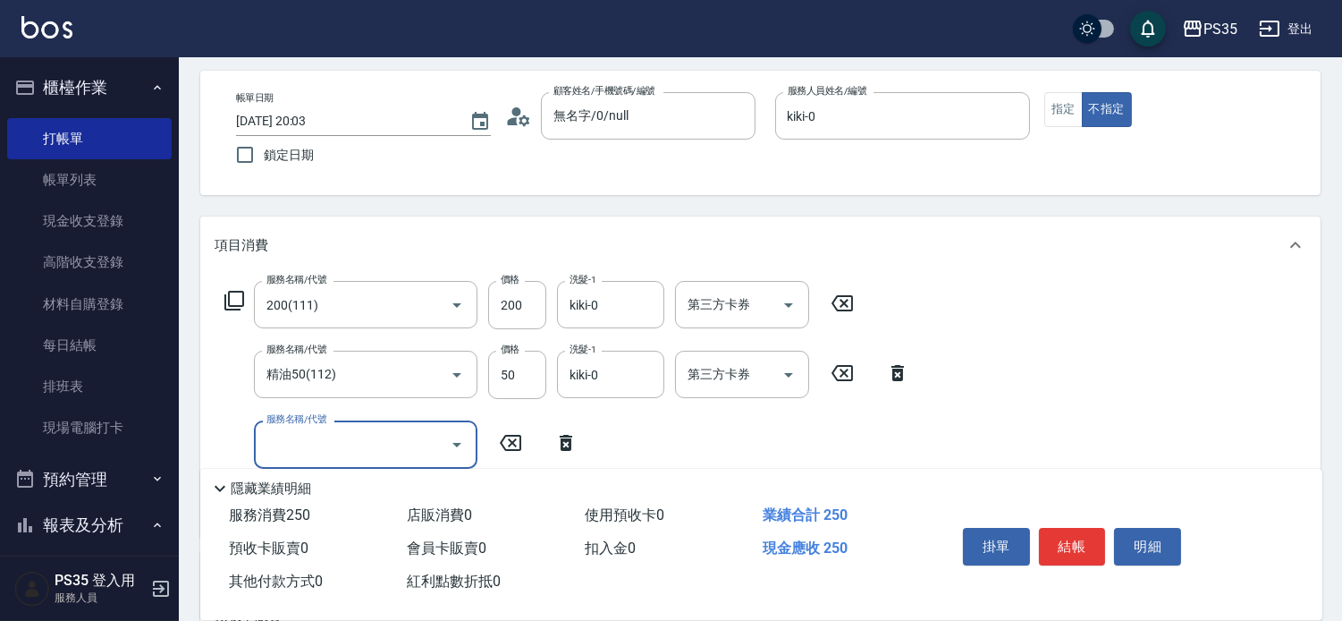
click at [1070, 531] on button "結帳" at bounding box center [1072, 547] width 67 height 38
click at [1070, 532] on button "結帳" at bounding box center [1072, 547] width 67 height 38
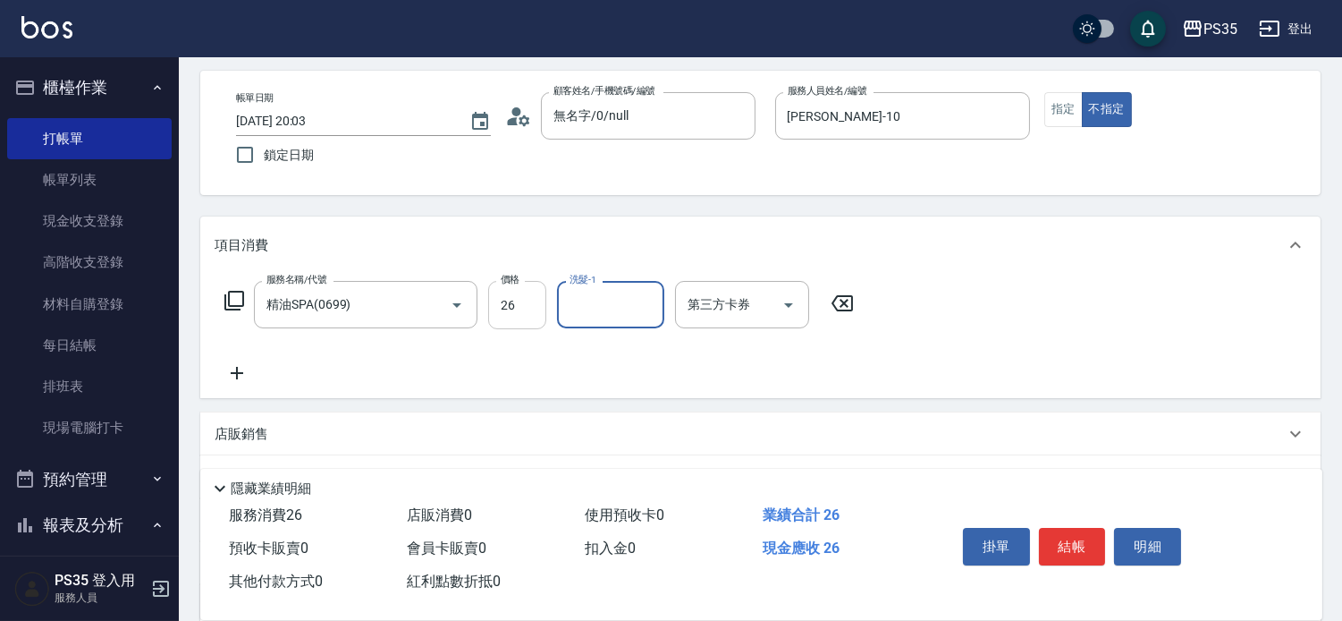
click at [531, 318] on input "26" at bounding box center [517, 305] width 58 height 48
click at [1060, 528] on button "結帳" at bounding box center [1072, 547] width 67 height 38
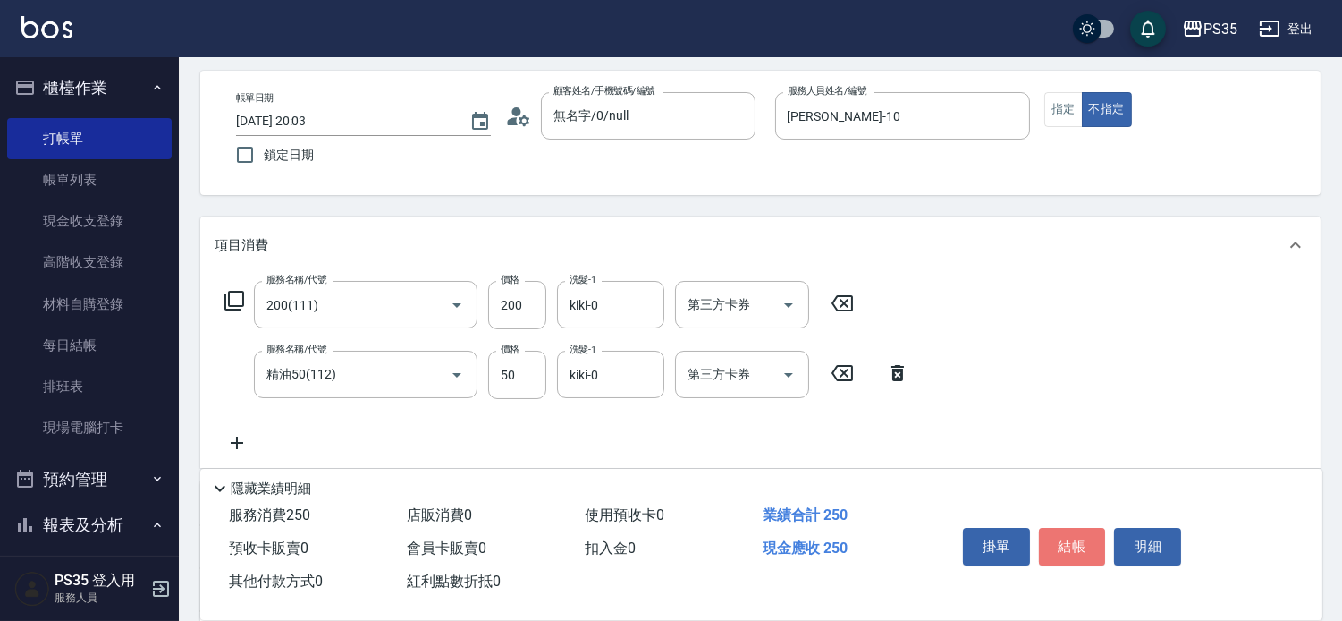
click at [1061, 528] on button "結帳" at bounding box center [1072, 547] width 67 height 38
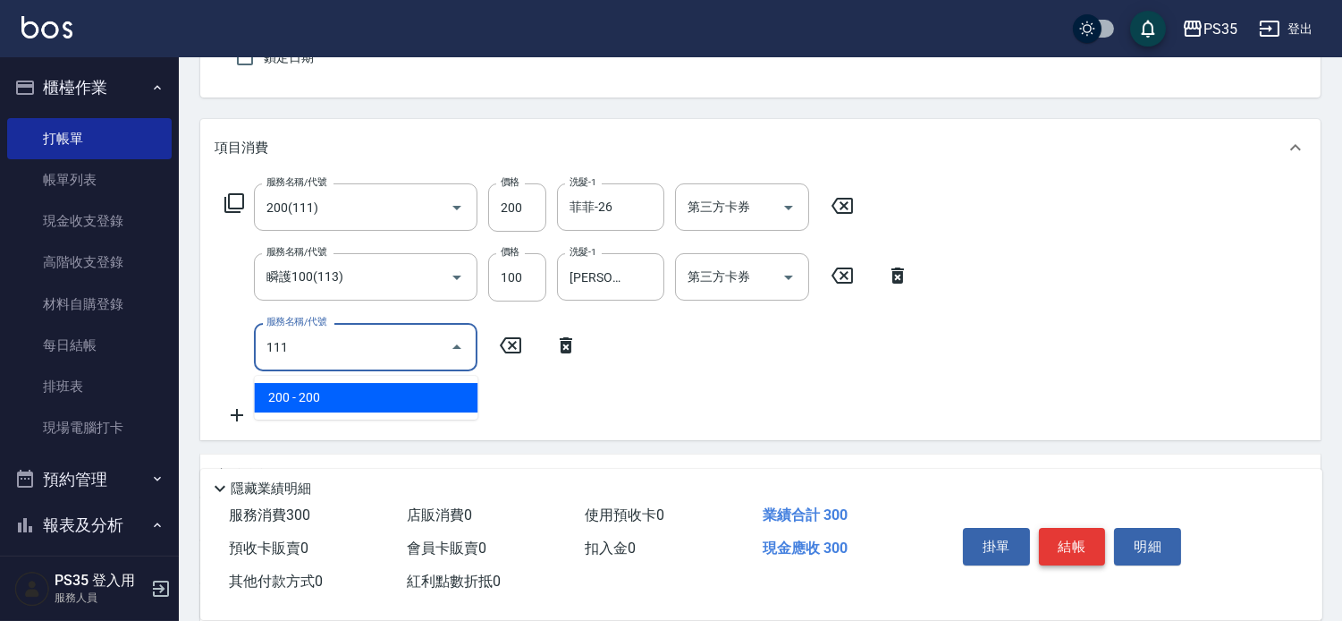
scroll to position [199, 0]
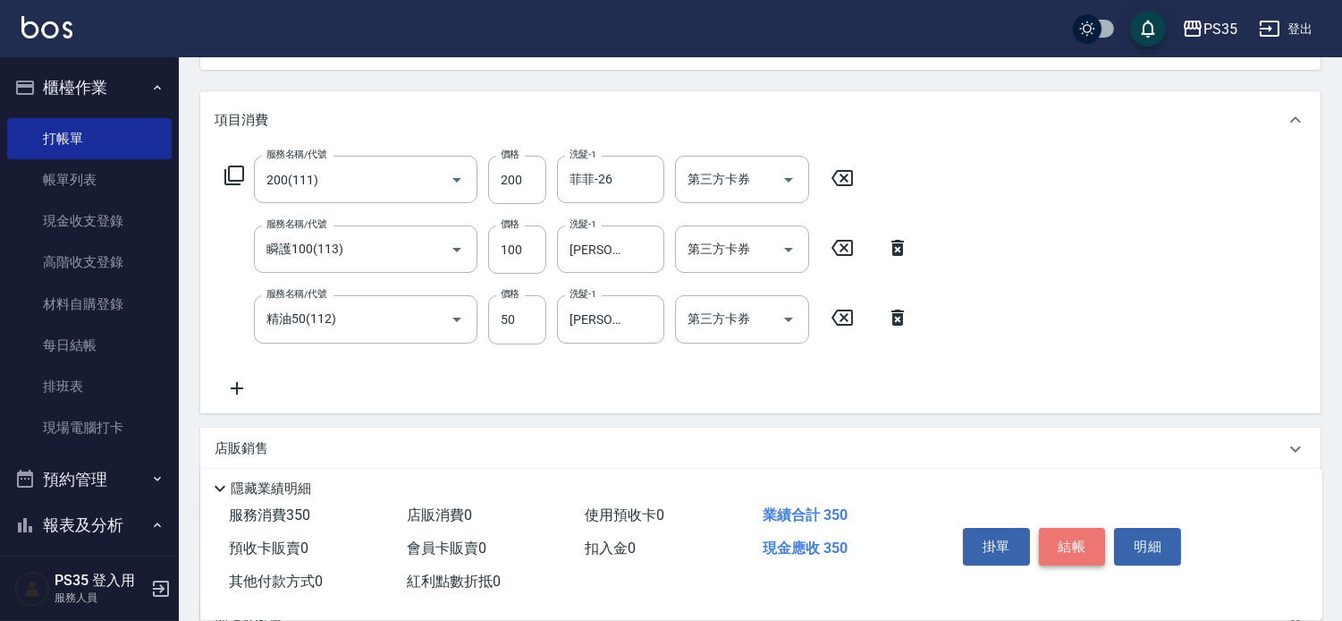
click at [1060, 528] on button "結帳" at bounding box center [1072, 547] width 67 height 38
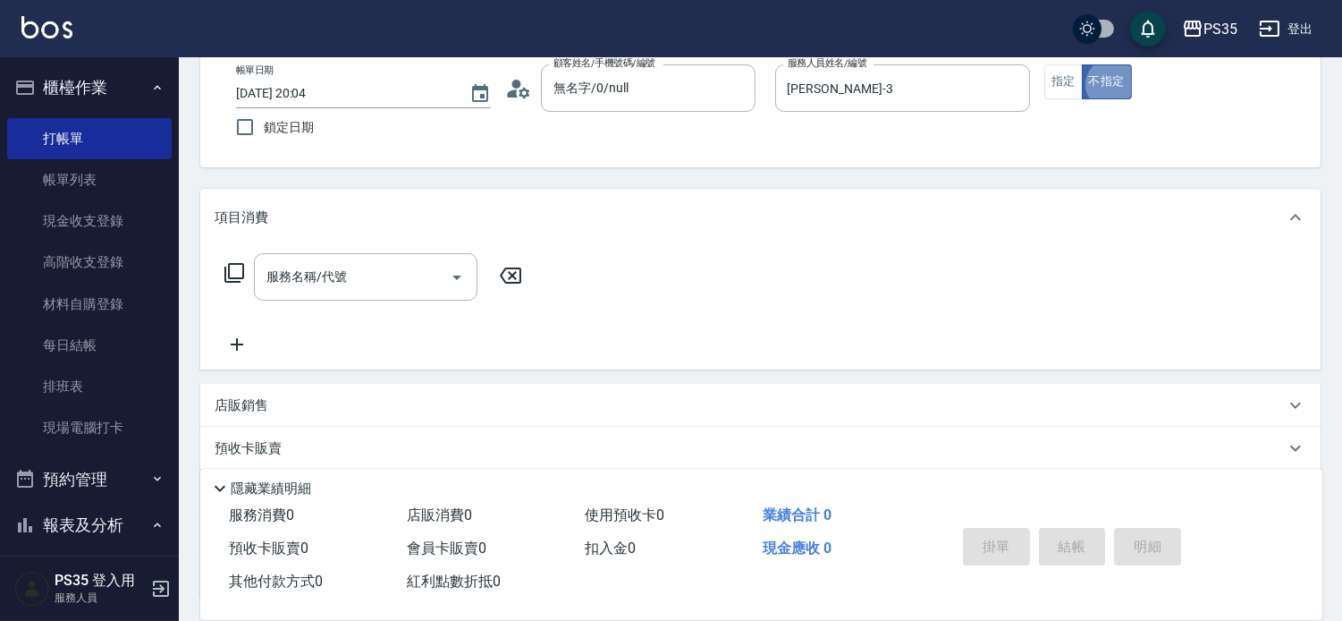
scroll to position [65, 0]
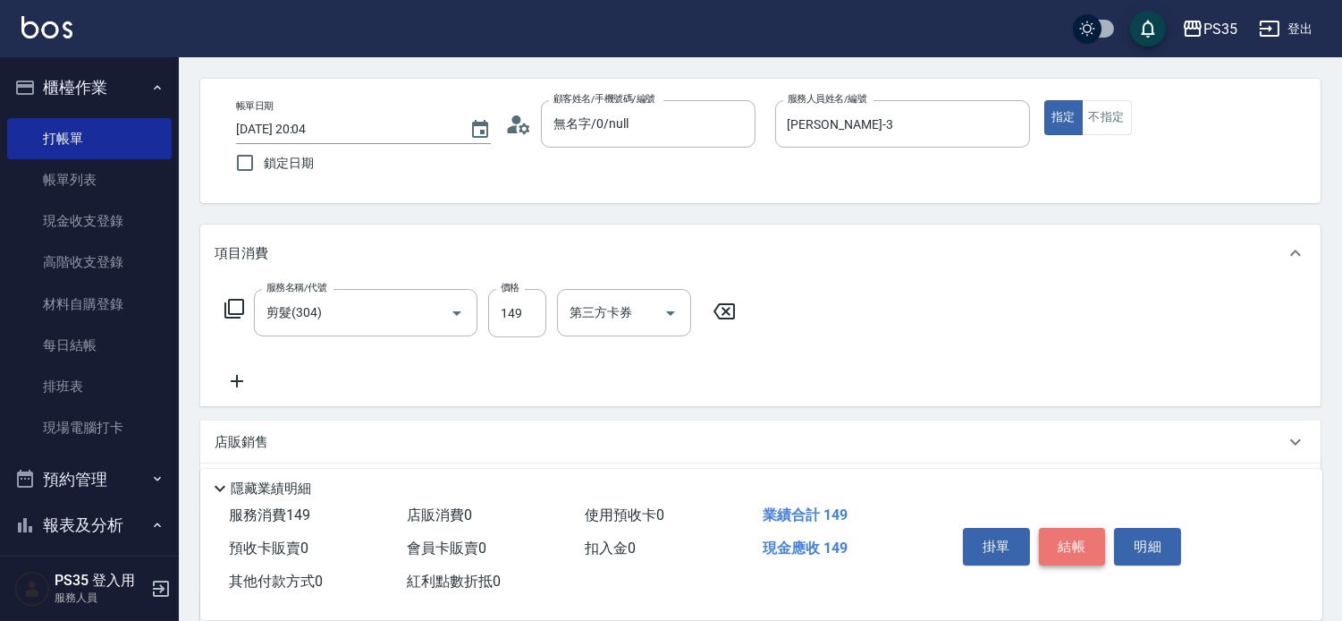
click at [1060, 528] on button "結帳" at bounding box center [1072, 547] width 67 height 38
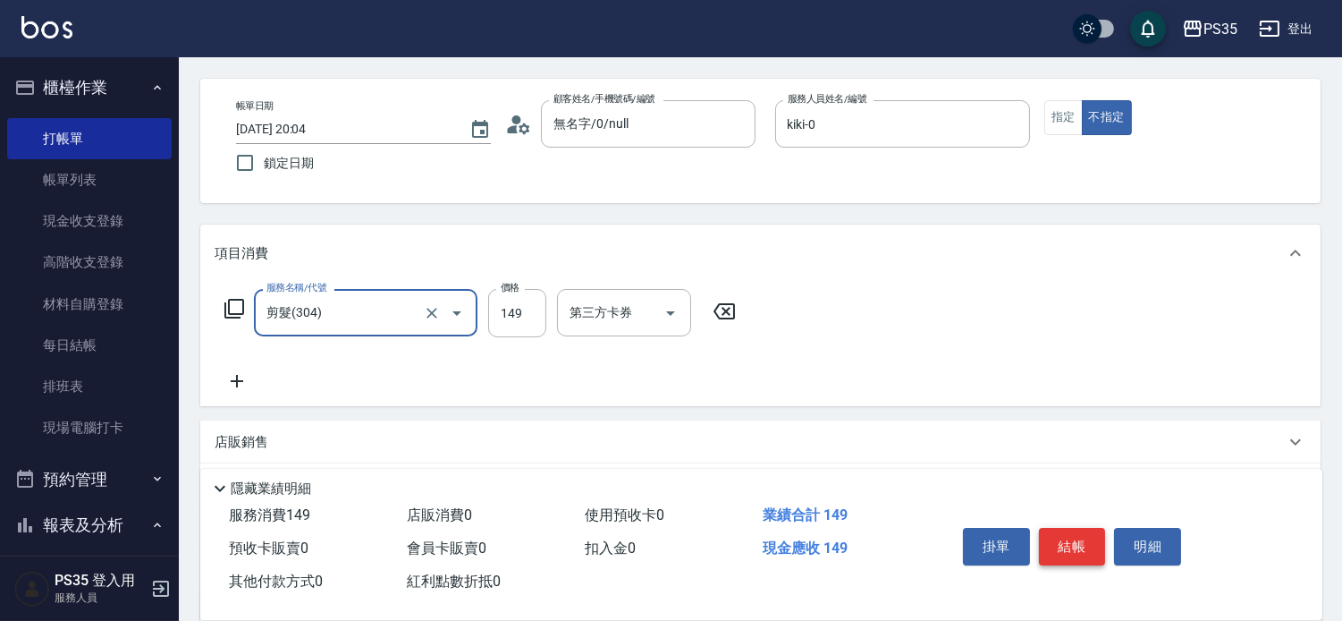
click at [1060, 528] on button "結帳" at bounding box center [1072, 547] width 67 height 38
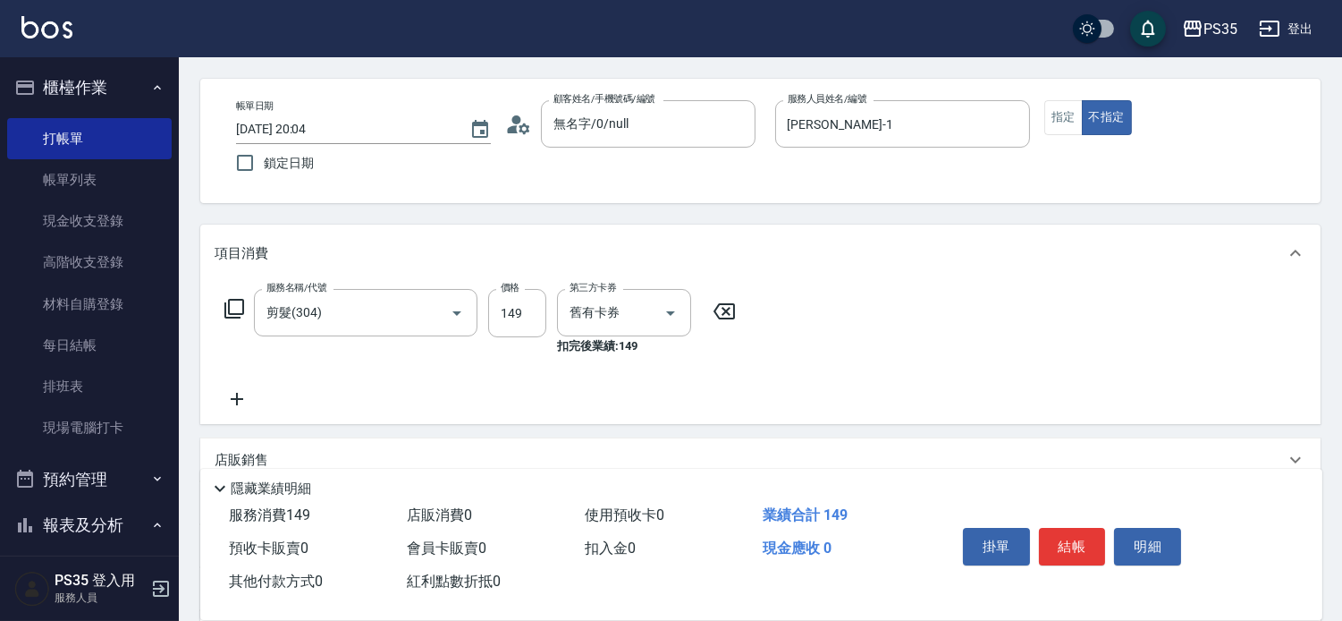
click at [729, 319] on icon at bounding box center [724, 311] width 21 height 16
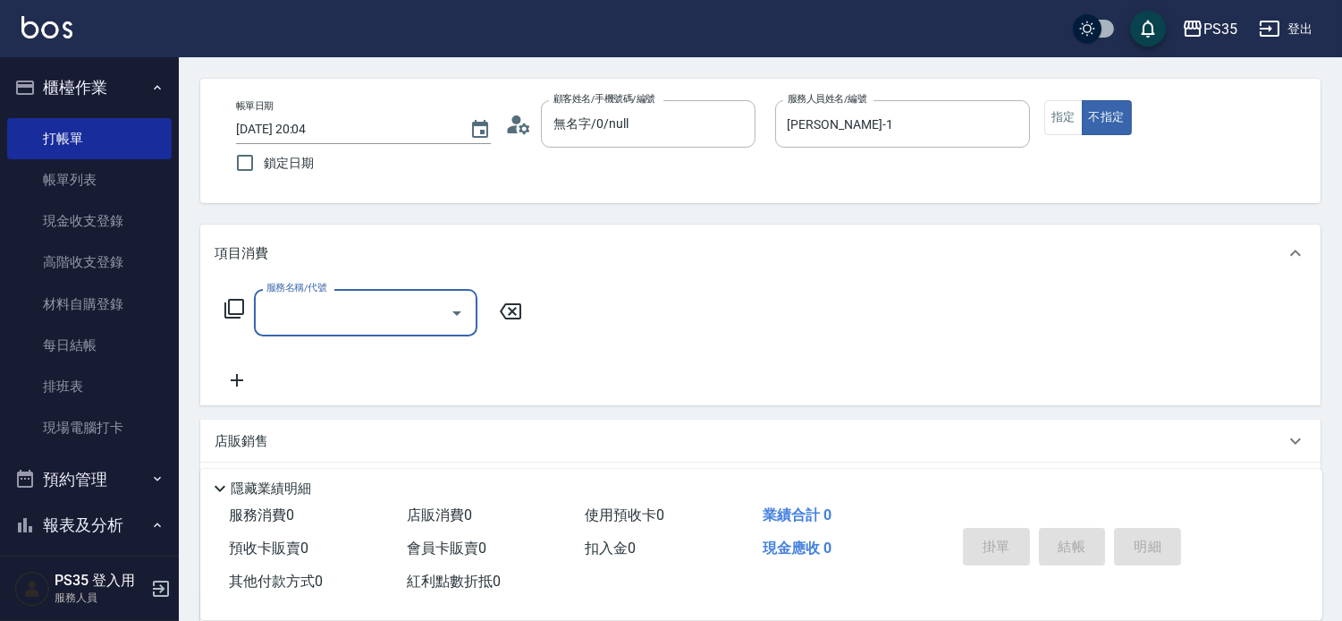
click at [368, 326] on input "服務名稱/代號" at bounding box center [352, 312] width 181 height 31
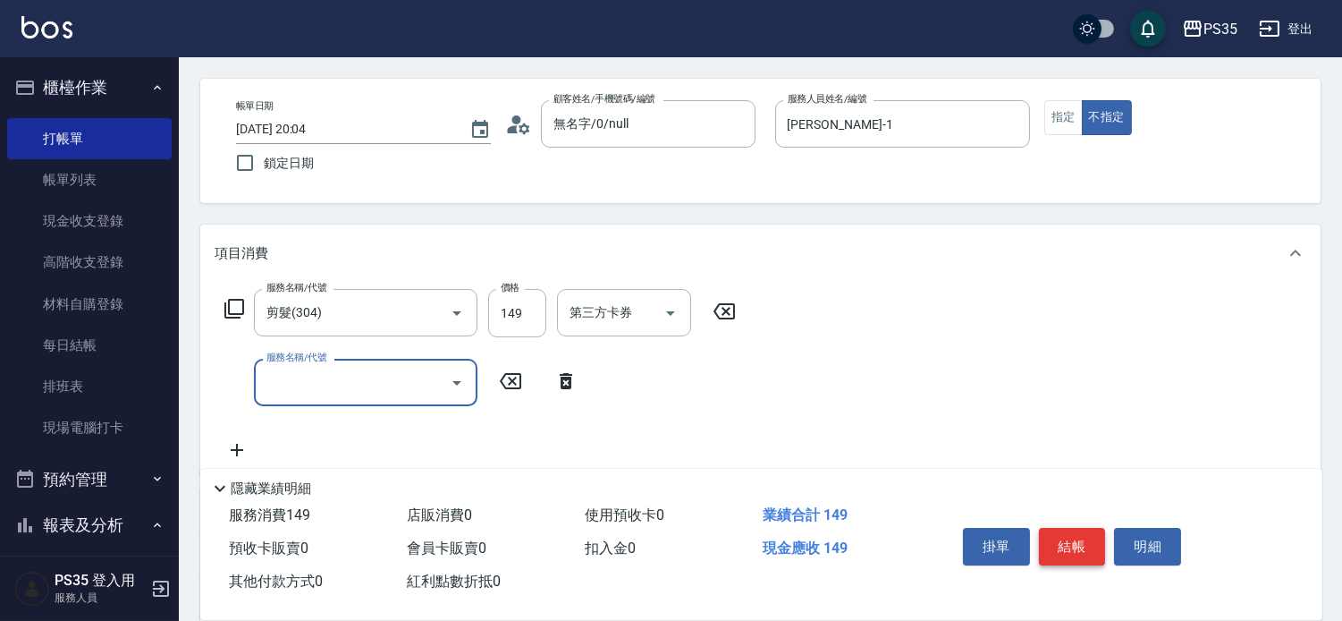
click at [1083, 528] on button "結帳" at bounding box center [1072, 547] width 67 height 38
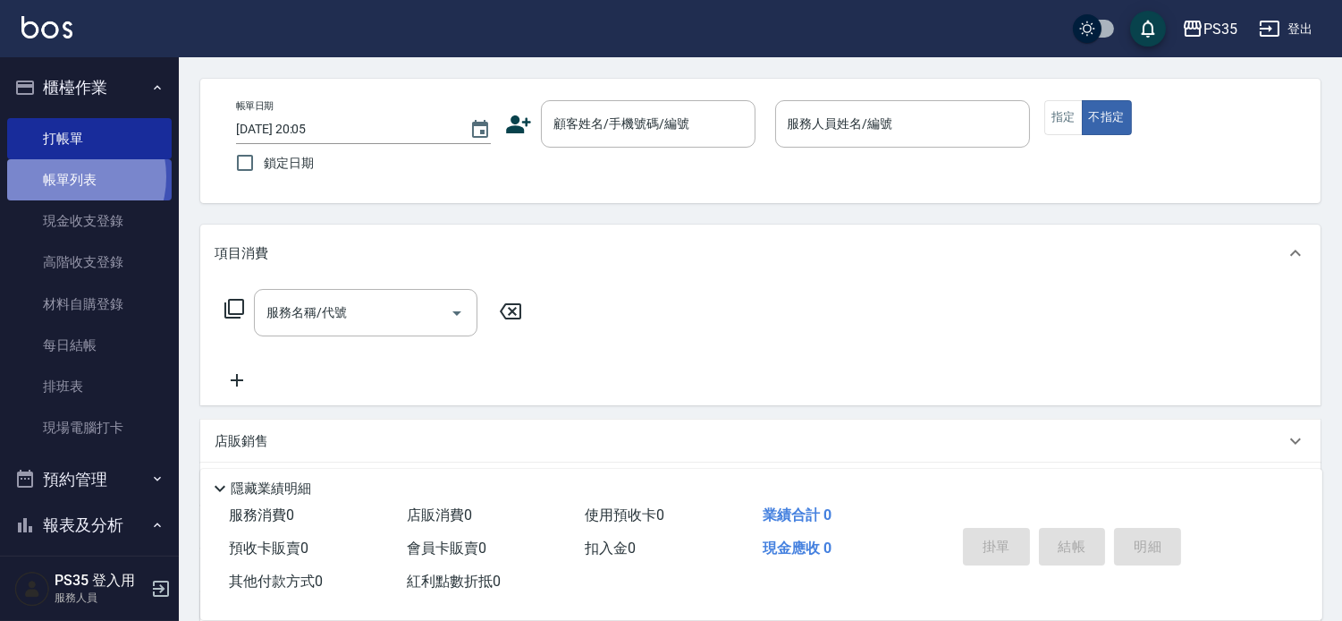
click at [68, 177] on link "帳單列表" at bounding box center [89, 179] width 165 height 41
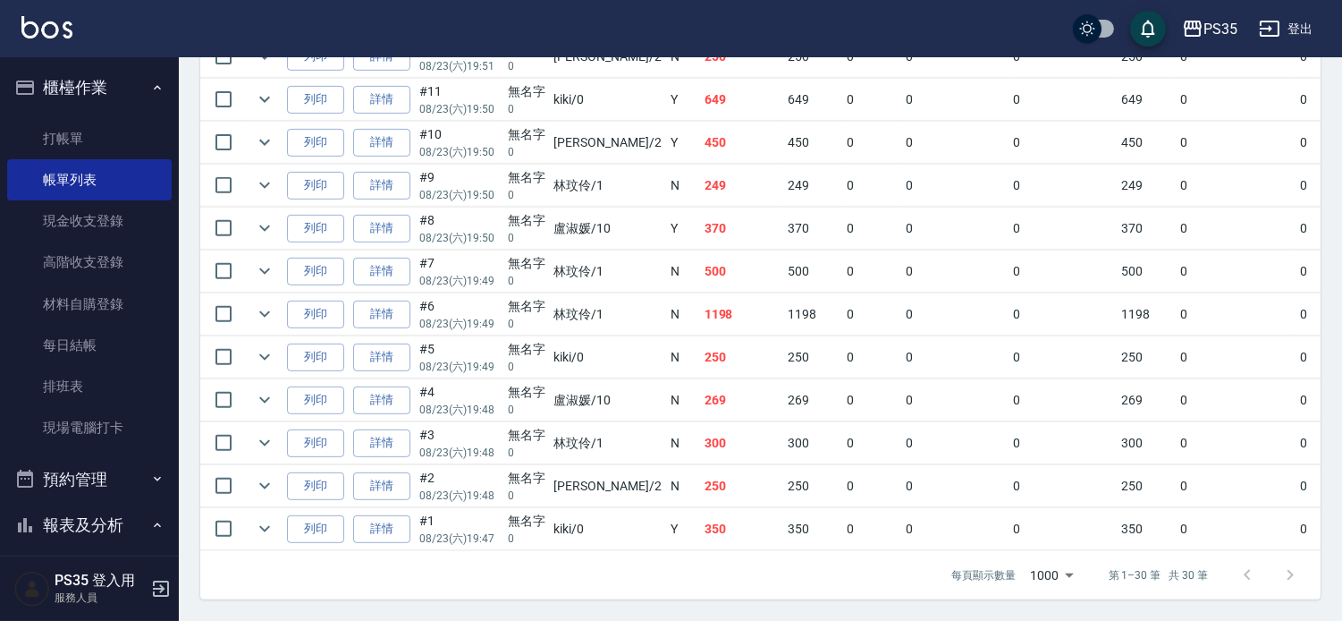
scroll to position [1534, 0]
click at [95, 134] on link "打帳單" at bounding box center [89, 138] width 165 height 41
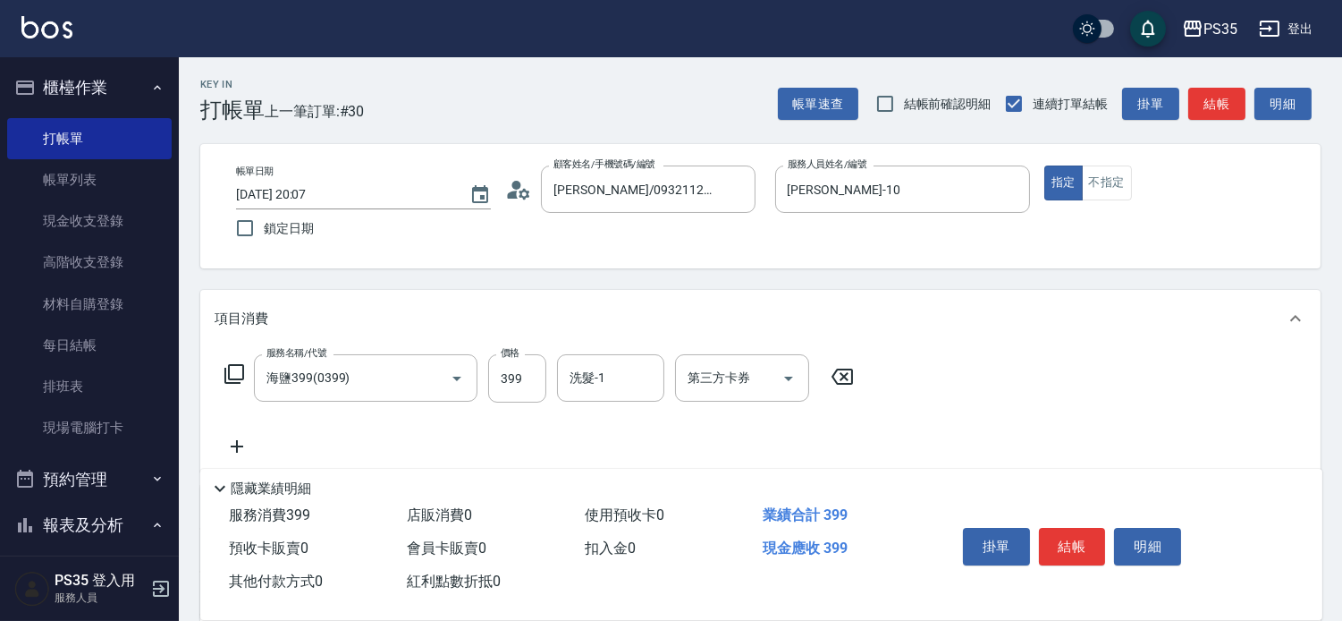
click at [855, 387] on icon at bounding box center [842, 376] width 45 height 21
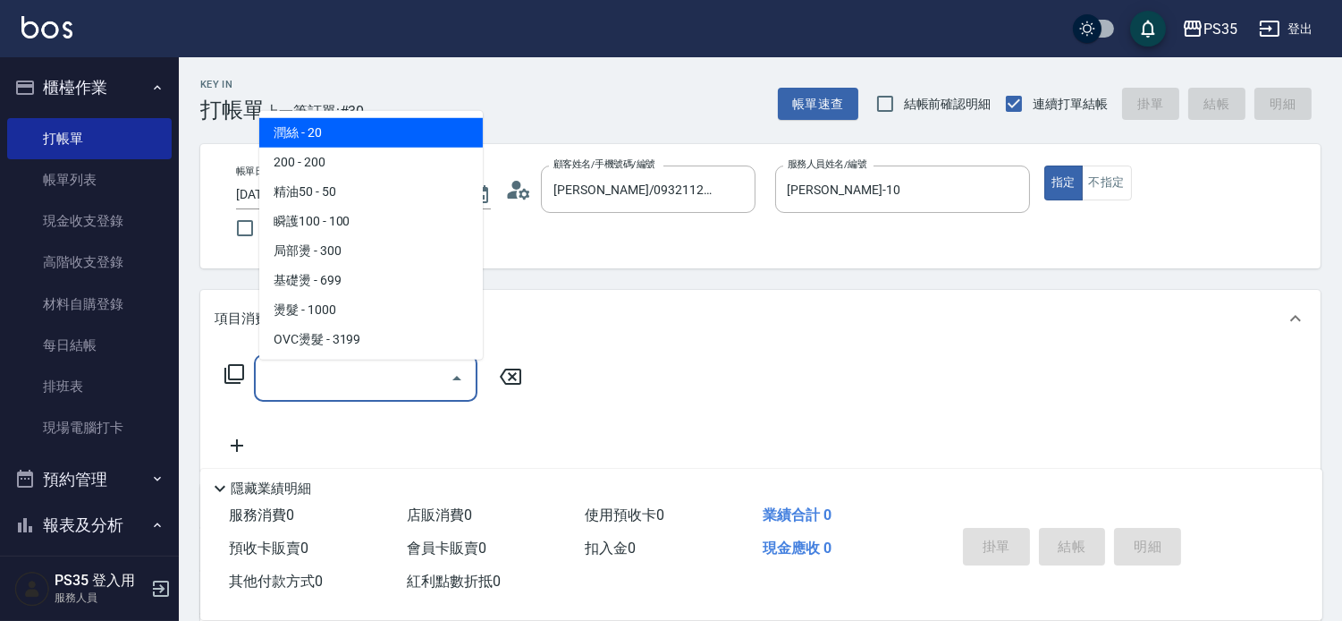
click at [362, 385] on input "服務名稱/代號" at bounding box center [352, 377] width 181 height 31
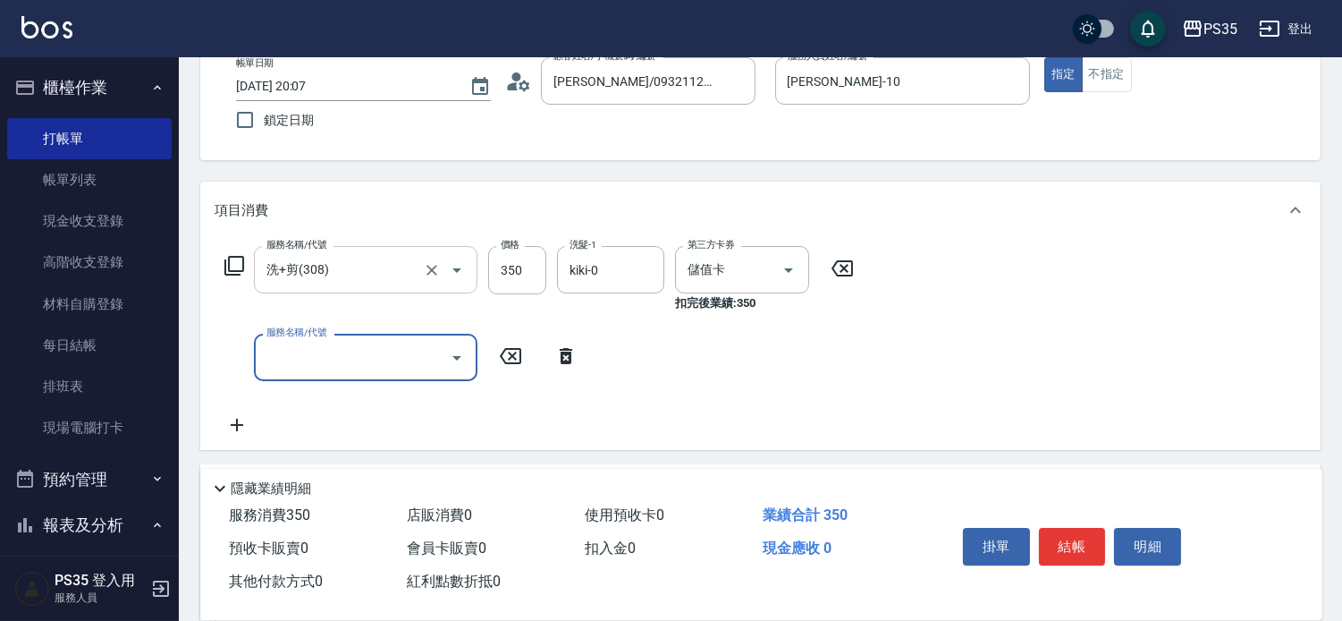
scroll to position [199, 0]
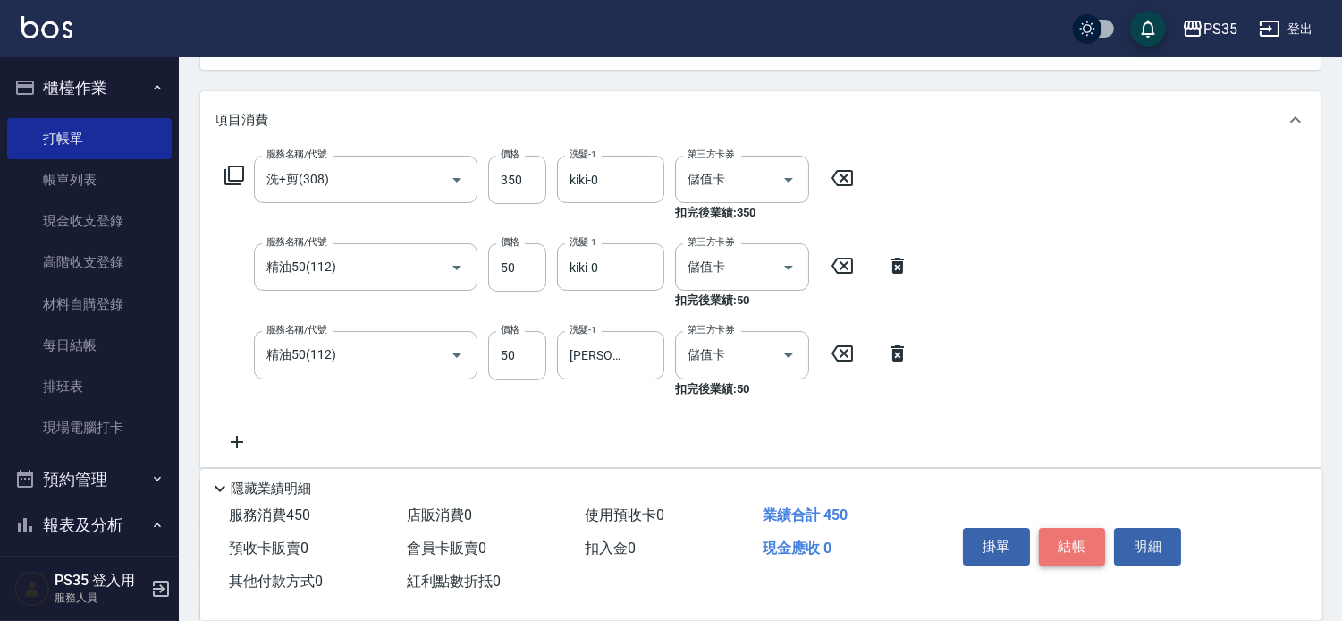
click at [1062, 530] on button "結帳" at bounding box center [1072, 547] width 67 height 38
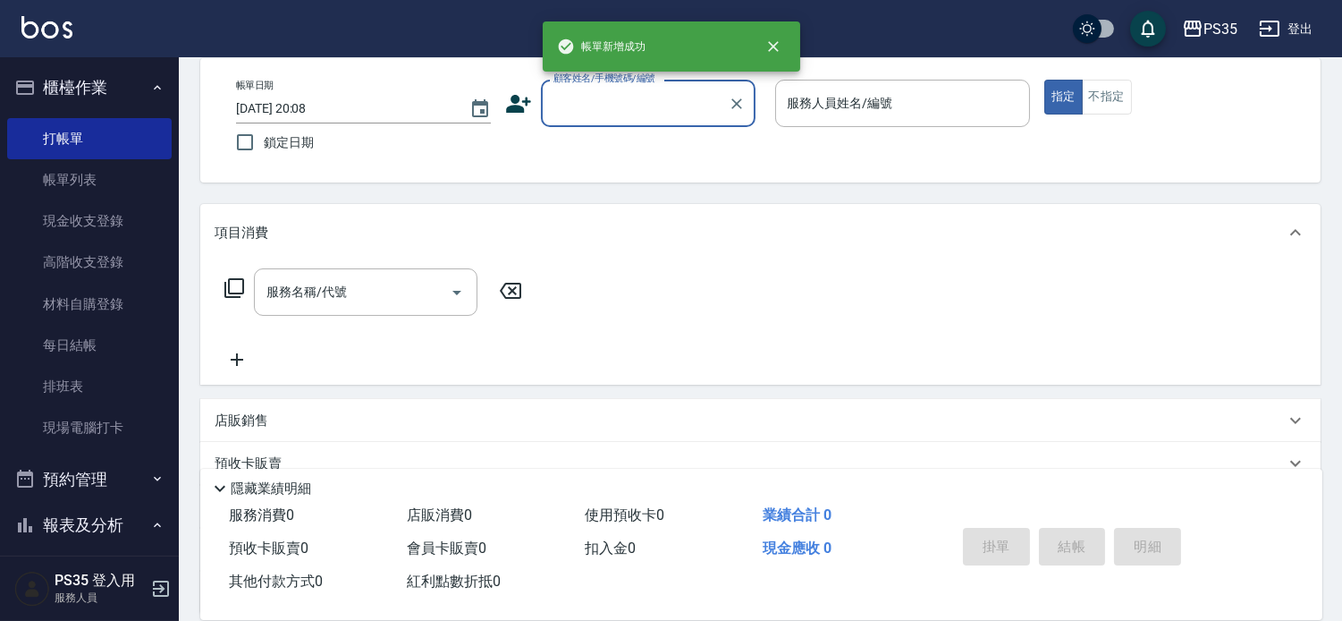
scroll to position [73, 0]
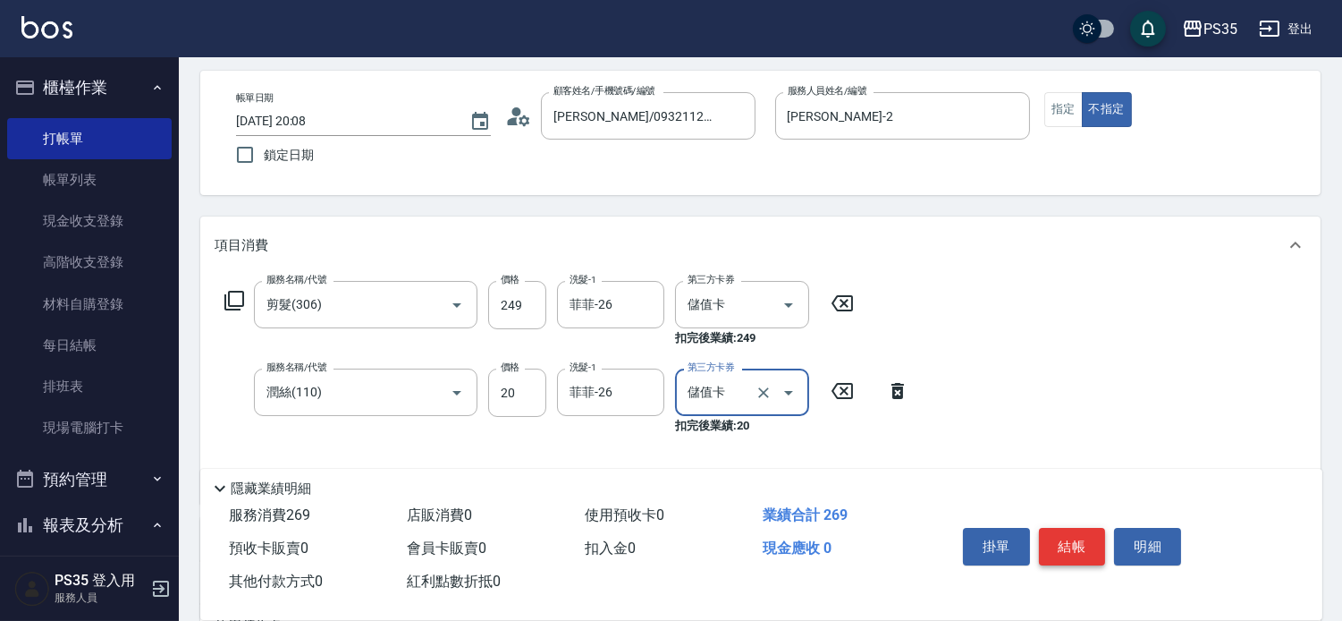
click at [1062, 530] on button "結帳" at bounding box center [1072, 547] width 67 height 38
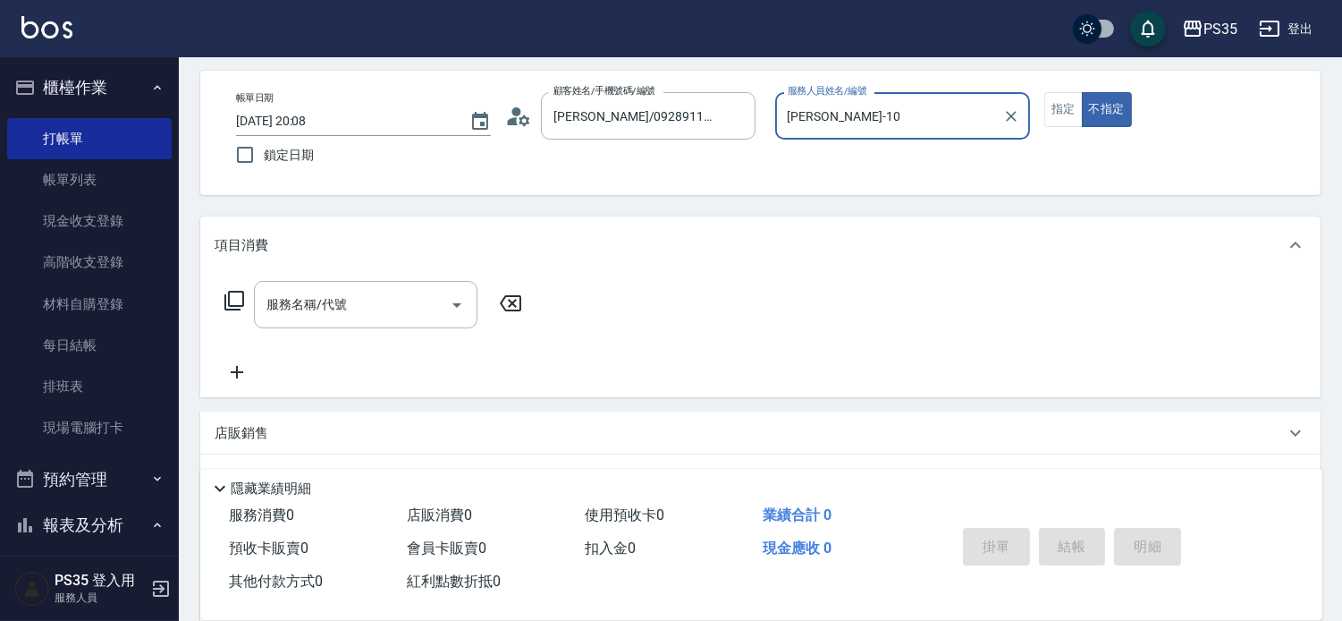
click at [1082, 92] on button "不指定" at bounding box center [1107, 109] width 50 height 35
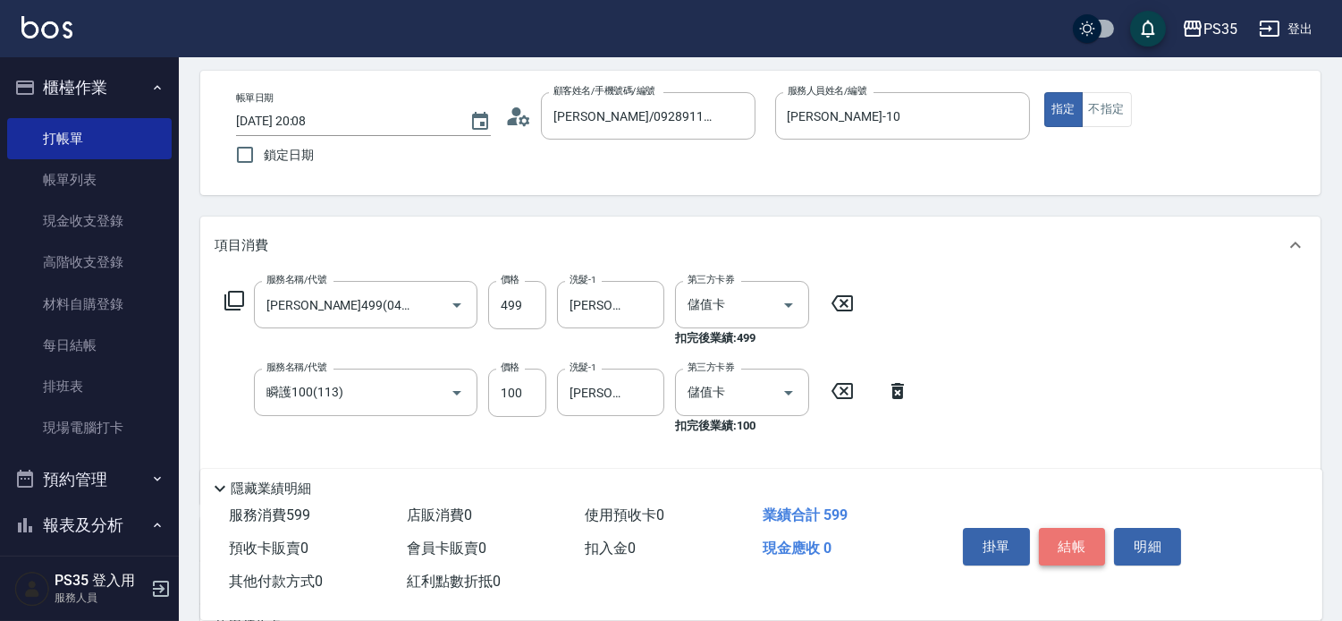
click at [1062, 530] on button "結帳" at bounding box center [1072, 547] width 67 height 38
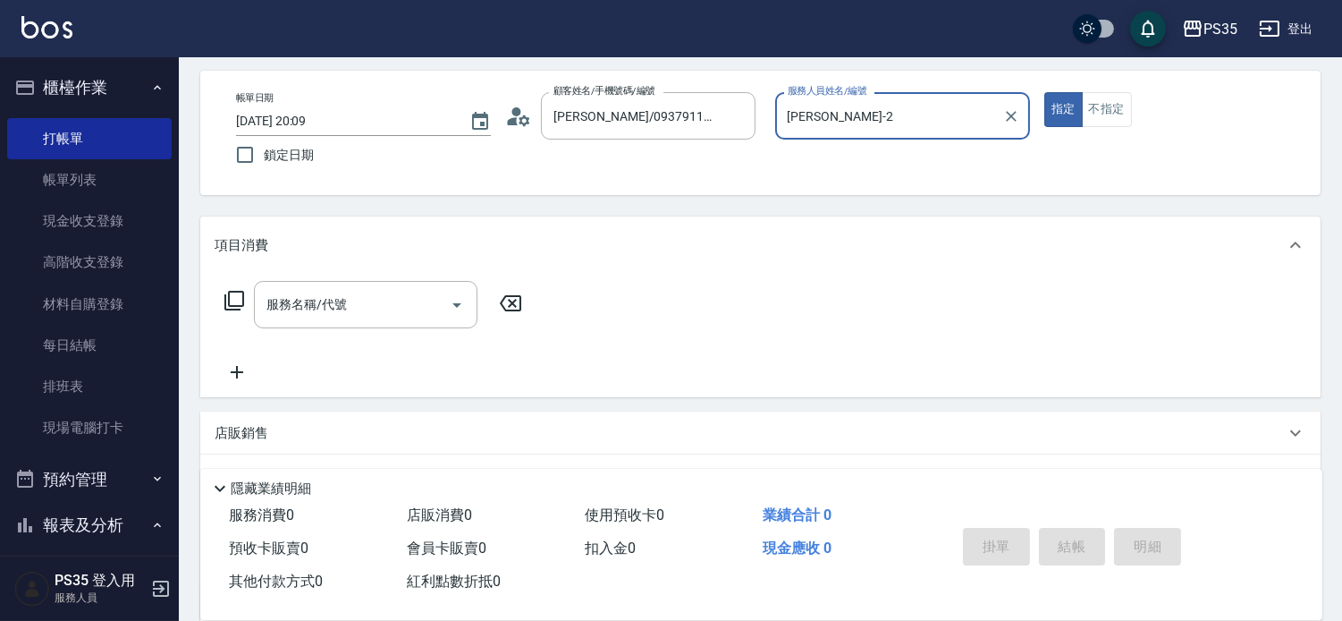
click at [1044, 92] on button "指定" at bounding box center [1063, 109] width 38 height 35
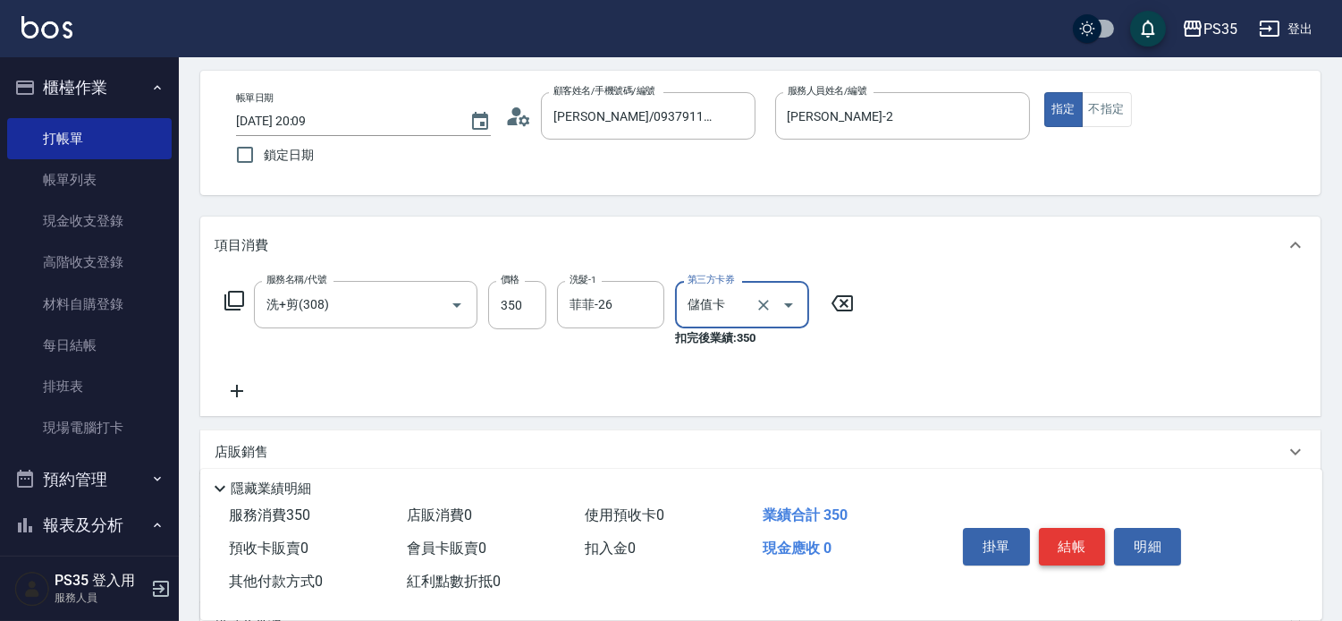
click at [1062, 530] on button "結帳" at bounding box center [1072, 547] width 67 height 38
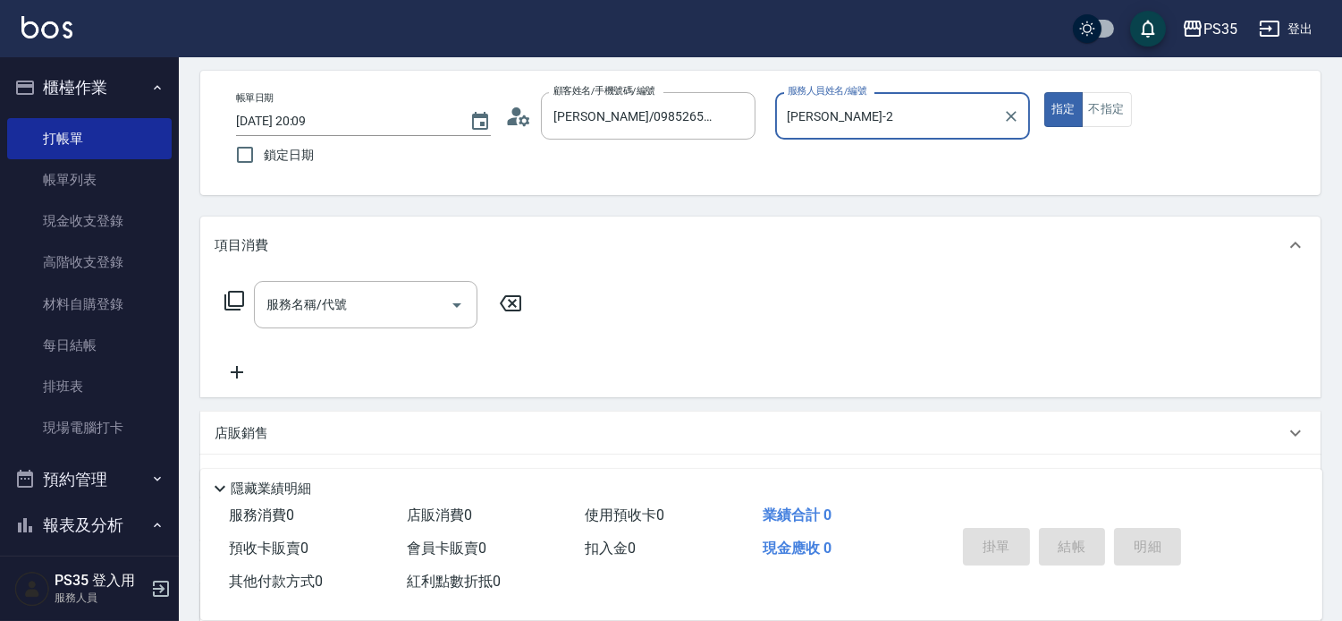
click at [1044, 92] on button "指定" at bounding box center [1063, 109] width 38 height 35
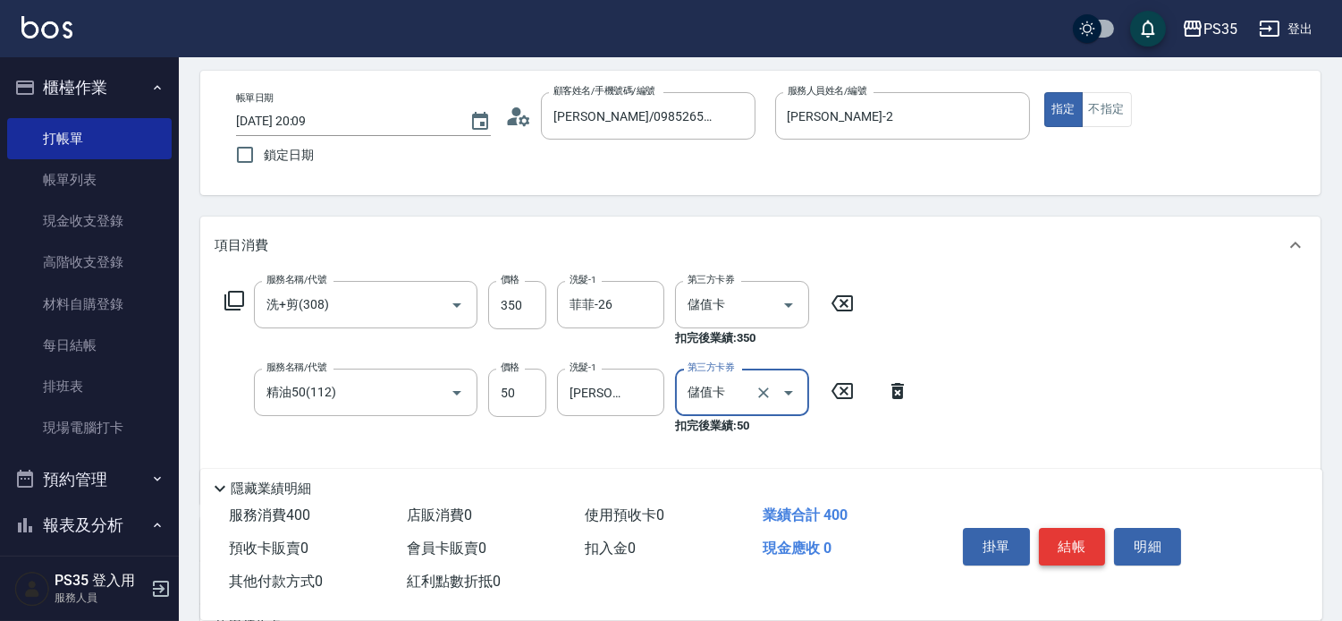
click at [1062, 530] on button "結帳" at bounding box center [1072, 547] width 67 height 38
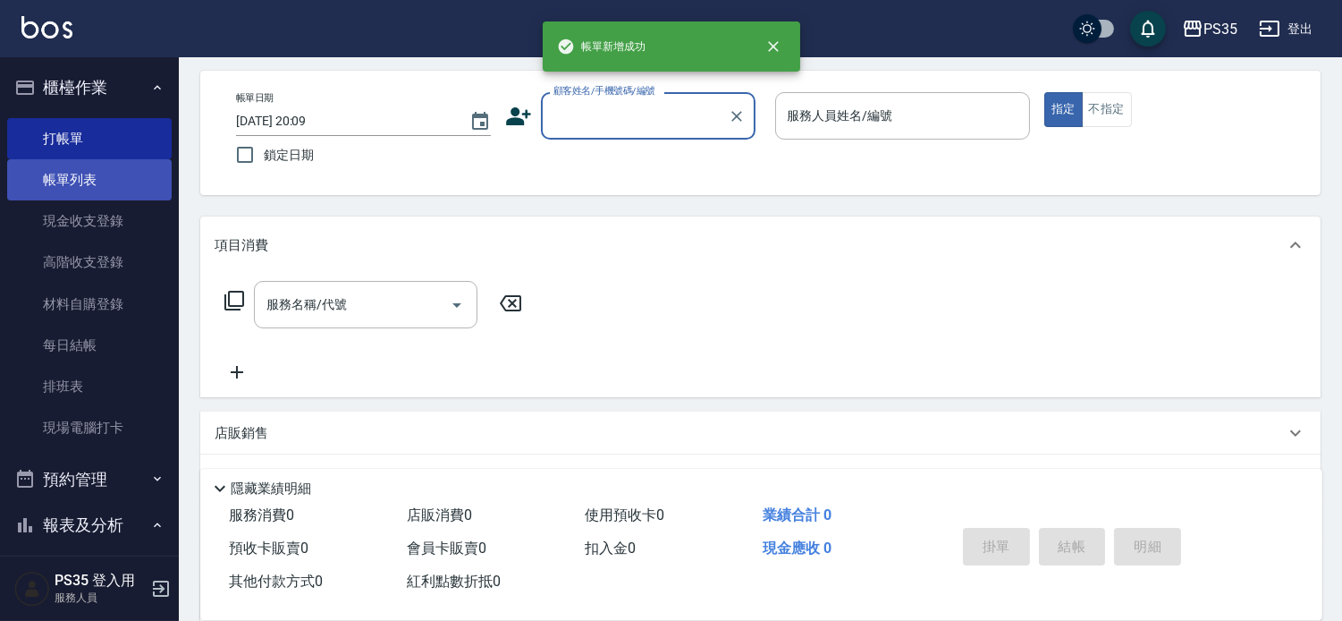
click at [91, 184] on link "帳單列表" at bounding box center [89, 179] width 165 height 41
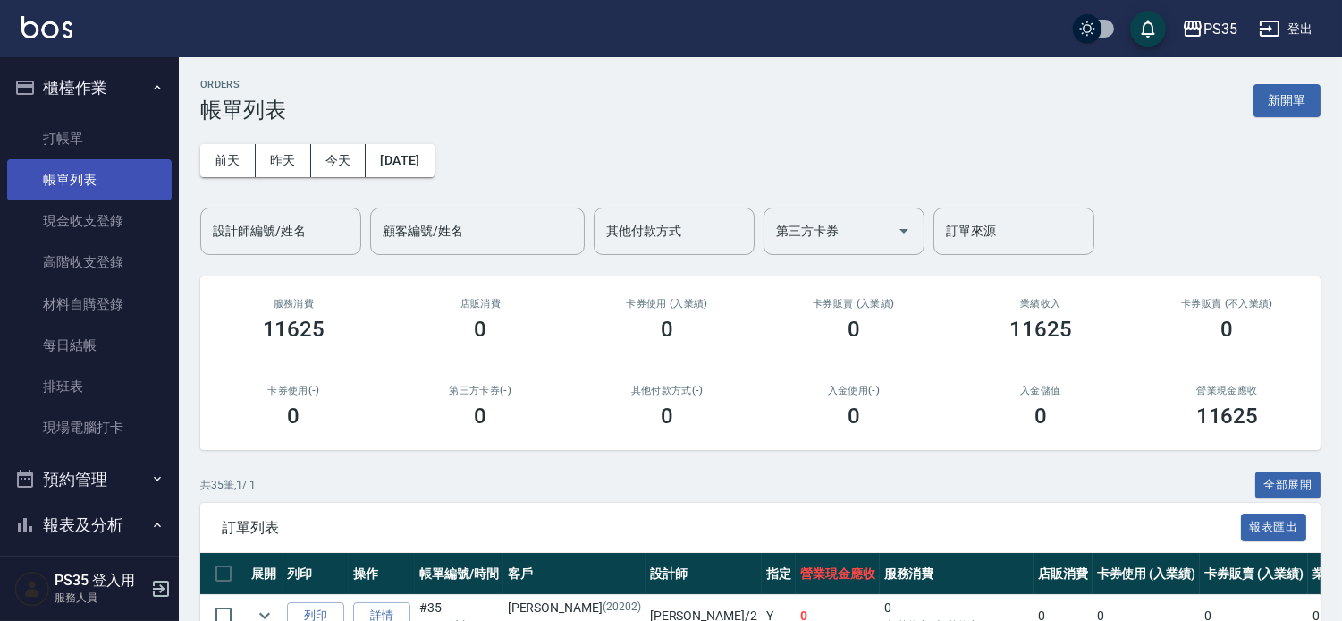
scroll to position [298, 0]
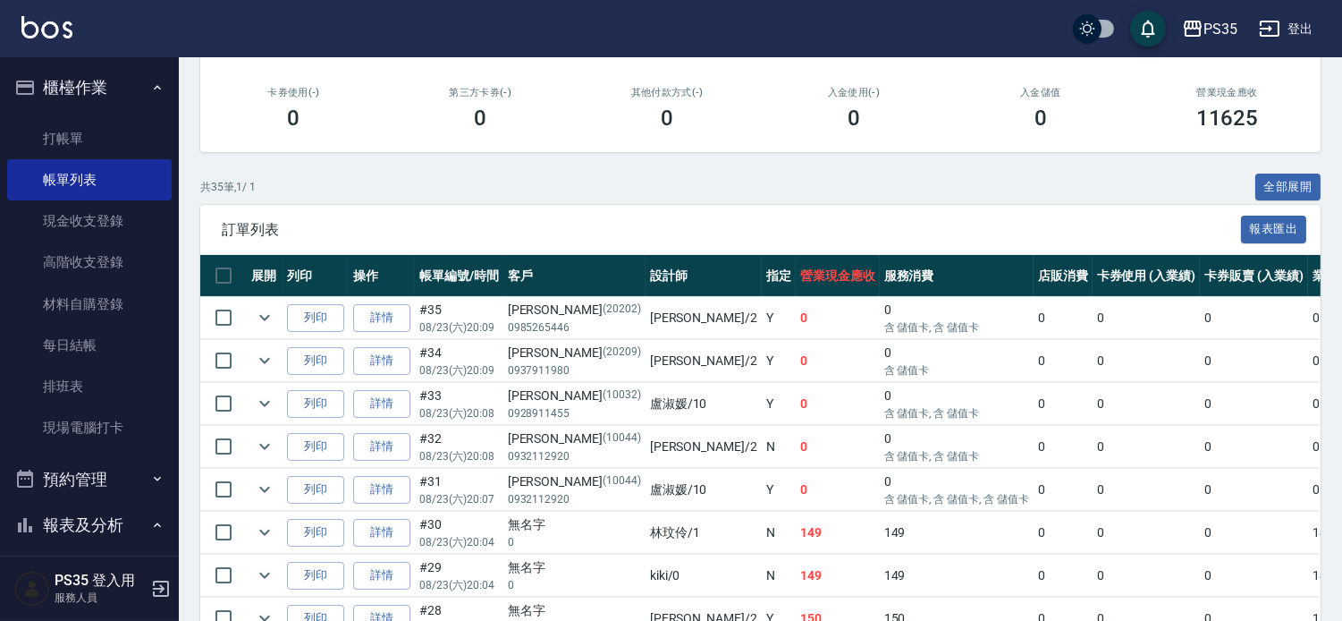
click at [638, 234] on span "訂單列表" at bounding box center [731, 230] width 1019 height 18
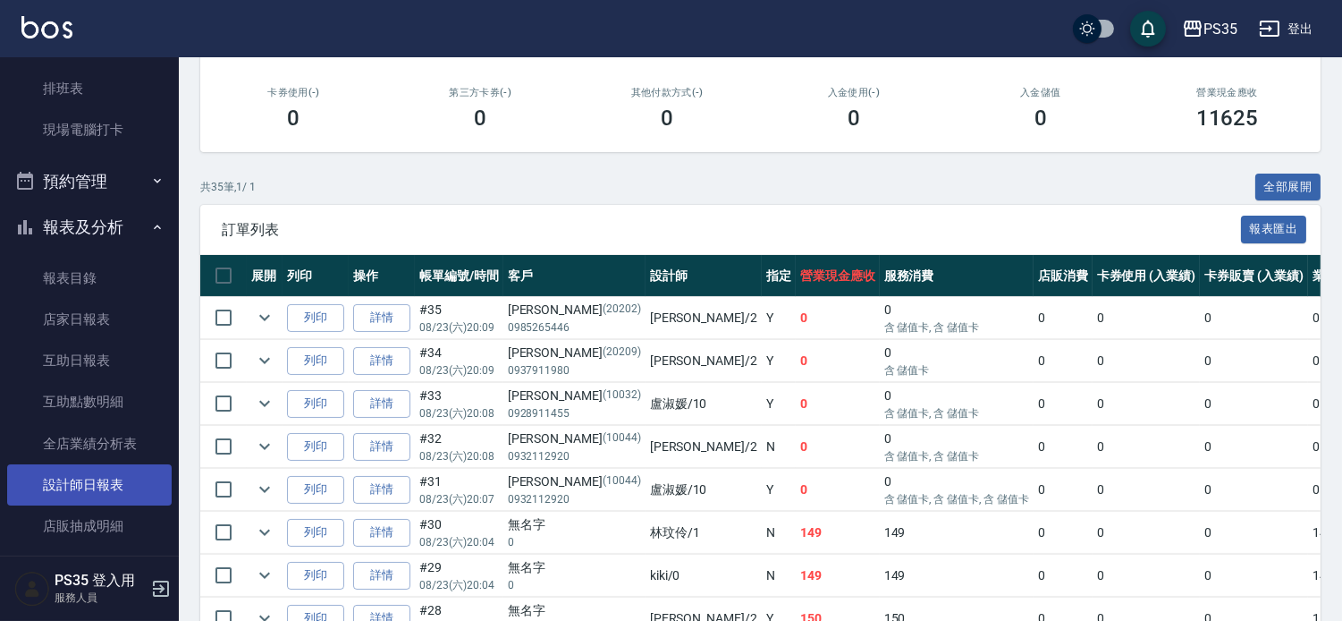
click at [128, 469] on link "設計師日報表" at bounding box center [89, 484] width 165 height 41
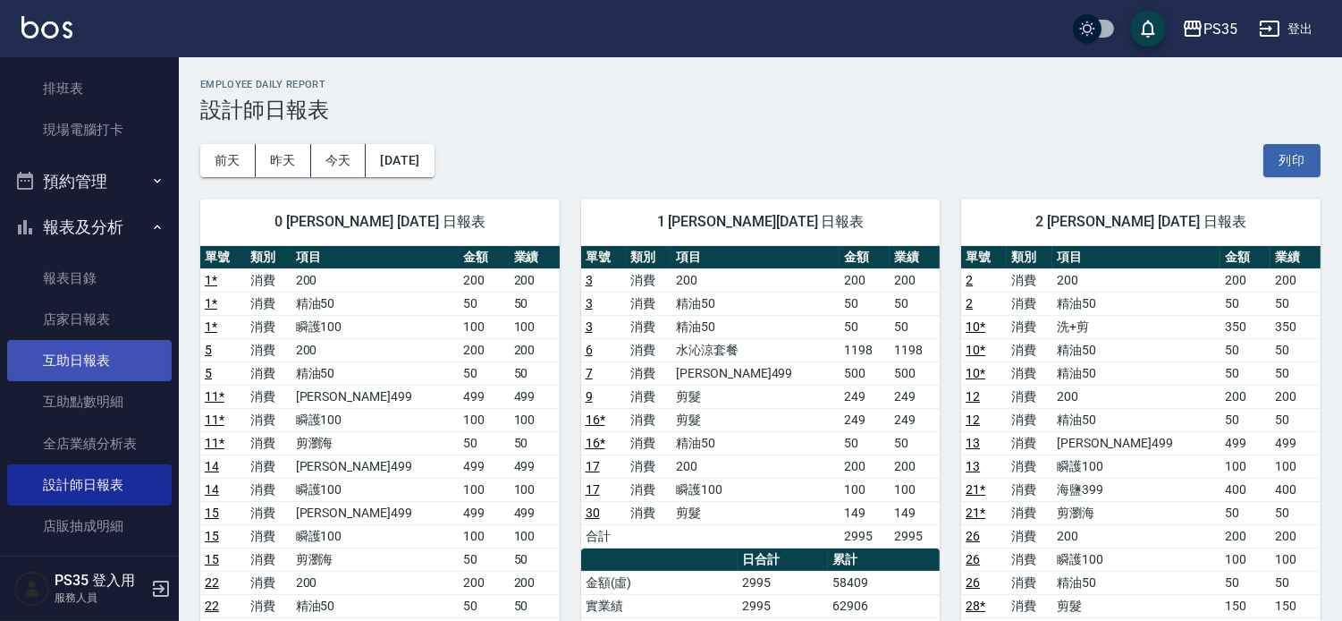
click at [100, 351] on link "互助日報表" at bounding box center [89, 360] width 165 height 41
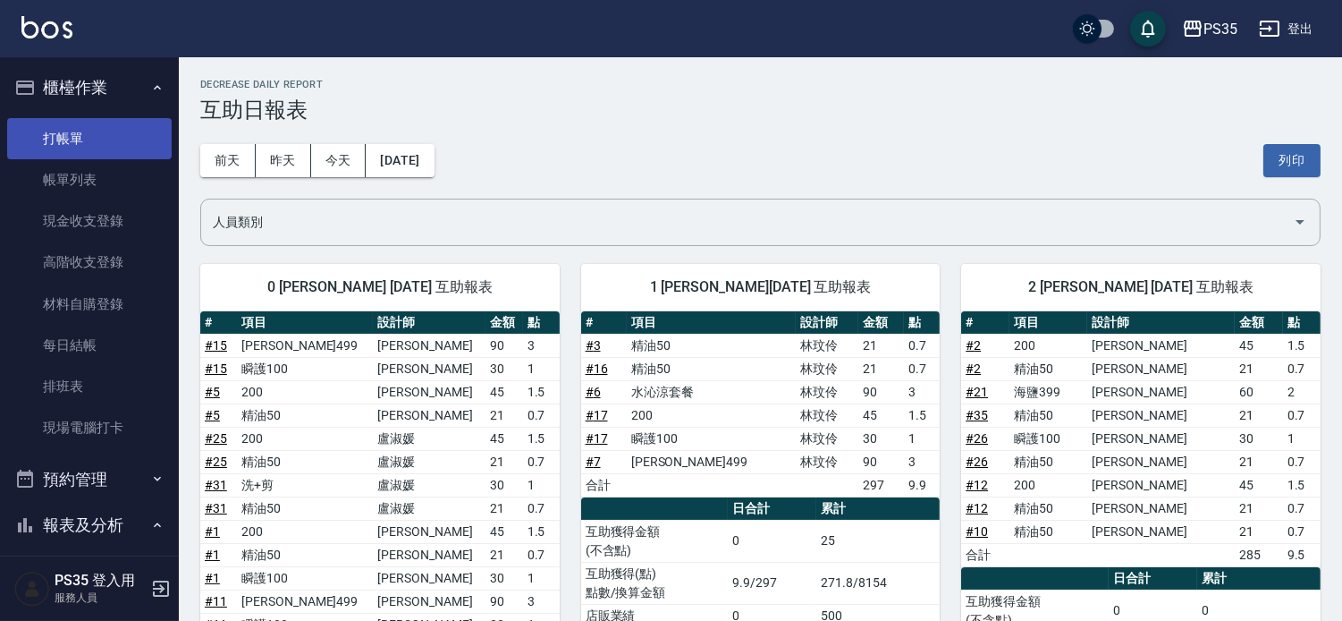
click at [63, 123] on link "打帳單" at bounding box center [89, 138] width 165 height 41
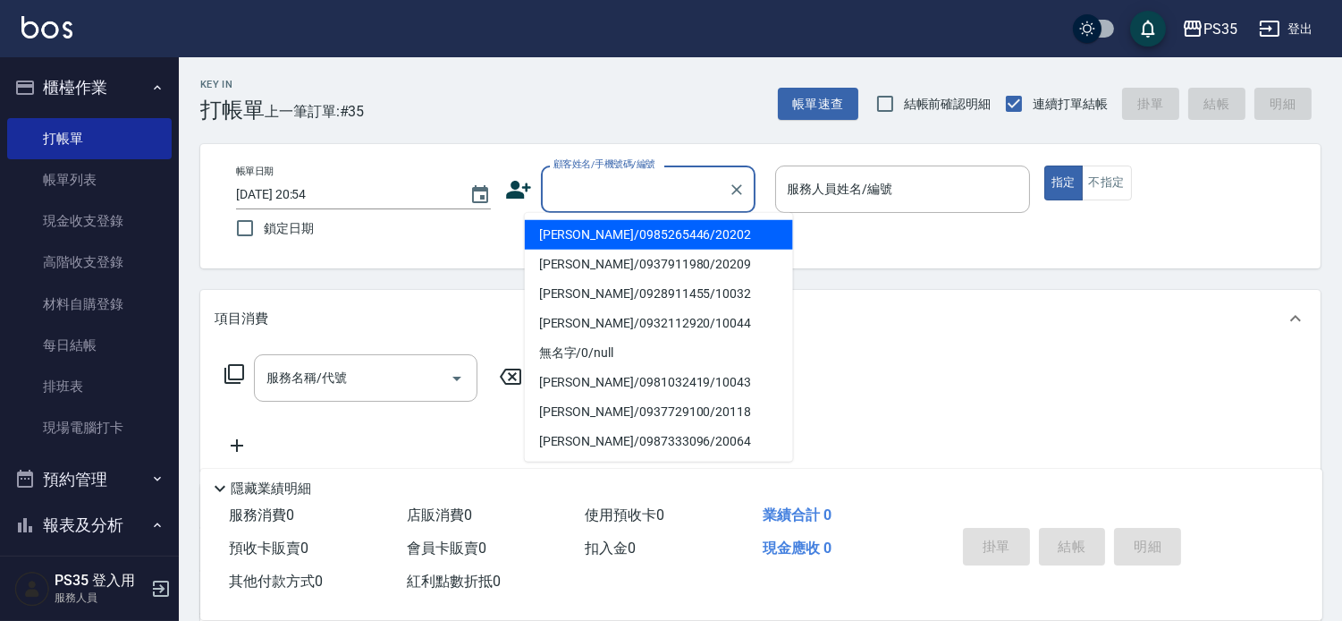
click at [592, 194] on input "顧客姓名/手機號碼/編號" at bounding box center [635, 188] width 172 height 31
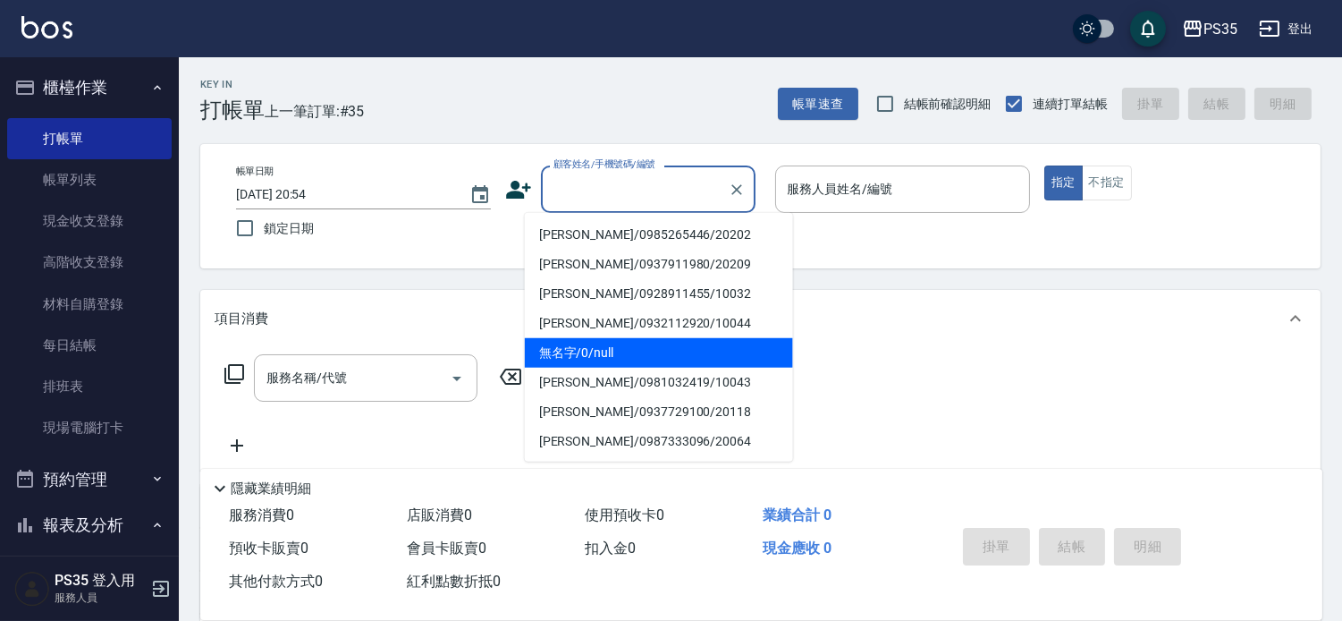
click at [586, 346] on li "無名字/0/null" at bounding box center [659, 353] width 268 height 30
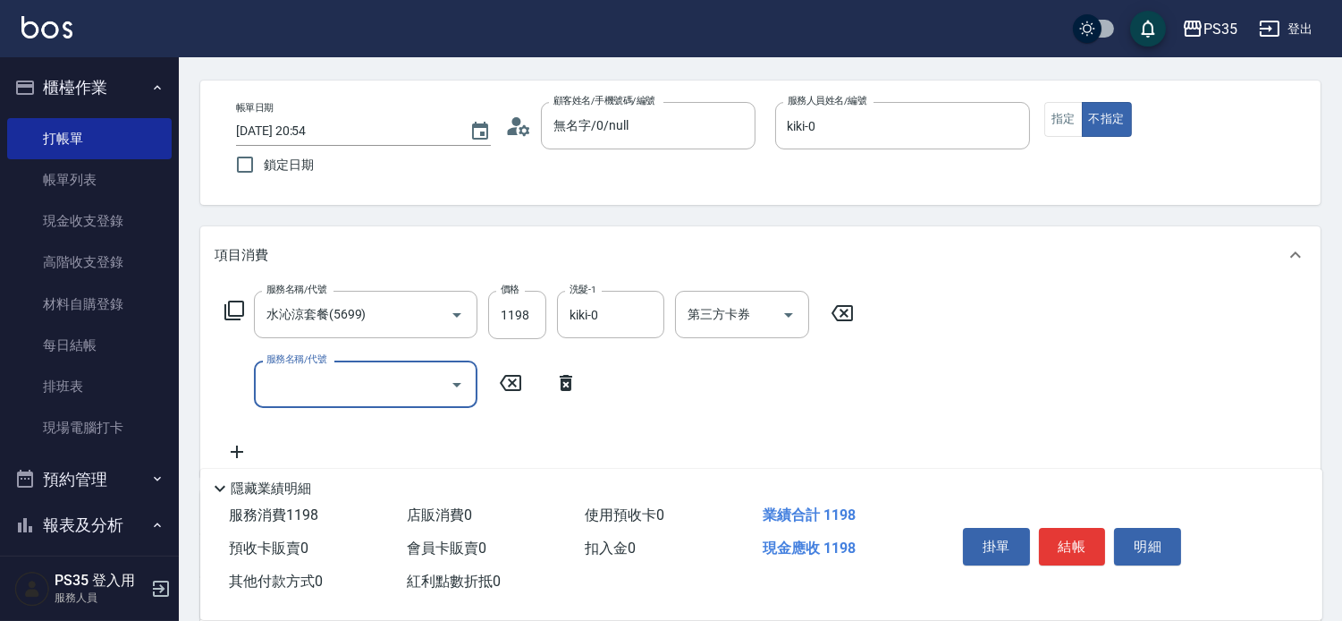
scroll to position [99, 0]
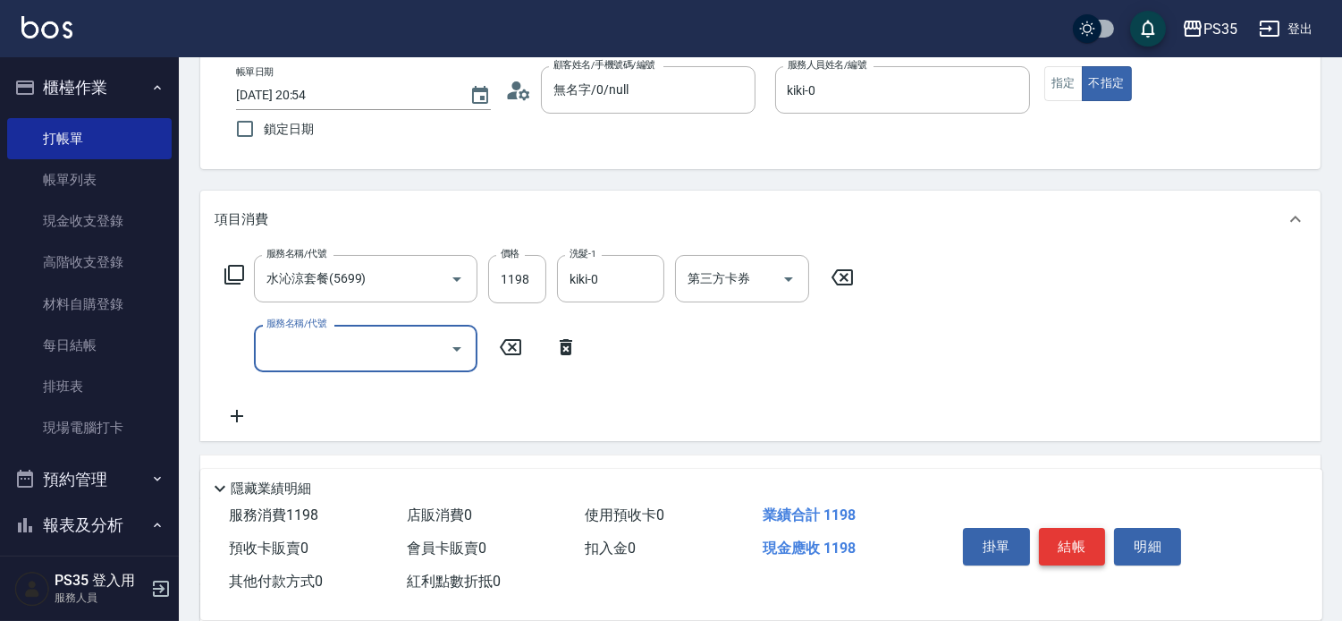
click at [1082, 533] on button "結帳" at bounding box center [1072, 547] width 67 height 38
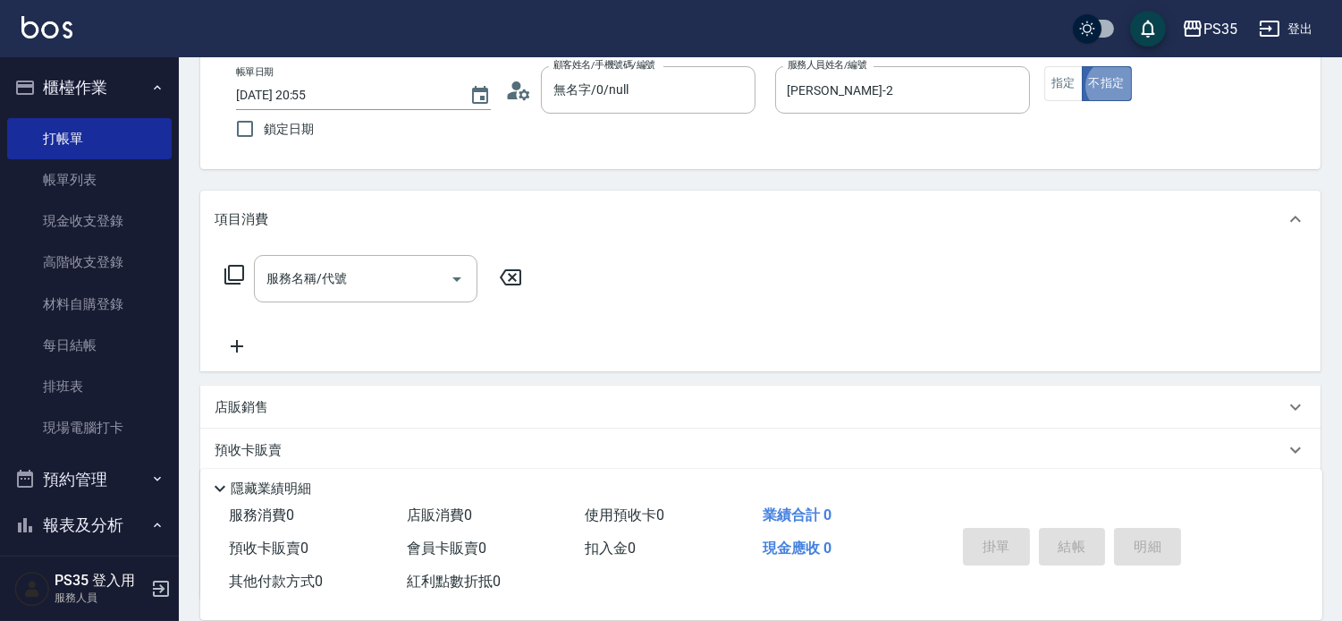
click at [304, 282] on div "服務名稱/代號 服務名稱/代號" at bounding box center [366, 278] width 224 height 47
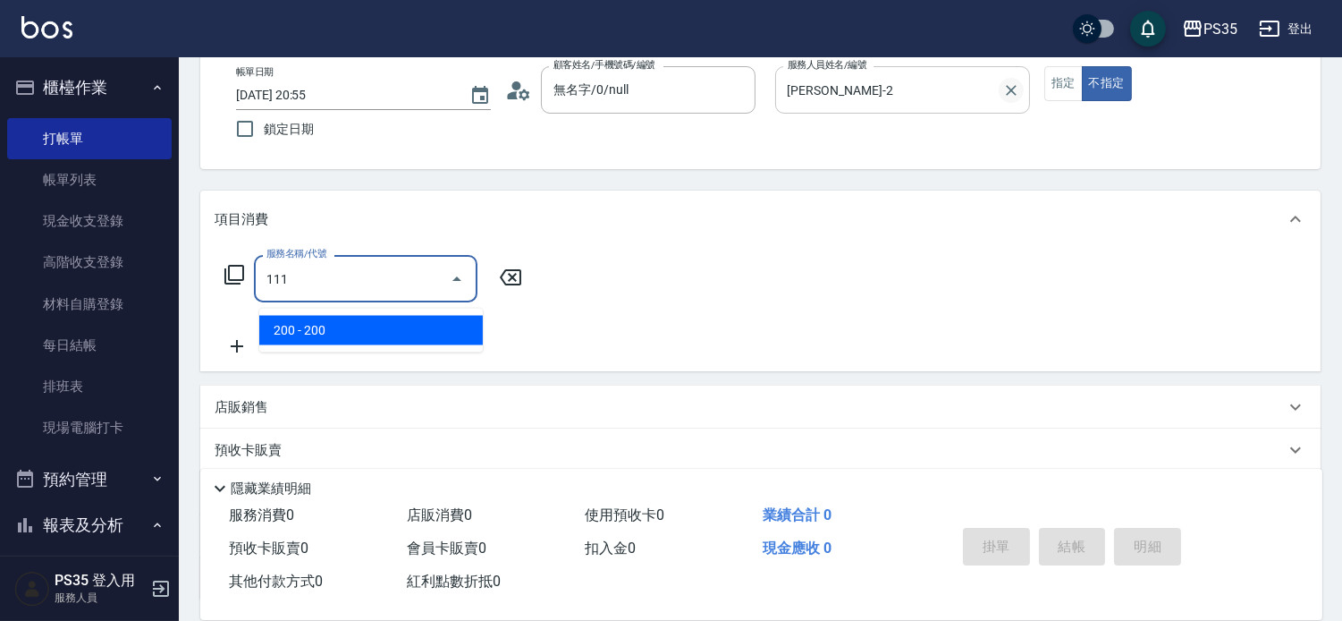
click at [1020, 86] on icon "Clear" at bounding box center [1011, 90] width 18 height 18
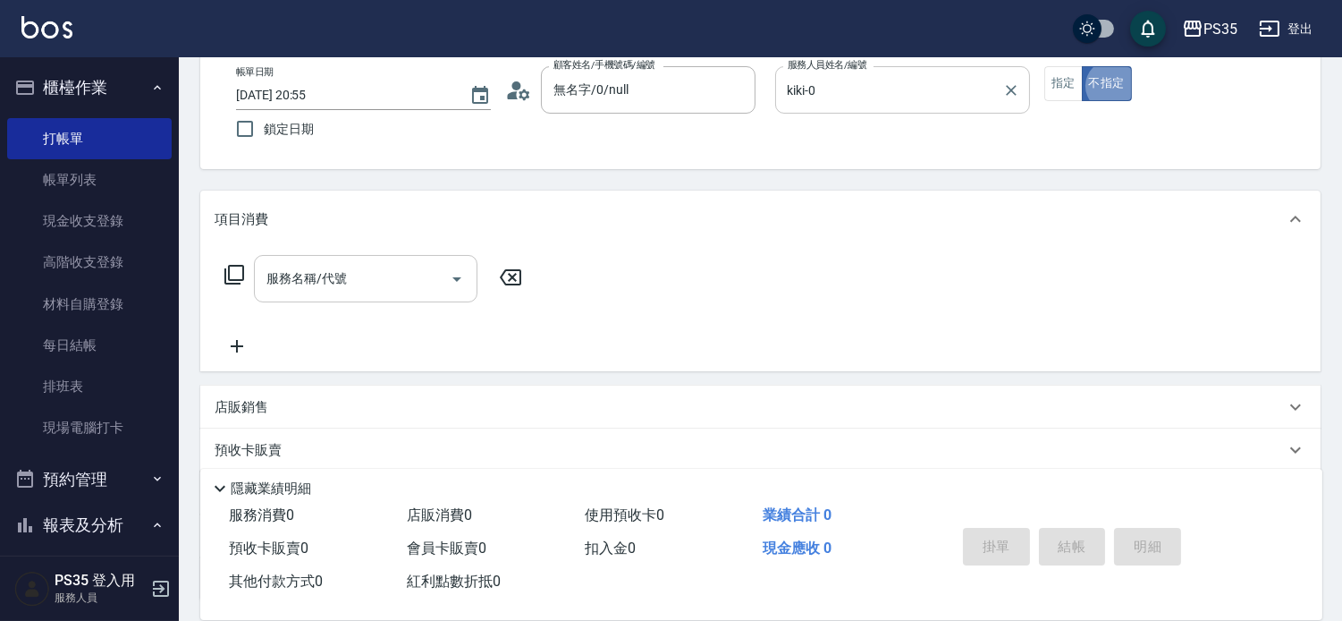
click at [389, 273] on input "服務名稱/代號" at bounding box center [352, 278] width 181 height 31
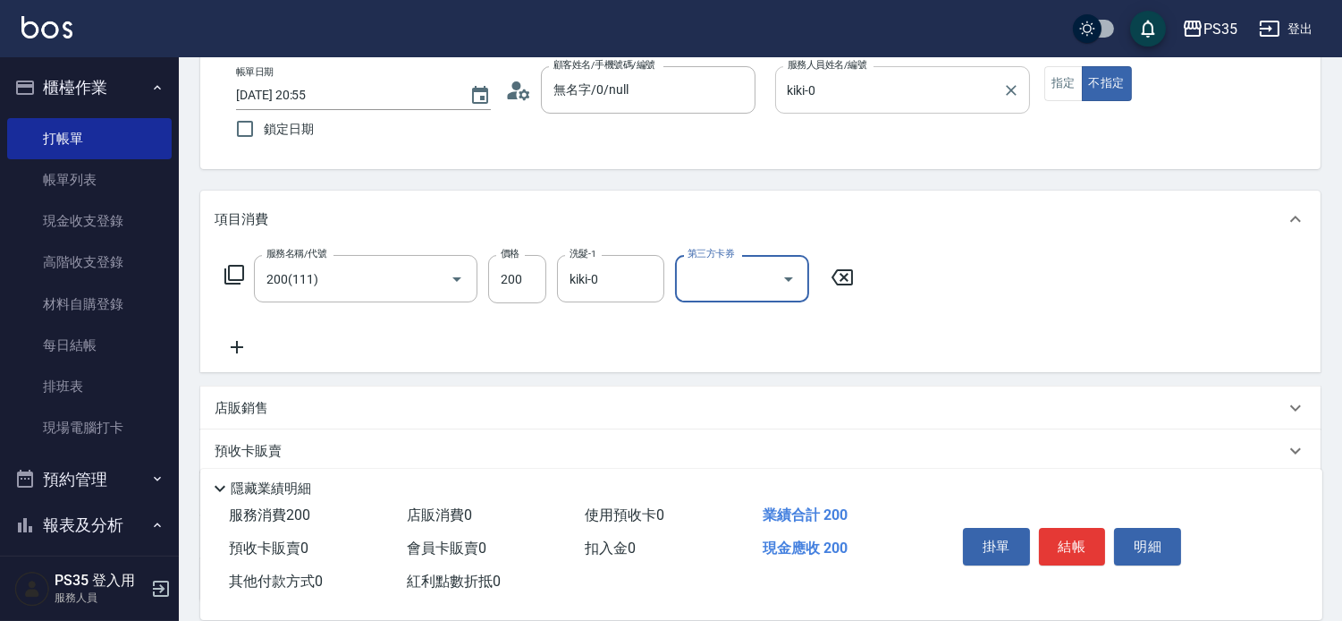
click at [1060, 529] on button "結帳" at bounding box center [1072, 547] width 67 height 38
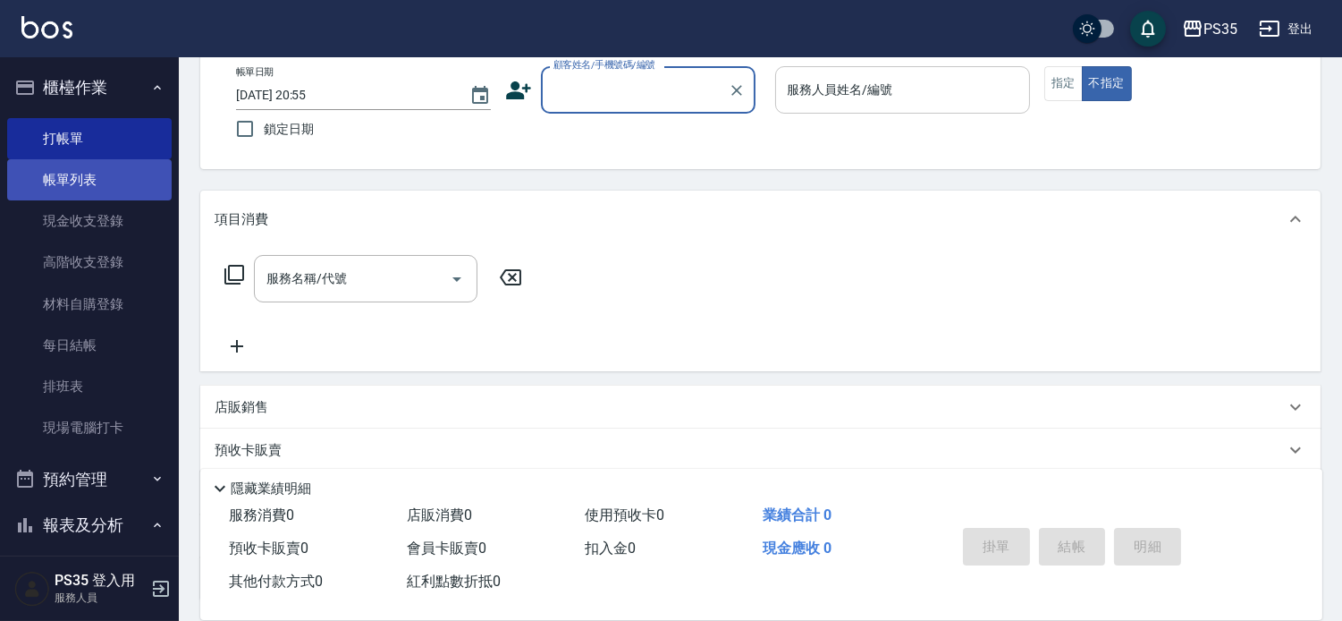
click at [86, 180] on link "帳單列表" at bounding box center [89, 179] width 165 height 41
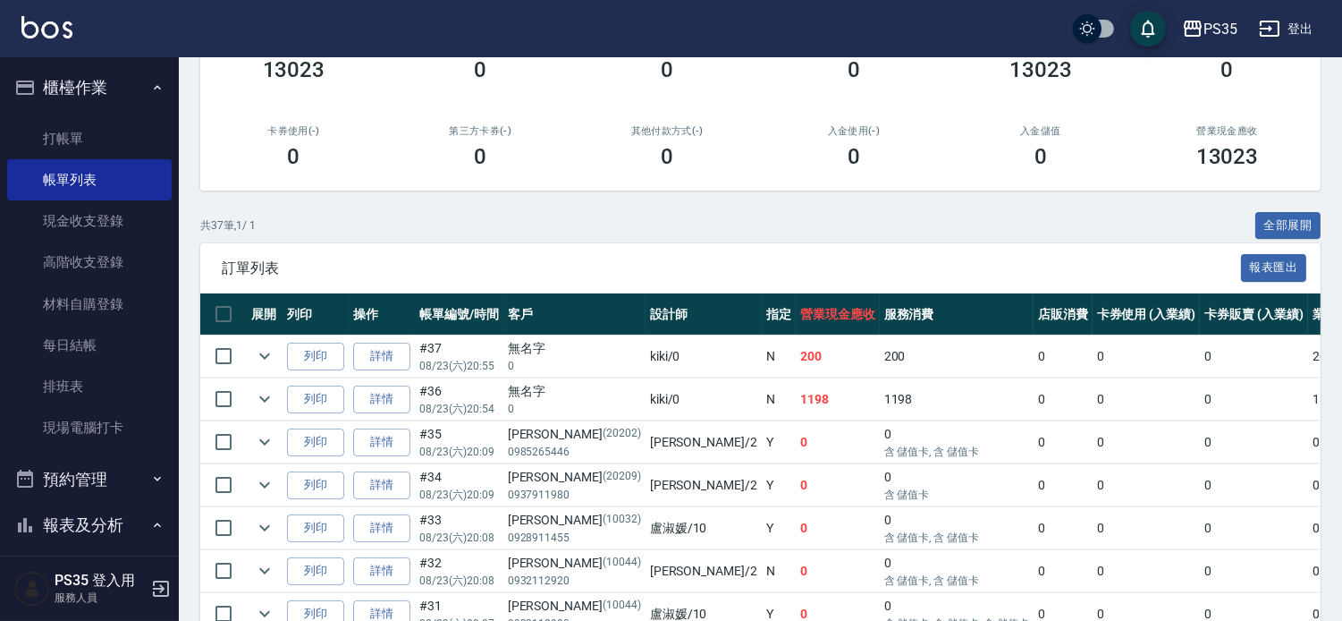
scroll to position [298, 0]
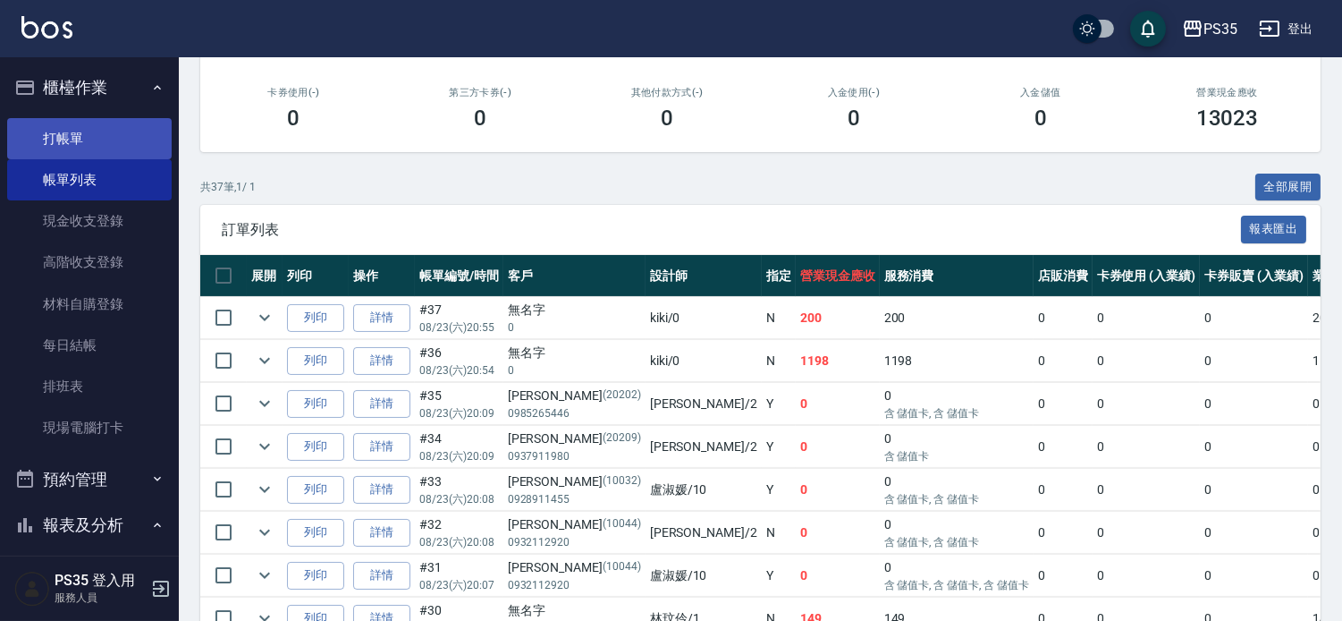
click at [55, 132] on link "打帳單" at bounding box center [89, 138] width 165 height 41
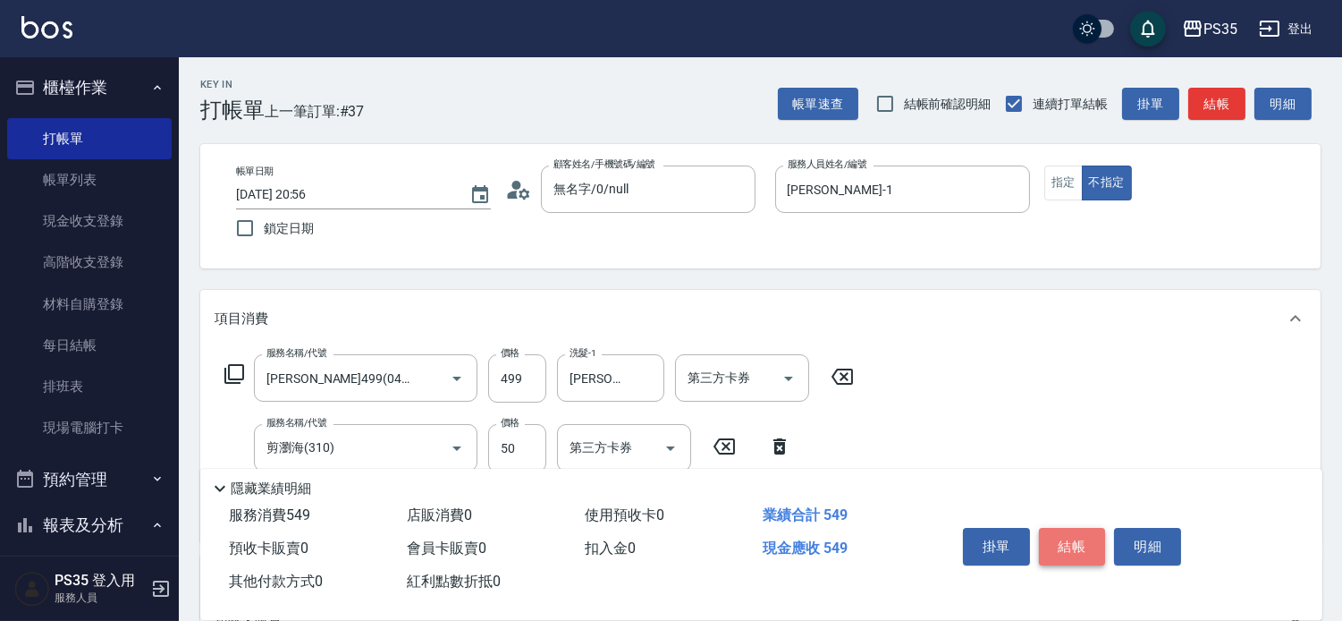
click at [1071, 530] on button "結帳" at bounding box center [1072, 547] width 67 height 38
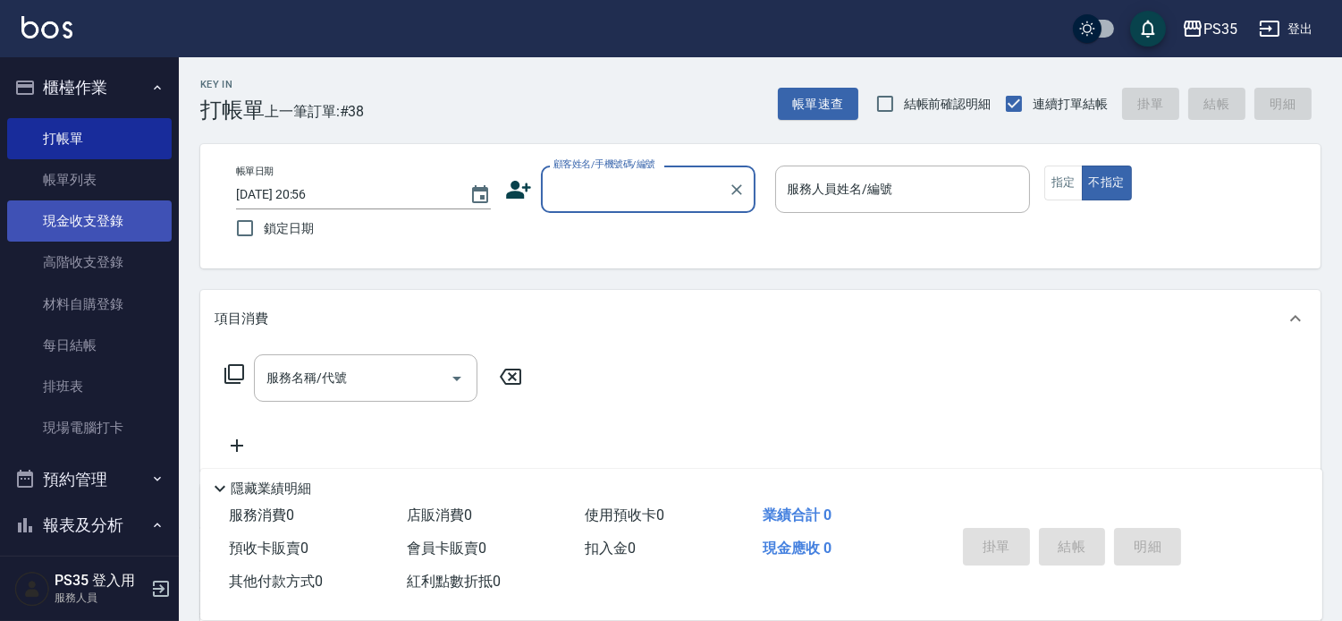
click at [89, 226] on link "現金收支登錄" at bounding box center [89, 220] width 165 height 41
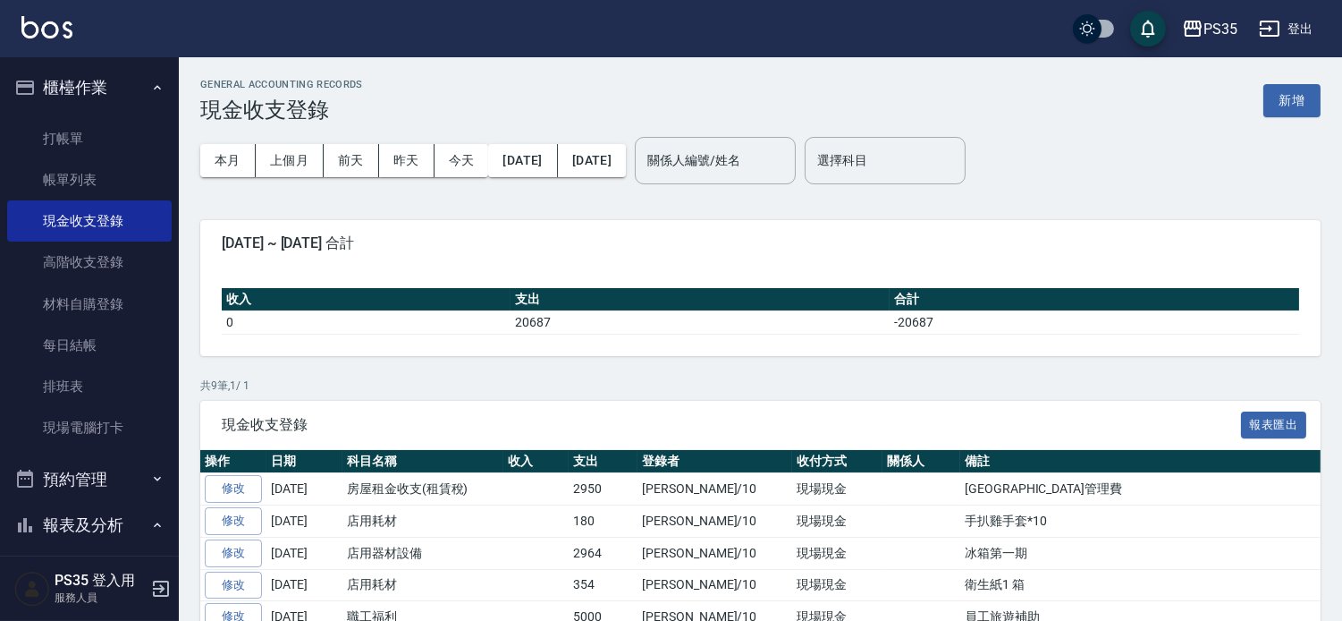
click at [1300, 97] on button "新增" at bounding box center [1292, 100] width 57 height 33
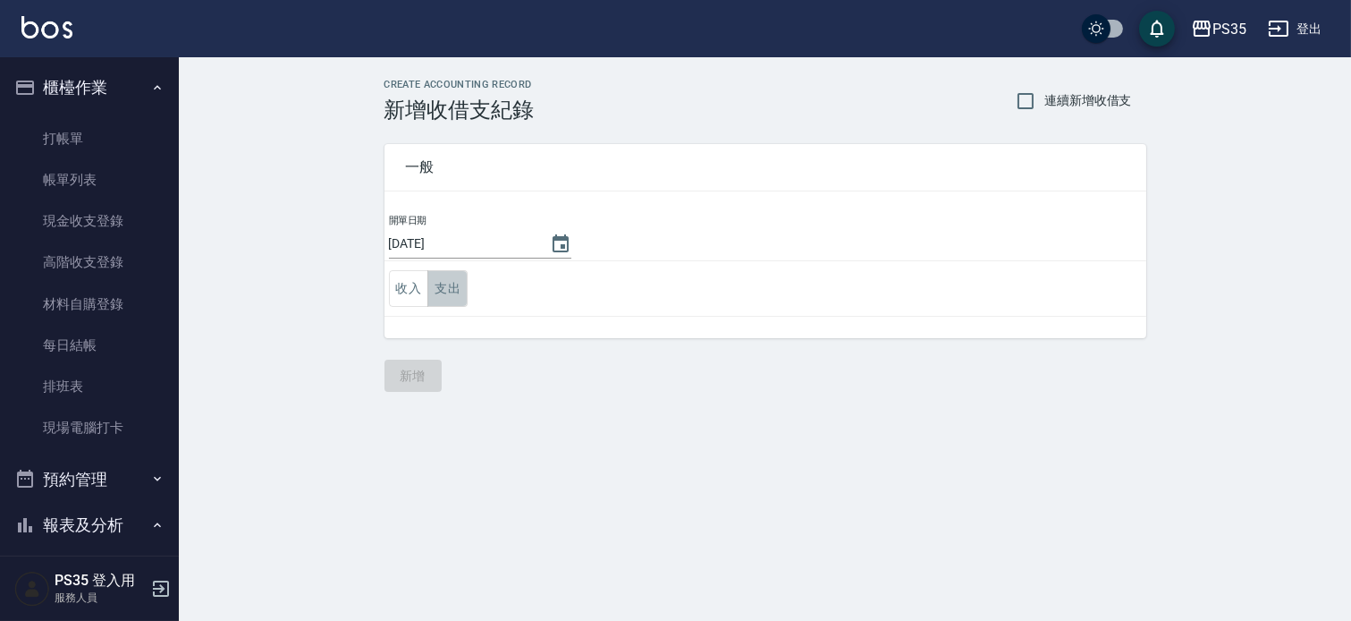
click at [453, 288] on button "支出" at bounding box center [447, 288] width 40 height 37
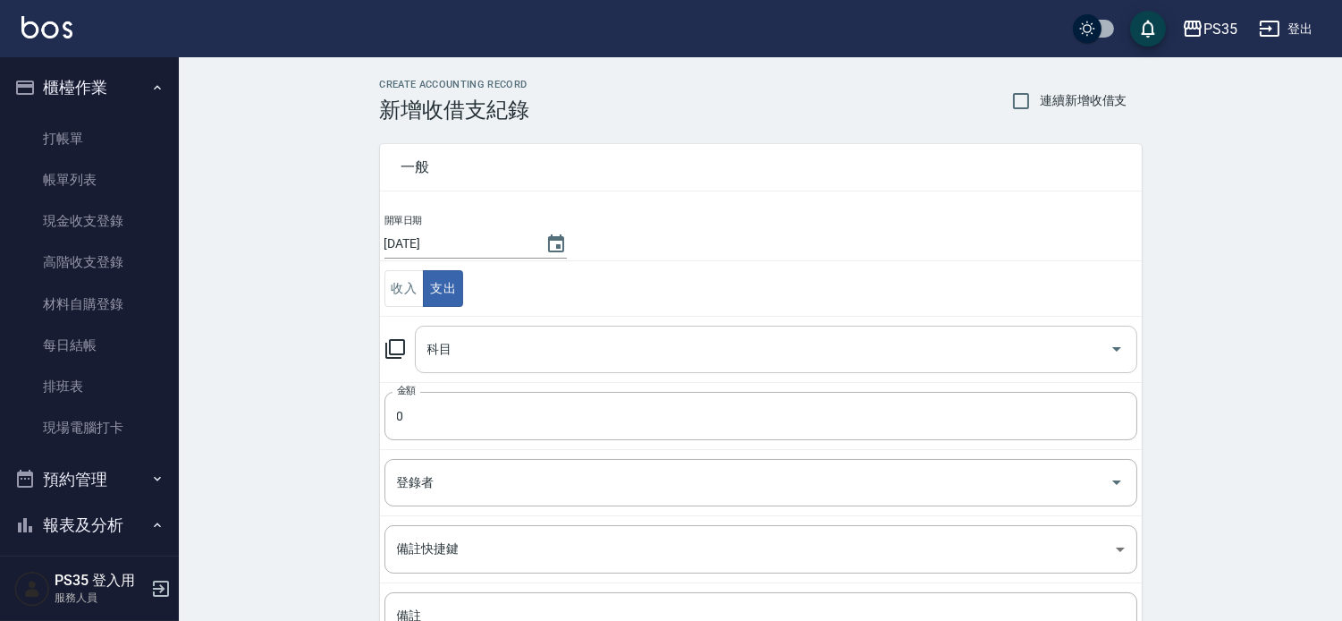
scroll to position [99, 0]
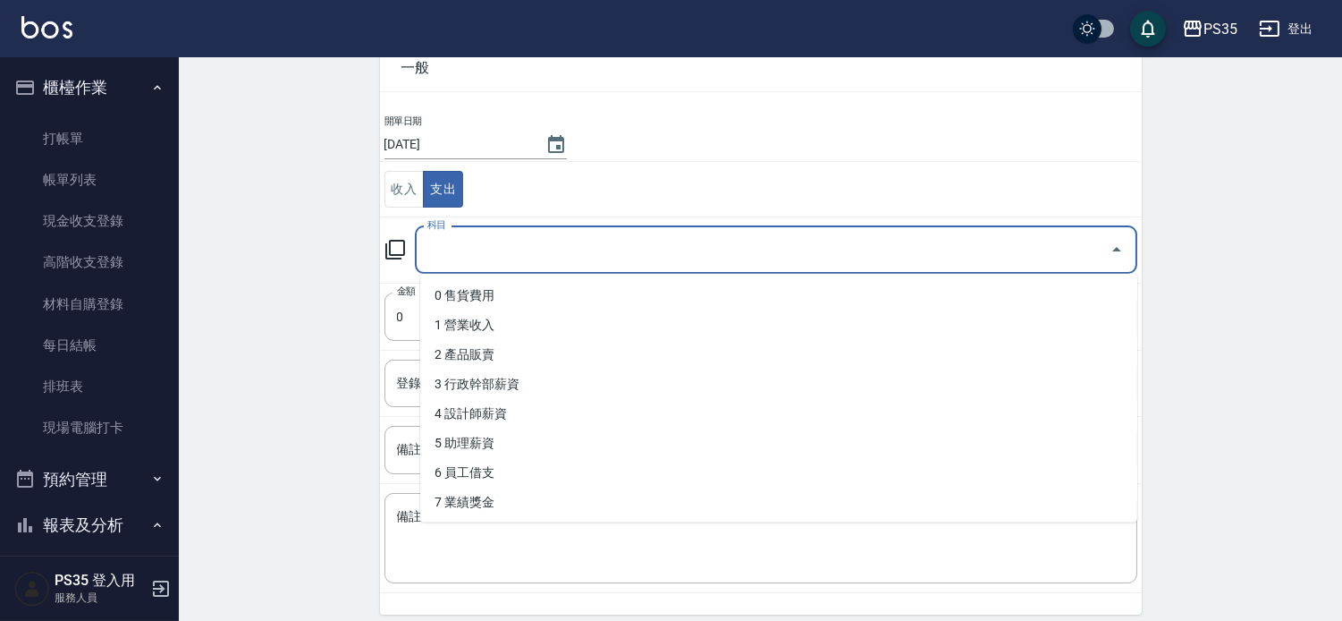
click at [502, 245] on input "科目" at bounding box center [763, 249] width 680 height 31
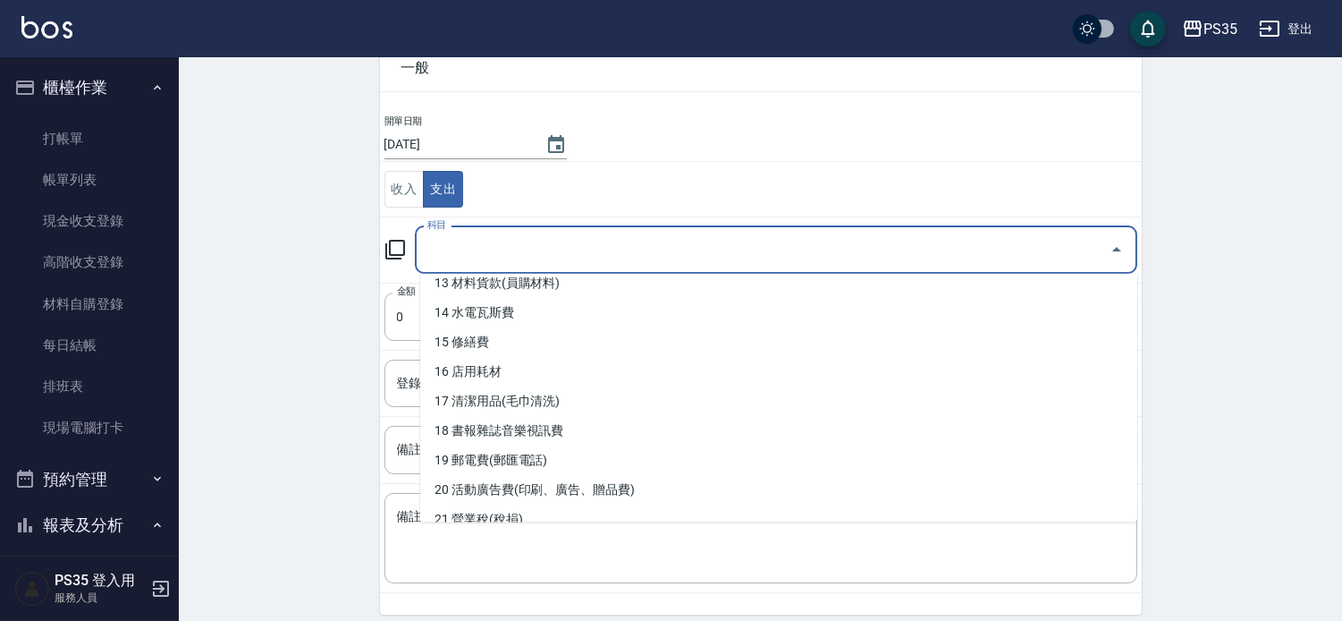
scroll to position [397, 0]
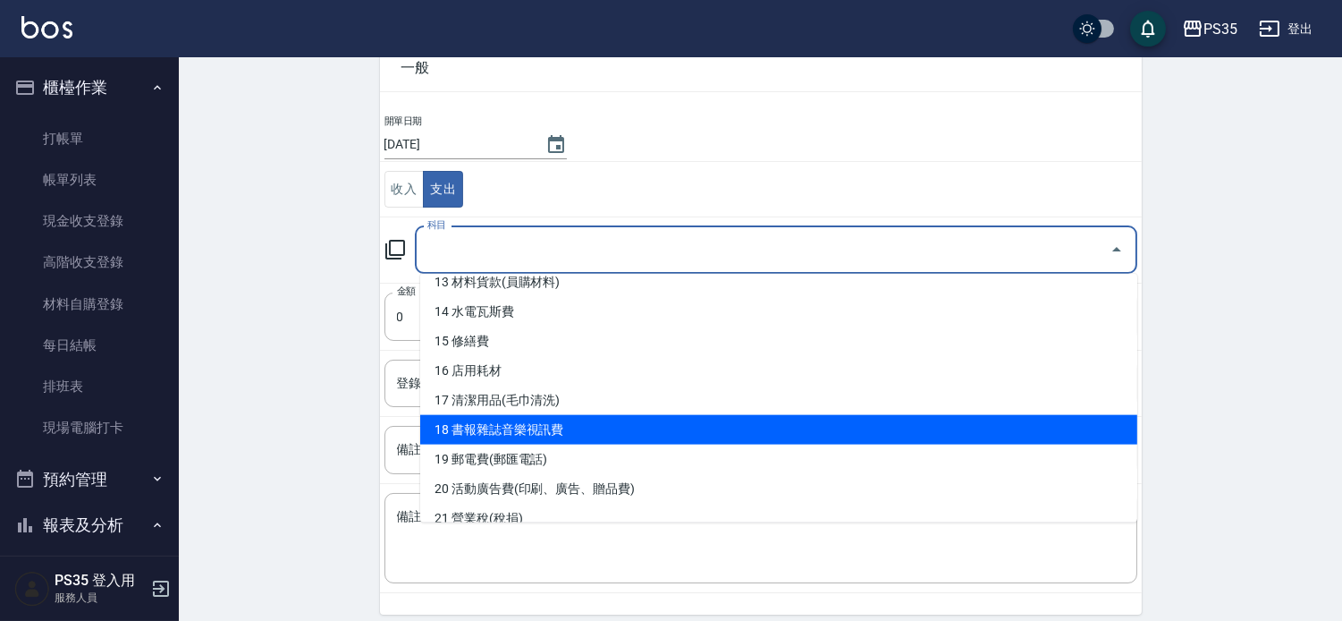
click at [597, 431] on li "18 書報雜誌音樂視訊費" at bounding box center [778, 430] width 717 height 30
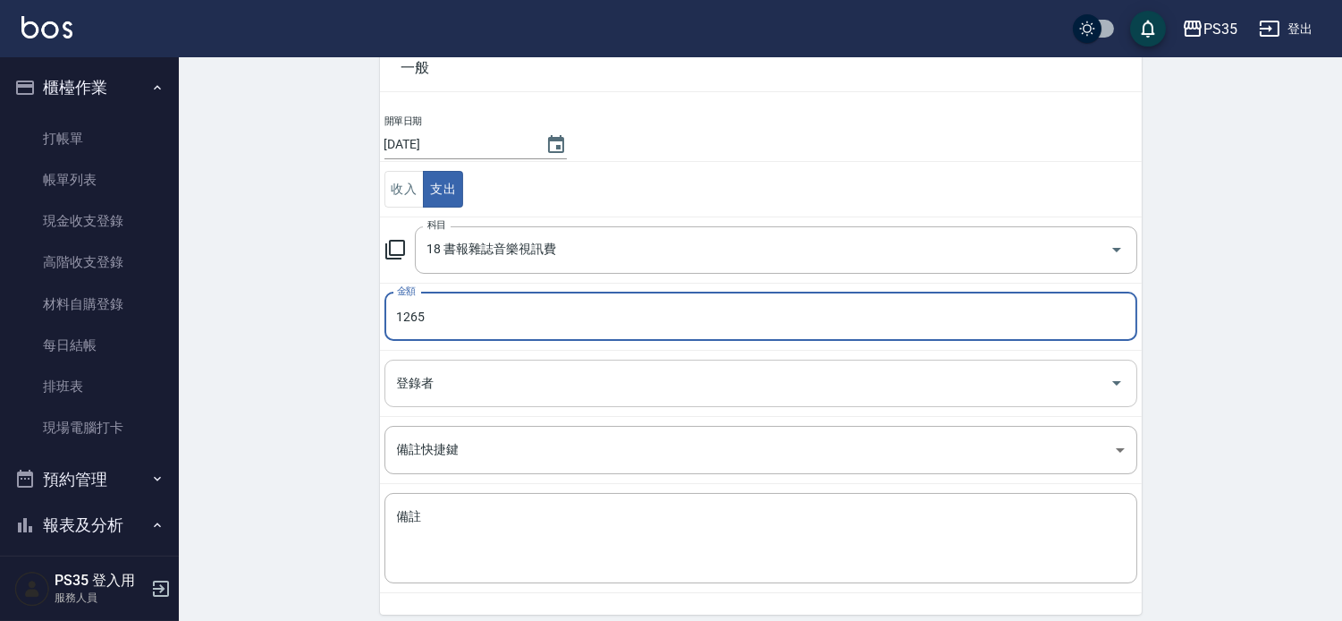
click at [605, 392] on input "登錄者" at bounding box center [748, 383] width 710 height 31
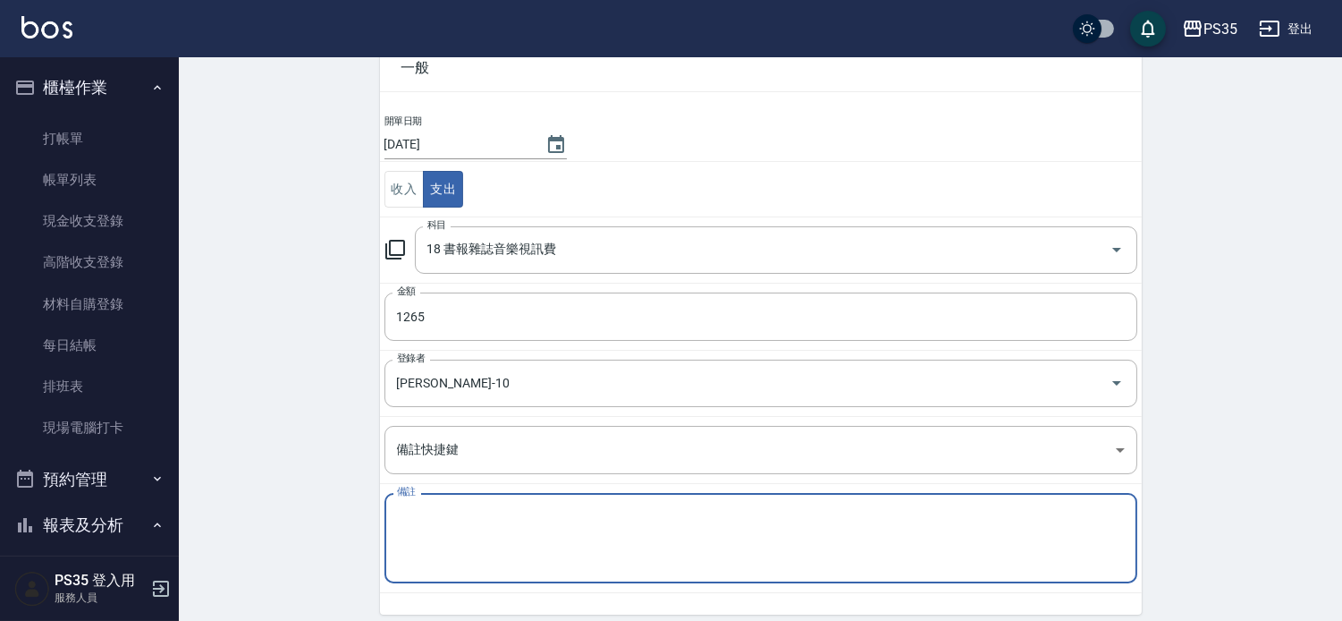
click at [444, 538] on textarea "備註" at bounding box center [761, 538] width 728 height 61
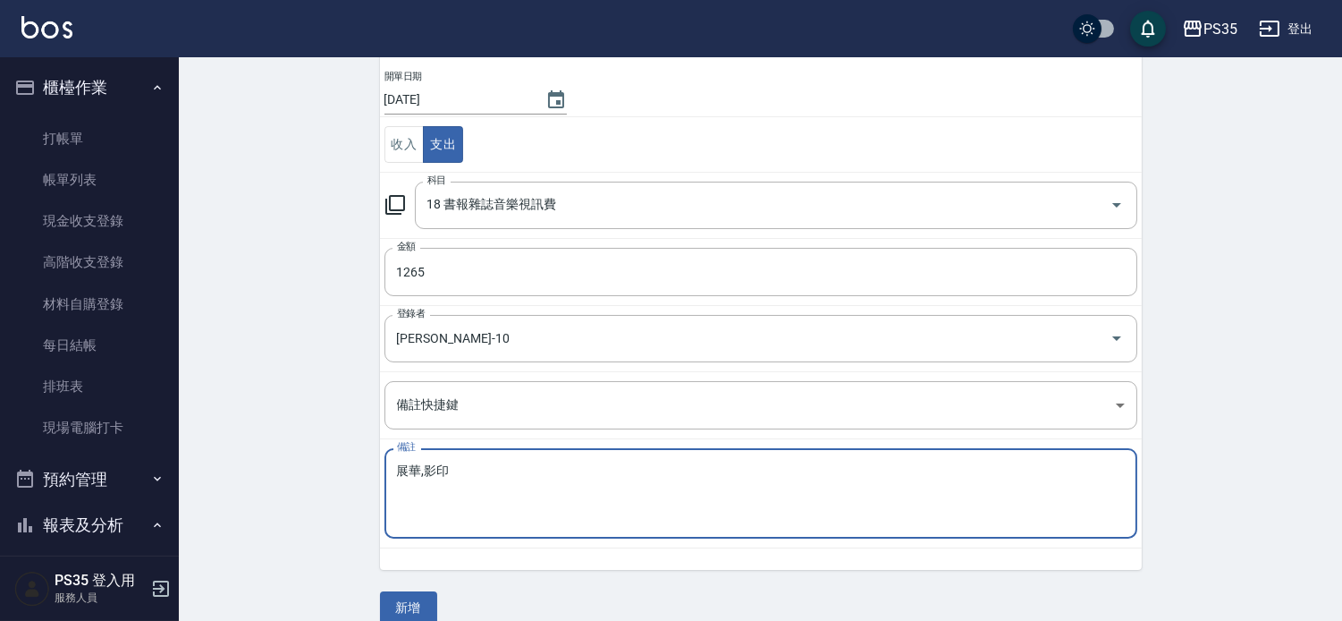
scroll to position [168, 0]
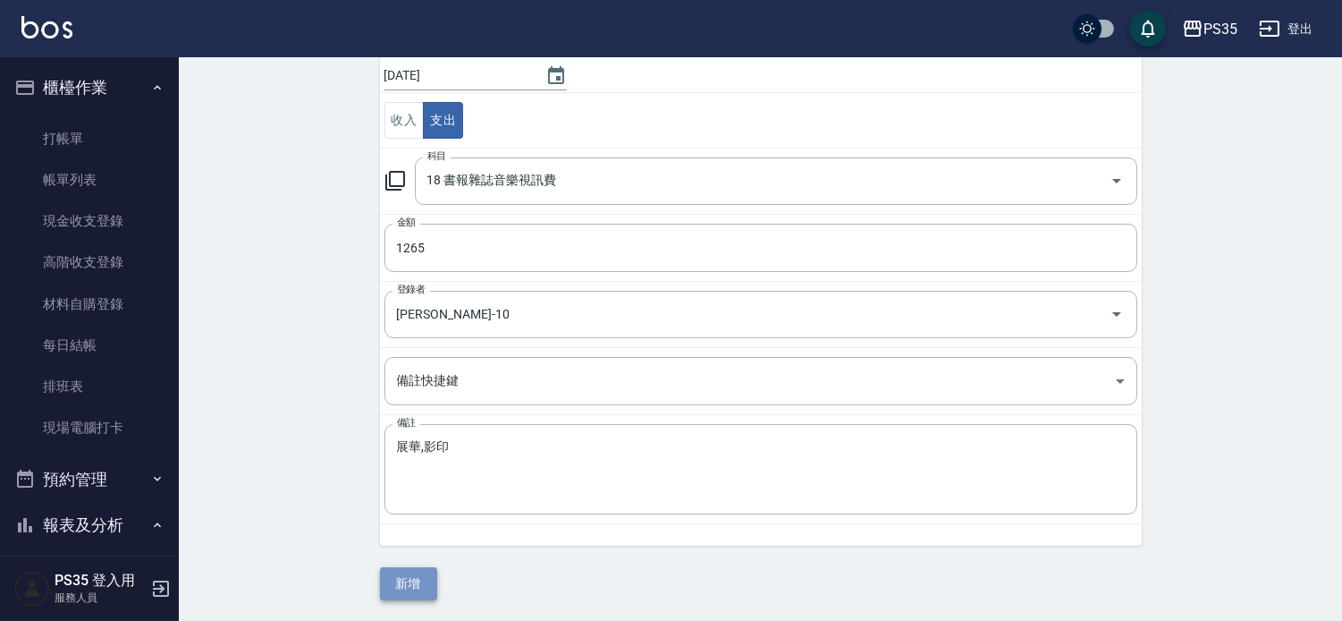
click at [413, 563] on button "新增" at bounding box center [408, 583] width 57 height 33
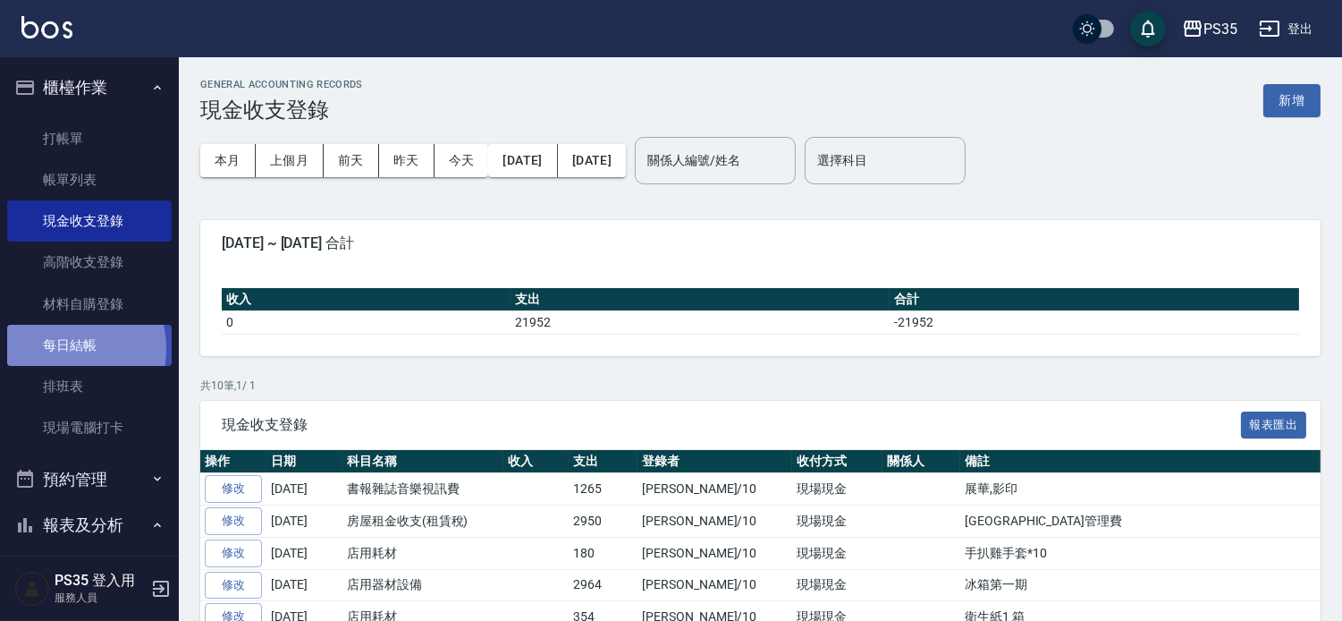
click at [63, 349] on link "每日結帳" at bounding box center [89, 345] width 165 height 41
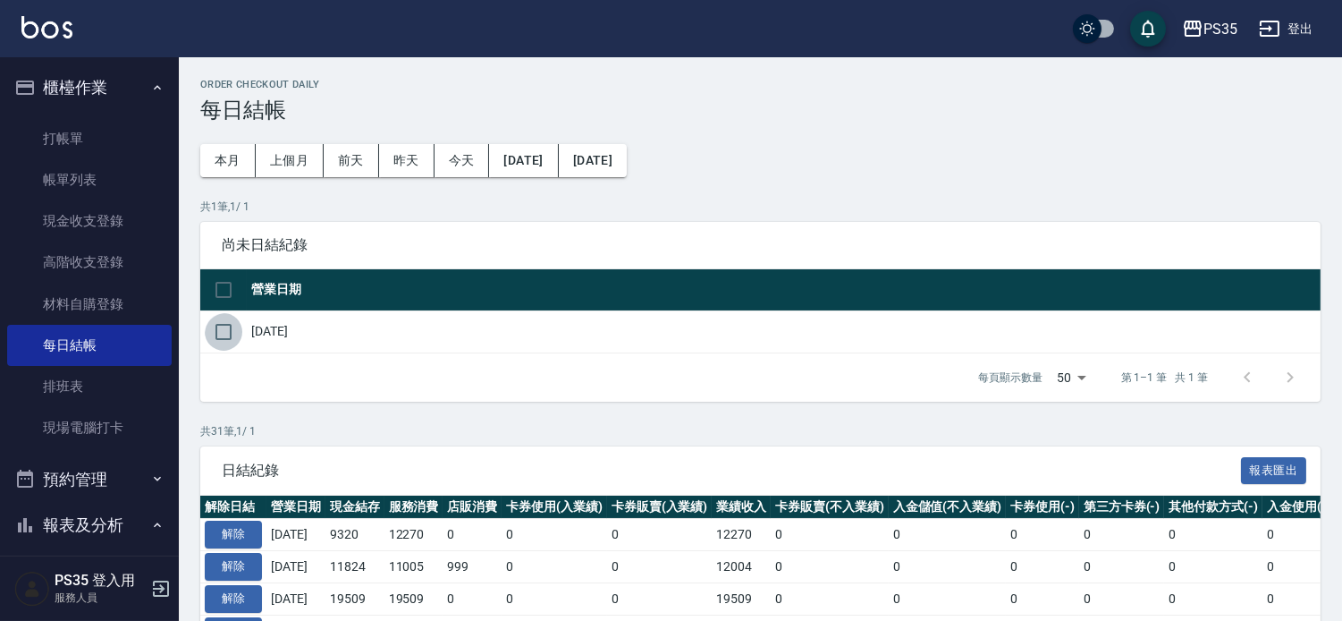
click at [213, 341] on input "checkbox" at bounding box center [224, 332] width 38 height 38
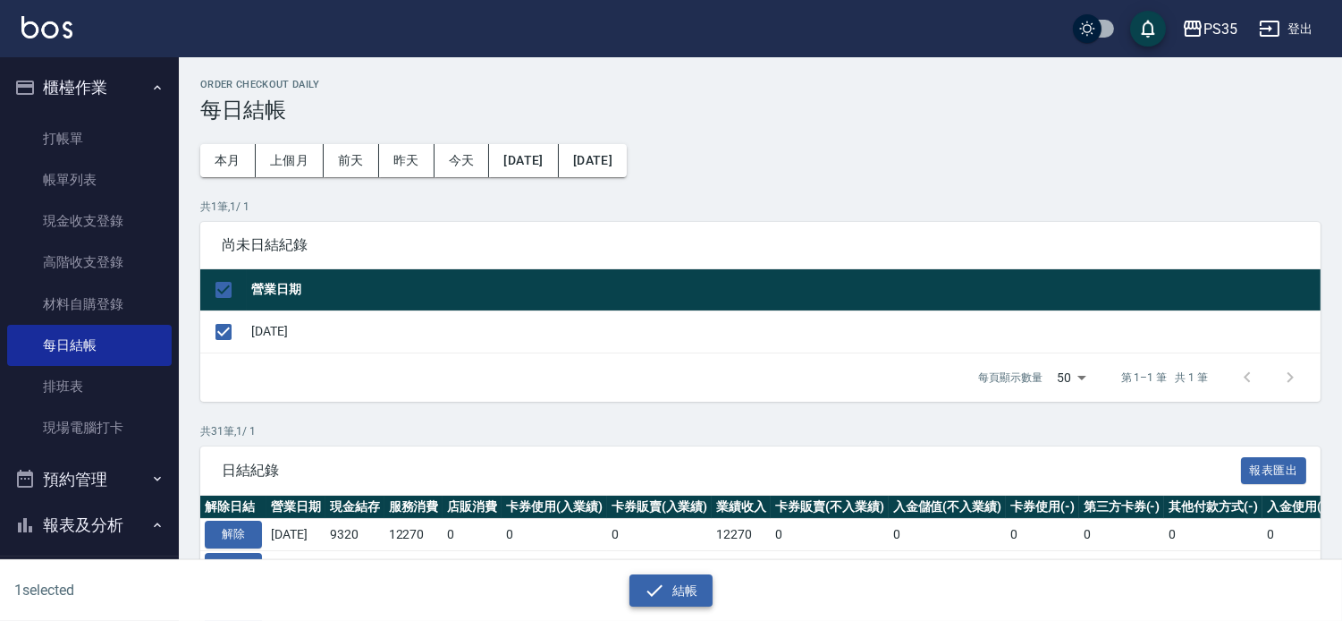
click at [649, 563] on icon "button" at bounding box center [654, 589] width 21 height 21
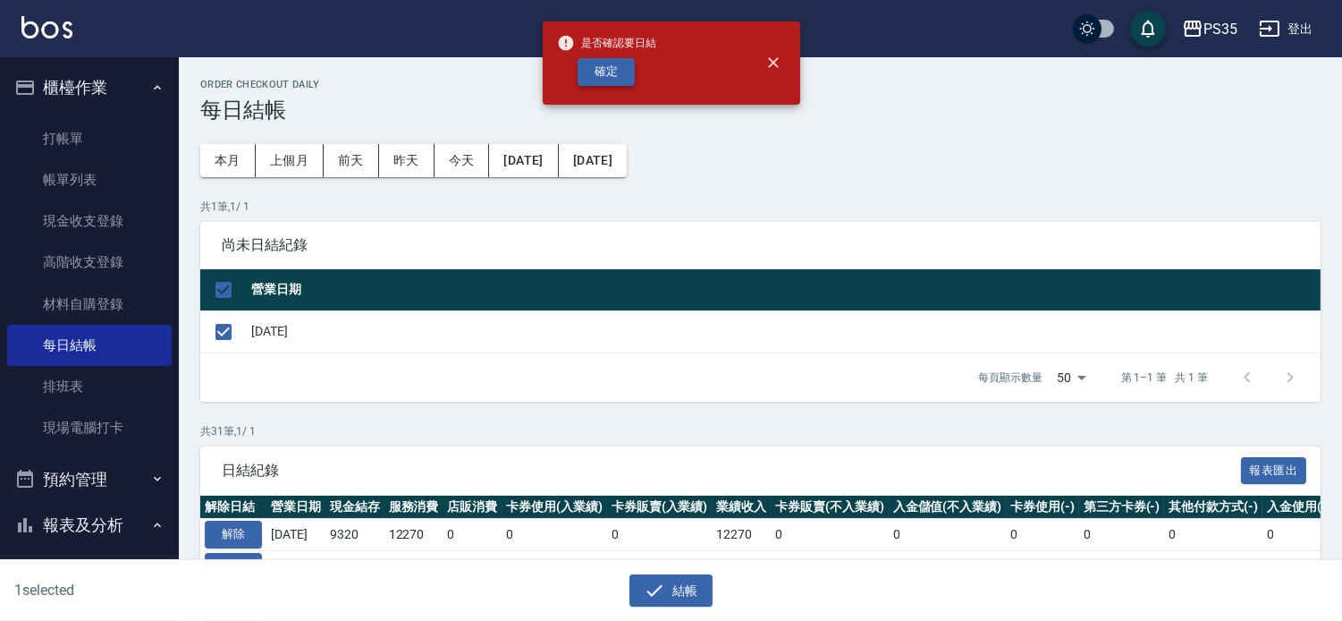
click at [612, 72] on button "確定" at bounding box center [606, 72] width 57 height 28
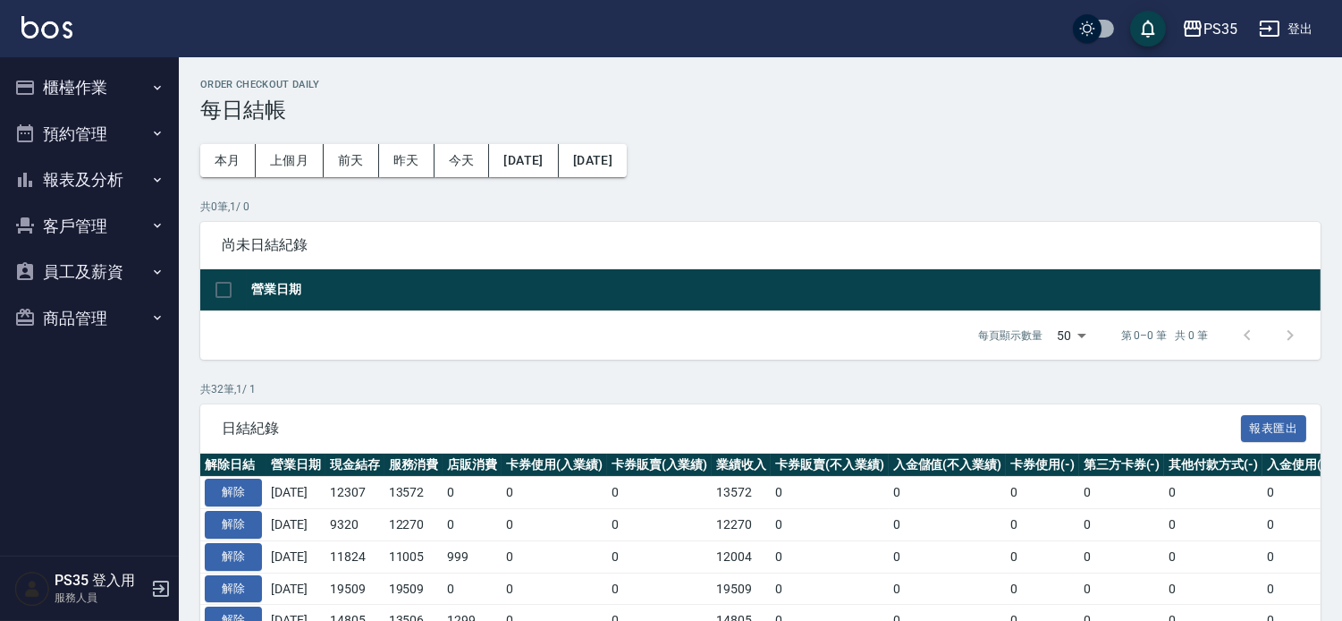
click at [88, 170] on button "報表及分析" at bounding box center [89, 179] width 165 height 47
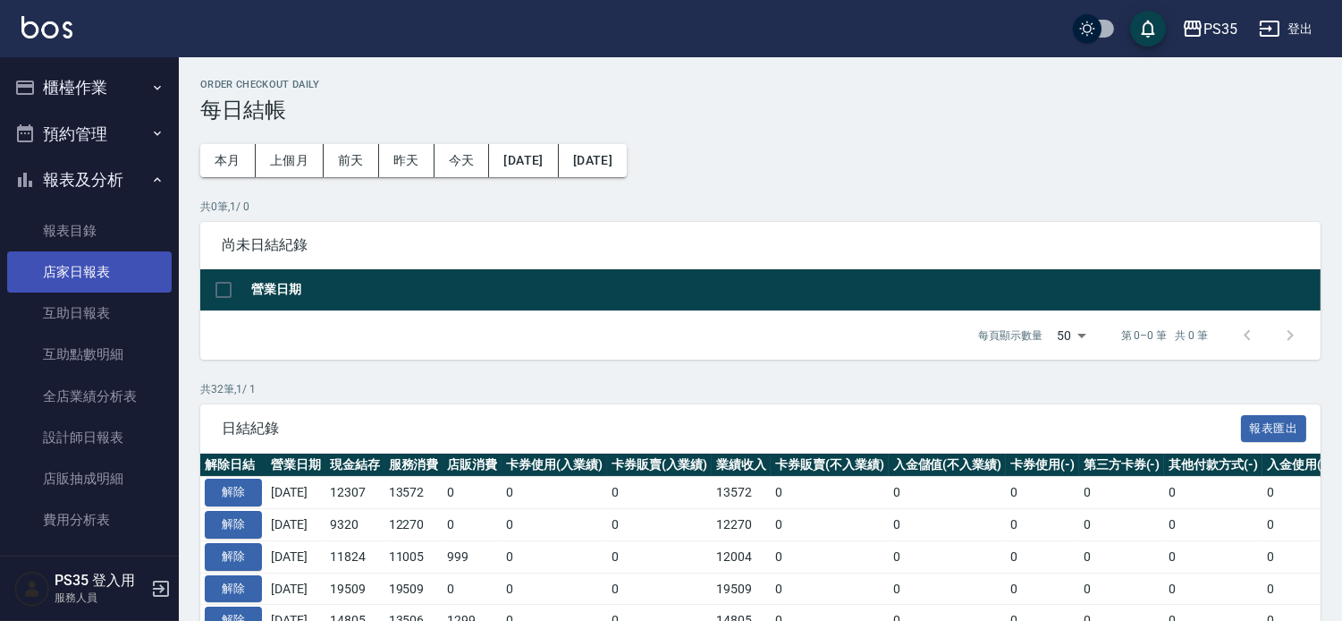
click at [86, 279] on link "店家日報表" at bounding box center [89, 271] width 165 height 41
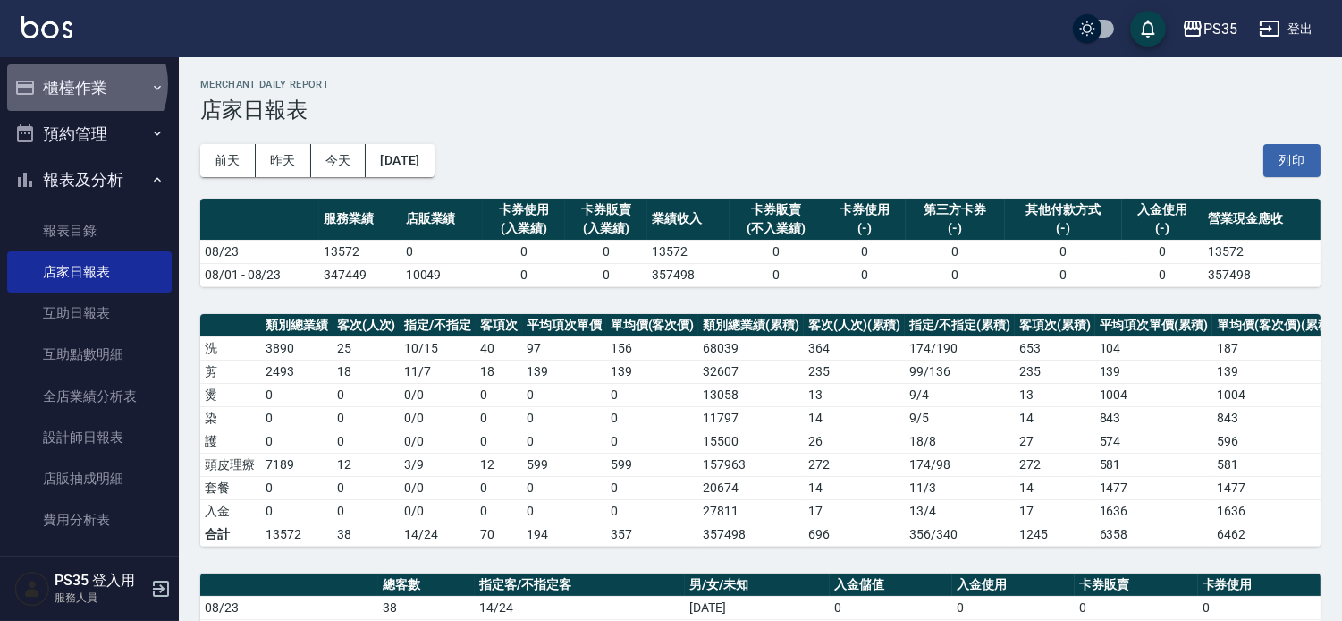
click at [85, 84] on button "櫃檯作業" at bounding box center [89, 87] width 165 height 47
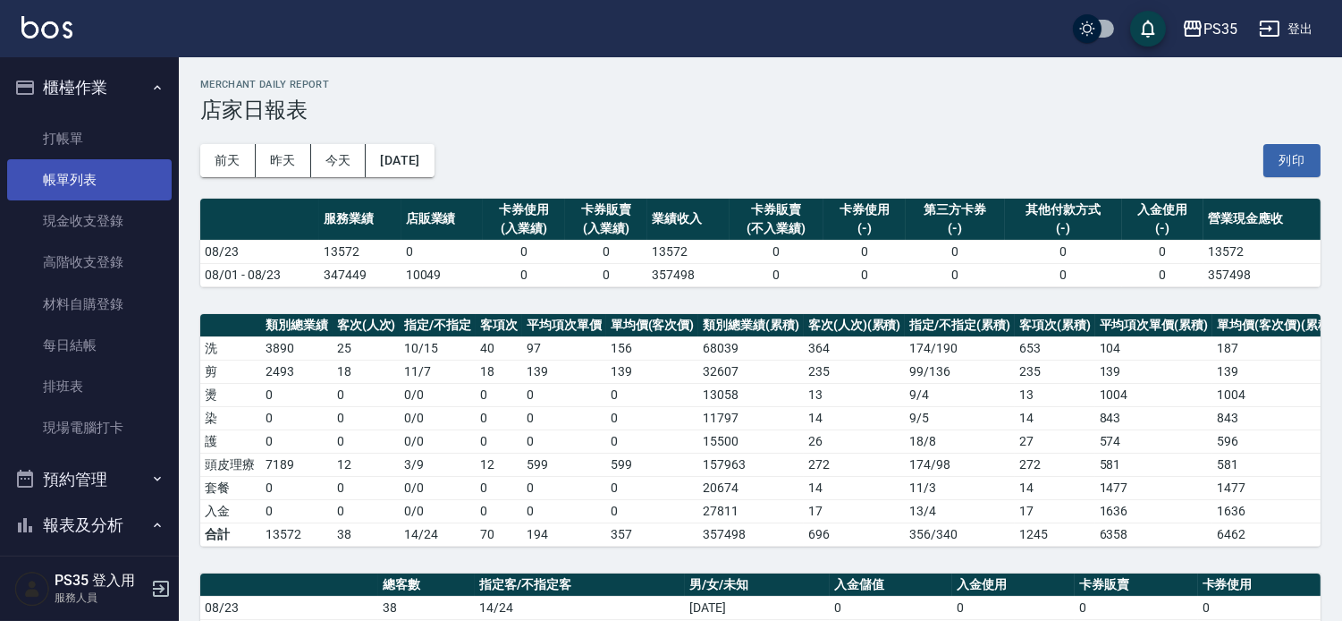
click at [81, 190] on link "帳單列表" at bounding box center [89, 179] width 165 height 41
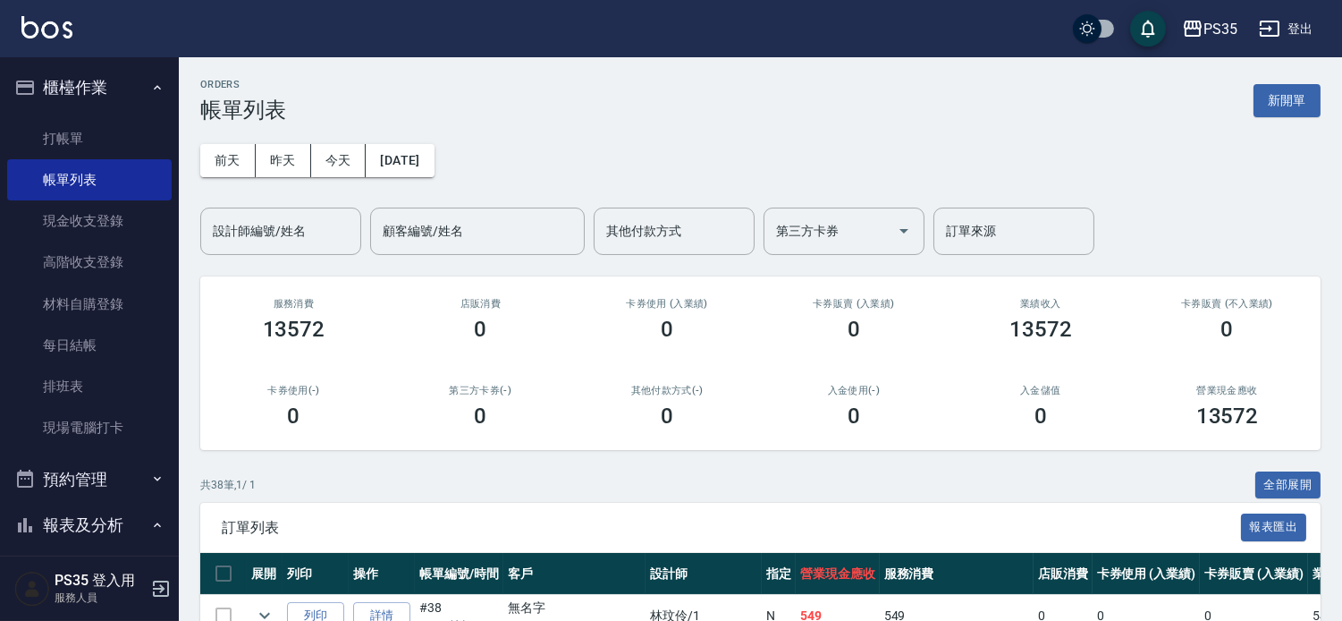
click at [292, 235] on div "設計師編號/姓名 設計師編號/姓名" at bounding box center [280, 230] width 161 height 47
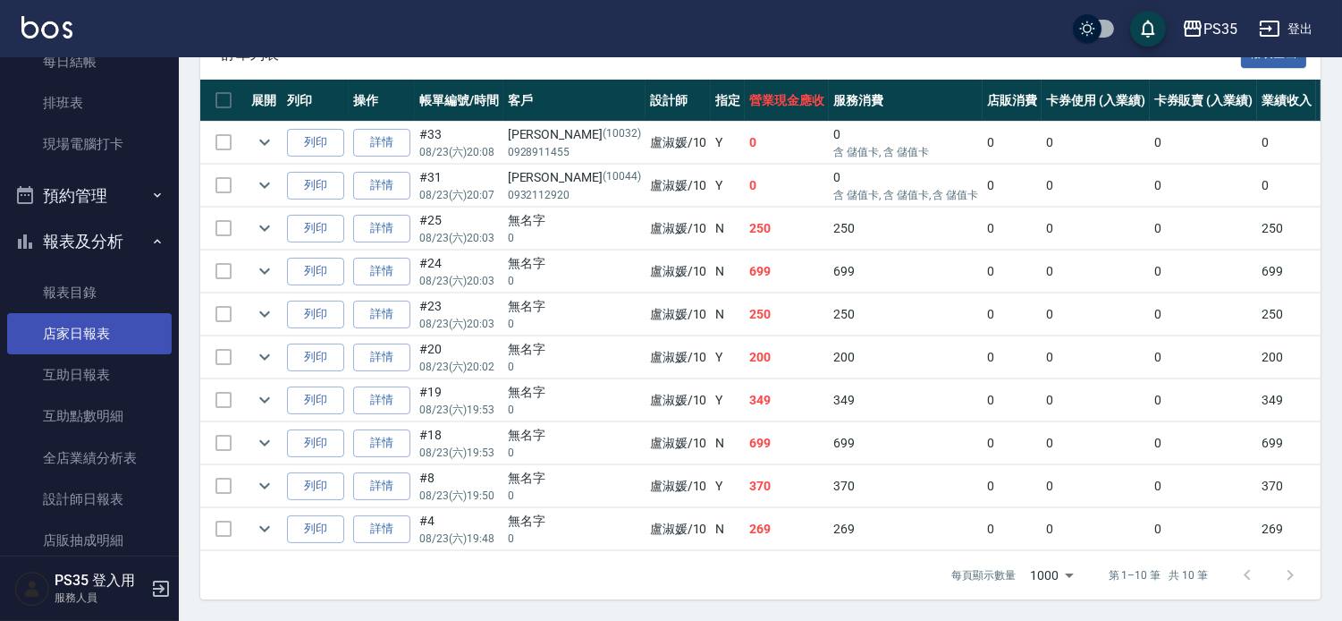
scroll to position [298, 0]
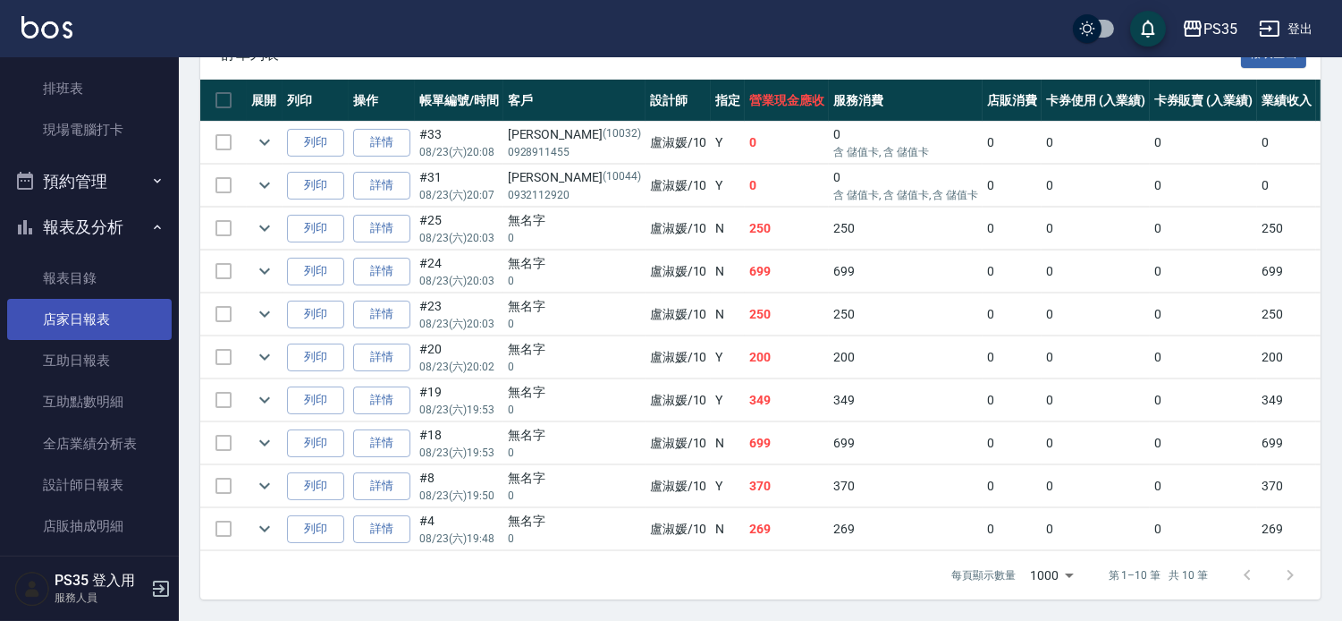
type input "[PERSON_NAME]-10"
click at [88, 313] on link "店家日報表" at bounding box center [89, 319] width 165 height 41
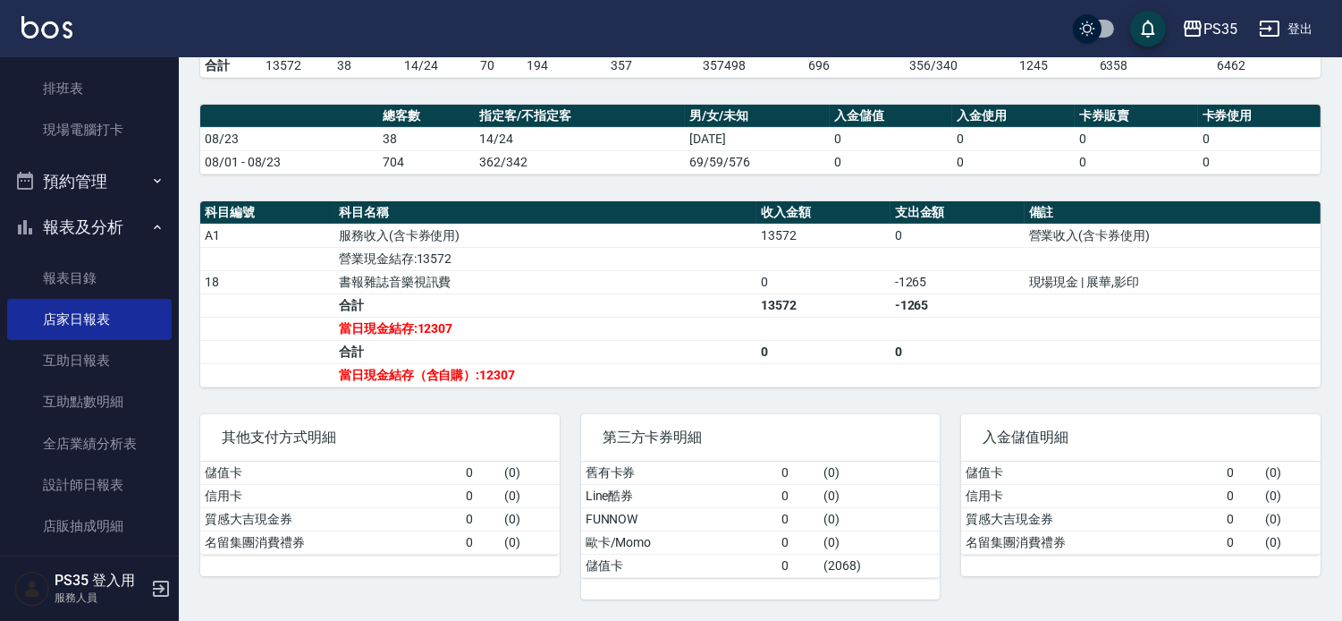
scroll to position [486, 0]
click at [74, 479] on link "設計師日報表" at bounding box center [89, 484] width 165 height 41
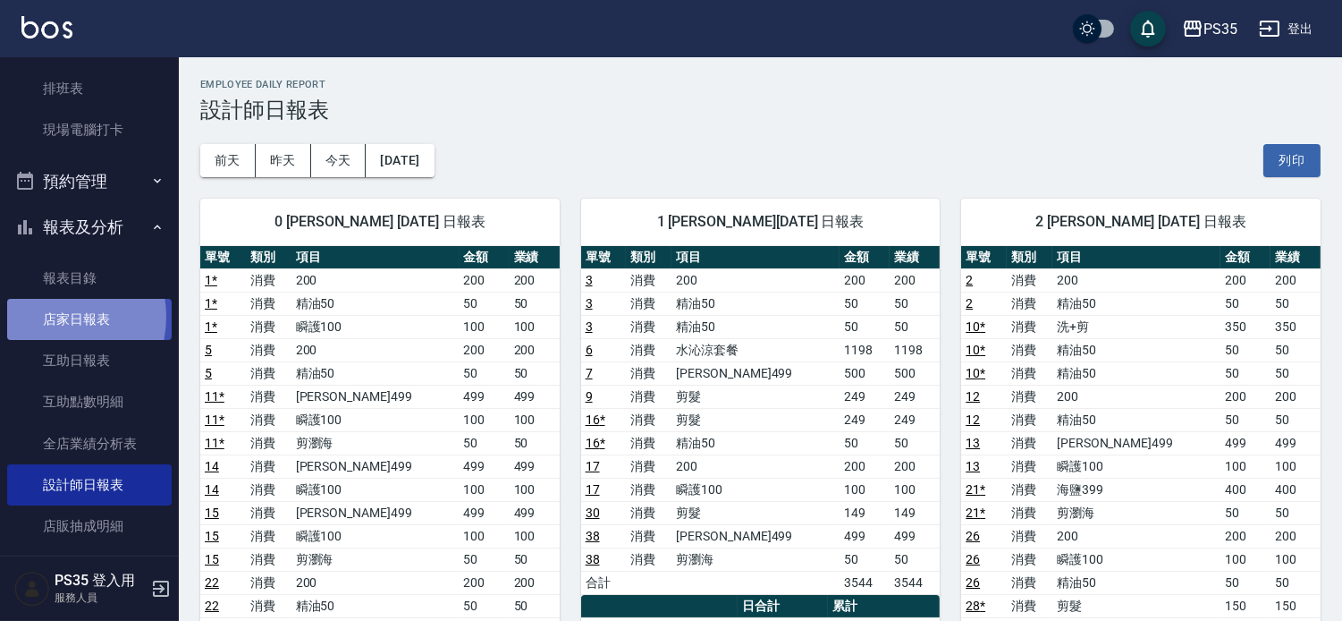
click at [55, 316] on link "店家日報表" at bounding box center [89, 319] width 165 height 41
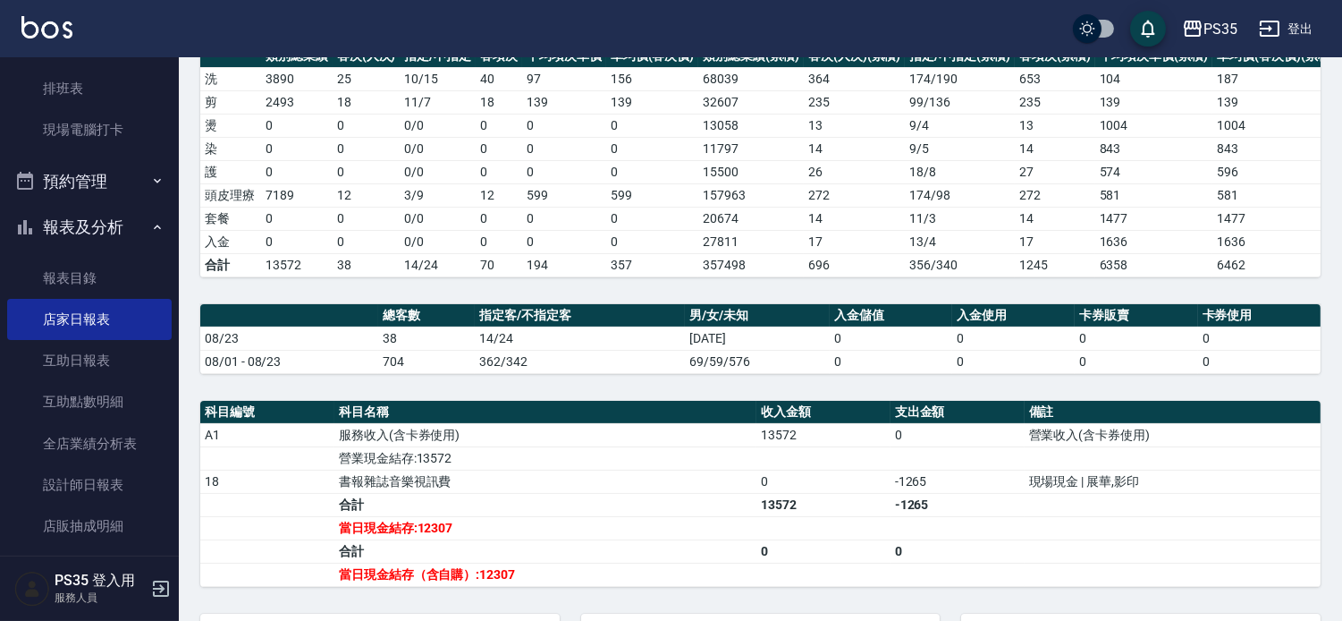
scroll to position [298, 0]
